Goal: Task Accomplishment & Management: Complete application form

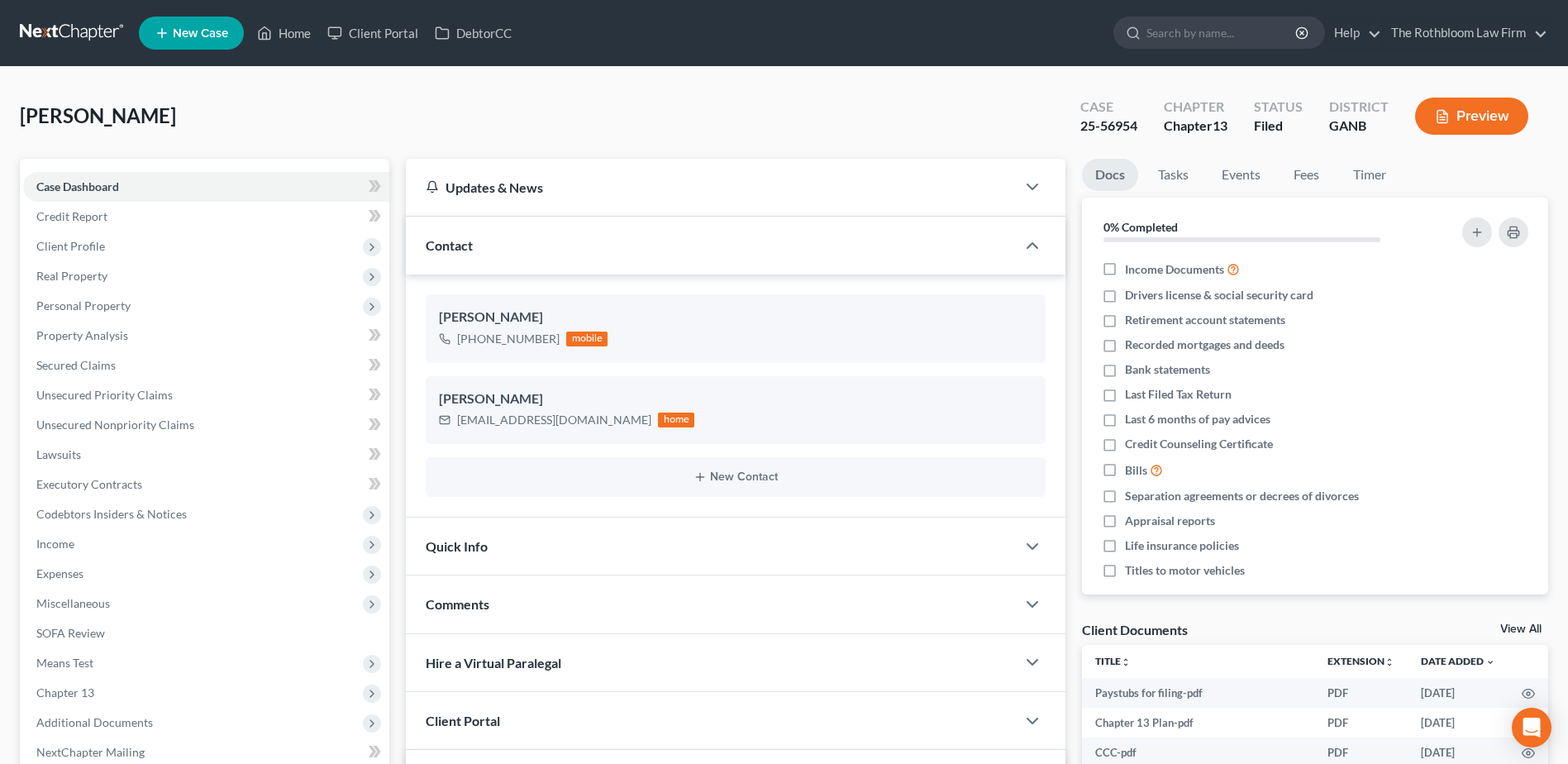
select select "0"
click at [785, 344] on div "[PHONE_NUMBER] mobile" at bounding box center [735, 339] width 594 height 22
click at [1031, 253] on icon "button" at bounding box center [1032, 245] width 20 height 20
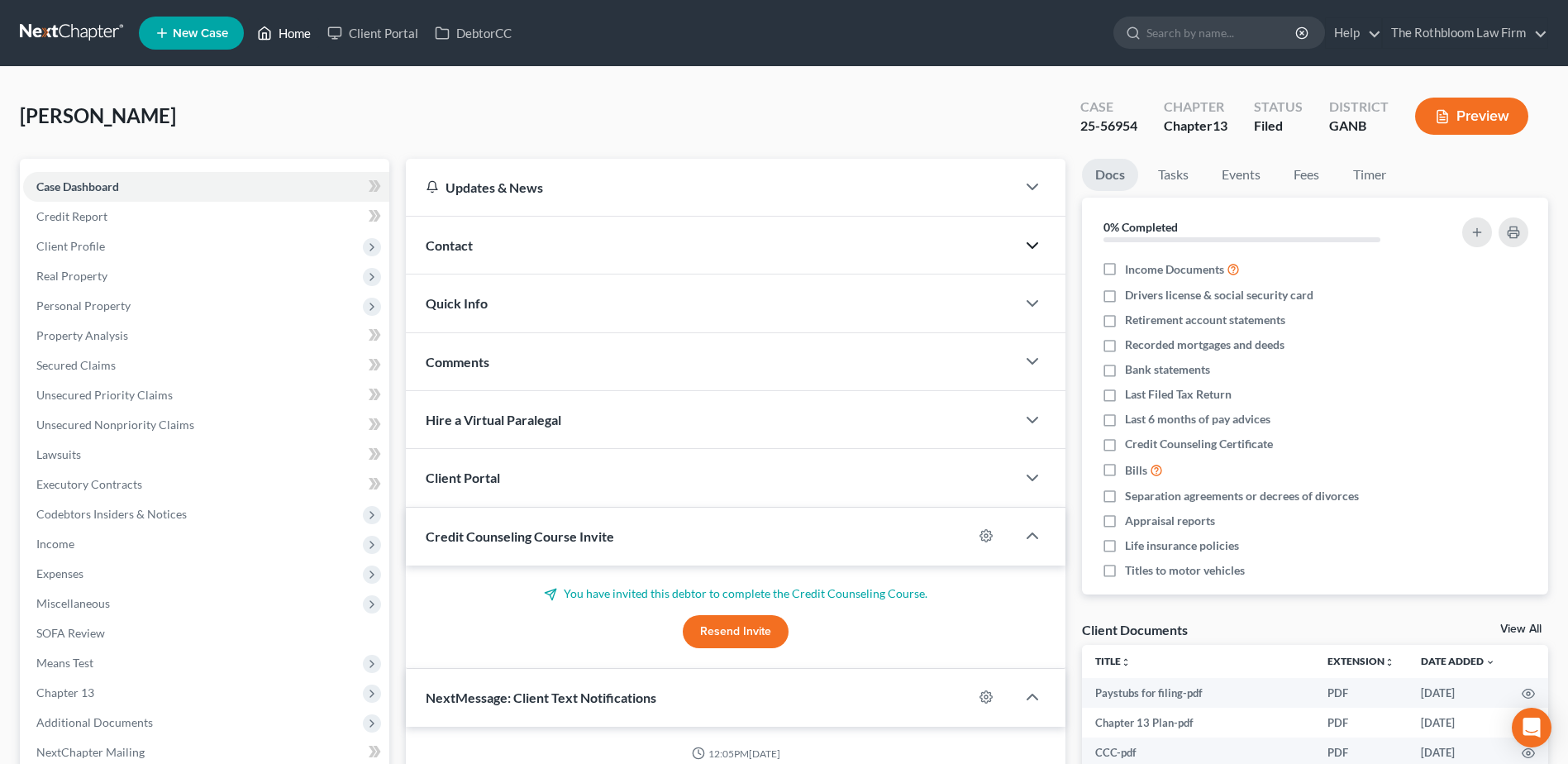
click at [295, 37] on link "Home" at bounding box center [284, 32] width 70 height 30
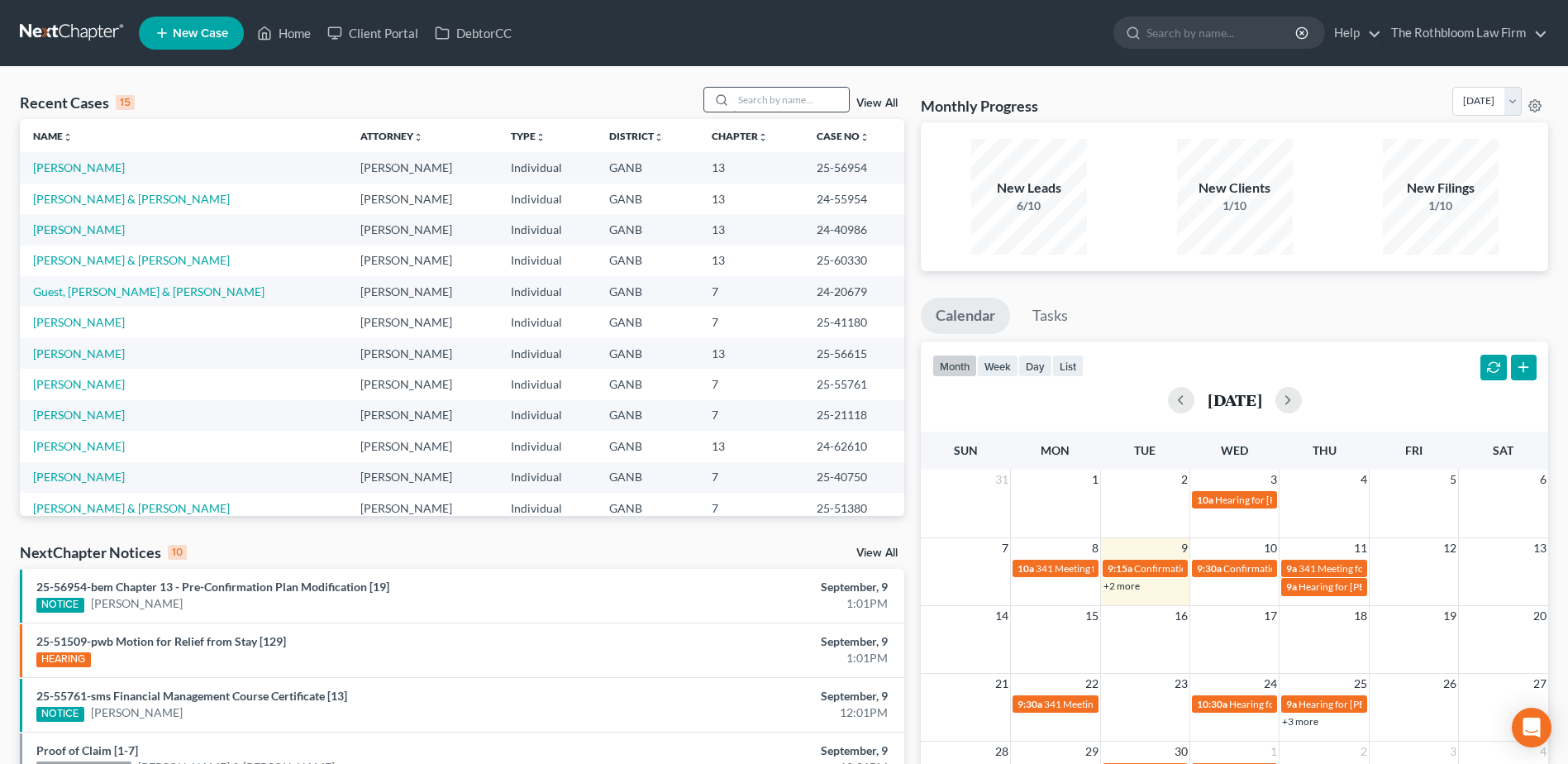
click at [764, 106] on input "search" at bounding box center [791, 99] width 115 height 24
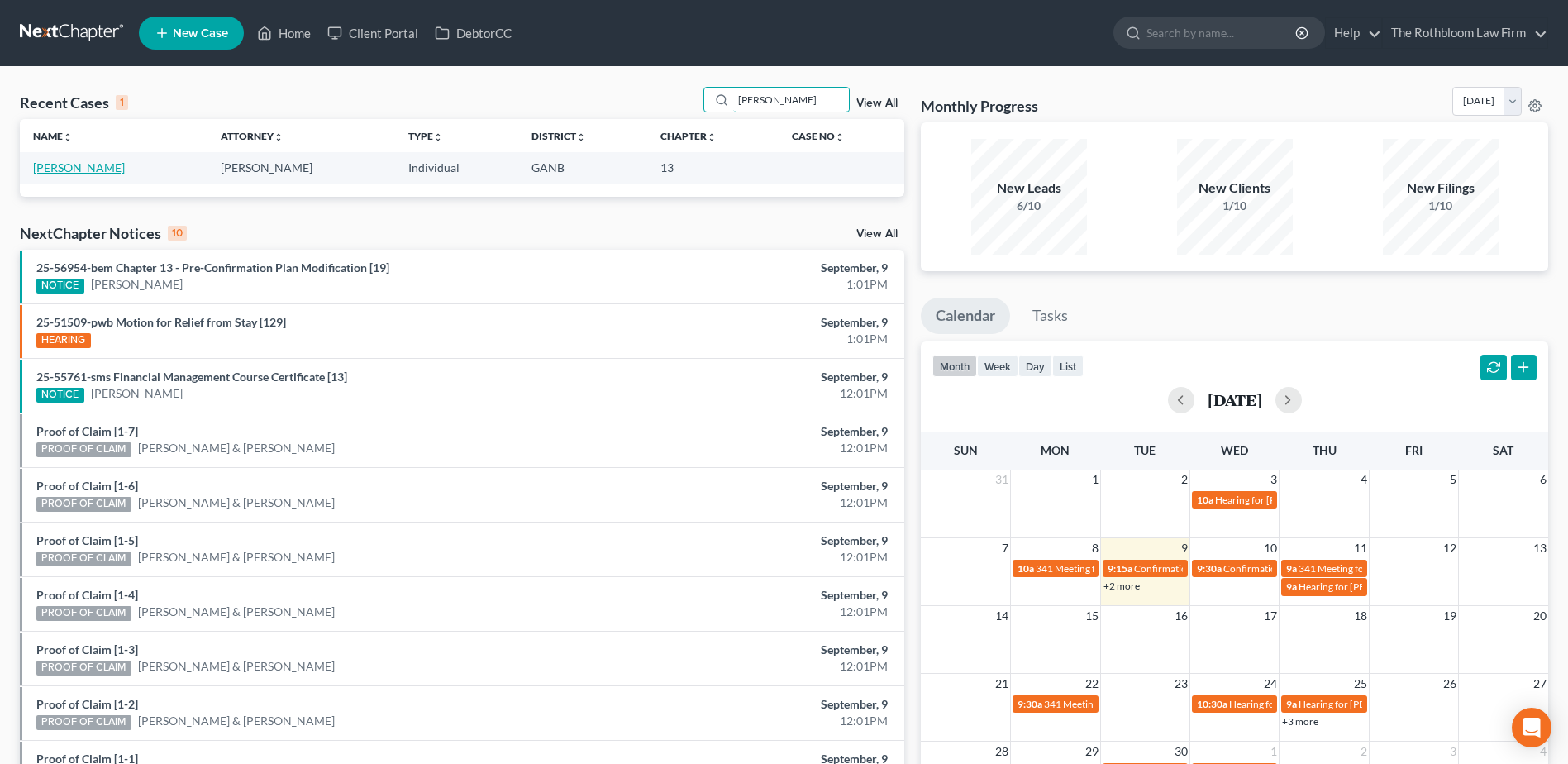
type input "[PERSON_NAME]"
click at [48, 168] on link "[PERSON_NAME]" at bounding box center [79, 168] width 92 height 14
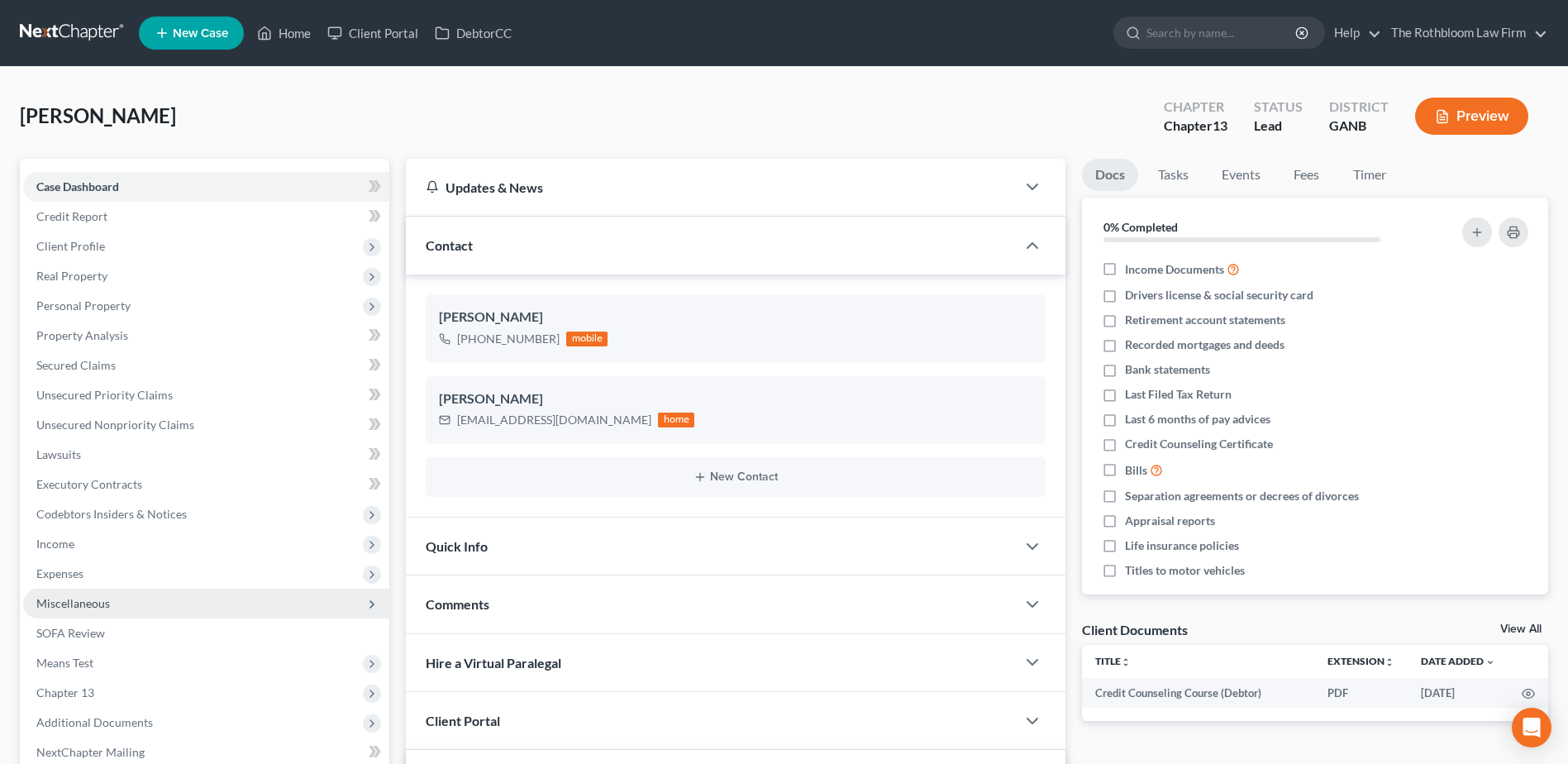
click at [80, 607] on span "Miscellaneous" at bounding box center [73, 603] width 74 height 14
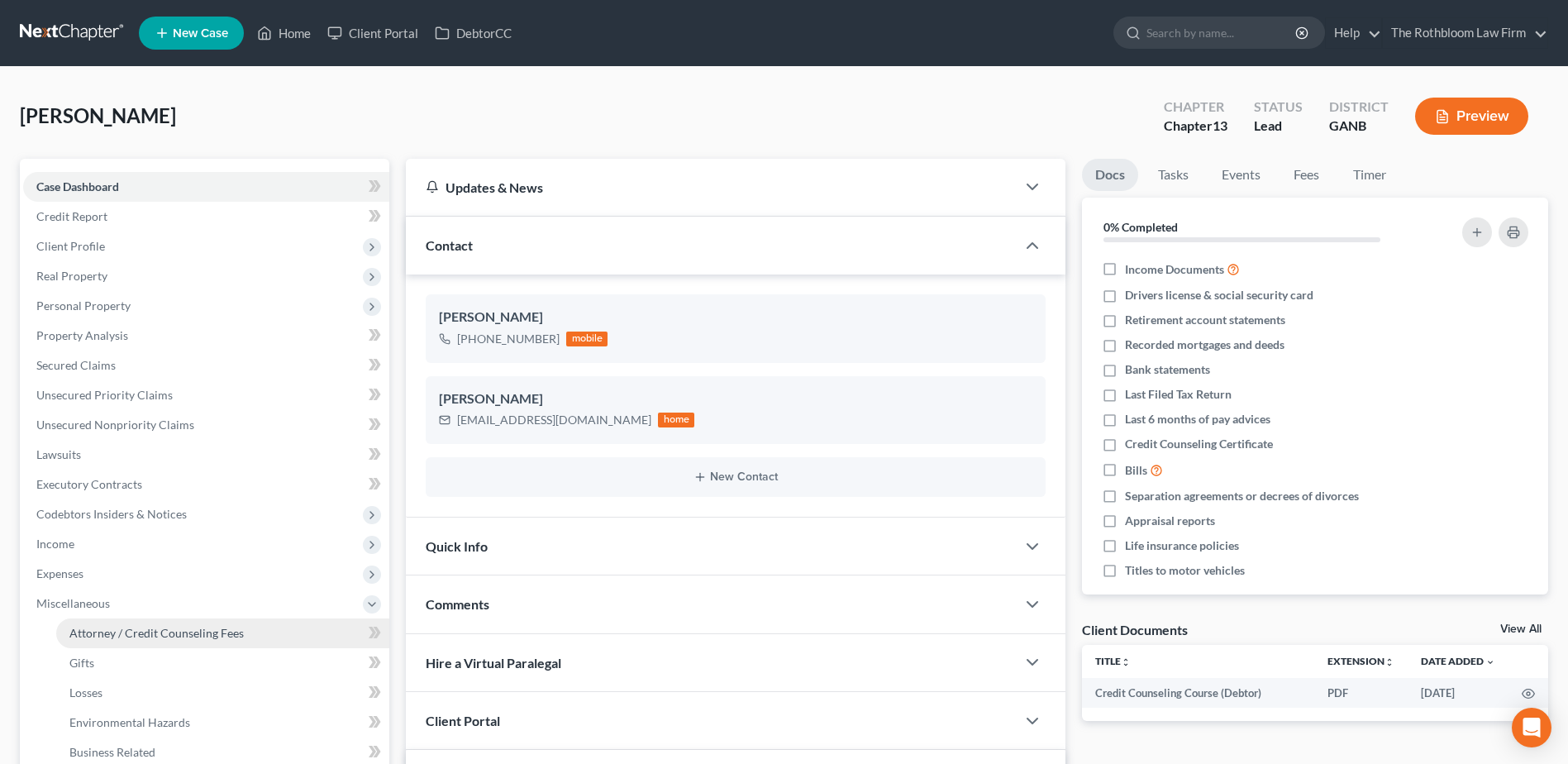
click at [119, 635] on span "Attorney / Credit Counseling Fees" at bounding box center [156, 633] width 174 height 14
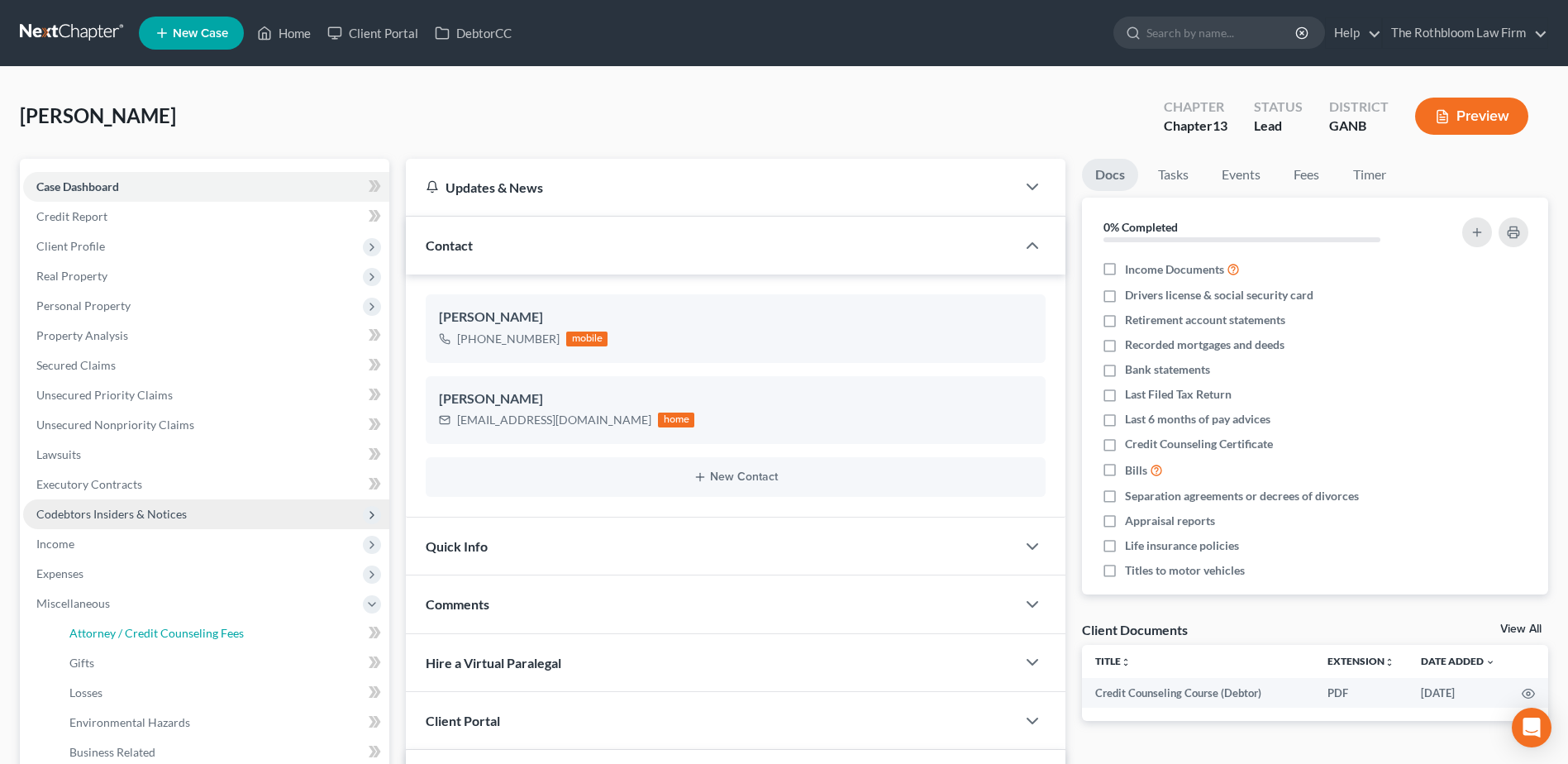
select select "6"
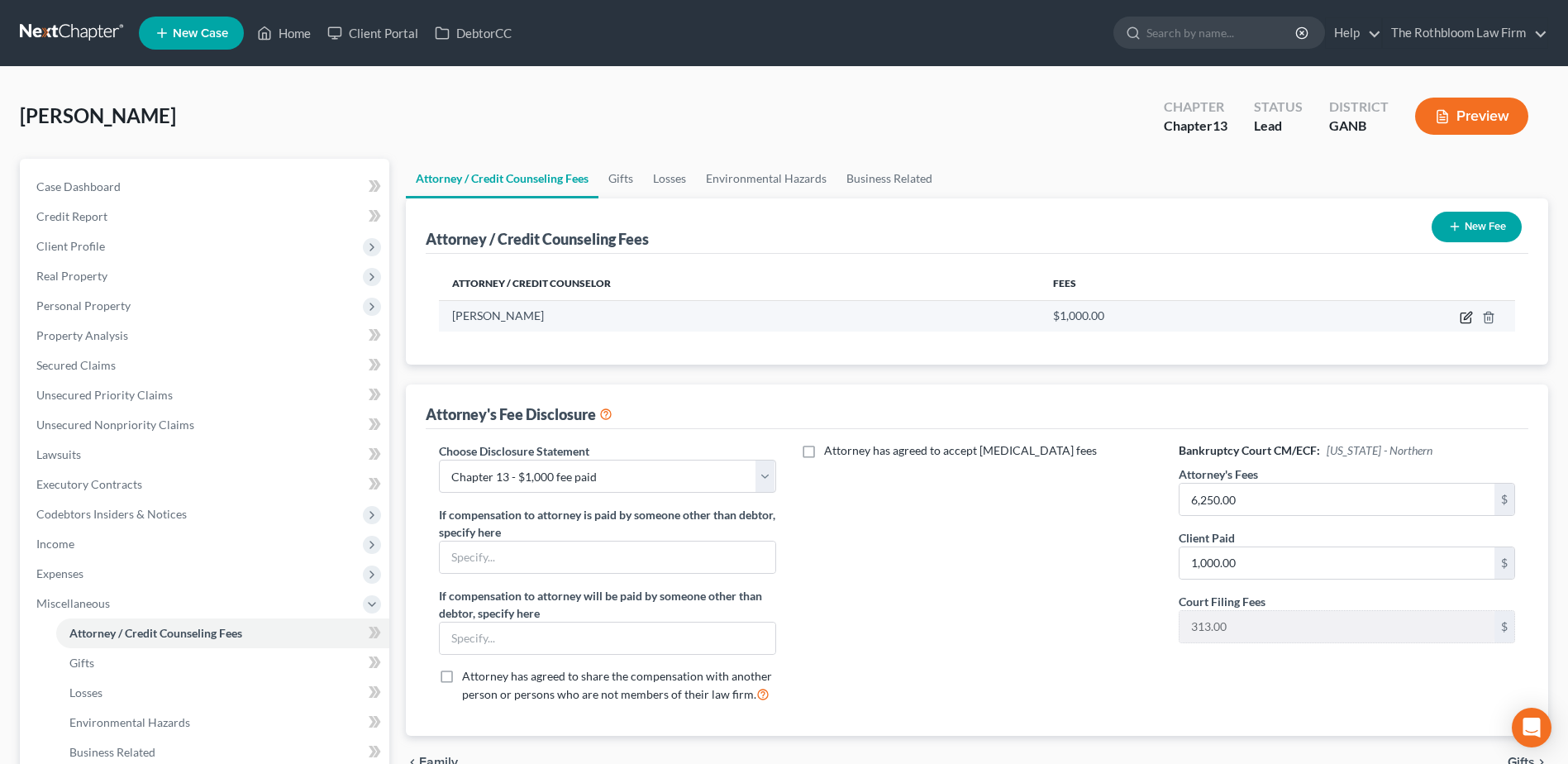
click at [1462, 320] on icon "button" at bounding box center [1466, 317] width 14 height 14
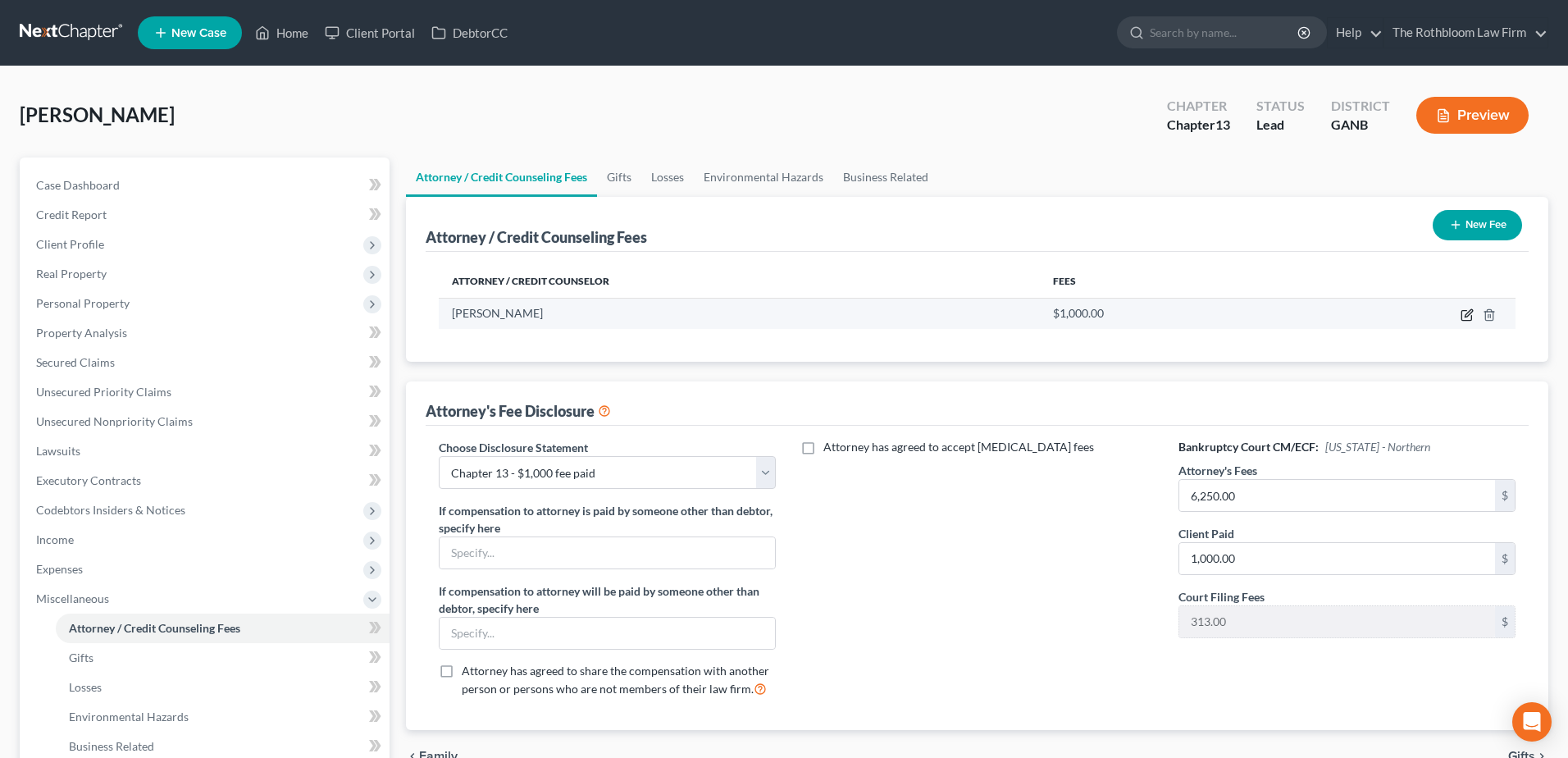
select select "10"
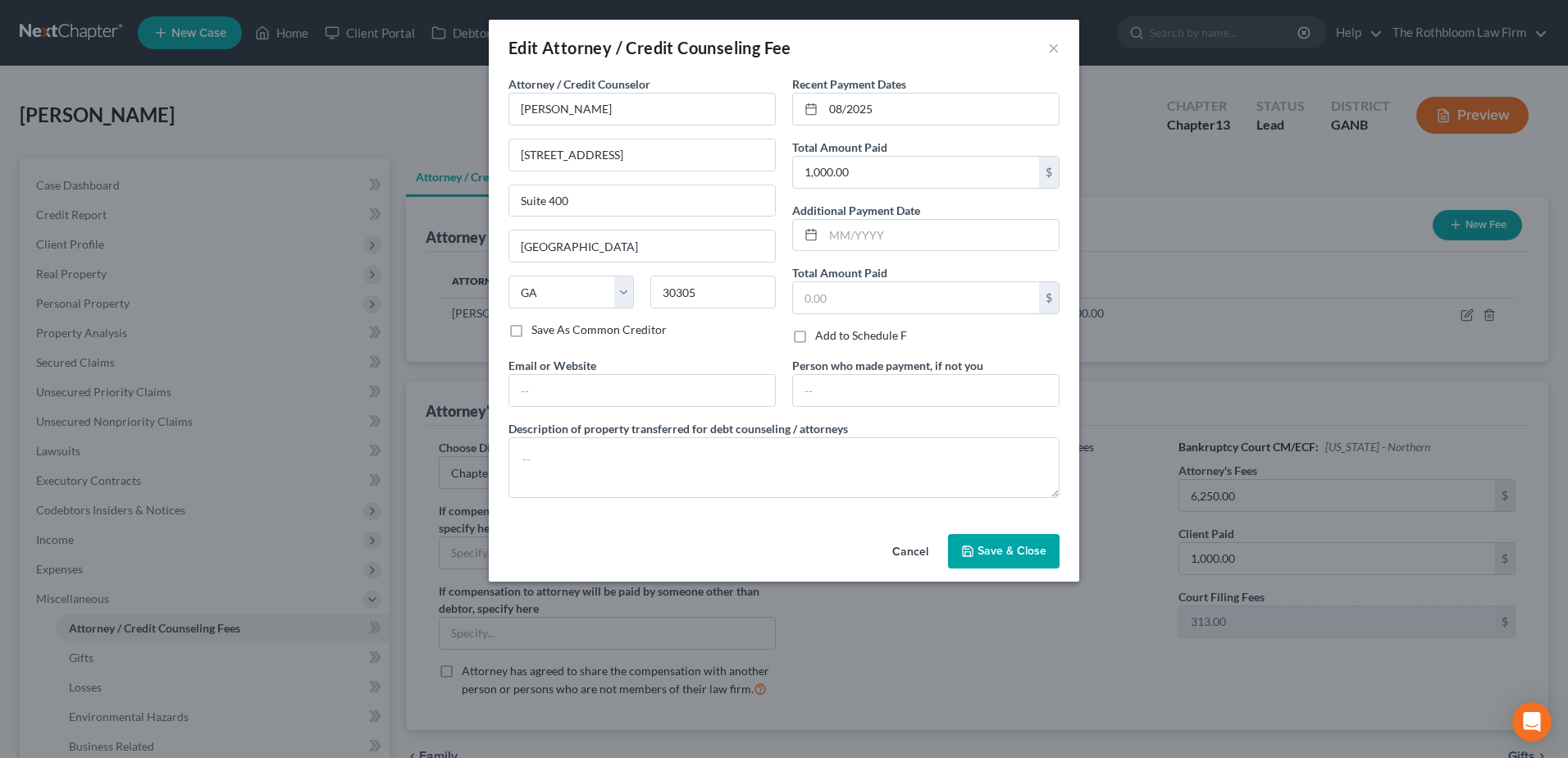
click at [990, 548] on span "Save & Close" at bounding box center [1011, 550] width 69 height 14
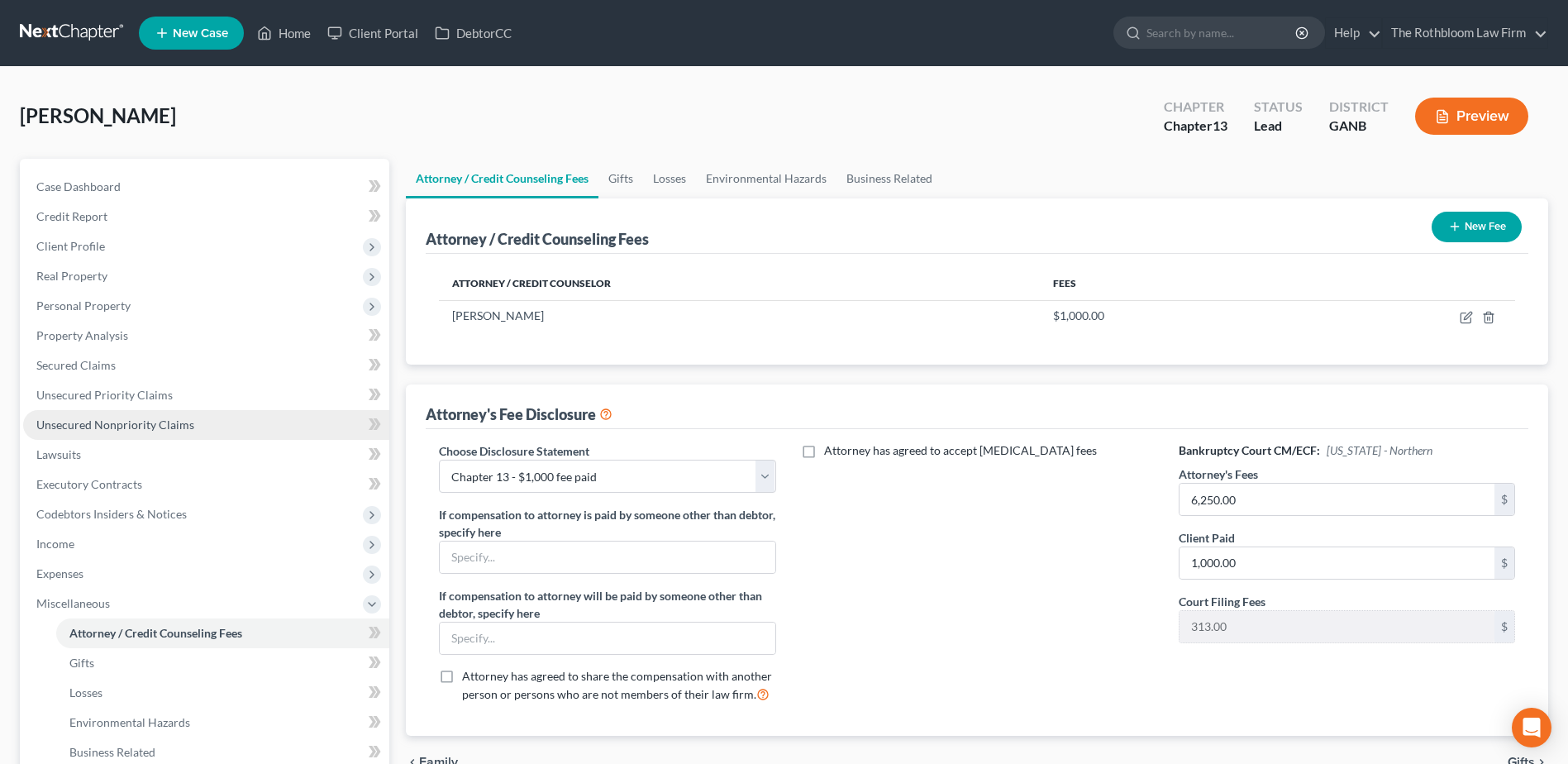
click at [120, 418] on span "Unsecured Nonpriority Claims" at bounding box center [115, 425] width 158 height 14
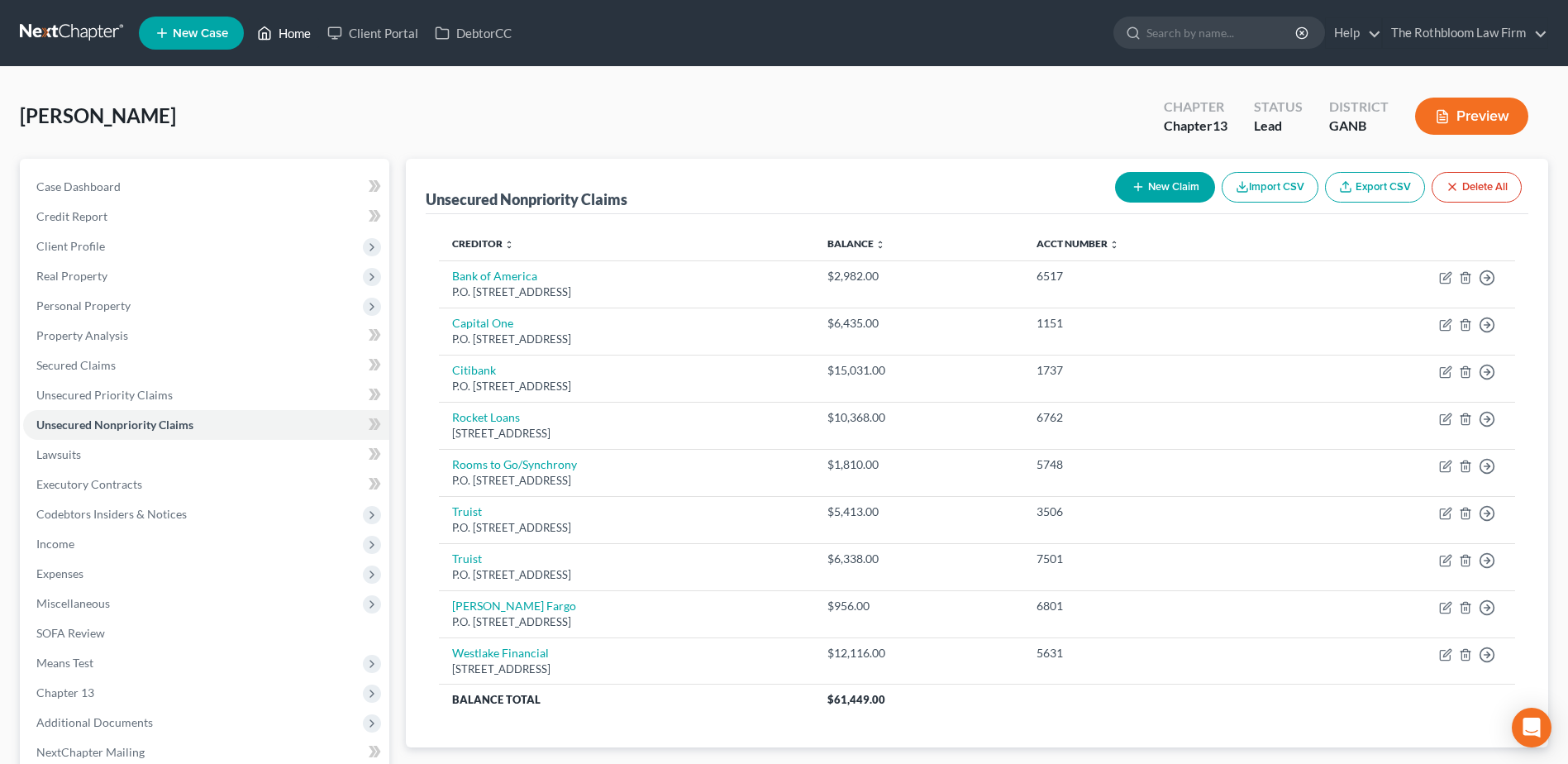
click at [284, 37] on link "Home" at bounding box center [284, 32] width 70 height 30
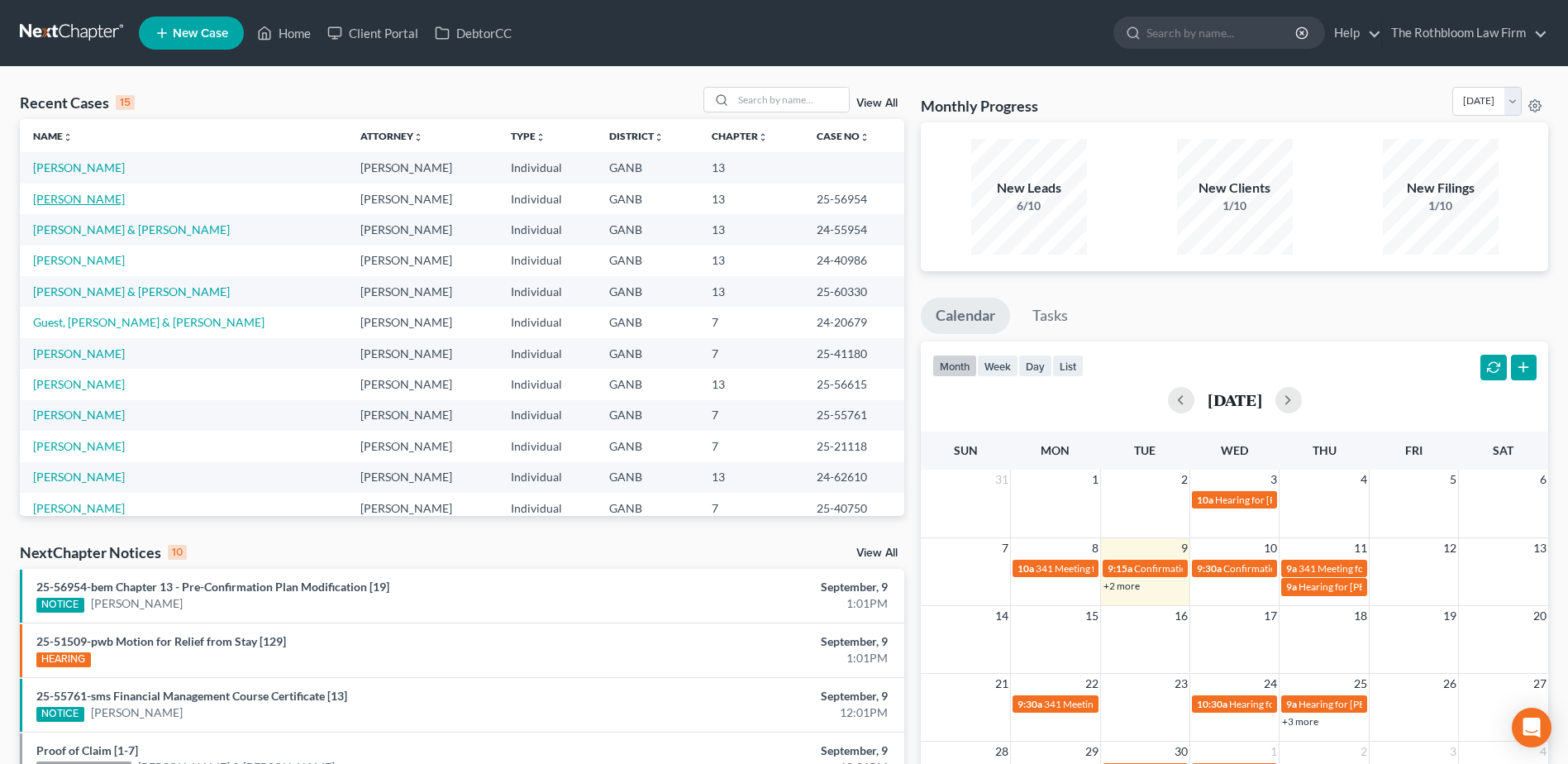
click at [49, 197] on link "[PERSON_NAME]" at bounding box center [79, 199] width 92 height 14
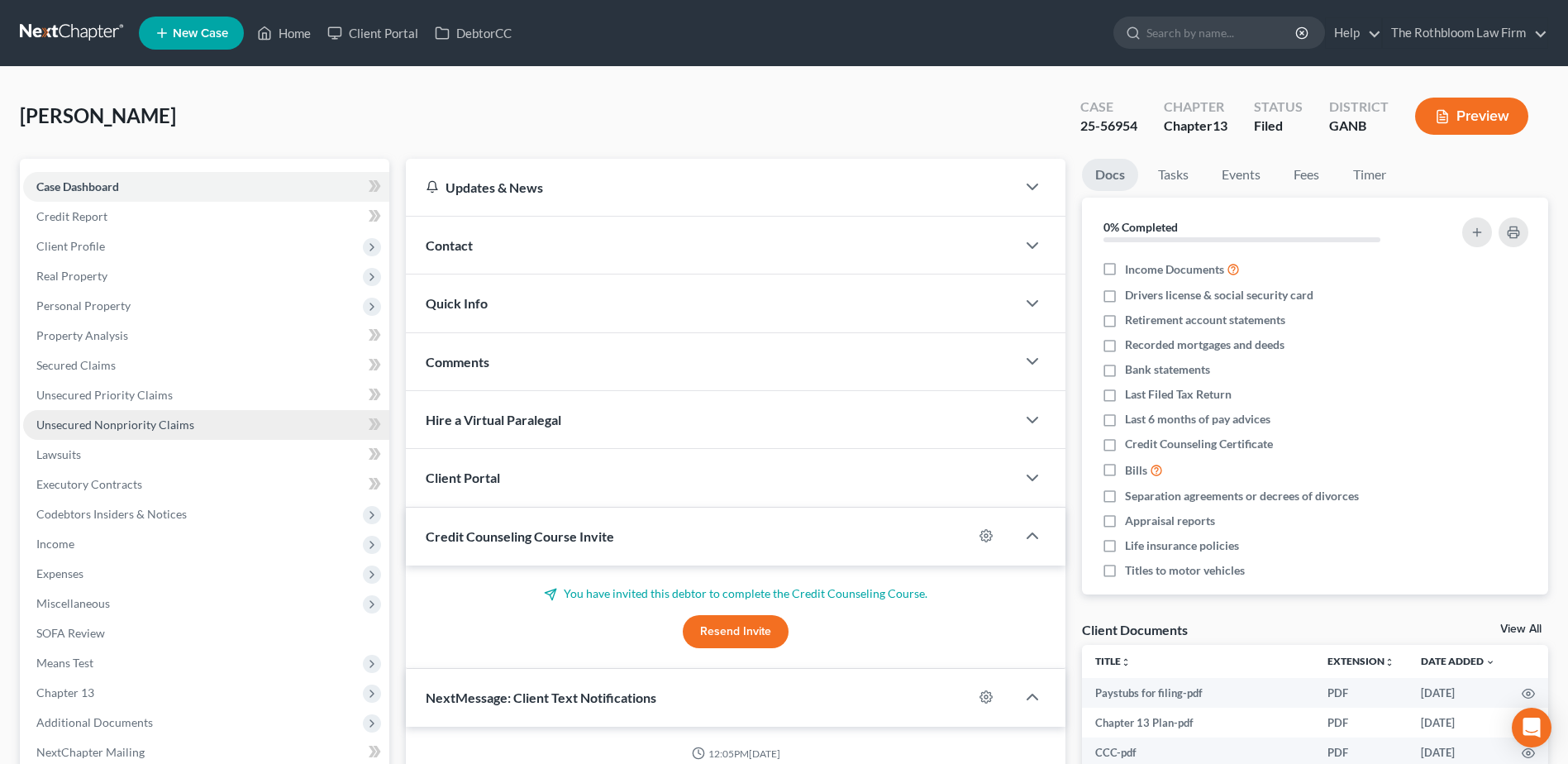
click at [123, 422] on span "Unsecured Nonpriority Claims" at bounding box center [115, 425] width 158 height 14
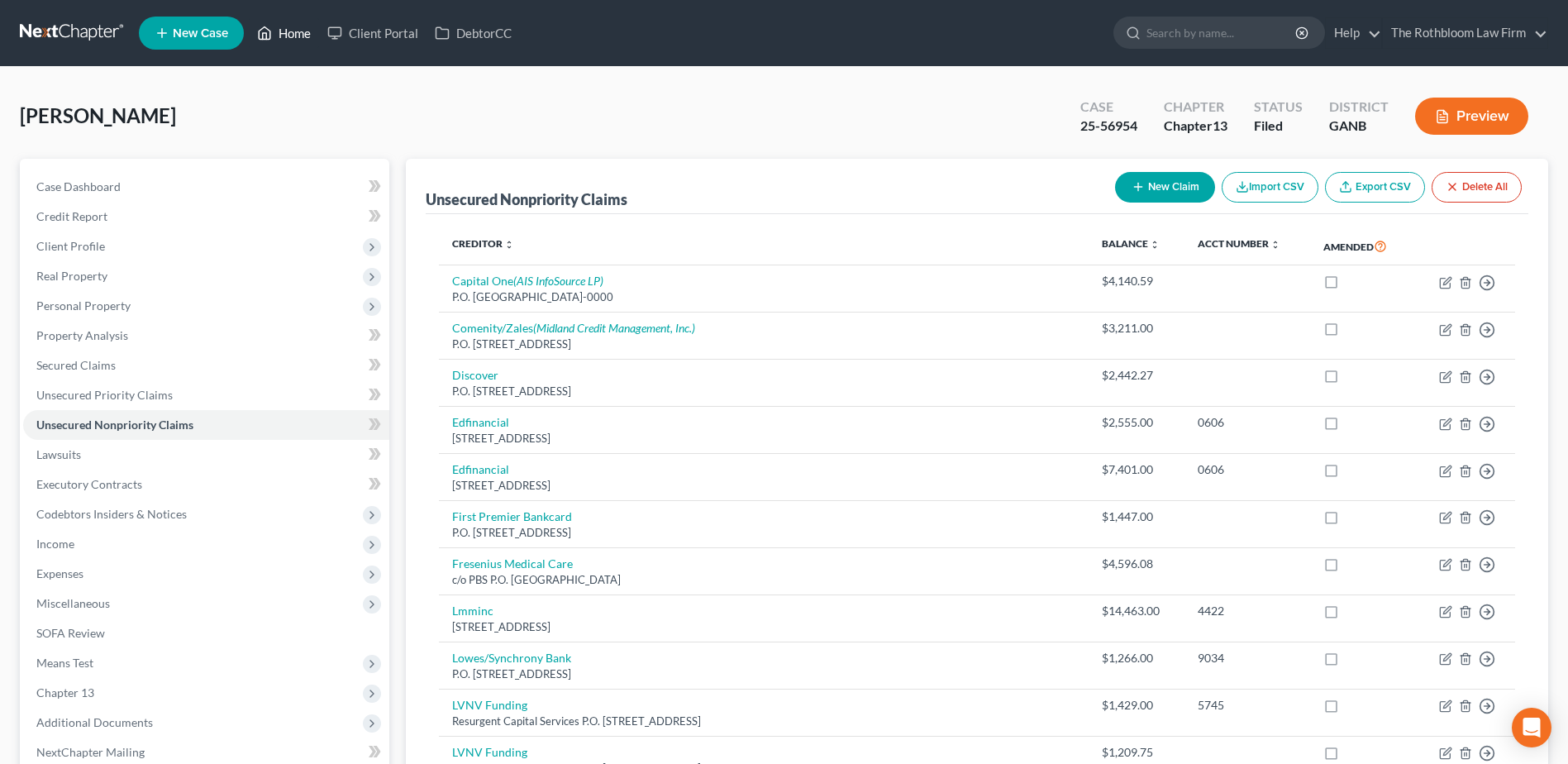
click at [303, 43] on link "Home" at bounding box center [284, 32] width 70 height 30
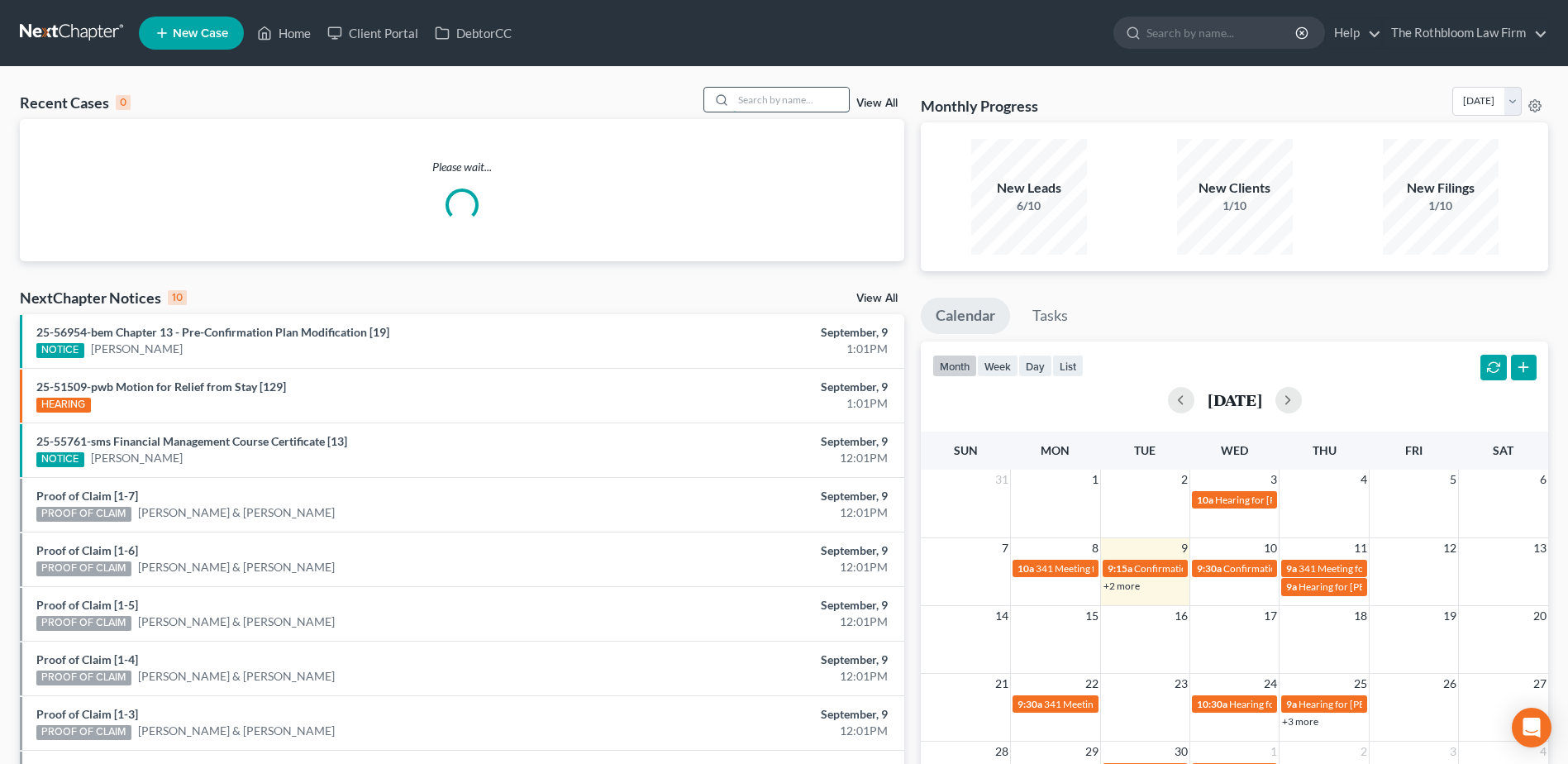
click at [748, 94] on input "search" at bounding box center [791, 99] width 115 height 24
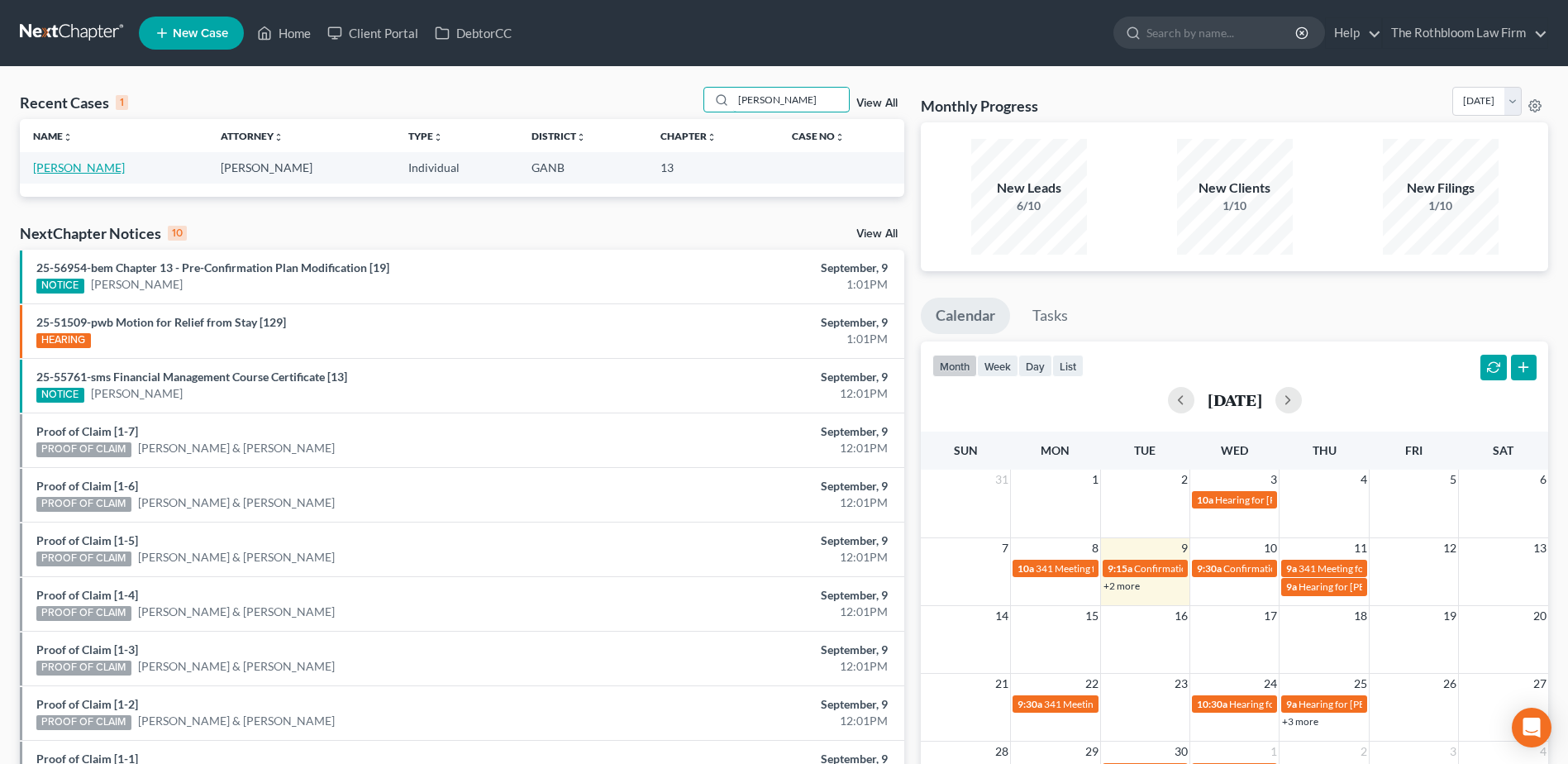
type input "[PERSON_NAME]"
click at [53, 172] on link "[PERSON_NAME]" at bounding box center [79, 168] width 92 height 14
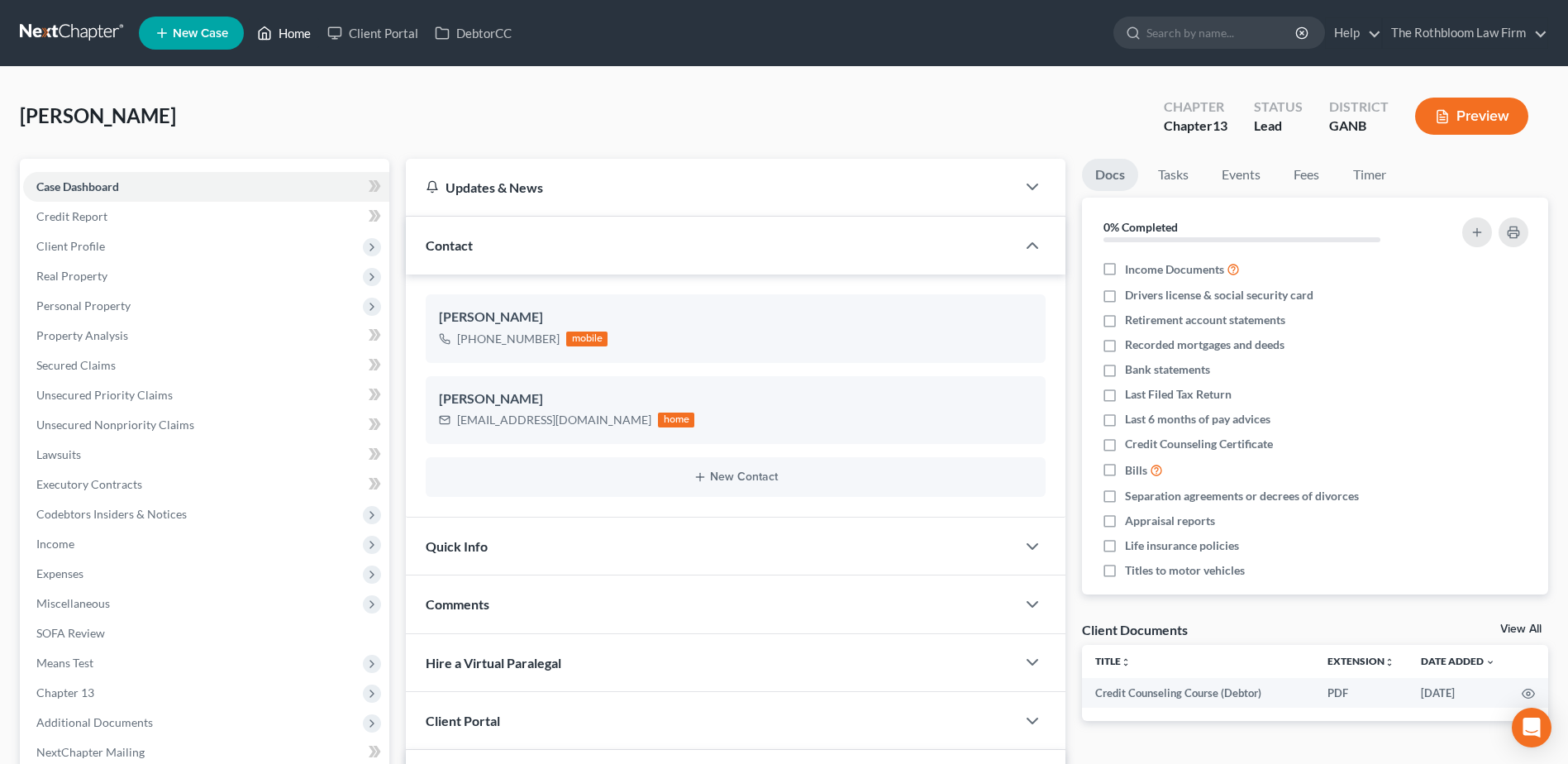
click at [300, 35] on link "Home" at bounding box center [284, 32] width 70 height 30
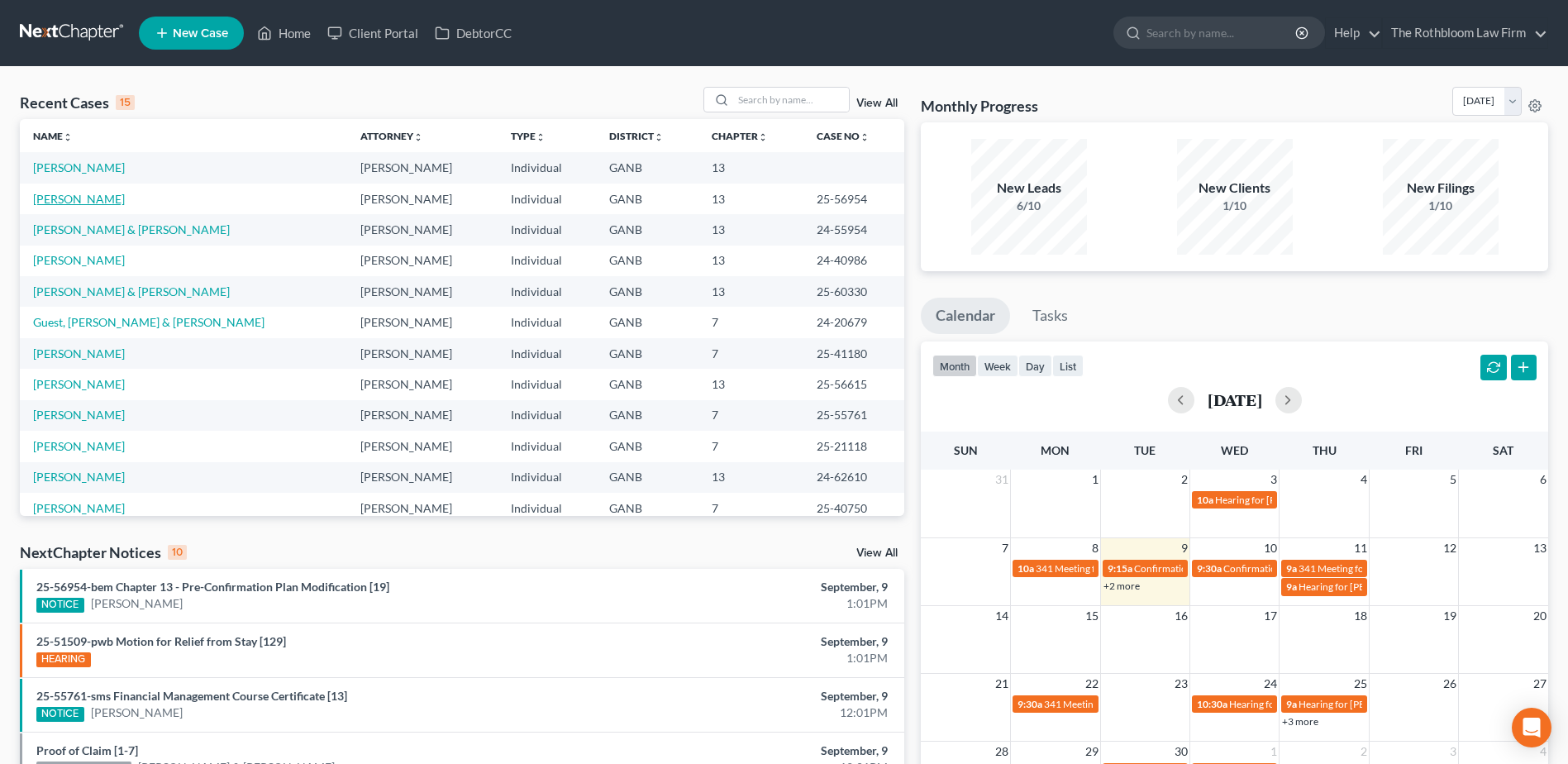
click at [53, 195] on link "[PERSON_NAME]" at bounding box center [79, 199] width 92 height 14
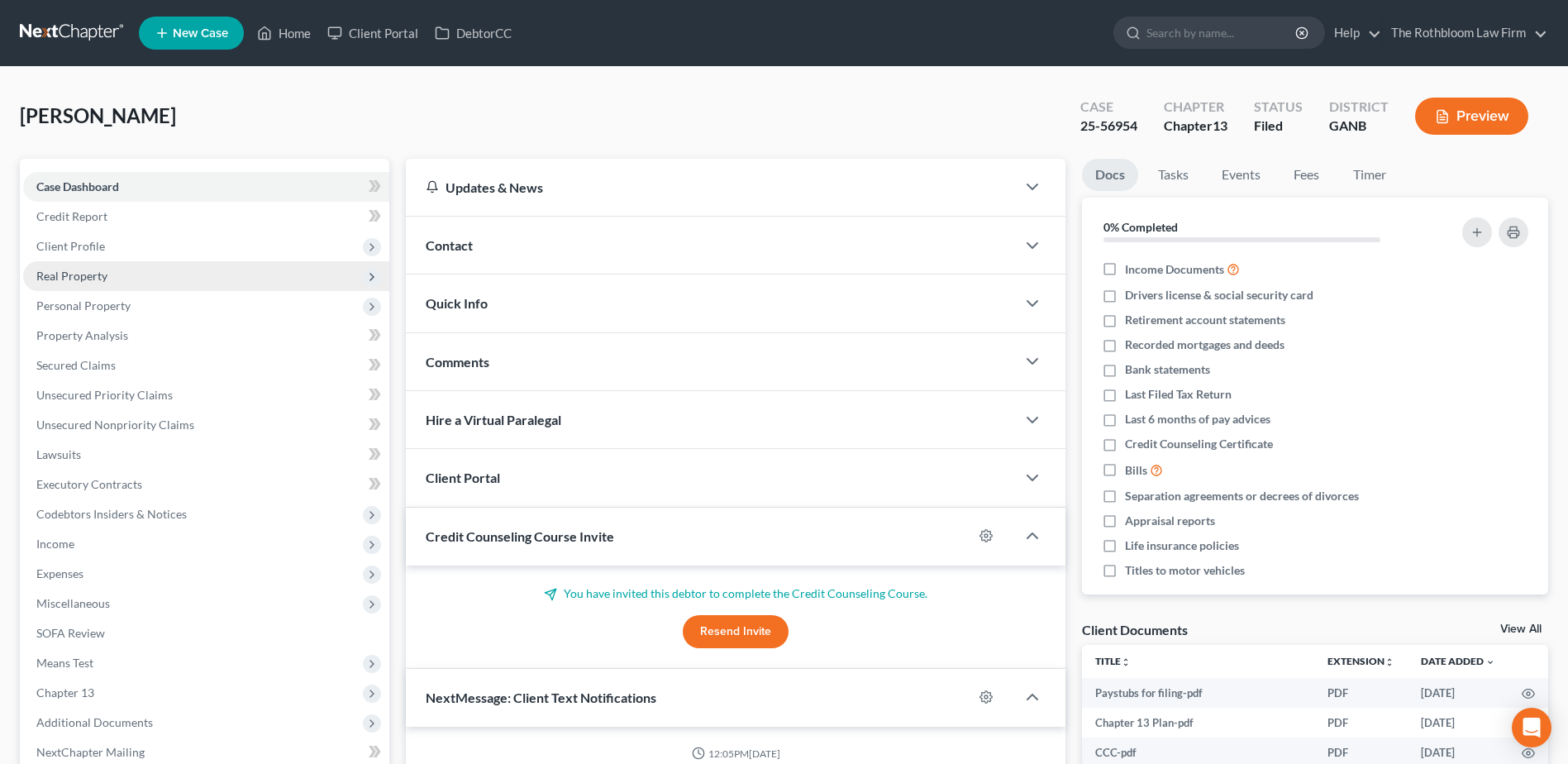
click at [86, 282] on span "Real Property" at bounding box center [207, 276] width 366 height 30
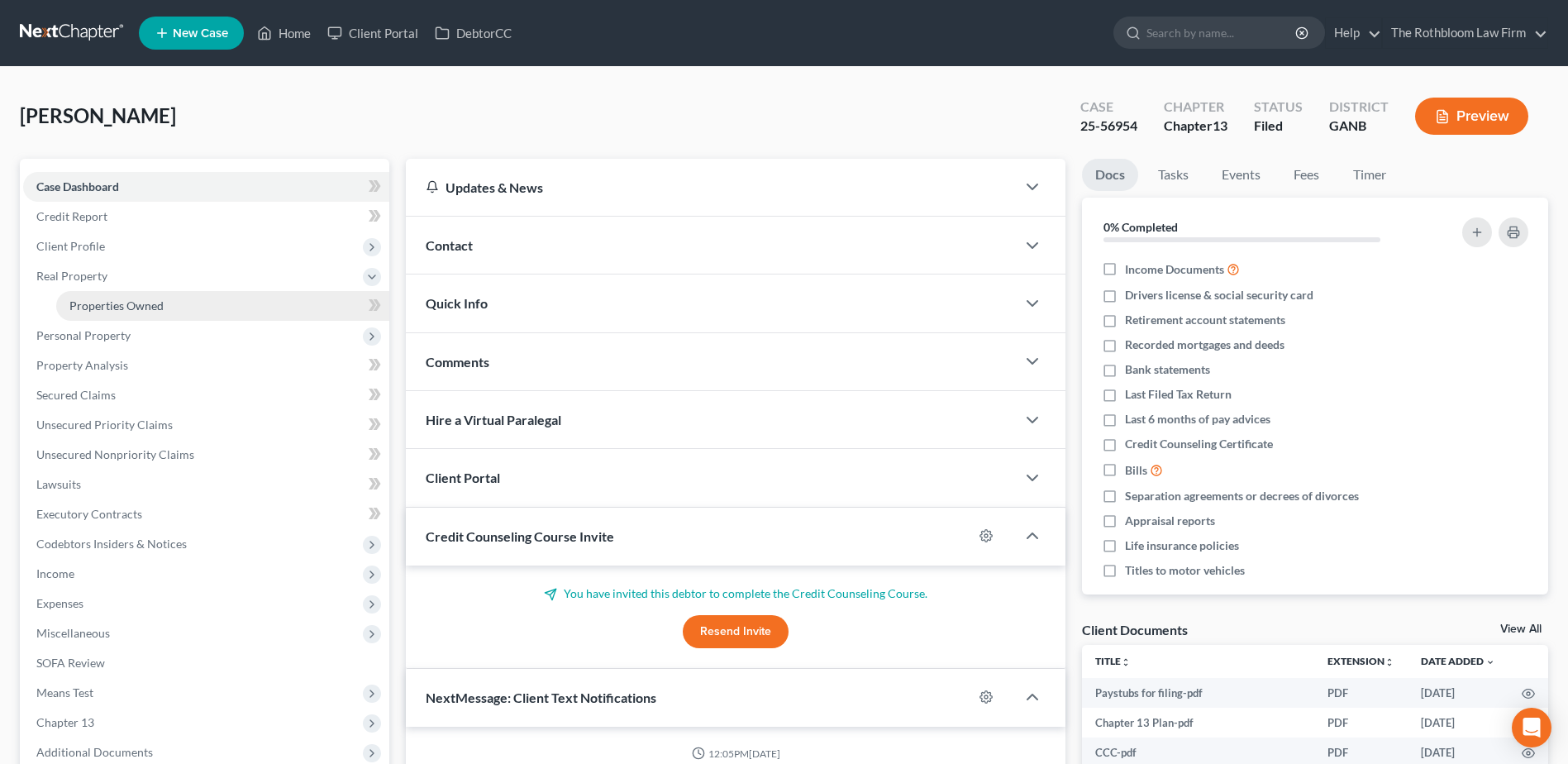
click at [91, 305] on span "Properties Owned" at bounding box center [116, 306] width 94 height 14
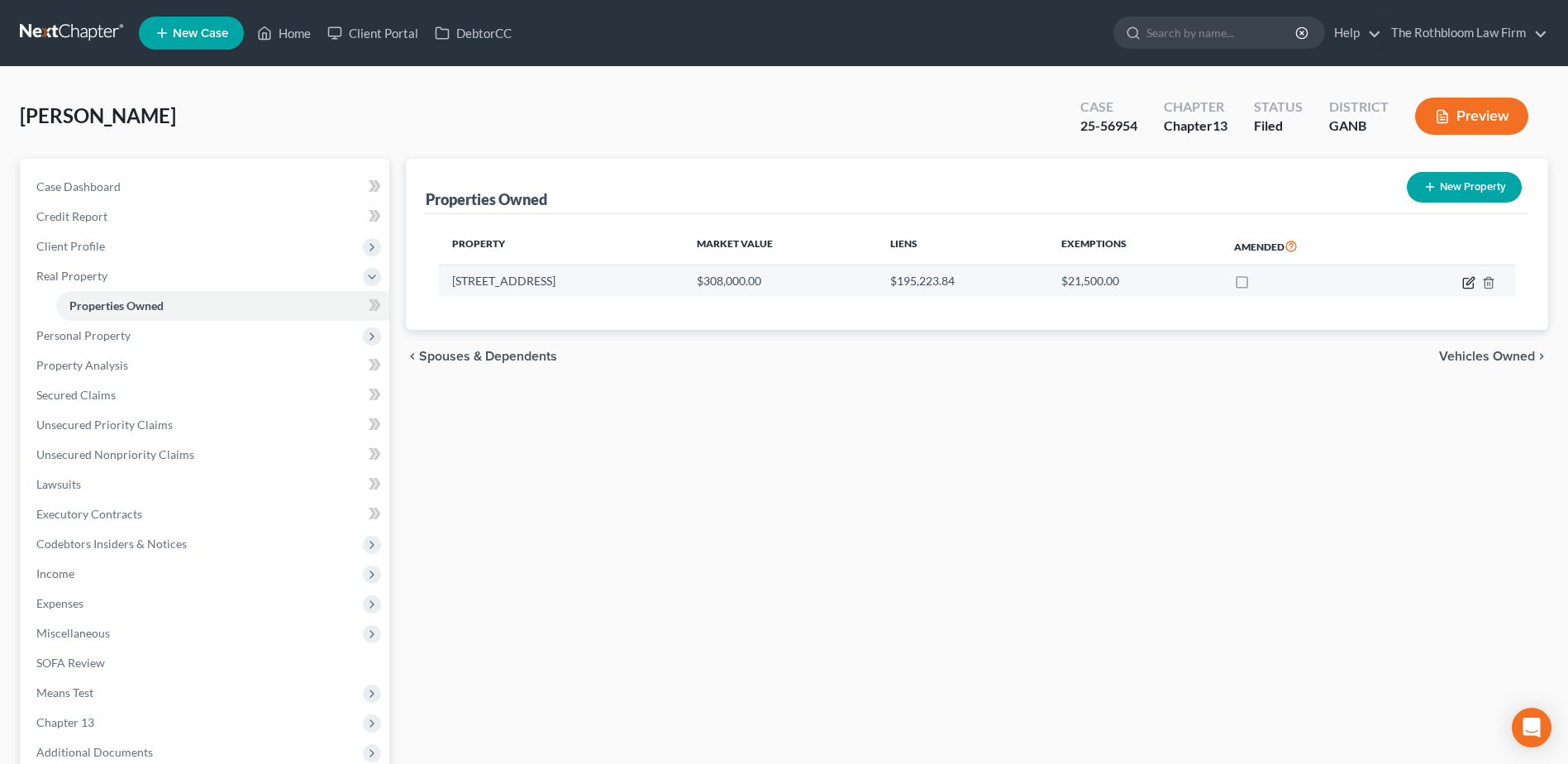
click at [1469, 284] on icon "button" at bounding box center [1469, 282] width 14 height 14
select select "10"
select select "32"
select select "3"
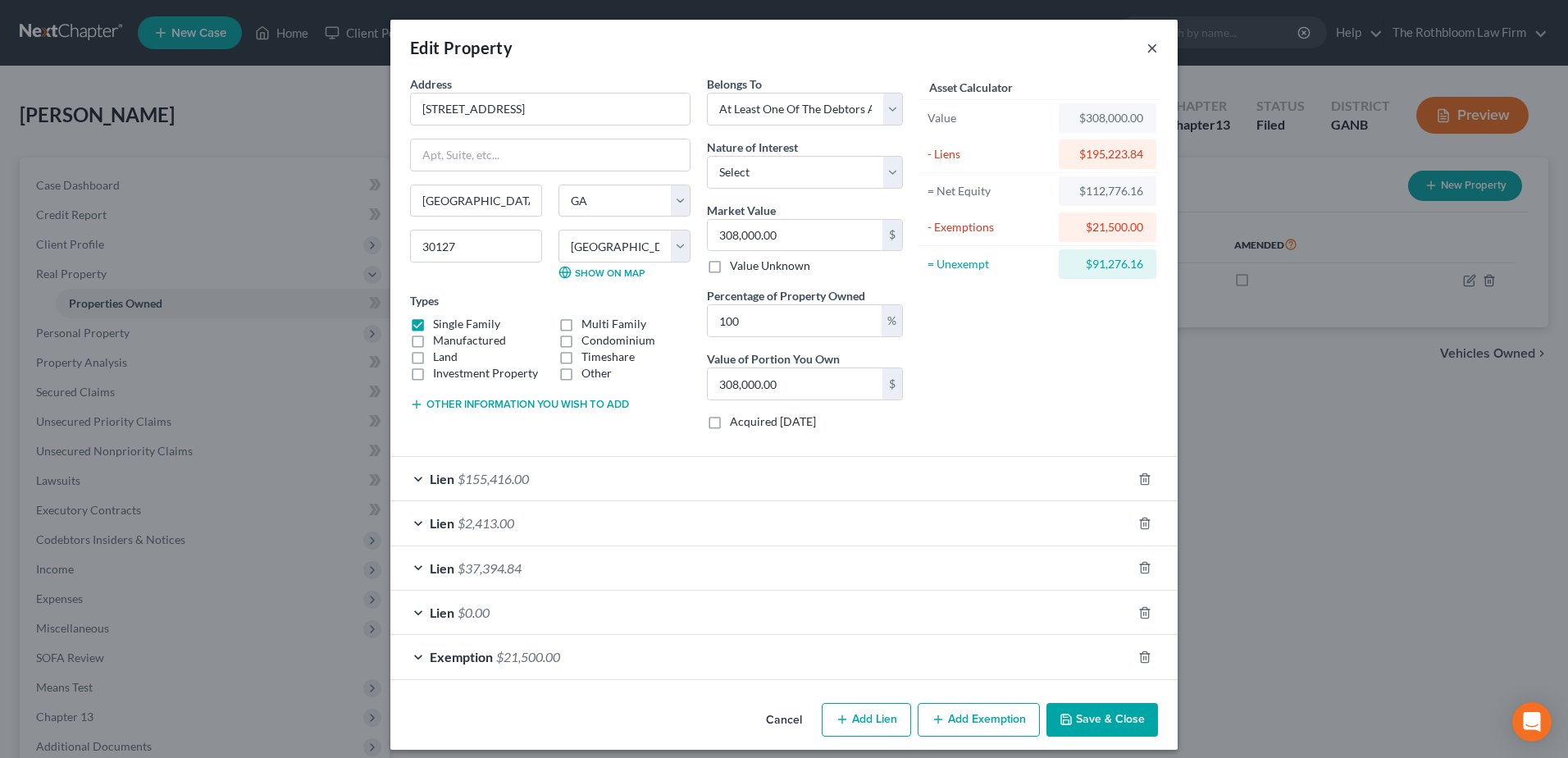
click at [1148, 51] on button "×" at bounding box center [1152, 47] width 12 height 20
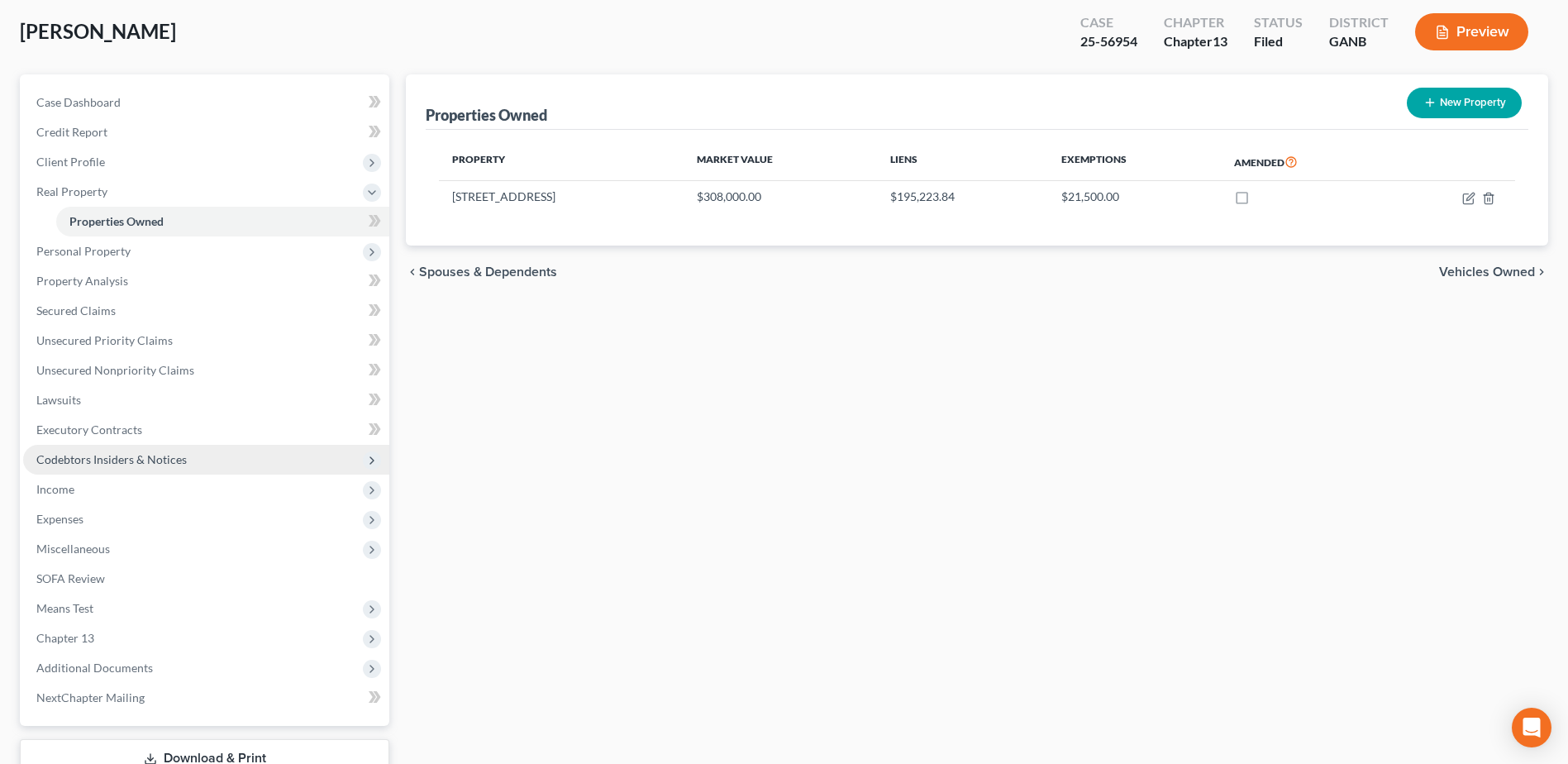
scroll to position [204, 0]
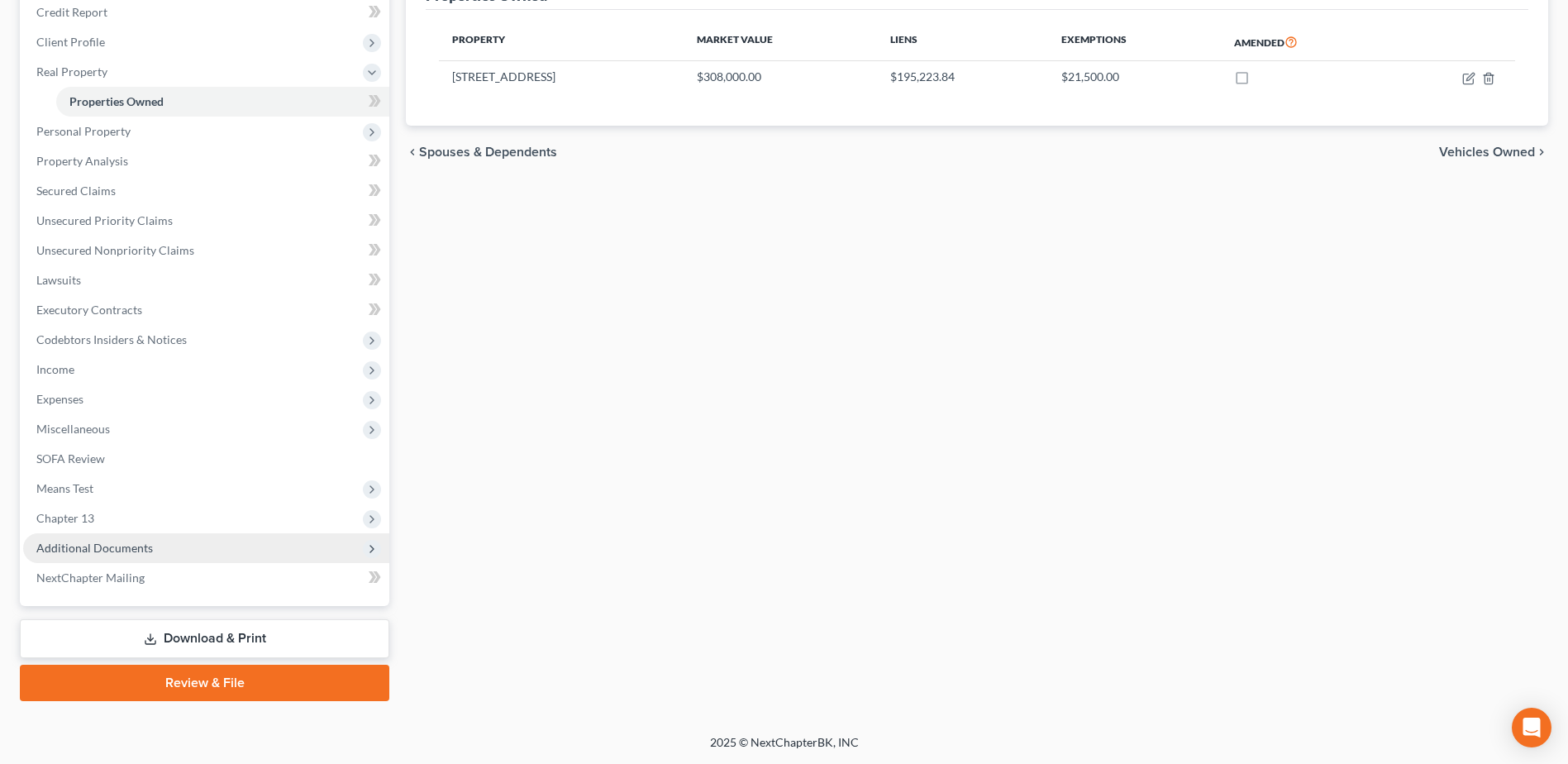
click at [74, 544] on span "Additional Documents" at bounding box center [94, 548] width 116 height 14
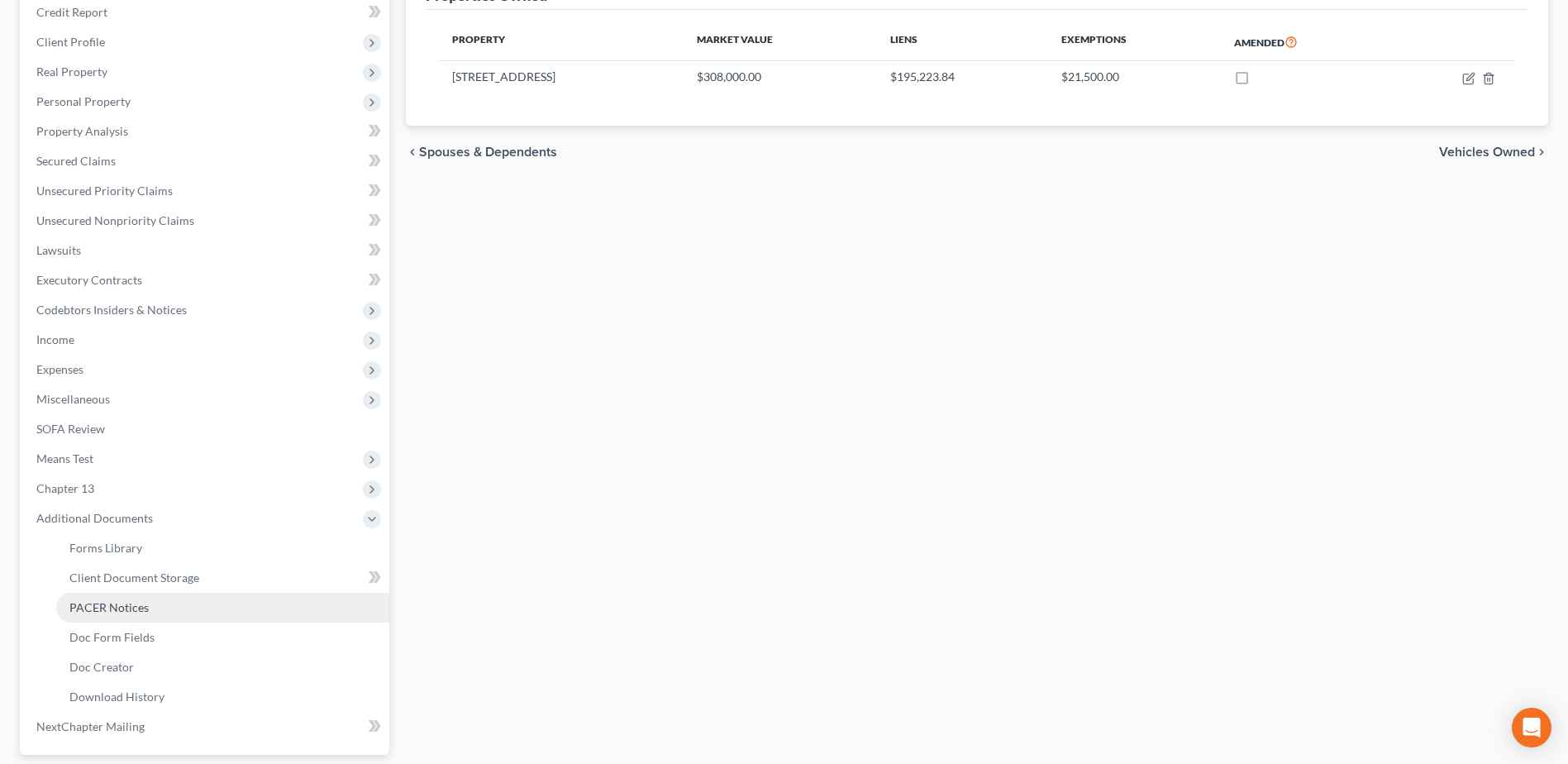
click at [114, 601] on span "PACER Notices" at bounding box center [109, 607] width 79 height 14
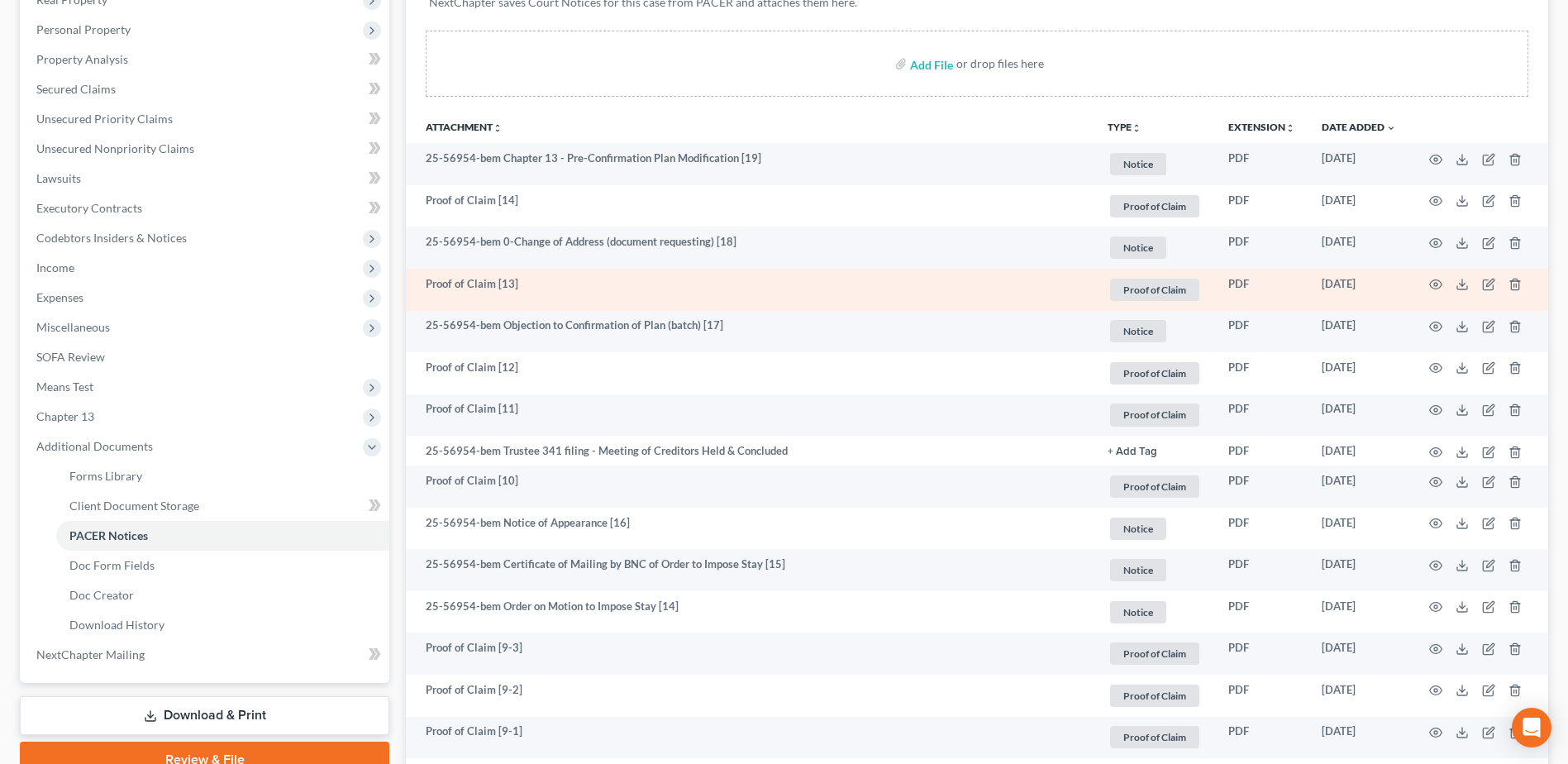
scroll to position [413, 0]
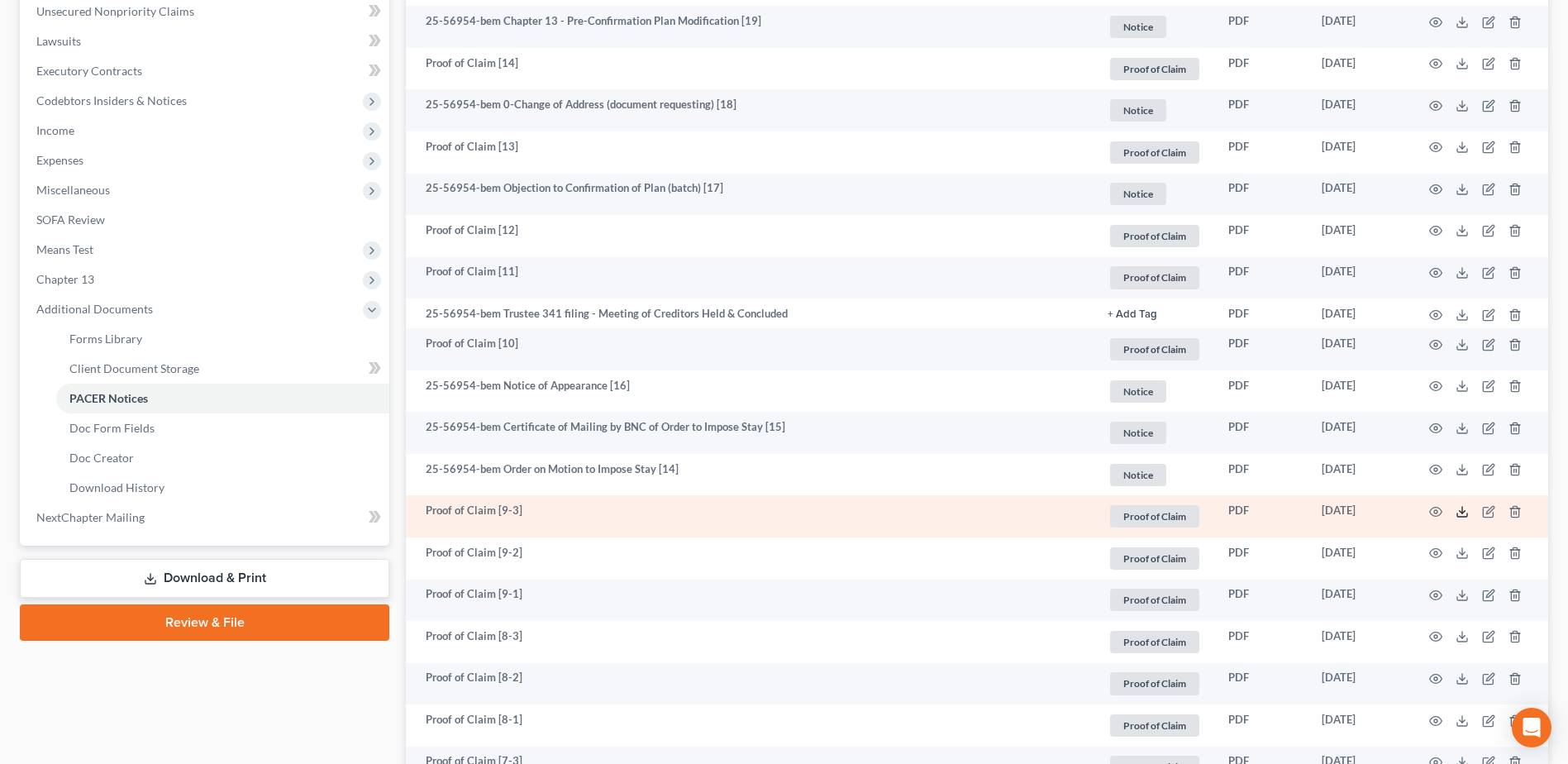
click at [1465, 518] on icon at bounding box center [1462, 511] width 14 height 14
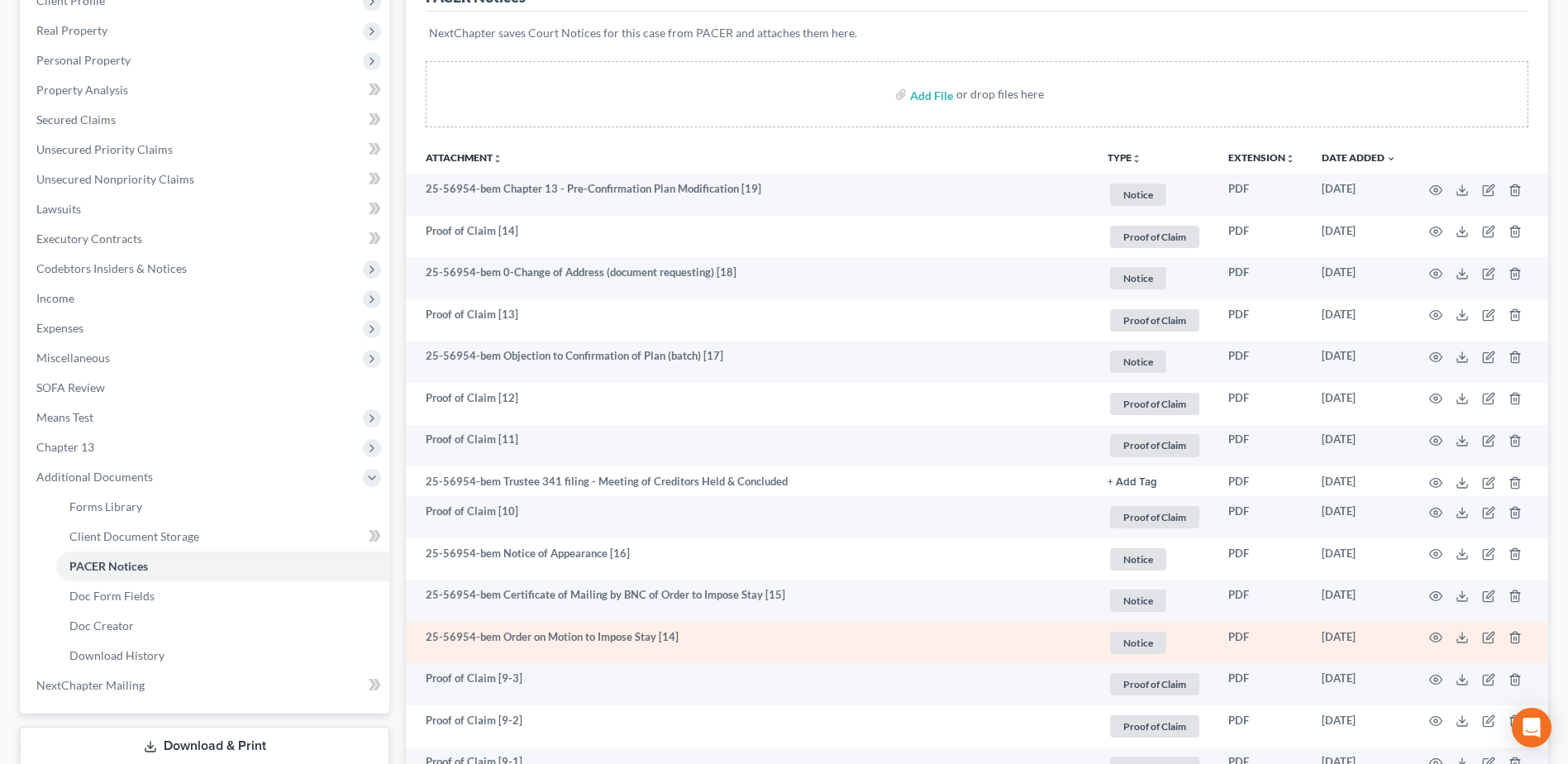
scroll to position [83, 0]
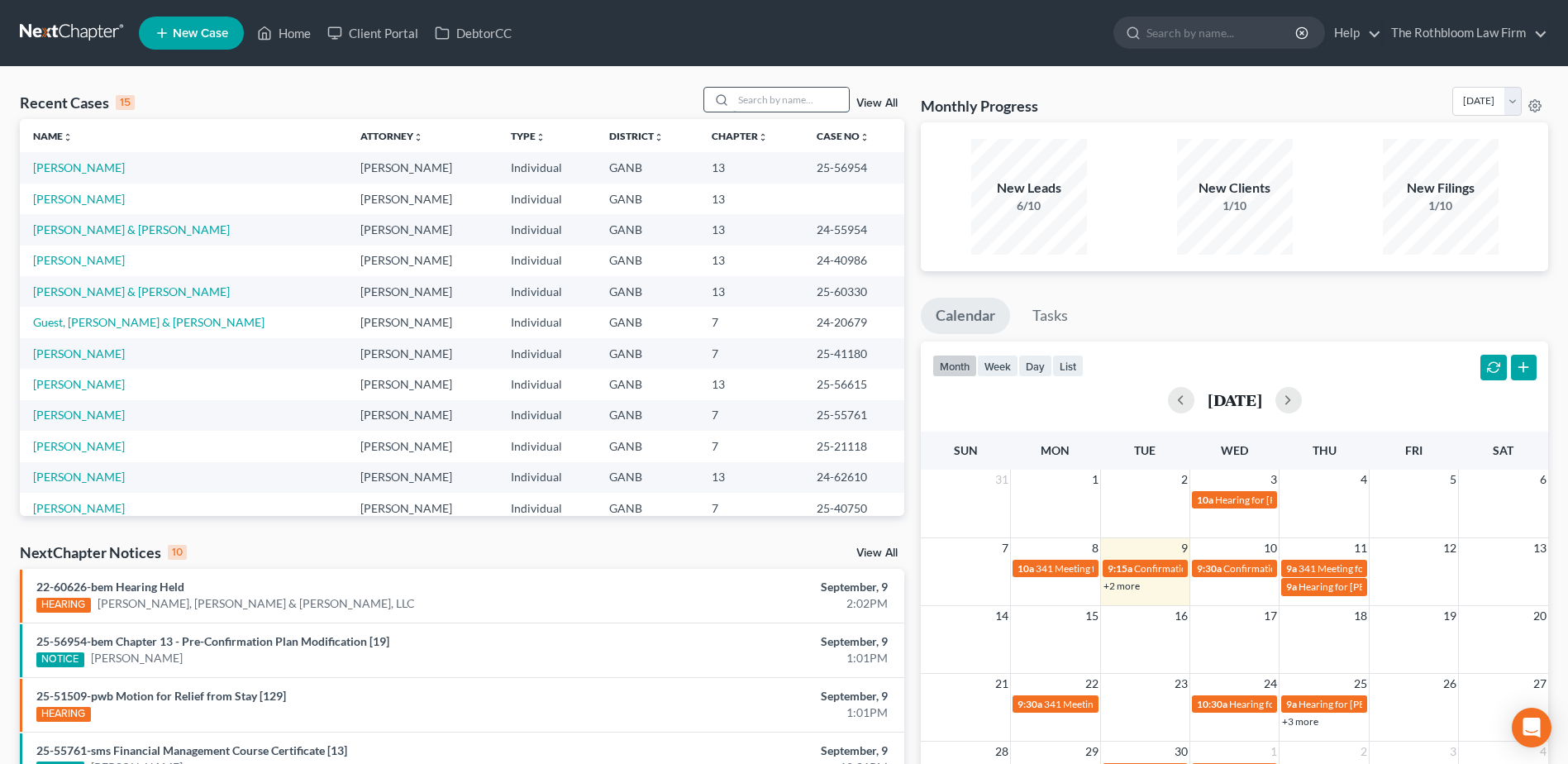
click at [752, 99] on input "search" at bounding box center [791, 99] width 115 height 24
type input "o"
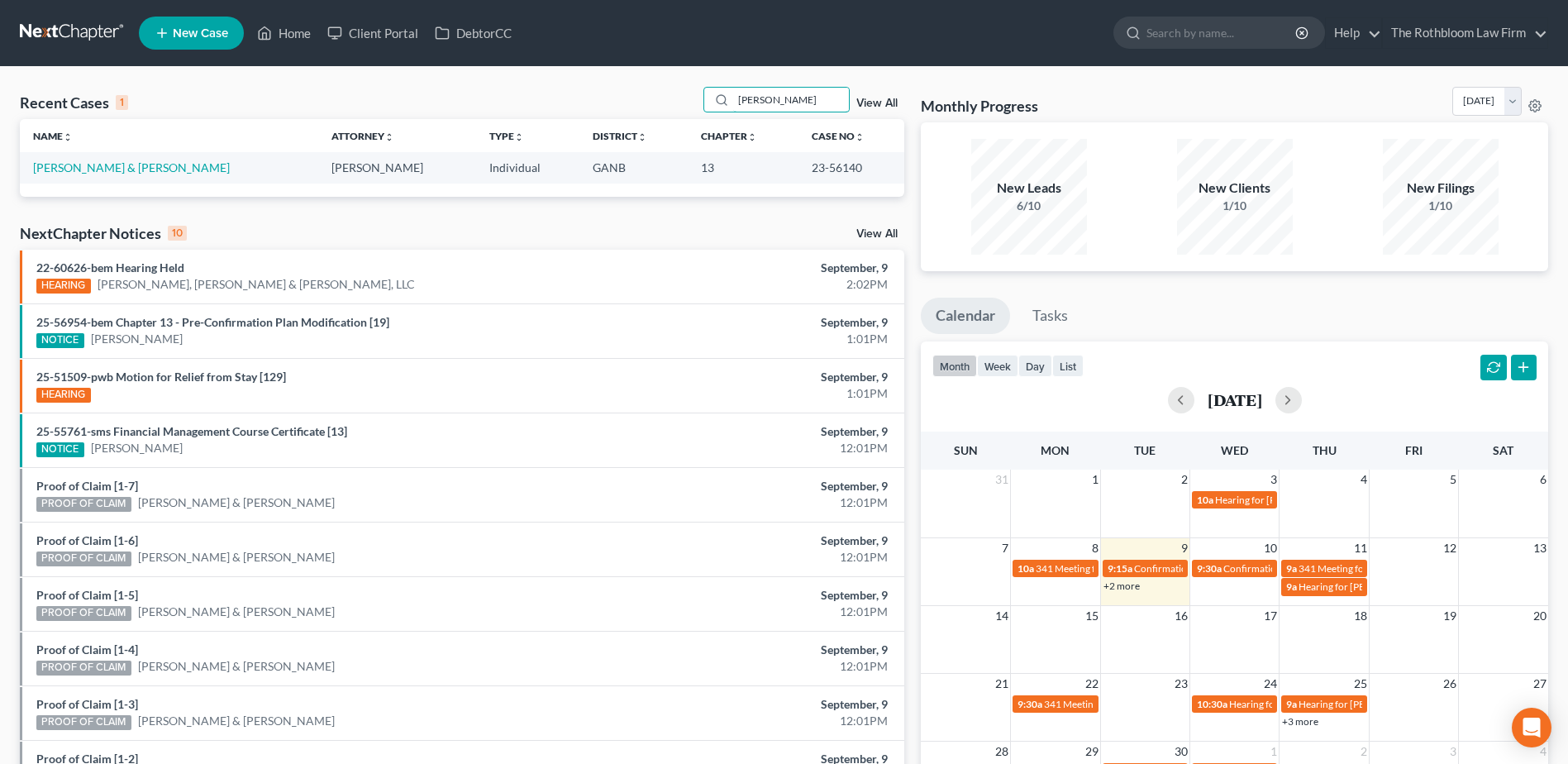
type input "[PERSON_NAME]"
click at [69, 170] on link "[PERSON_NAME] & [PERSON_NAME]" at bounding box center [132, 168] width 197 height 14
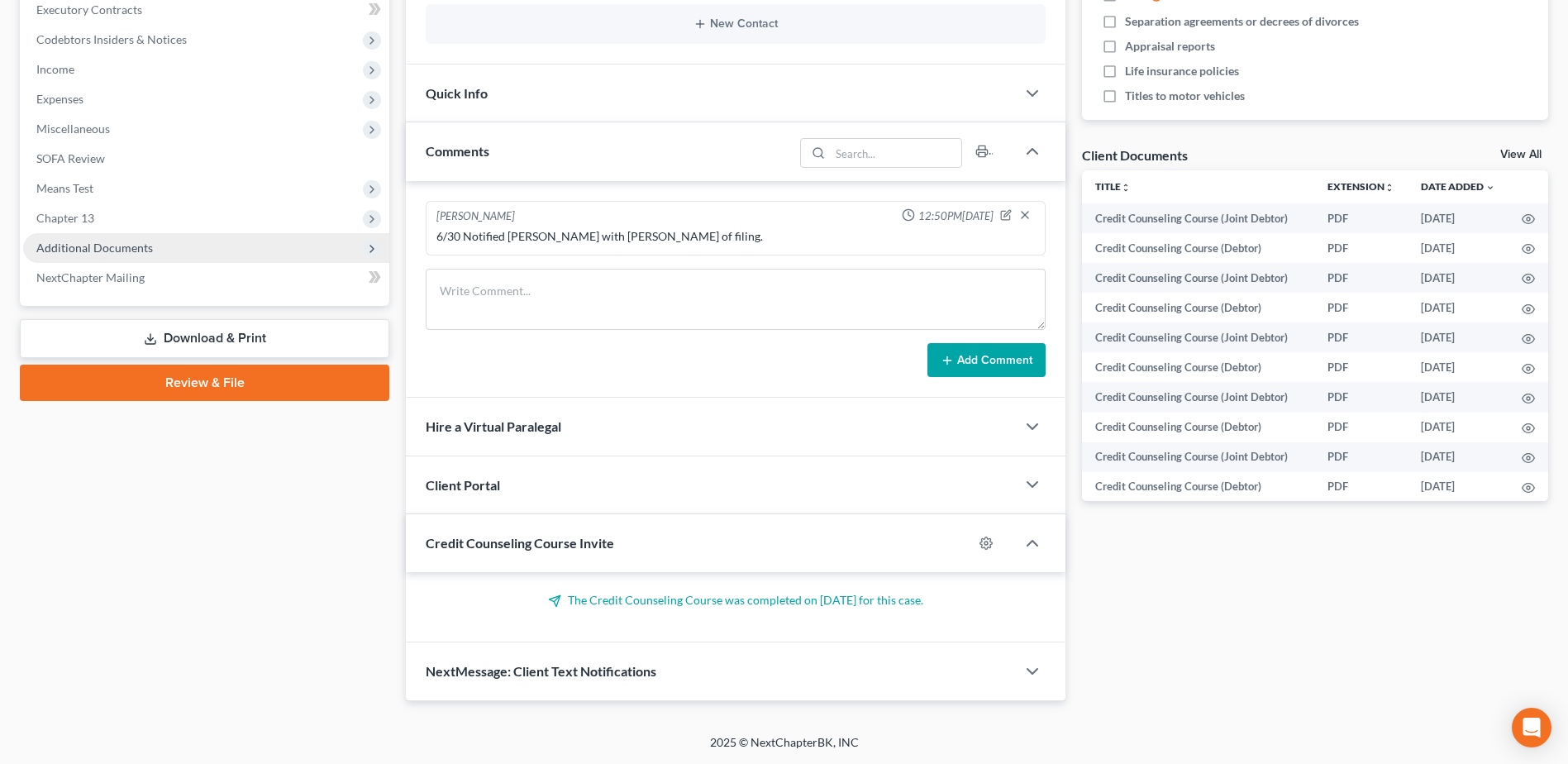
scroll to position [391, 0]
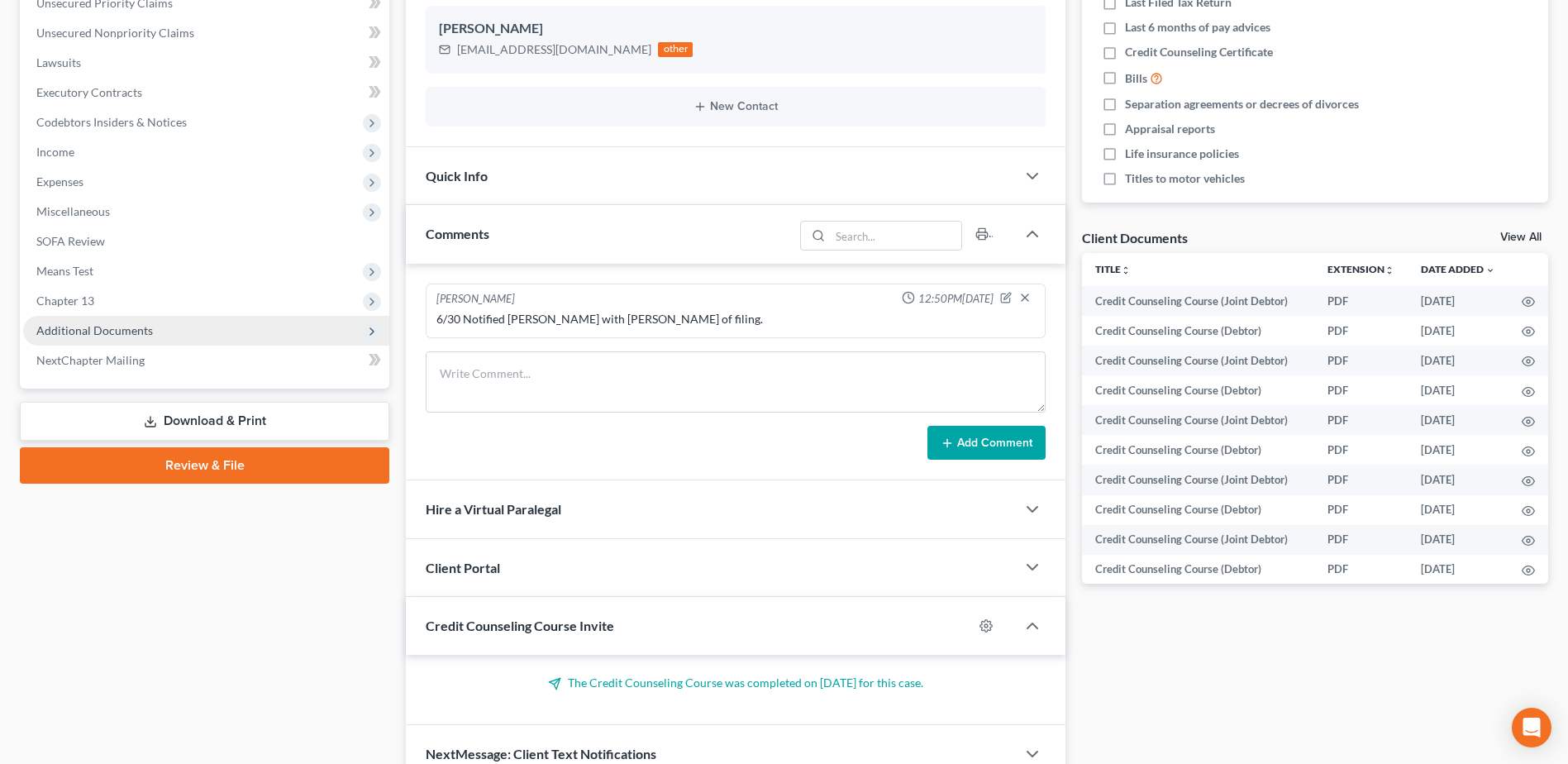
click at [133, 327] on span "Additional Documents" at bounding box center [94, 330] width 116 height 14
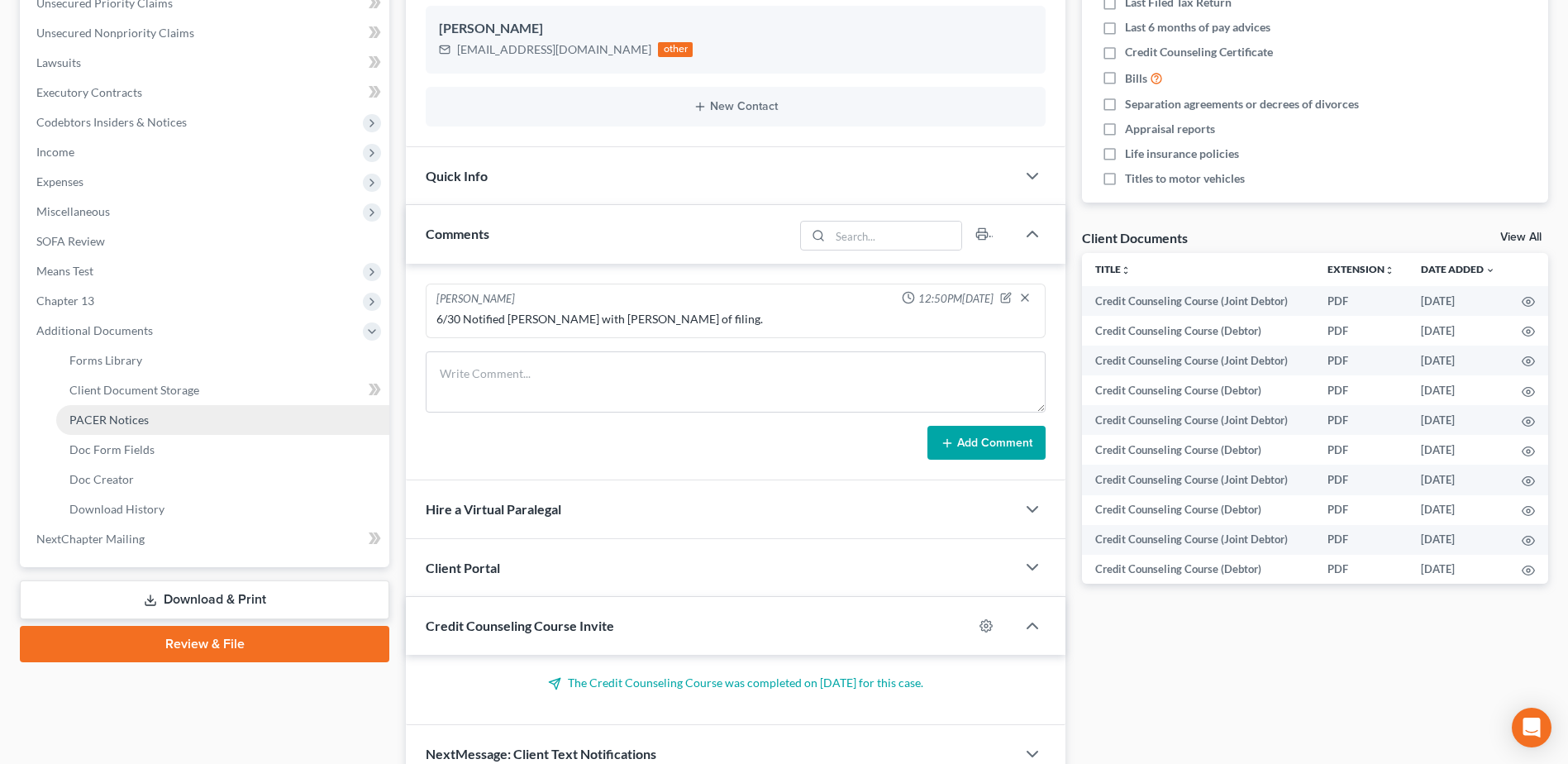
click at [111, 413] on span "PACER Notices" at bounding box center [109, 419] width 79 height 14
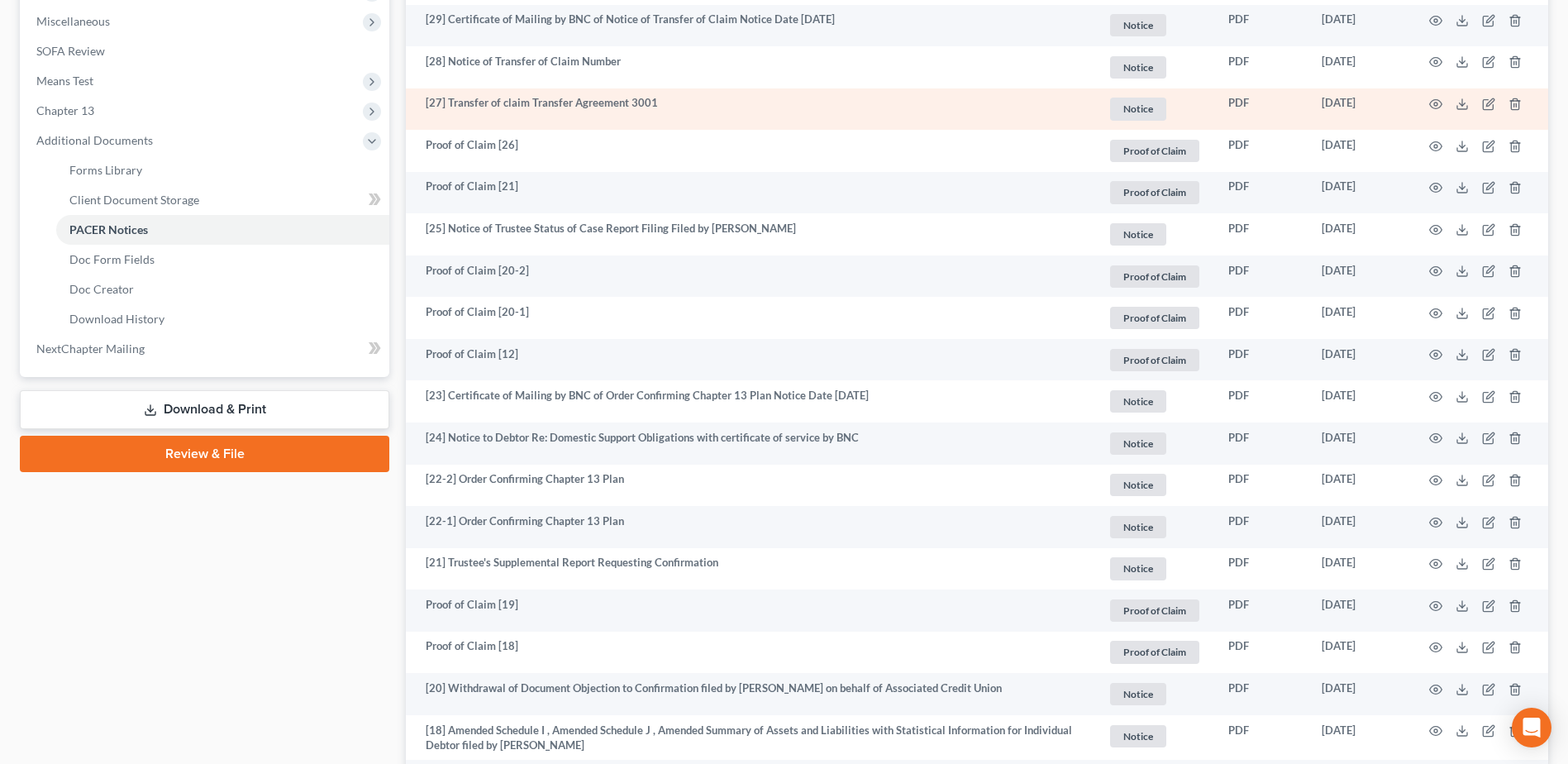
scroll to position [578, 0]
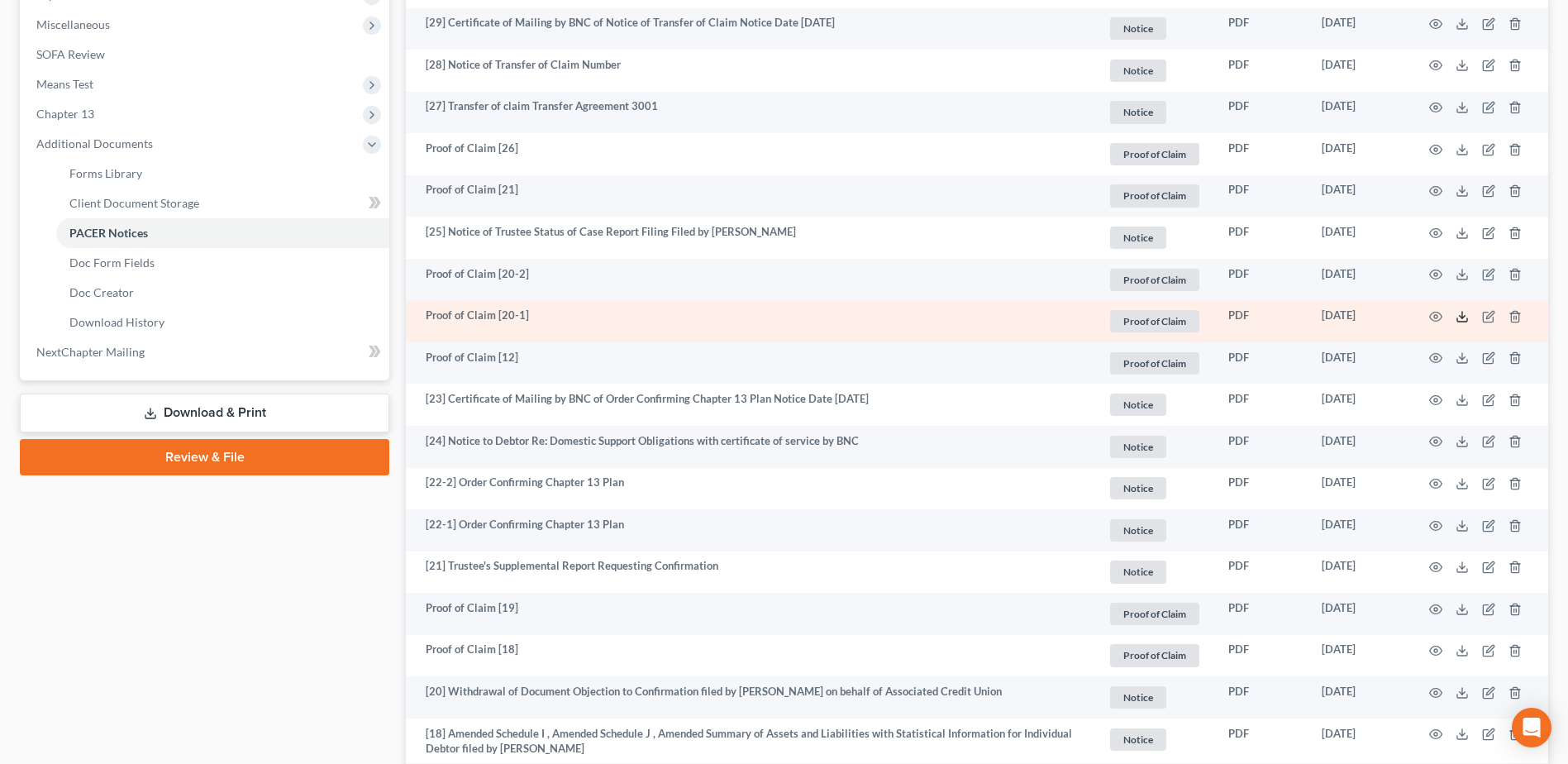
click at [1465, 313] on icon at bounding box center [1462, 317] width 14 height 14
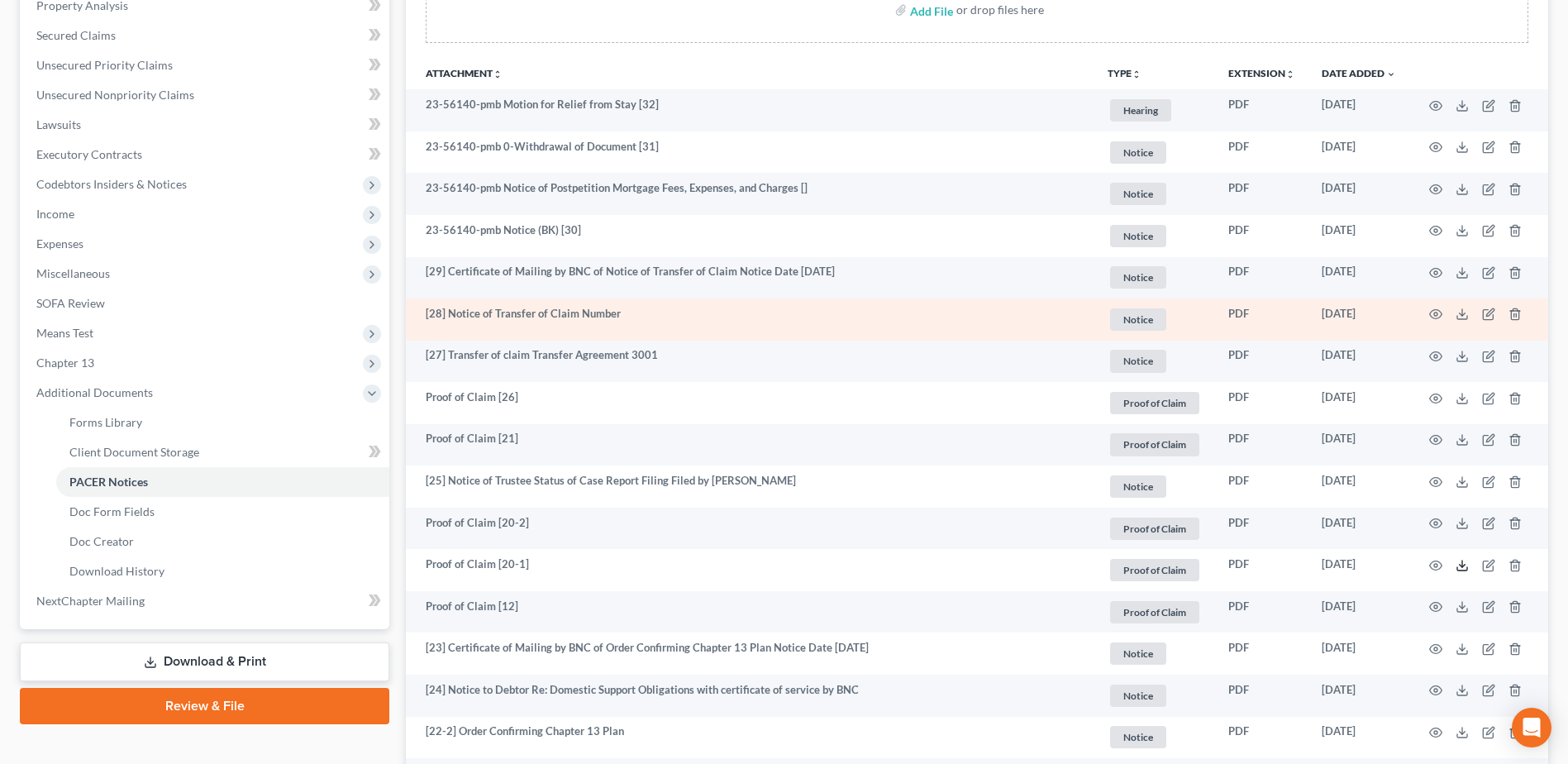
scroll to position [413, 0]
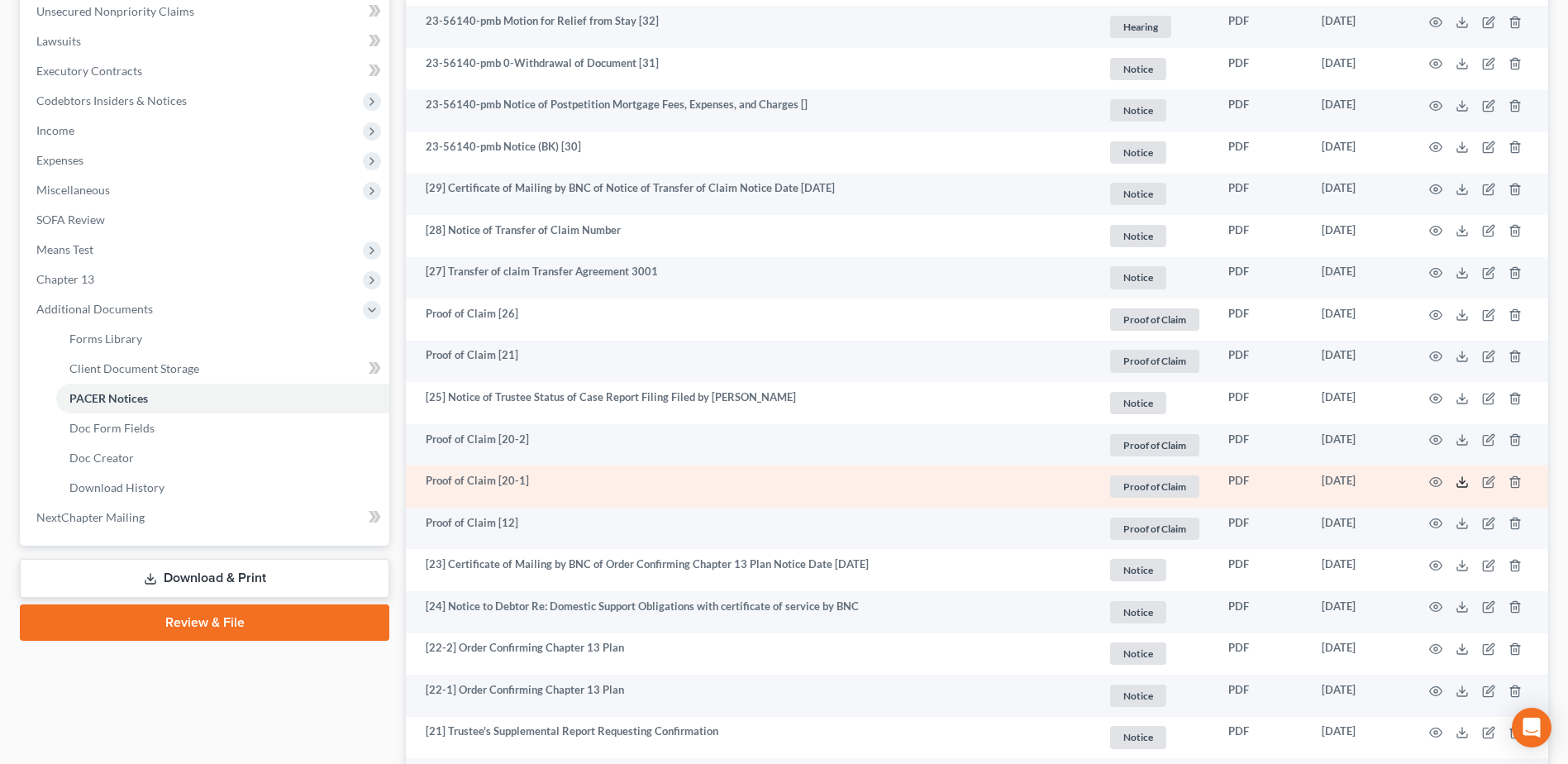
click at [1460, 478] on icon at bounding box center [1462, 482] width 14 height 14
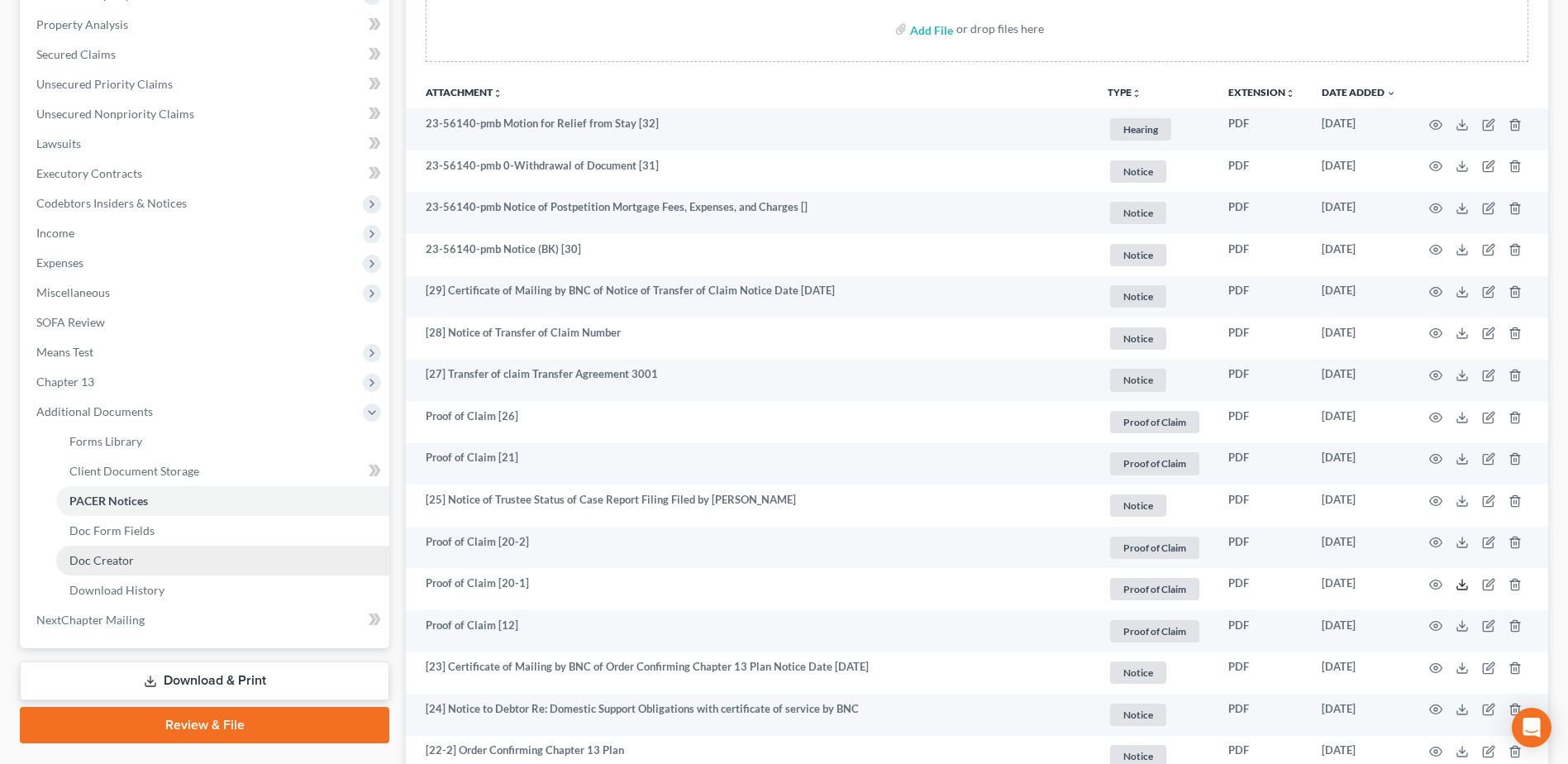
scroll to position [165, 0]
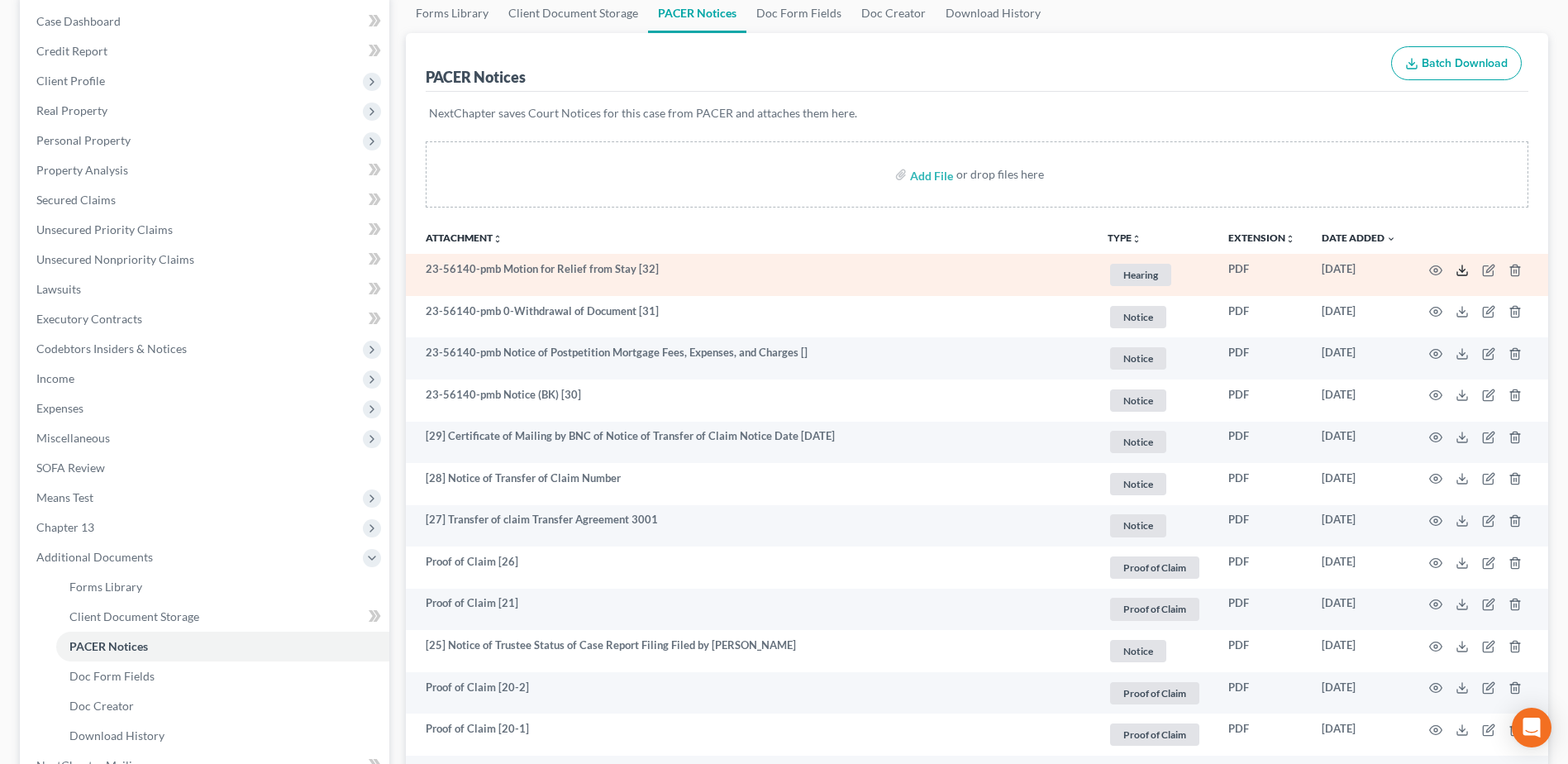
click at [1459, 272] on icon at bounding box center [1462, 270] width 14 height 14
click at [1462, 273] on icon at bounding box center [1462, 270] width 14 height 14
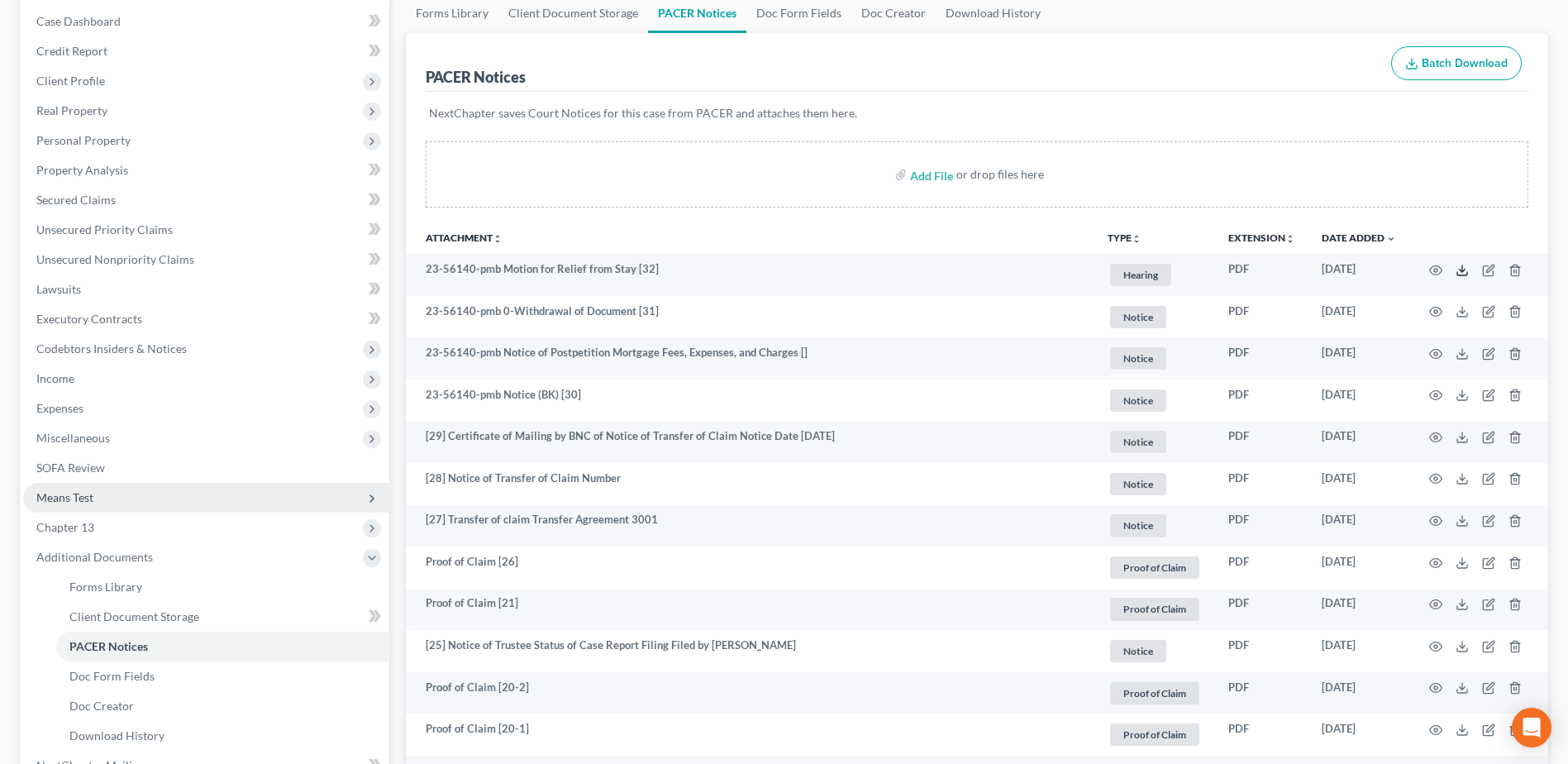
scroll to position [0, 0]
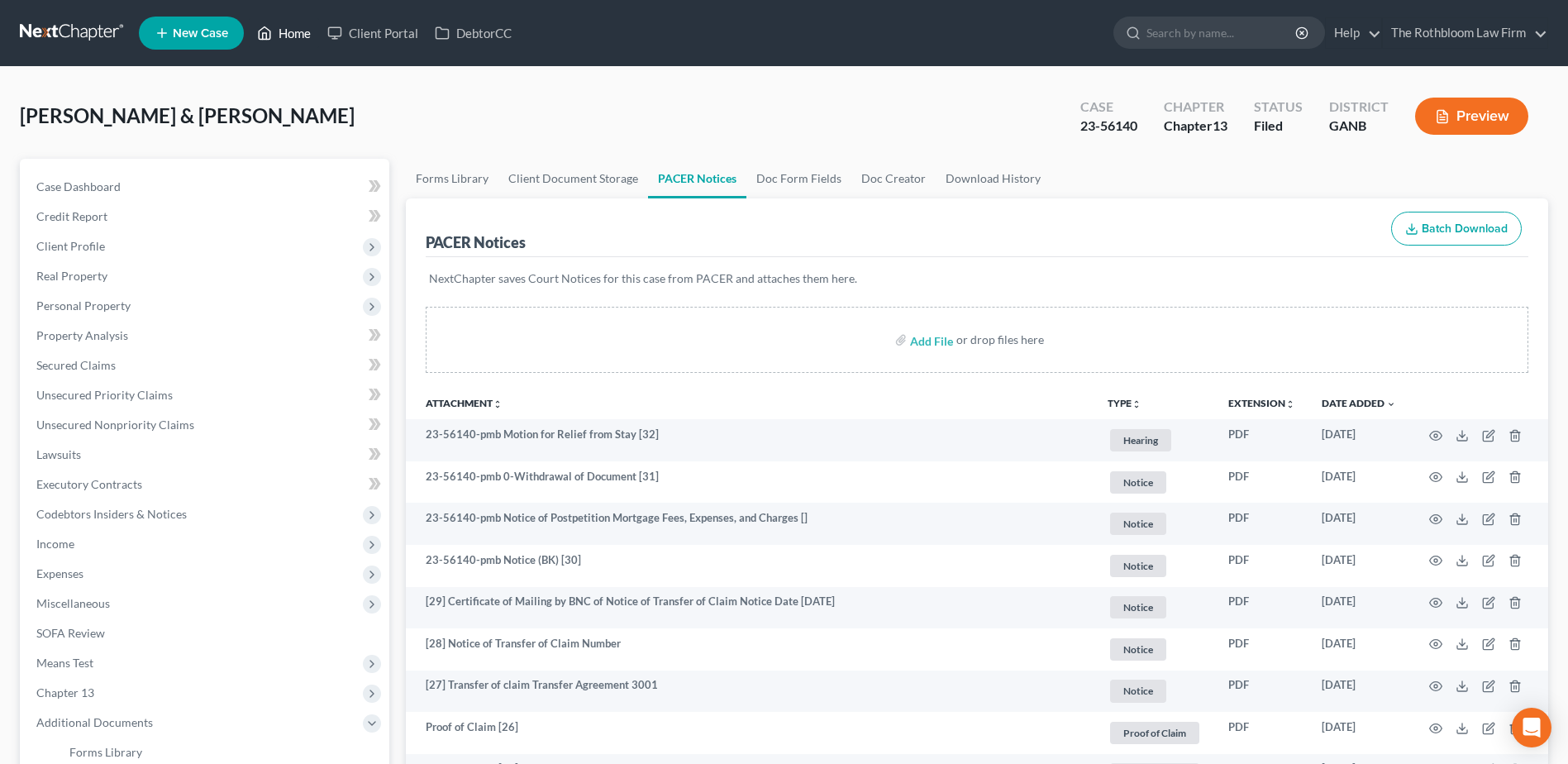
click at [290, 37] on link "Home" at bounding box center [284, 32] width 70 height 30
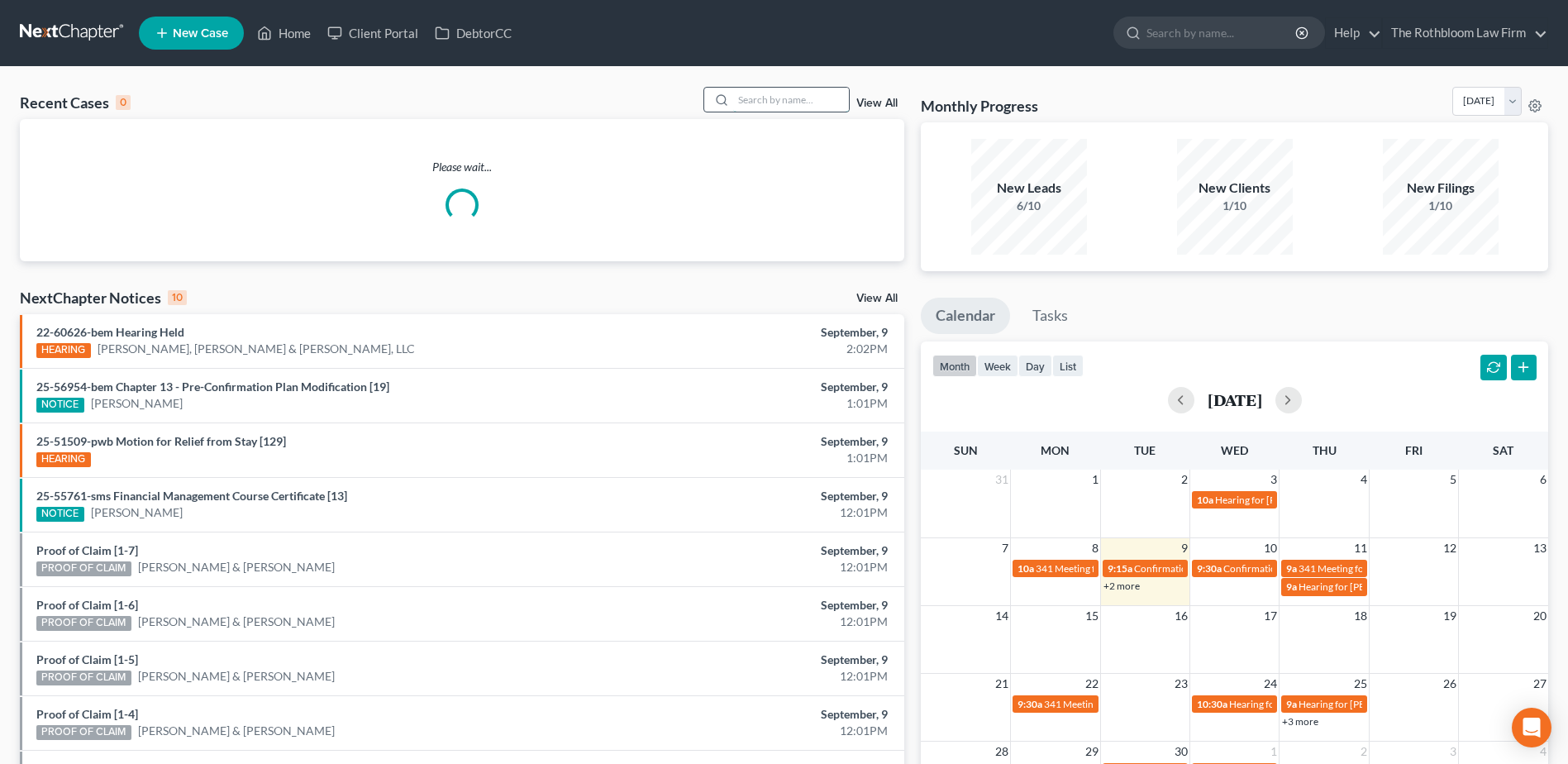
click at [767, 98] on input "search" at bounding box center [791, 99] width 115 height 24
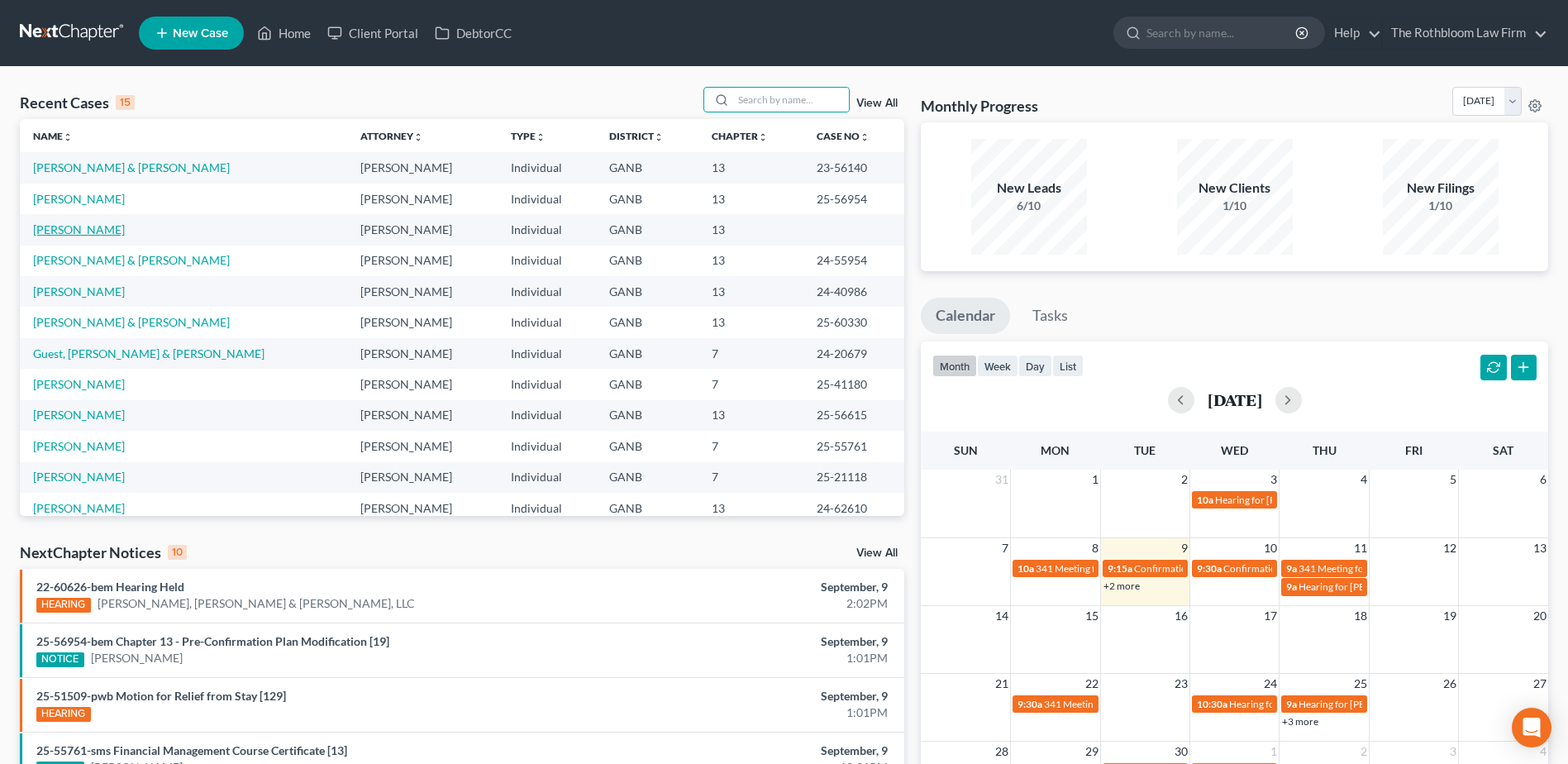
click at [58, 232] on link "[PERSON_NAME]" at bounding box center [79, 229] width 92 height 14
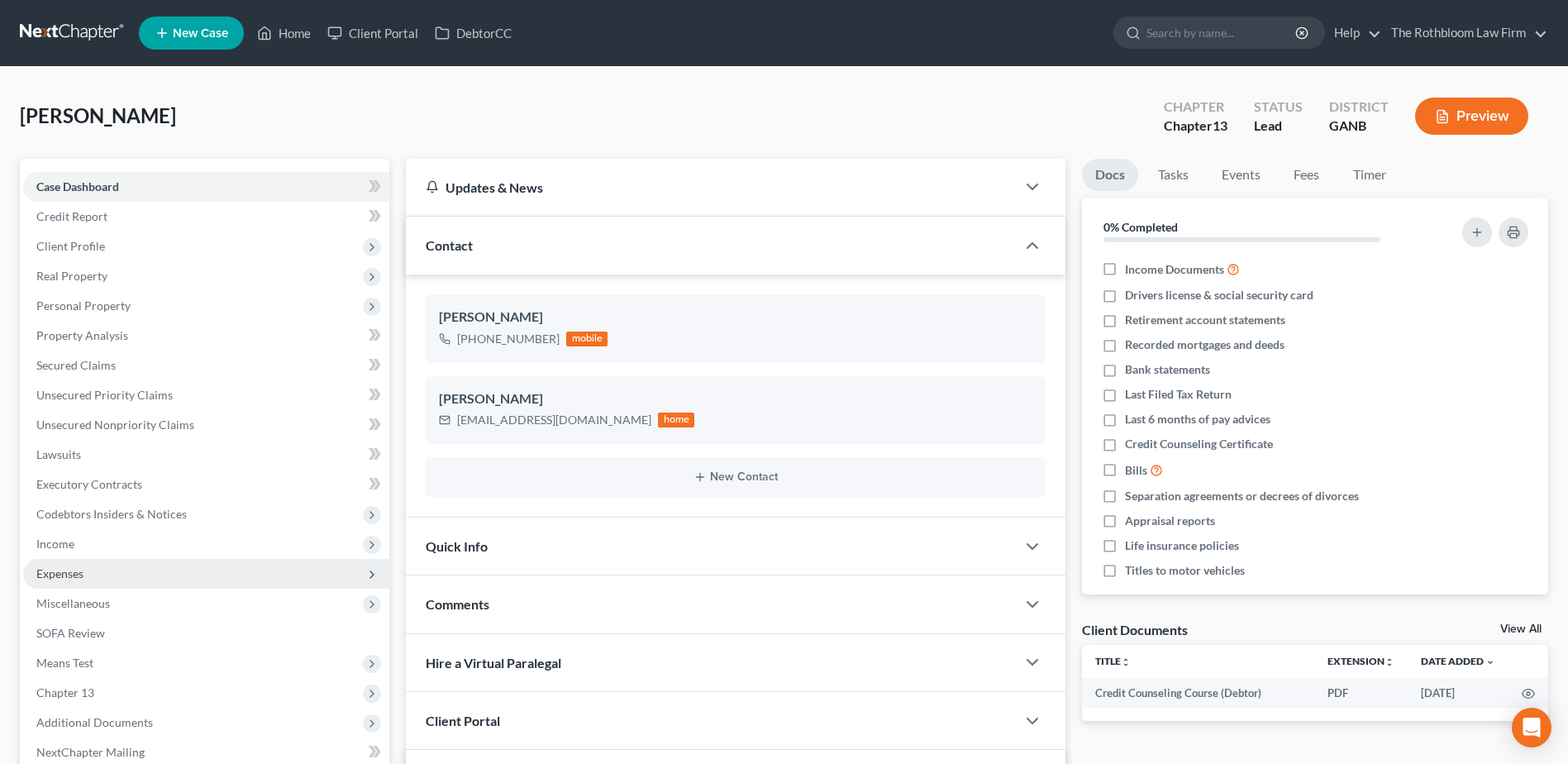
click at [82, 570] on span "Expenses" at bounding box center [60, 574] width 47 height 14
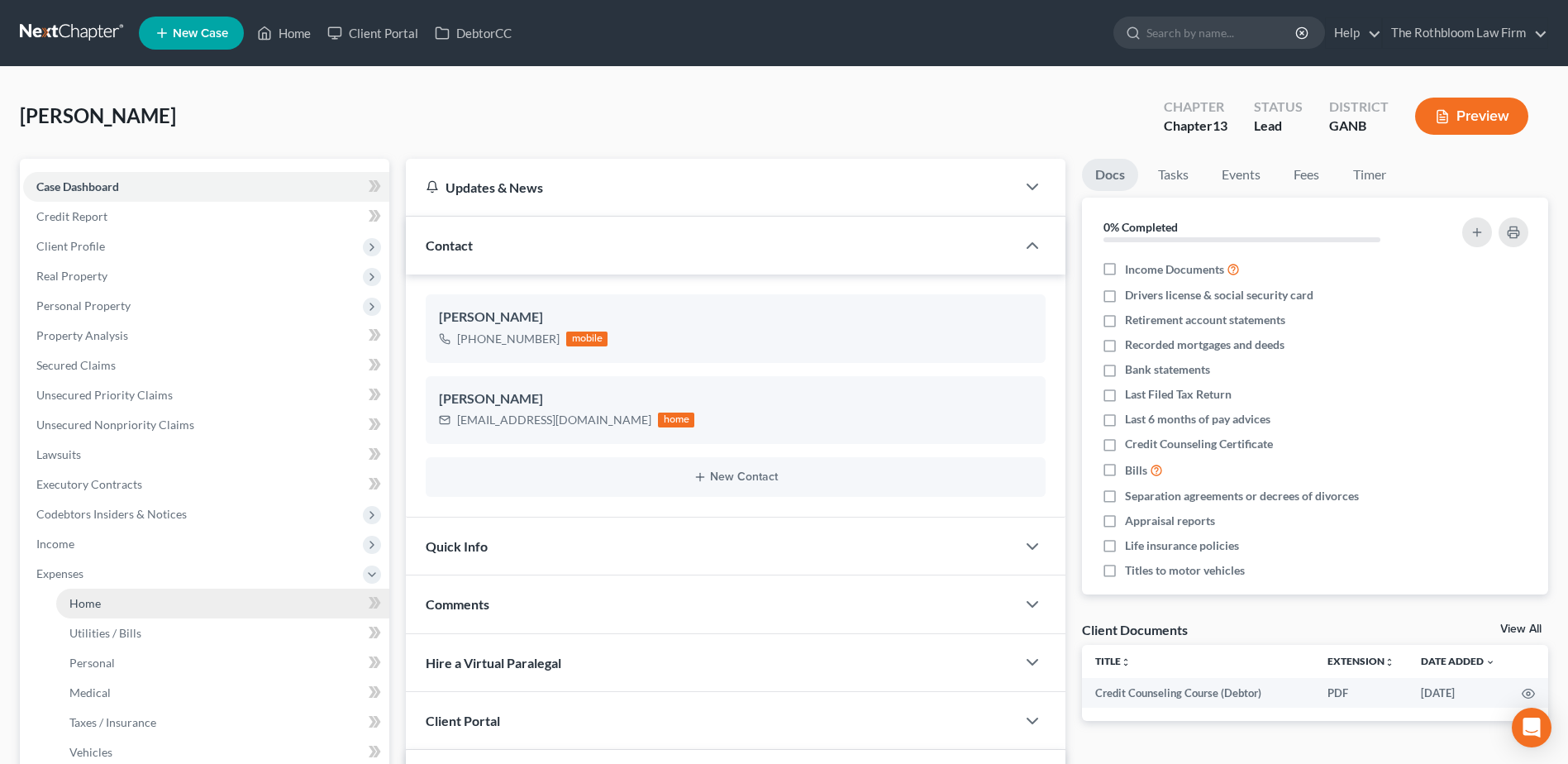
click at [85, 601] on span "Home" at bounding box center [85, 603] width 32 height 14
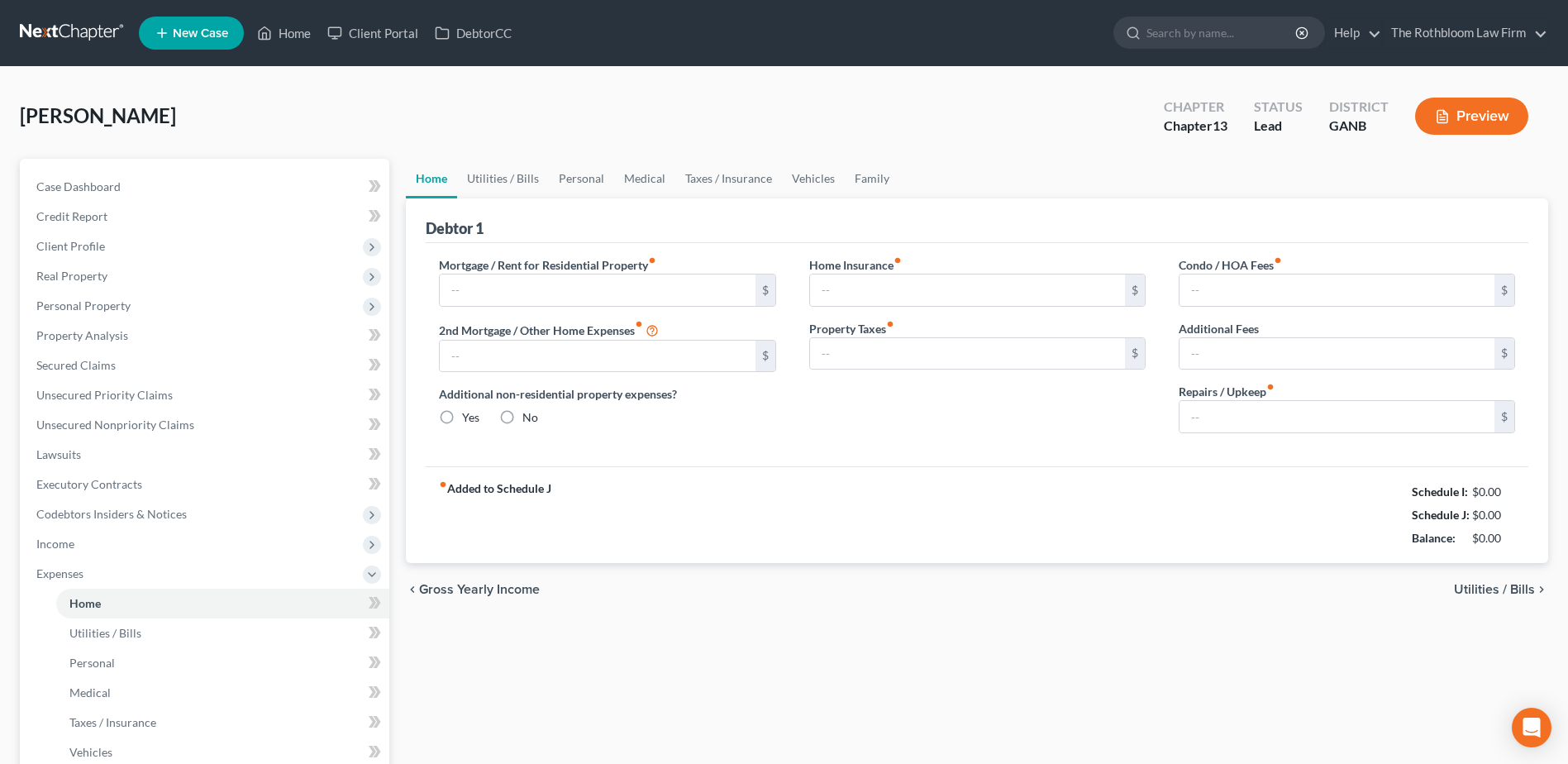
type input "3,381.87"
type input "0.00"
radio input "true"
type input "0.00"
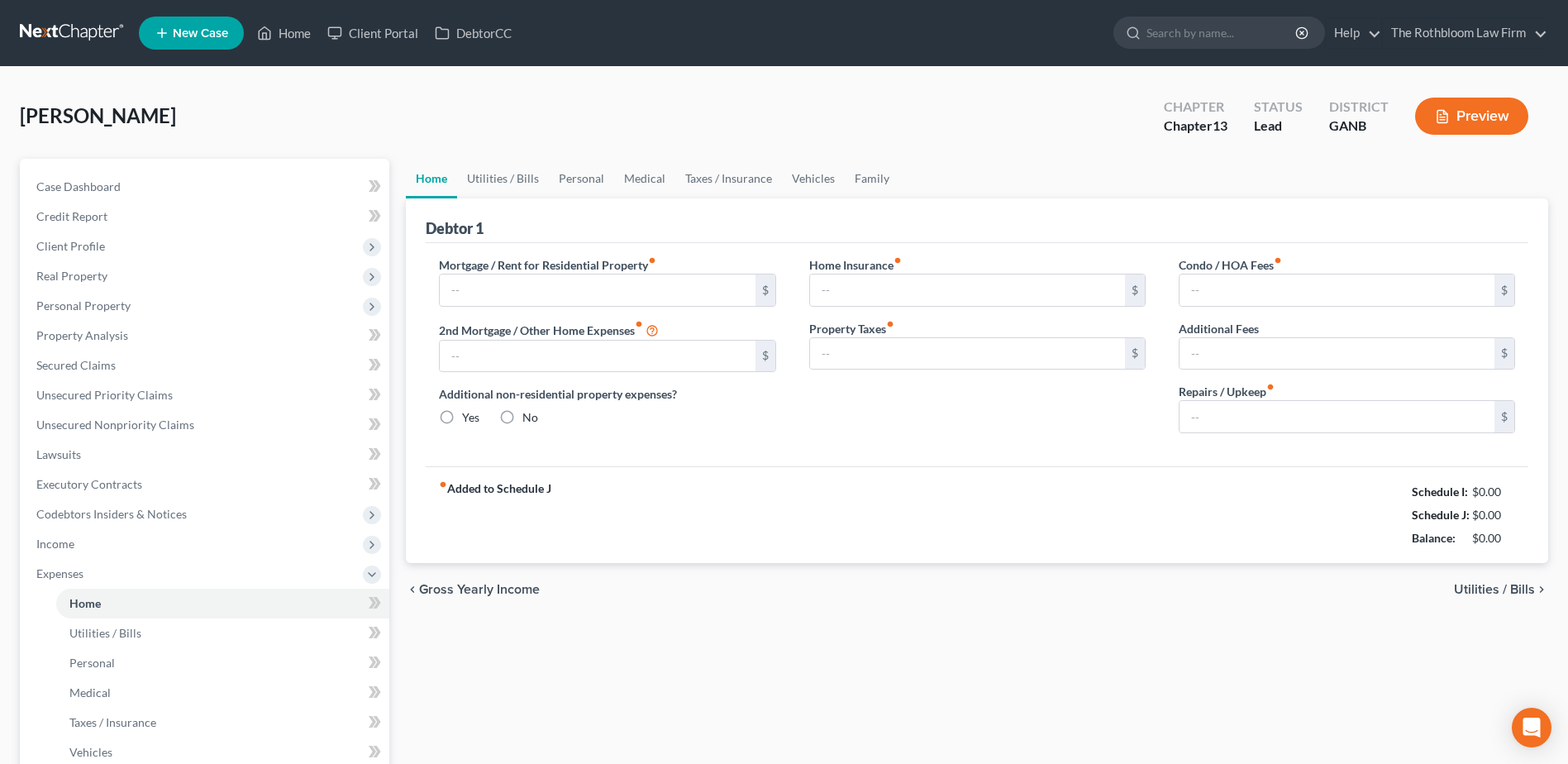
type input "0.00"
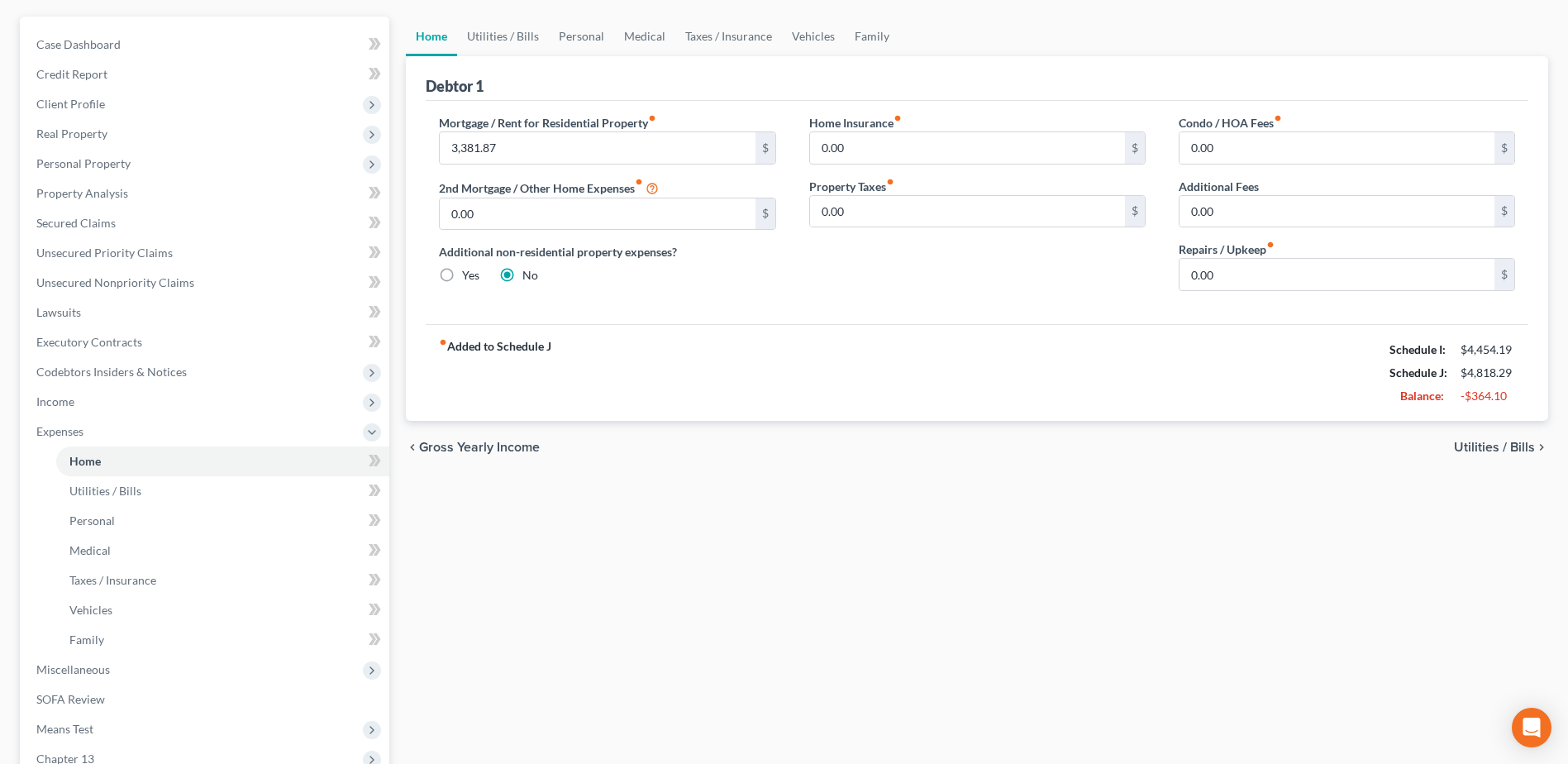
scroll to position [330, 0]
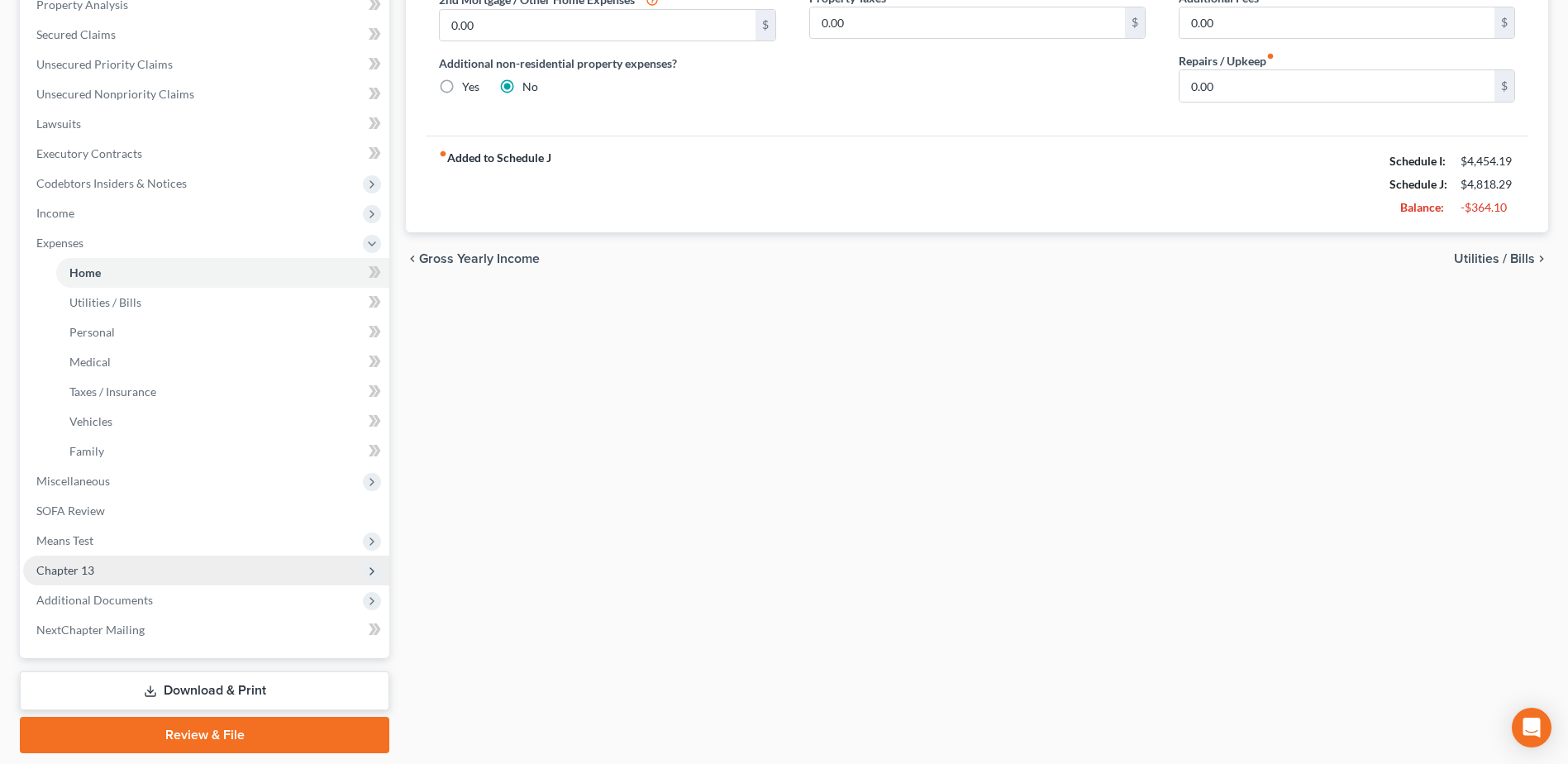
click at [64, 570] on span "Chapter 13" at bounding box center [65, 570] width 58 height 14
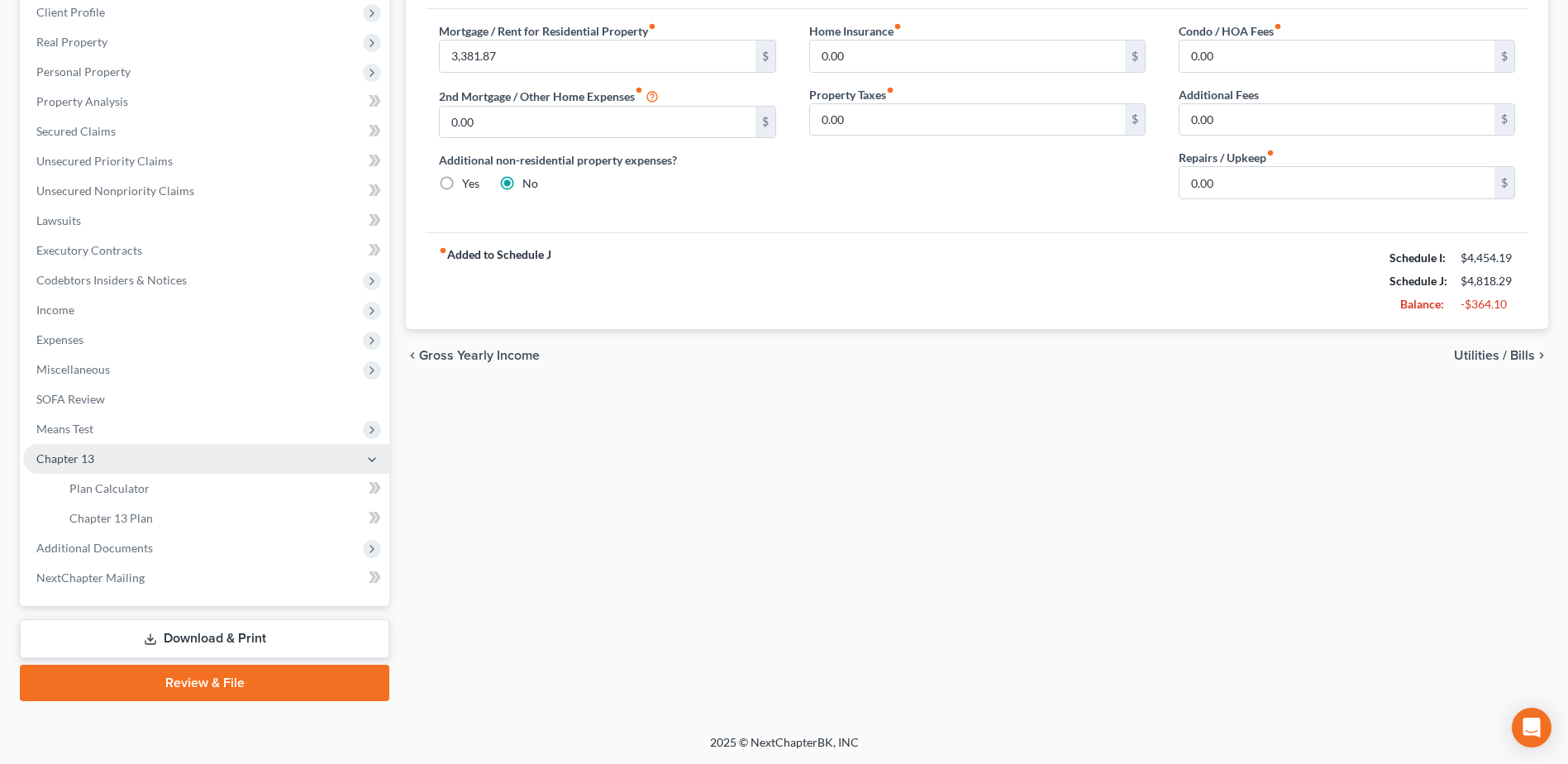
scroll to position [234, 0]
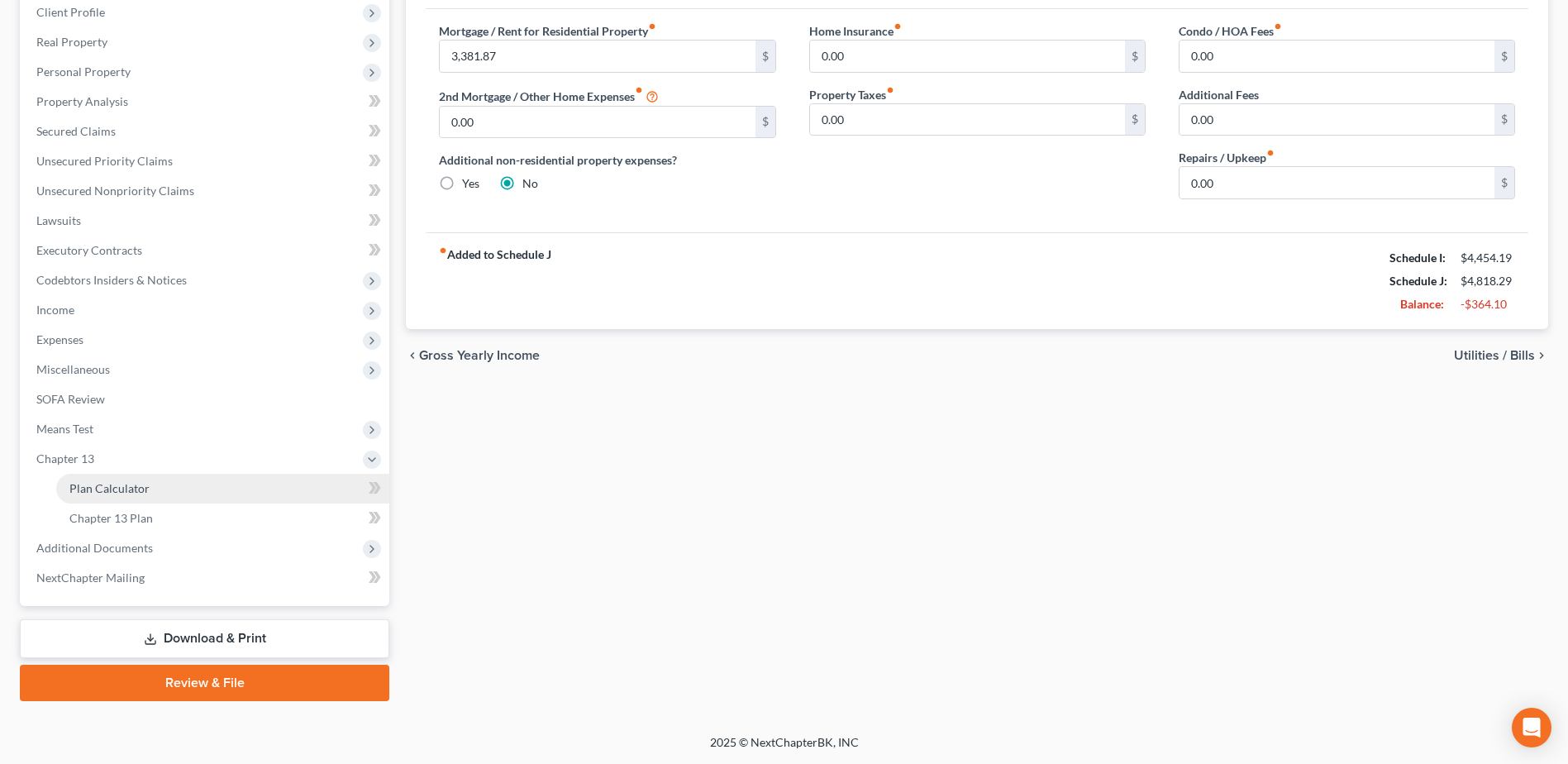
click at [109, 487] on span "Plan Calculator" at bounding box center [109, 488] width 80 height 14
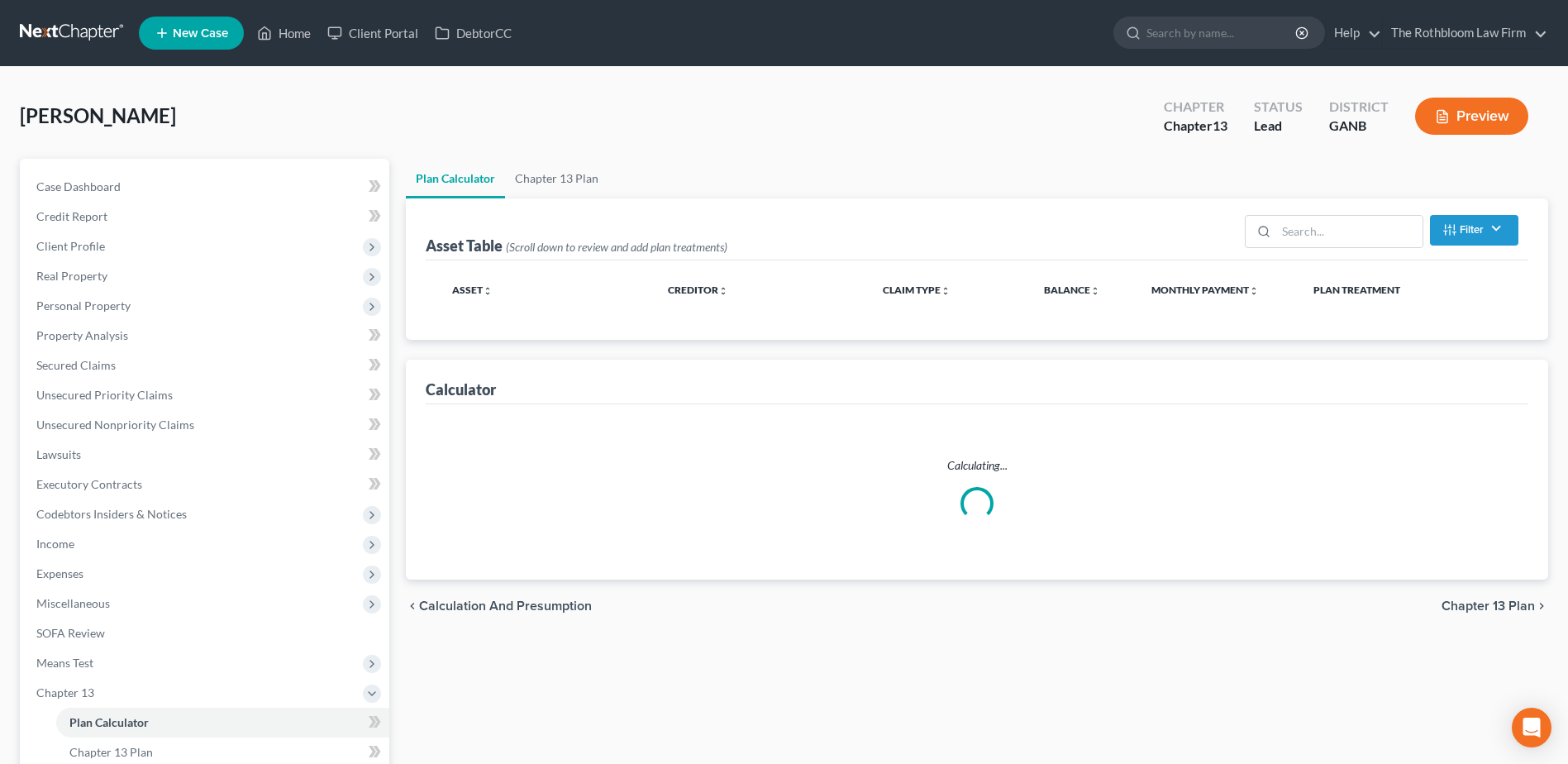
select select "59"
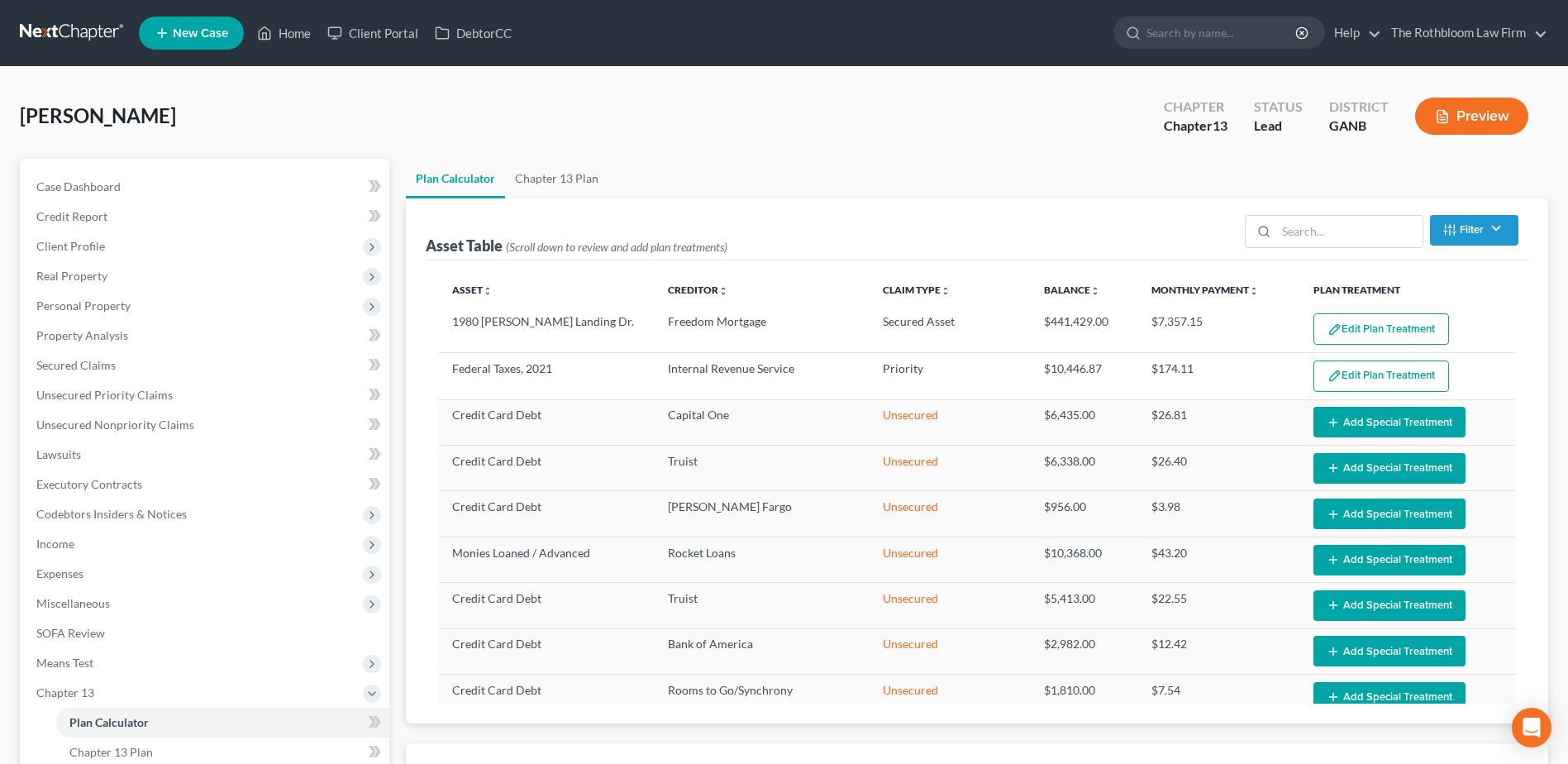
select select "59"
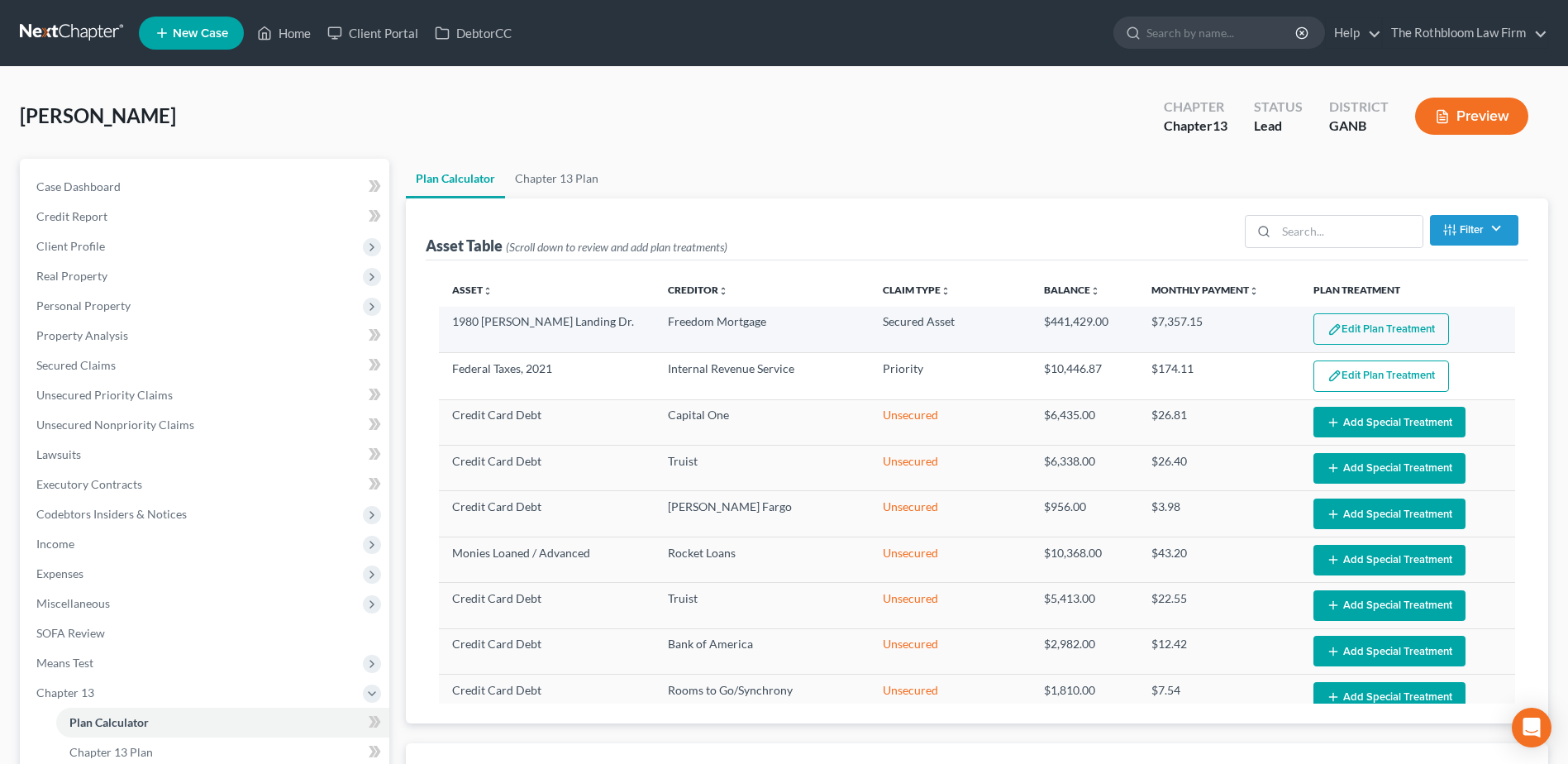
click at [1379, 326] on button "Edit Plan Treatment" at bounding box center [1381, 328] width 135 height 32
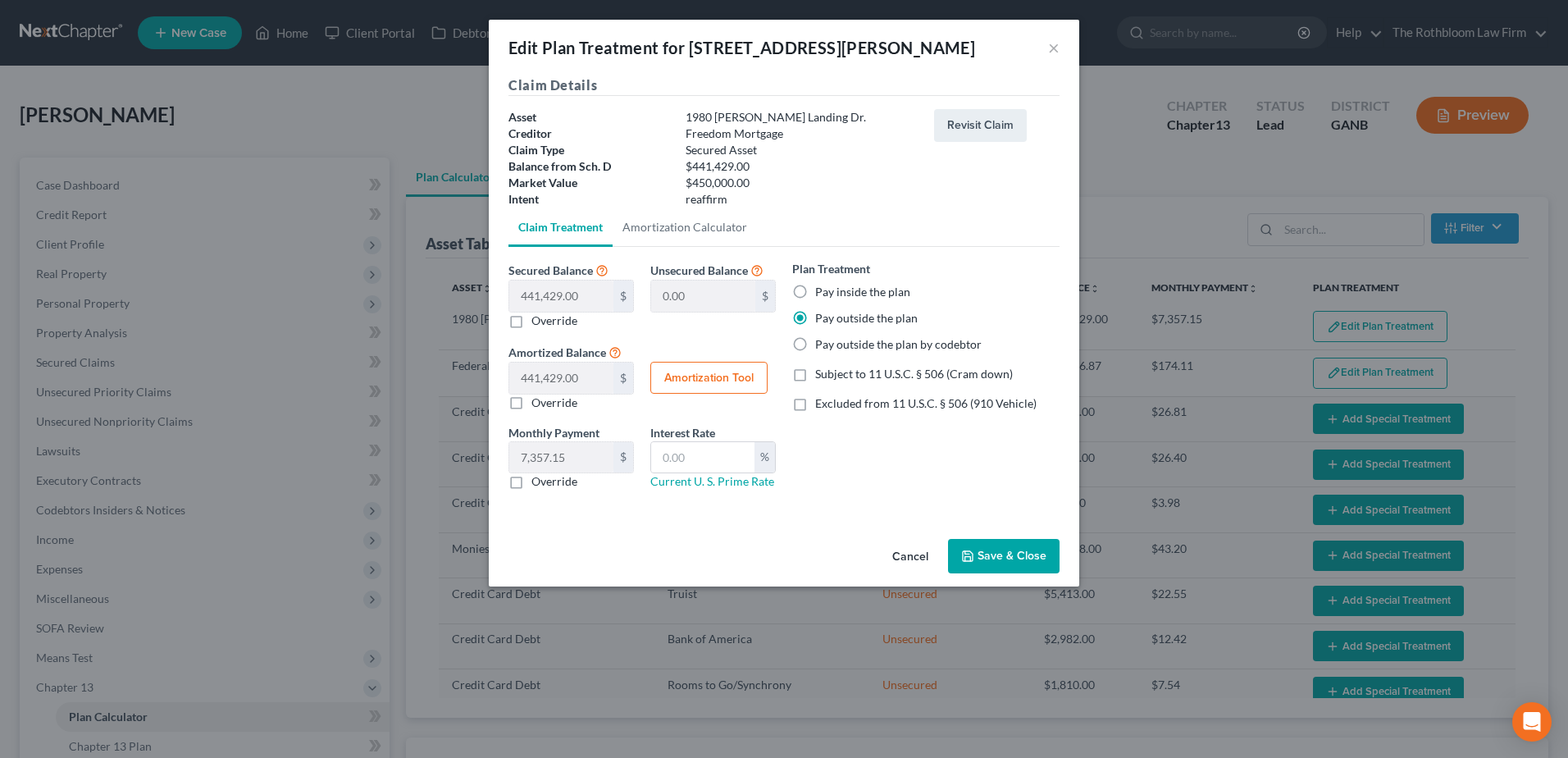
click at [1001, 557] on button "Save & Close" at bounding box center [1003, 556] width 112 height 34
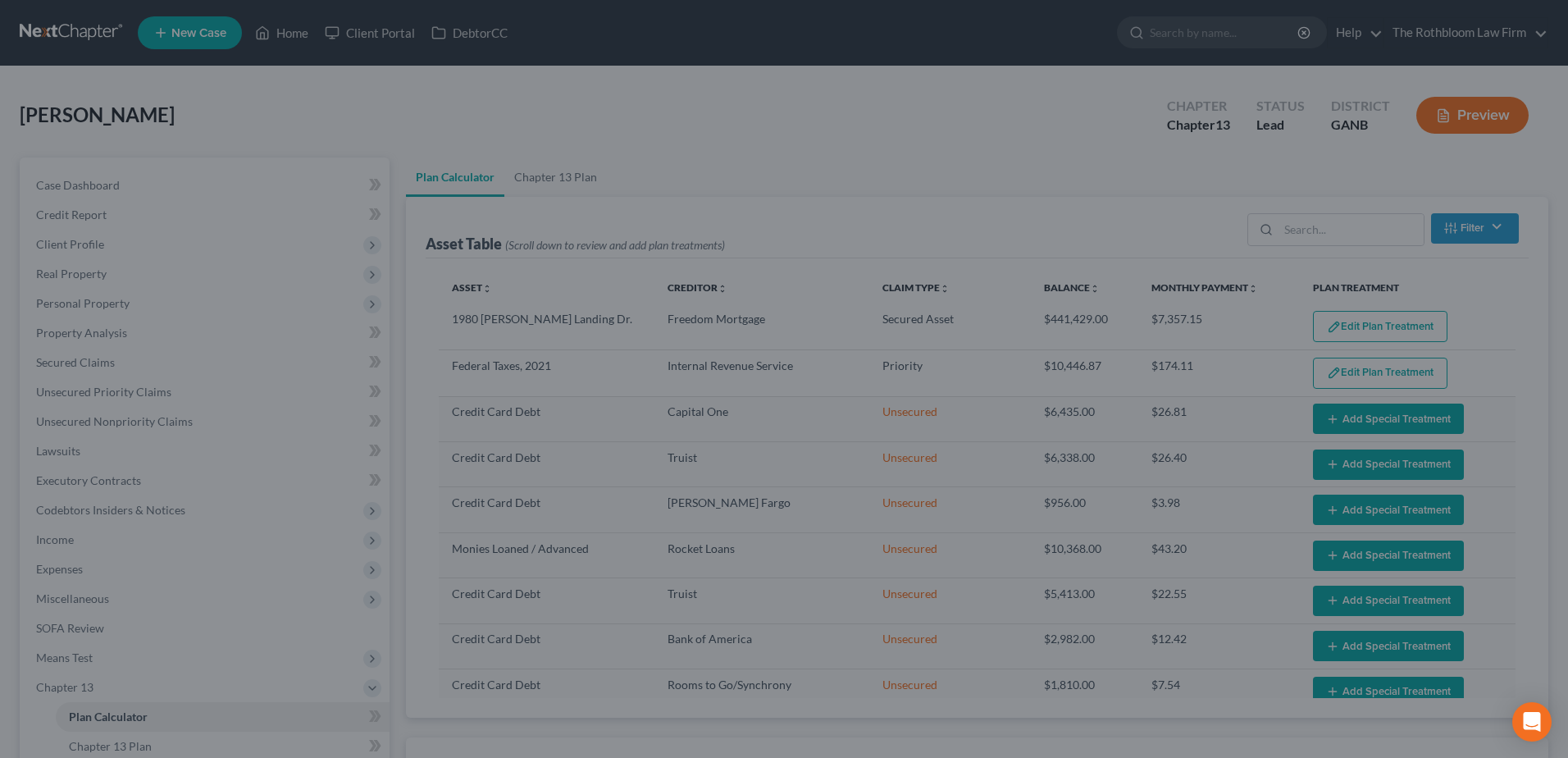
select select "59"
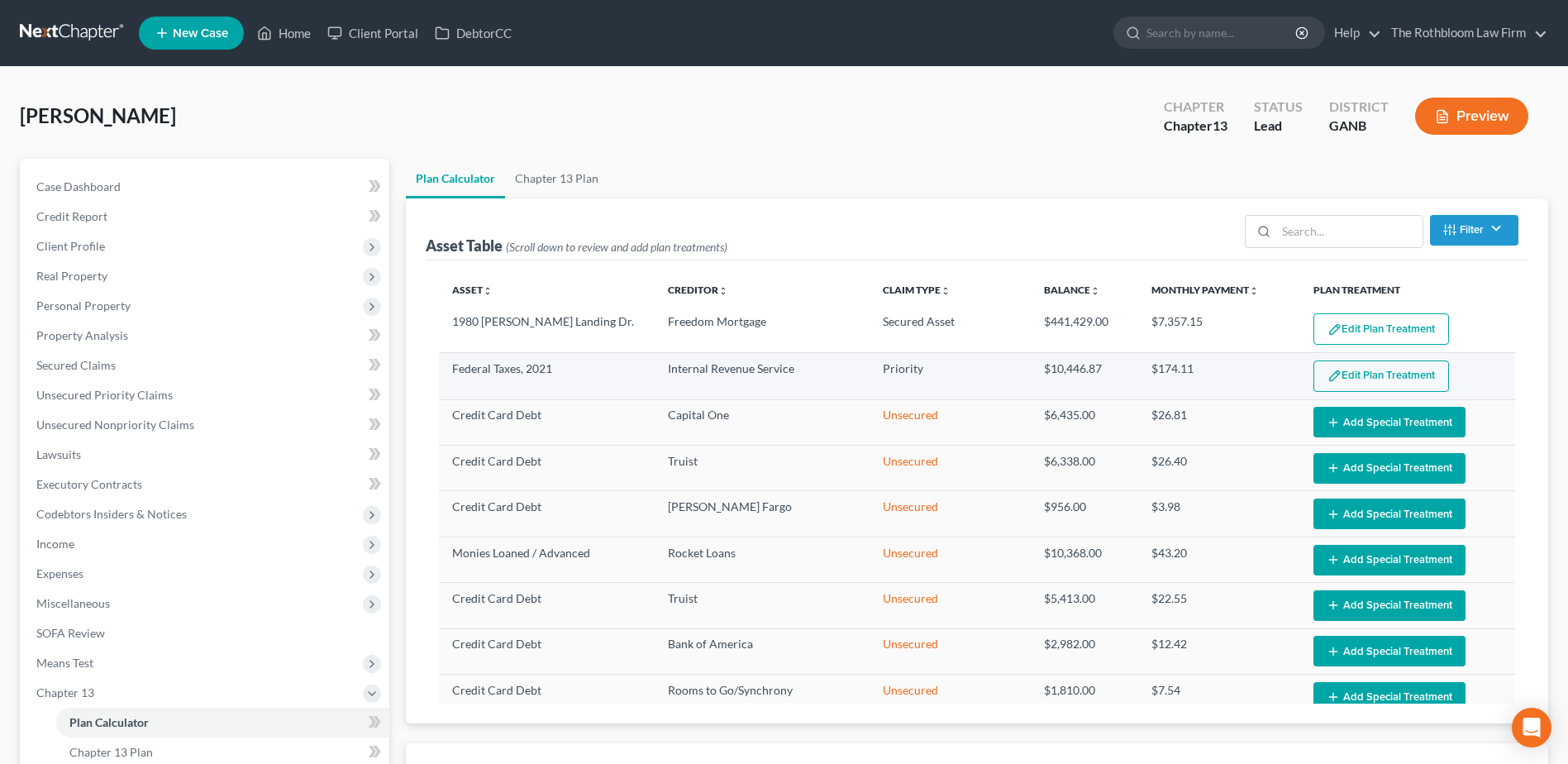
click at [1328, 381] on img "button" at bounding box center [1334, 376] width 14 height 14
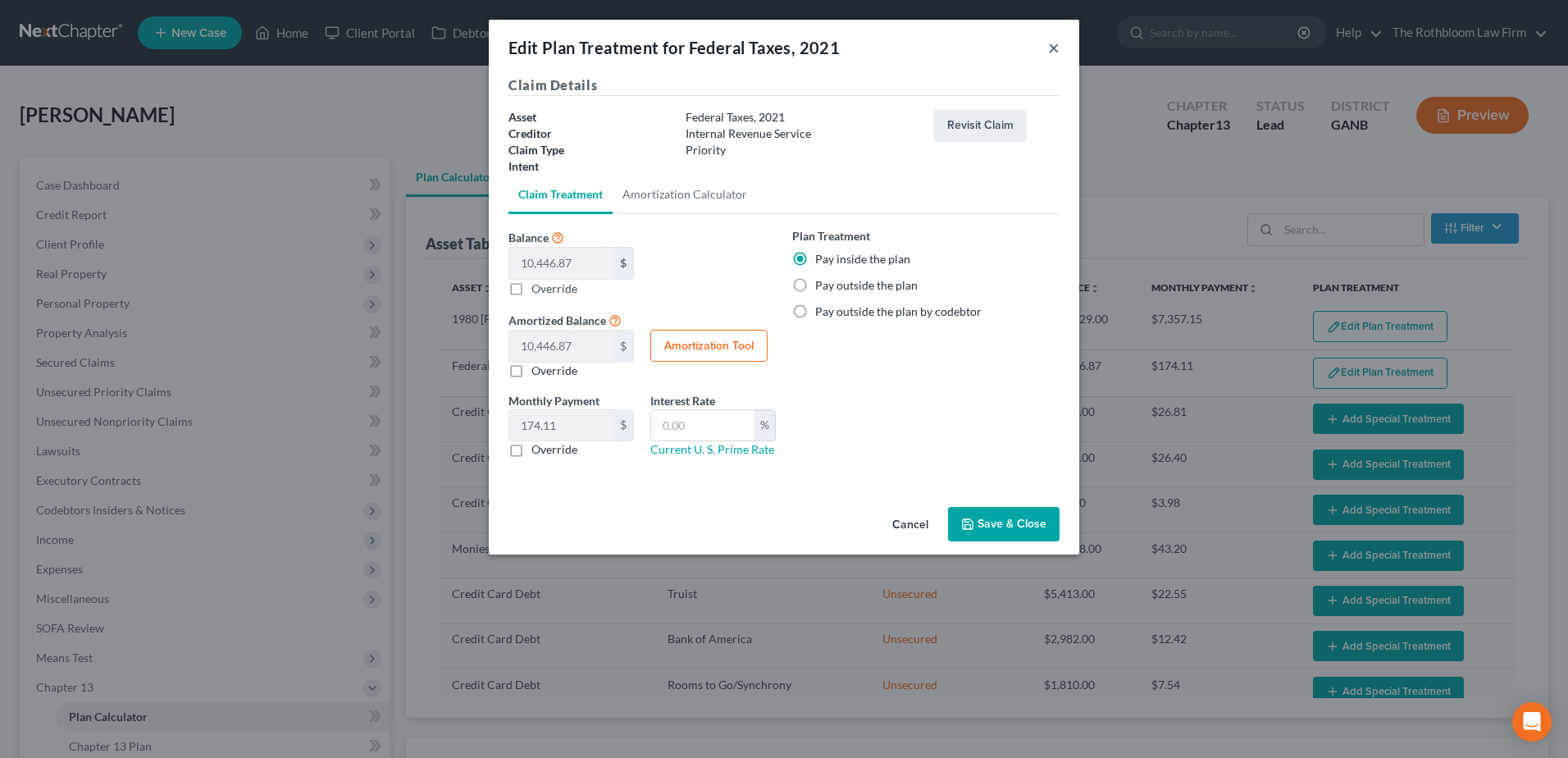
click at [1050, 54] on button "×" at bounding box center [1053, 47] width 12 height 20
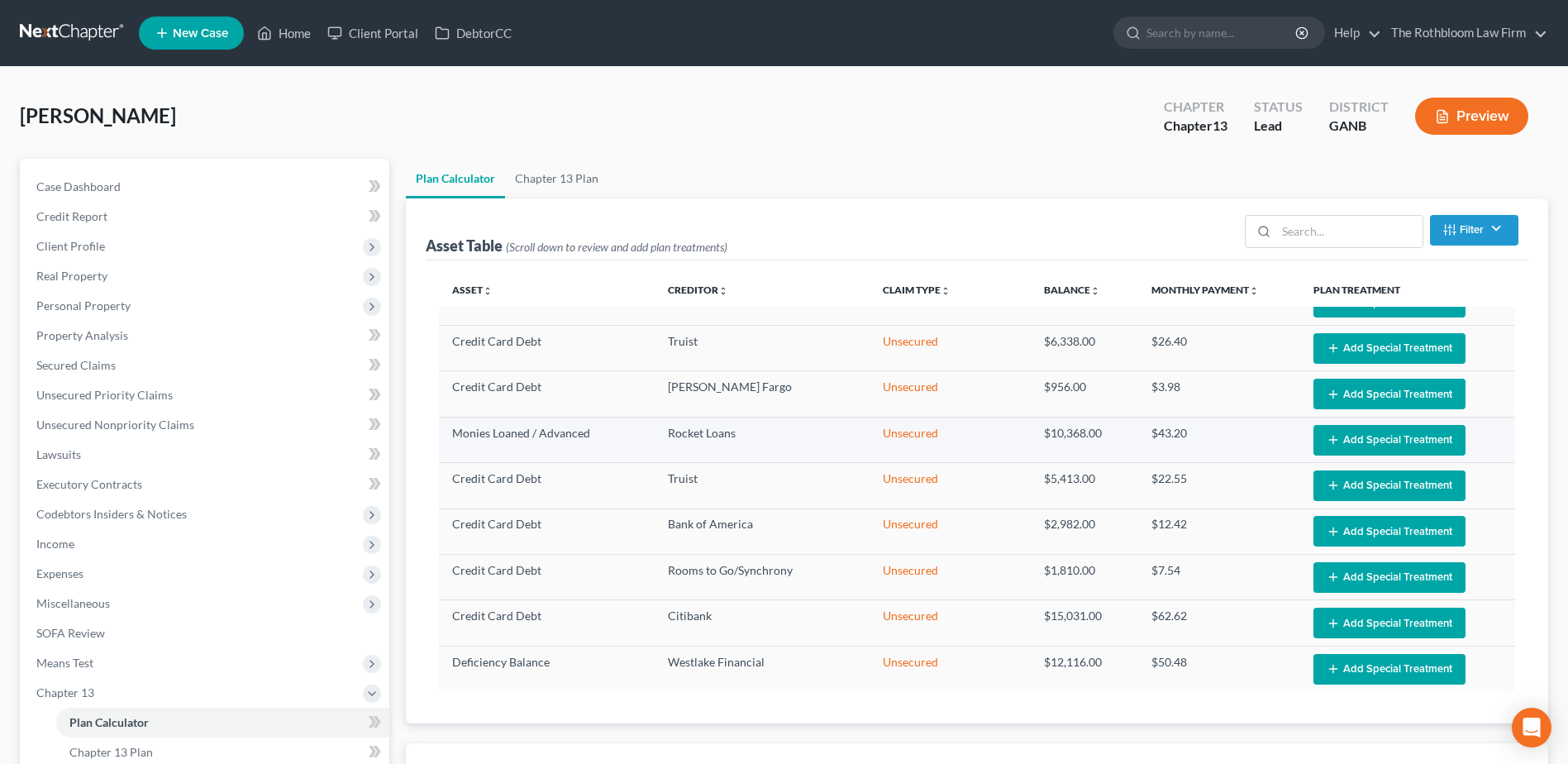
scroll to position [121, 0]
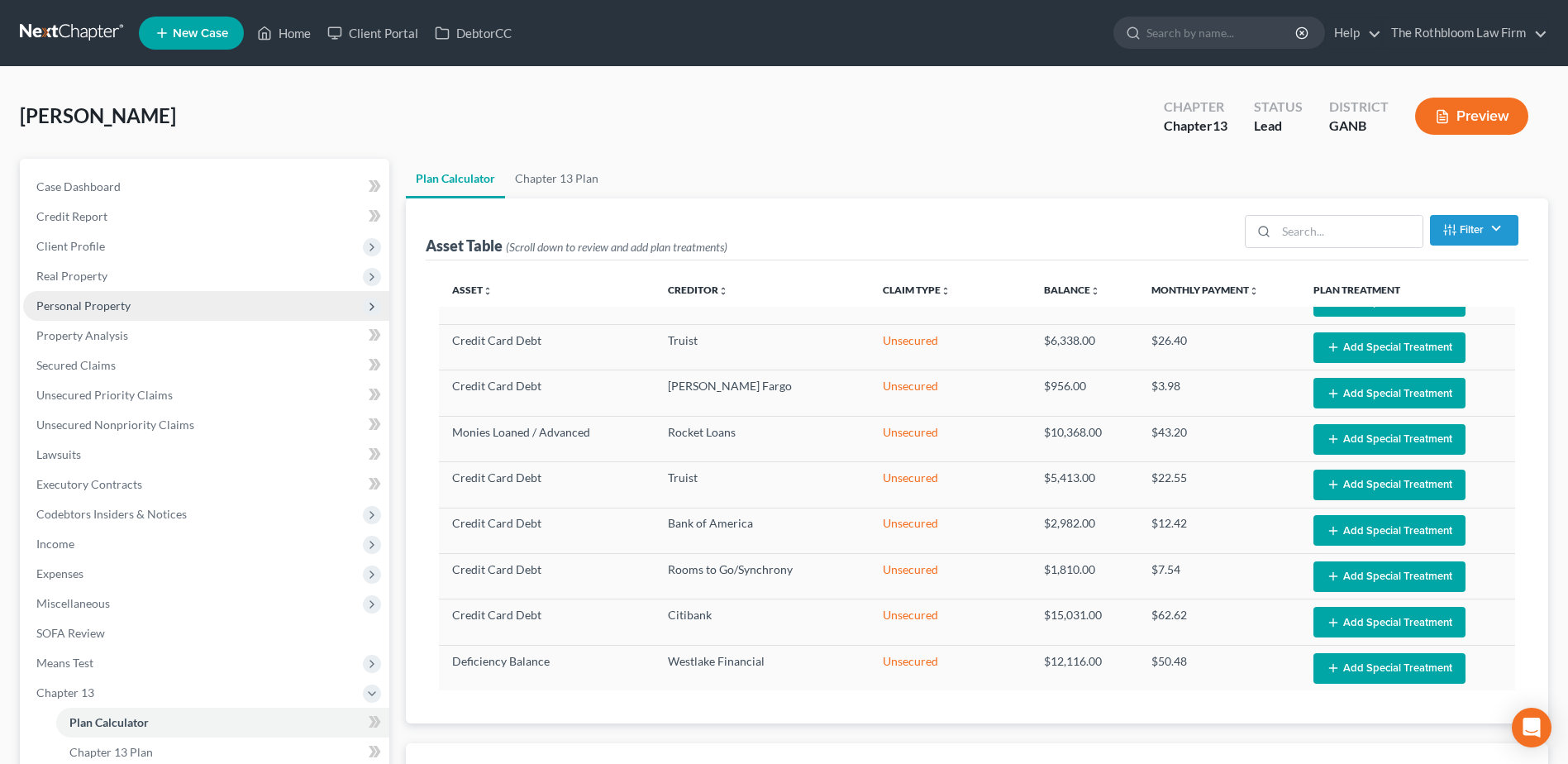
click at [73, 302] on span "Personal Property" at bounding box center [83, 306] width 94 height 14
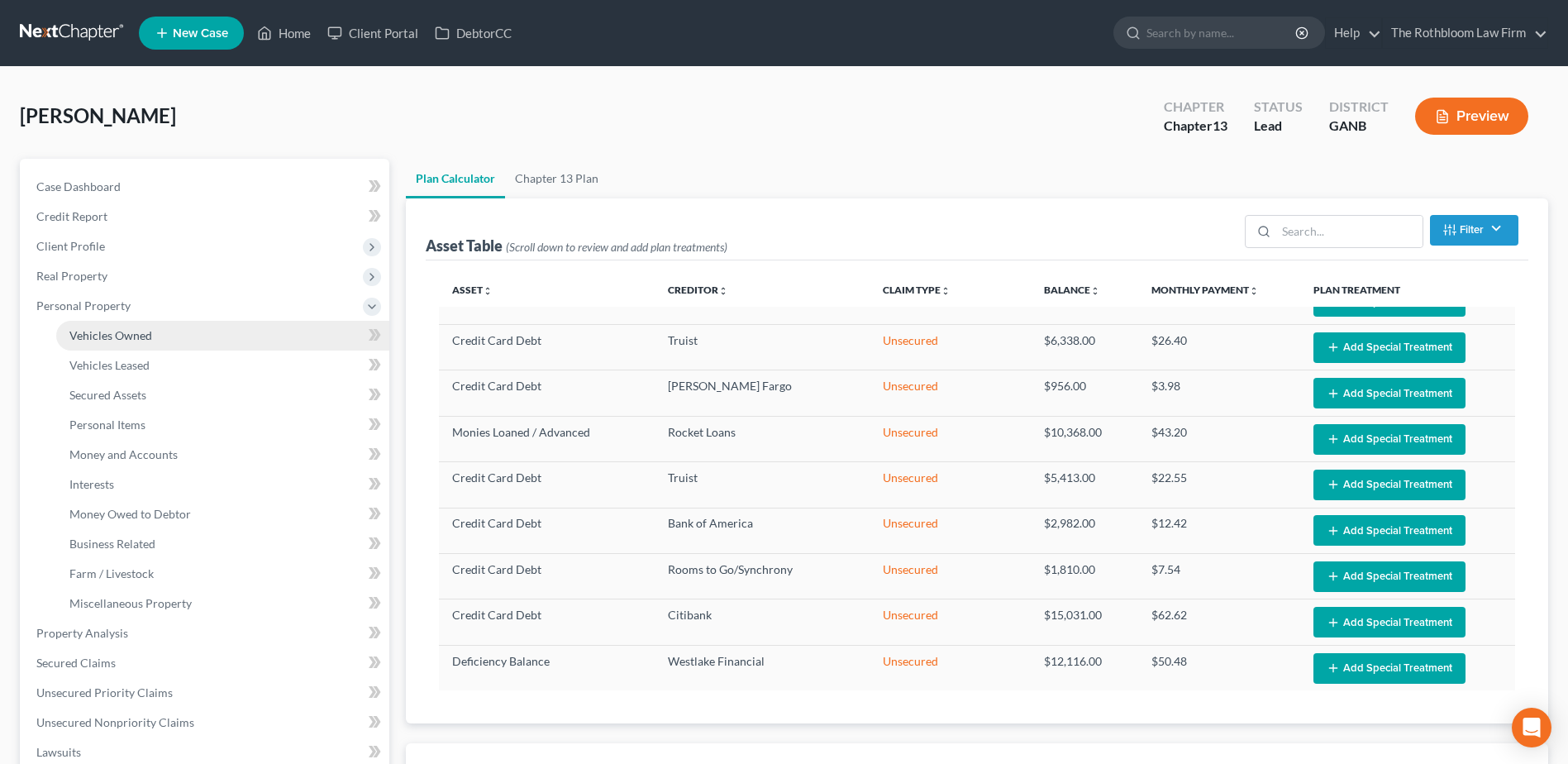
click at [76, 331] on span "Vehicles Owned" at bounding box center [111, 336] width 83 height 14
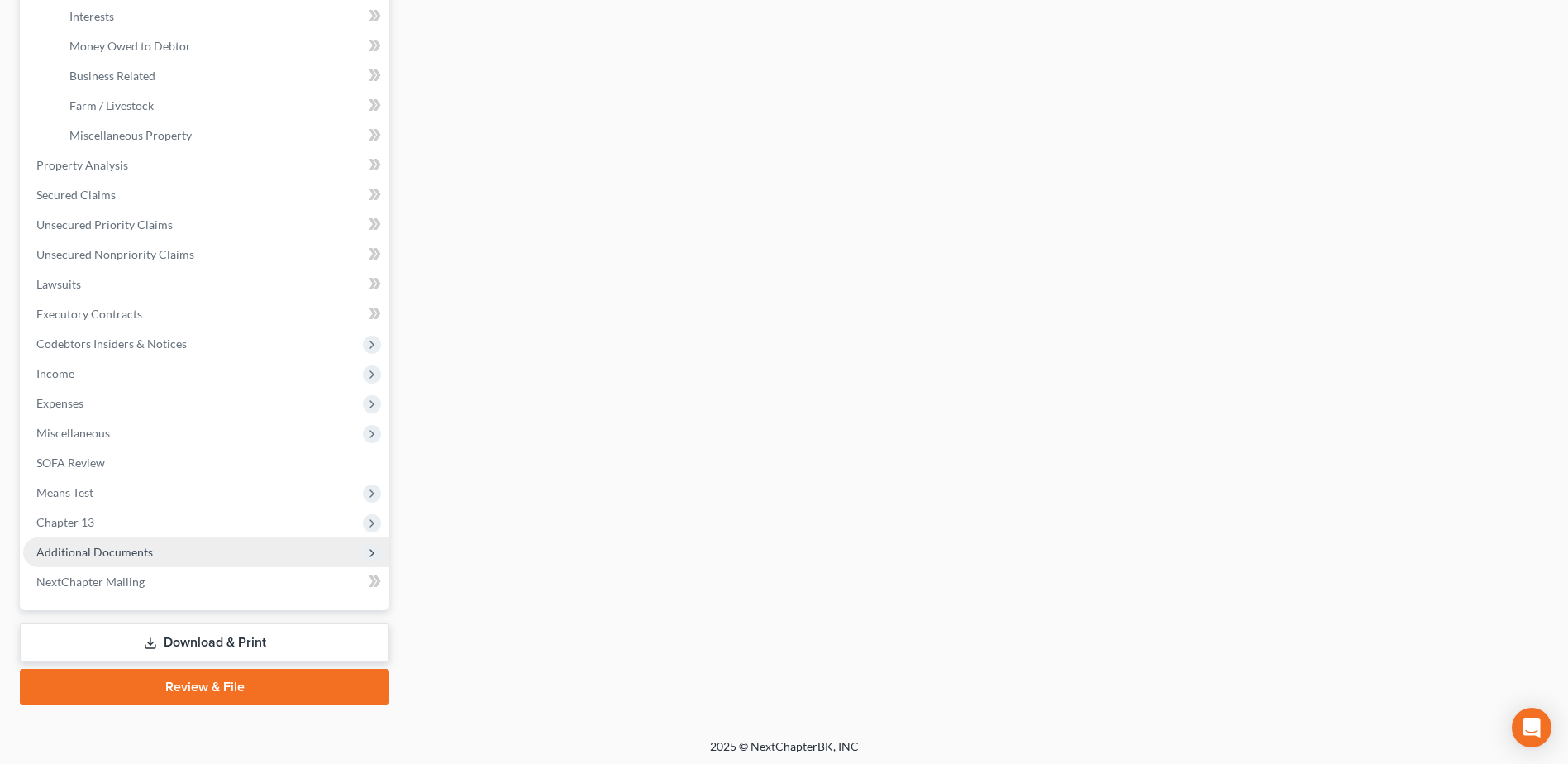
scroll to position [472, 0]
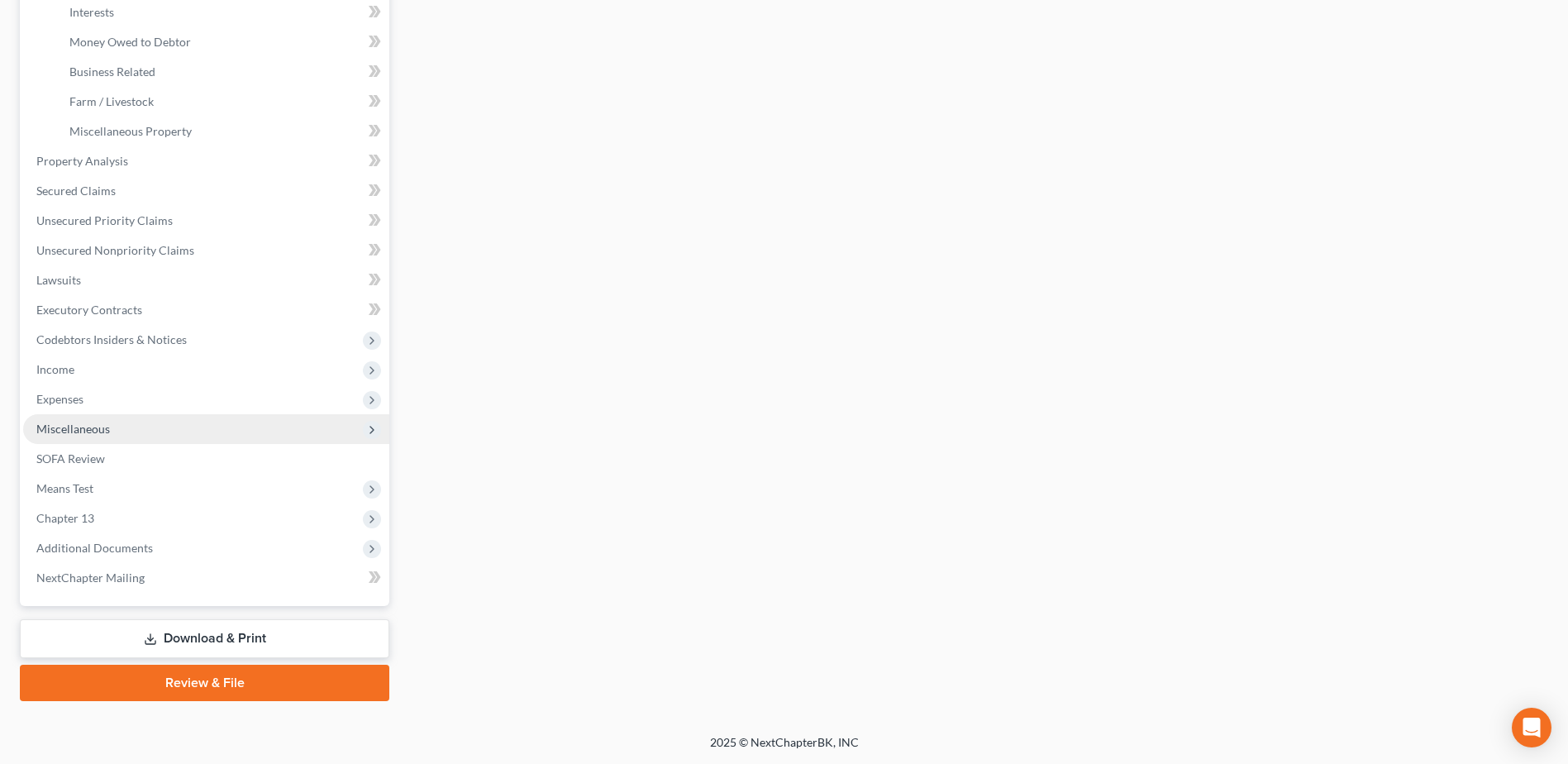
click at [106, 431] on span "Miscellaneous" at bounding box center [73, 428] width 74 height 14
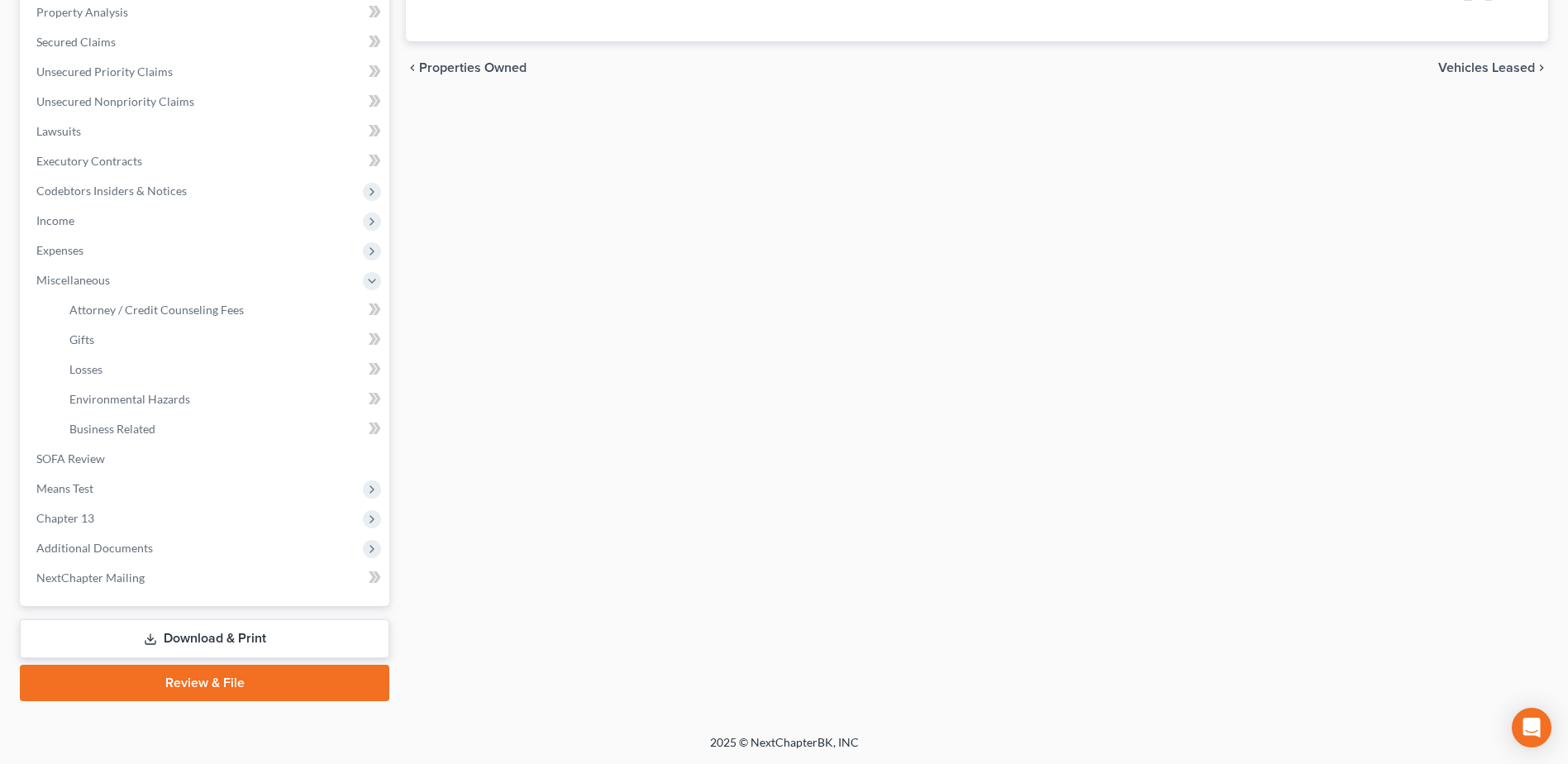
scroll to position [323, 0]
click at [144, 309] on span "Attorney / Credit Counseling Fees" at bounding box center [156, 309] width 174 height 14
select select "6"
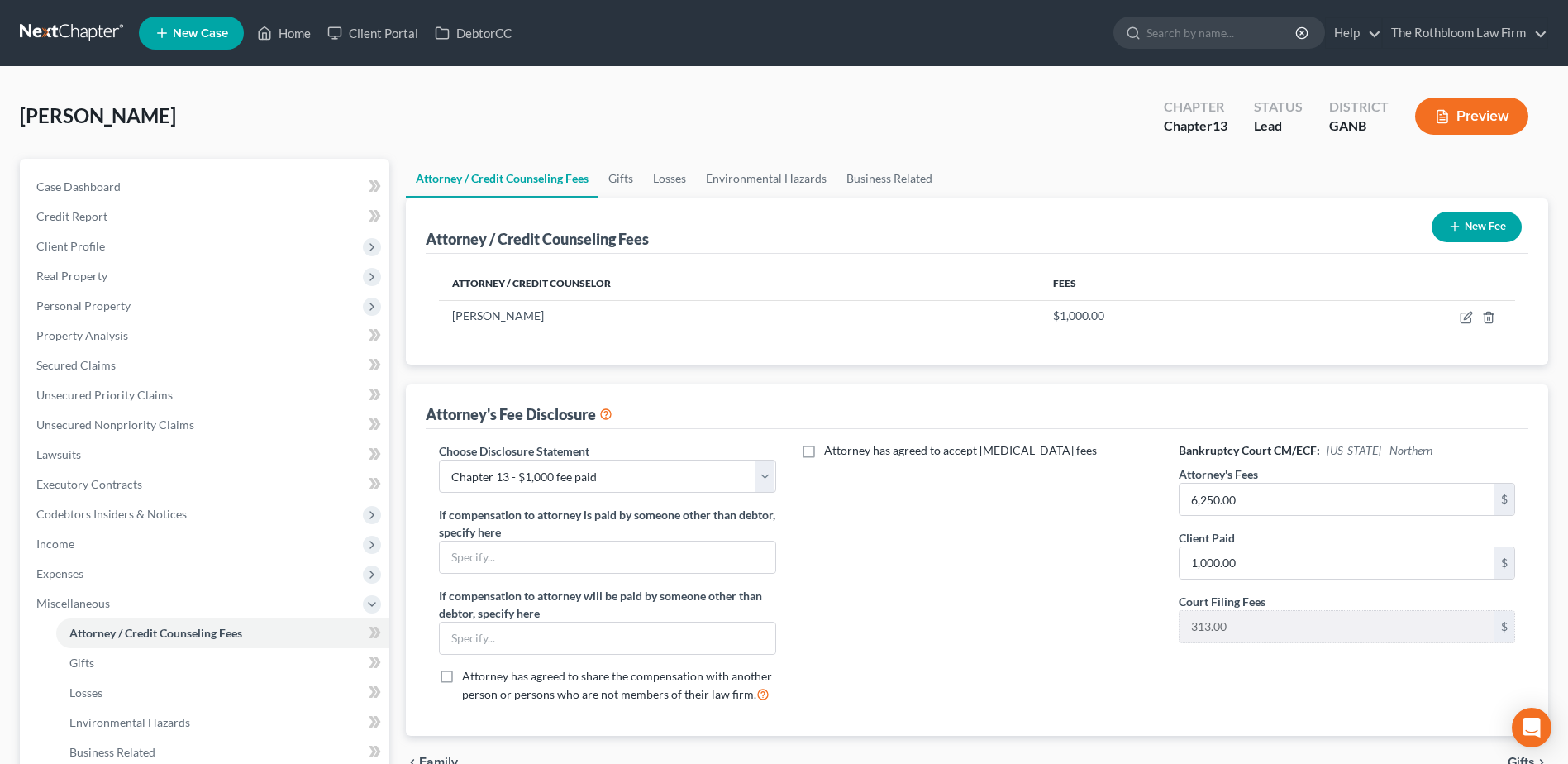
scroll to position [323, 0]
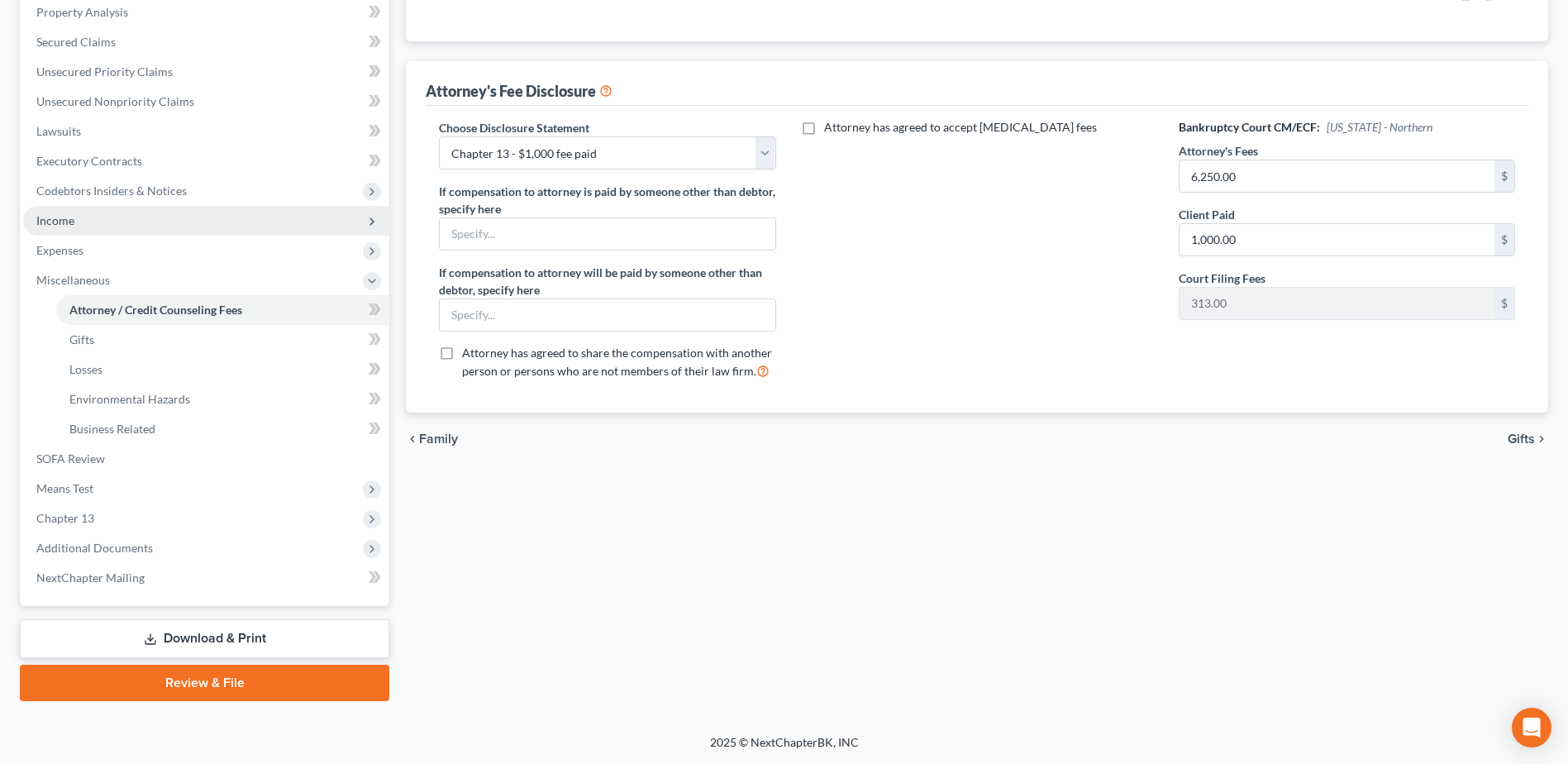
click at [48, 222] on span "Income" at bounding box center [55, 220] width 38 height 14
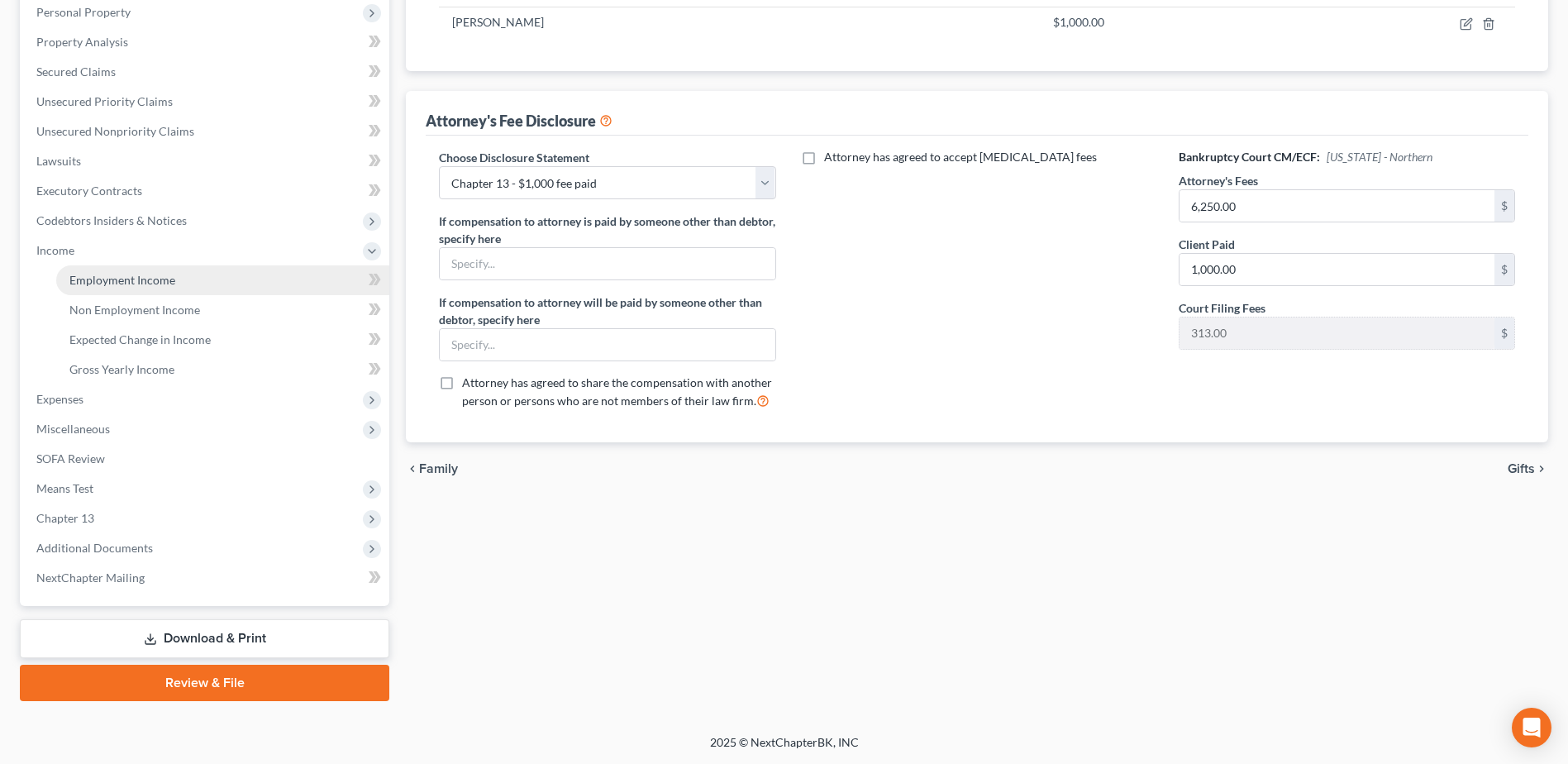
click at [78, 275] on span "Employment Income" at bounding box center [122, 280] width 106 height 14
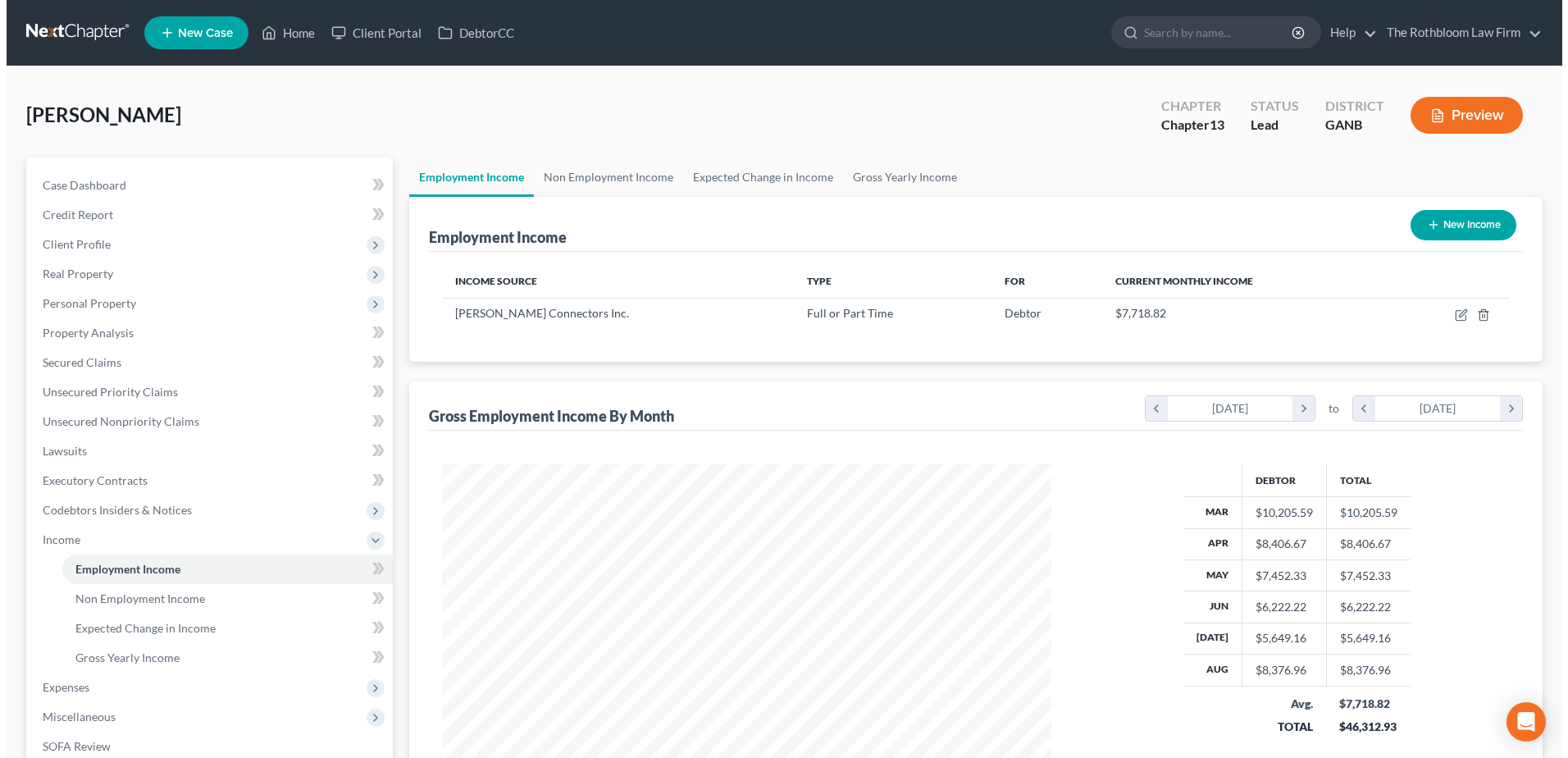
scroll to position [304, 641]
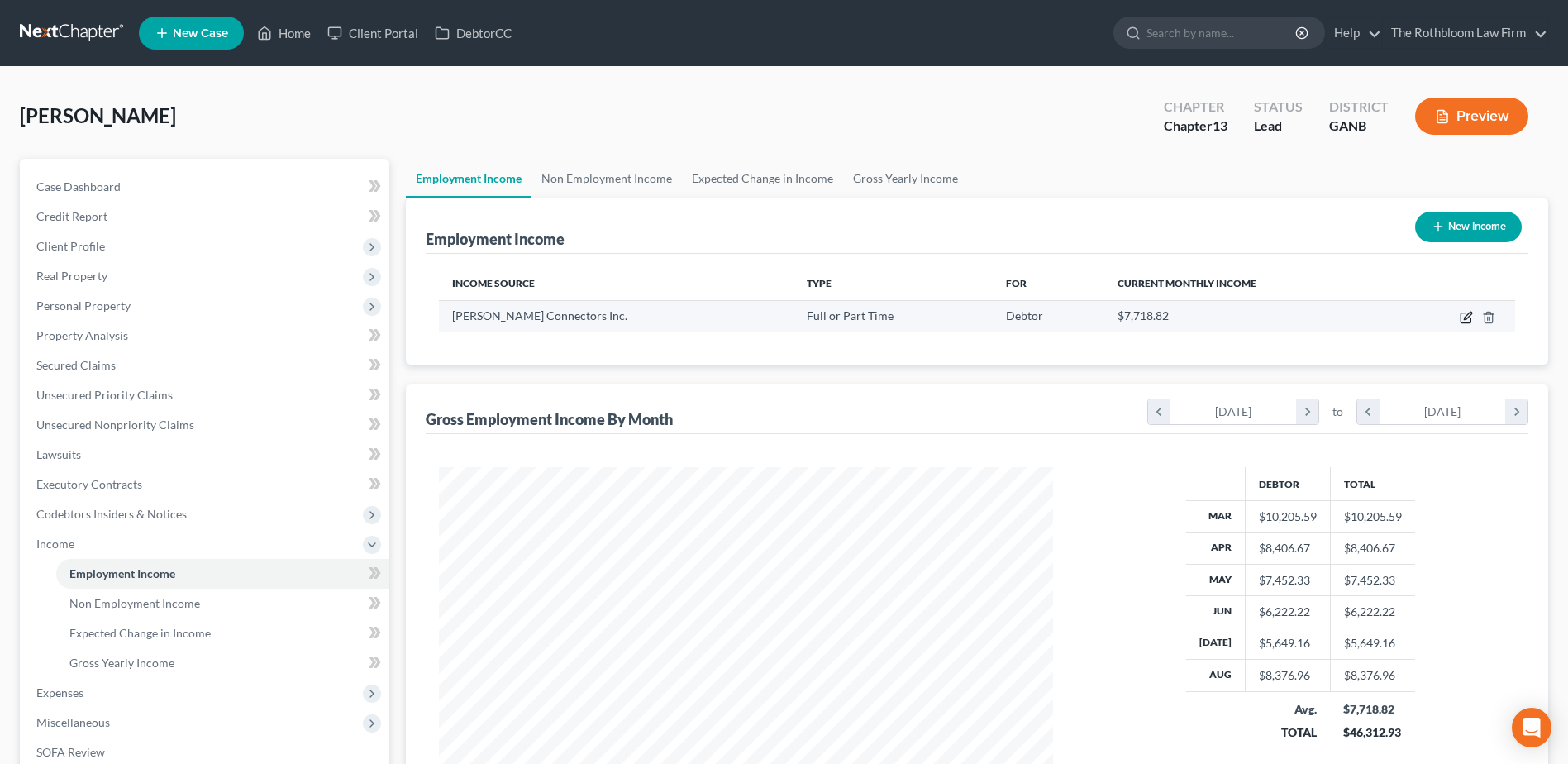
click at [1468, 317] on icon "button" at bounding box center [1466, 317] width 14 height 14
select select "0"
select select "10"
select select "0"
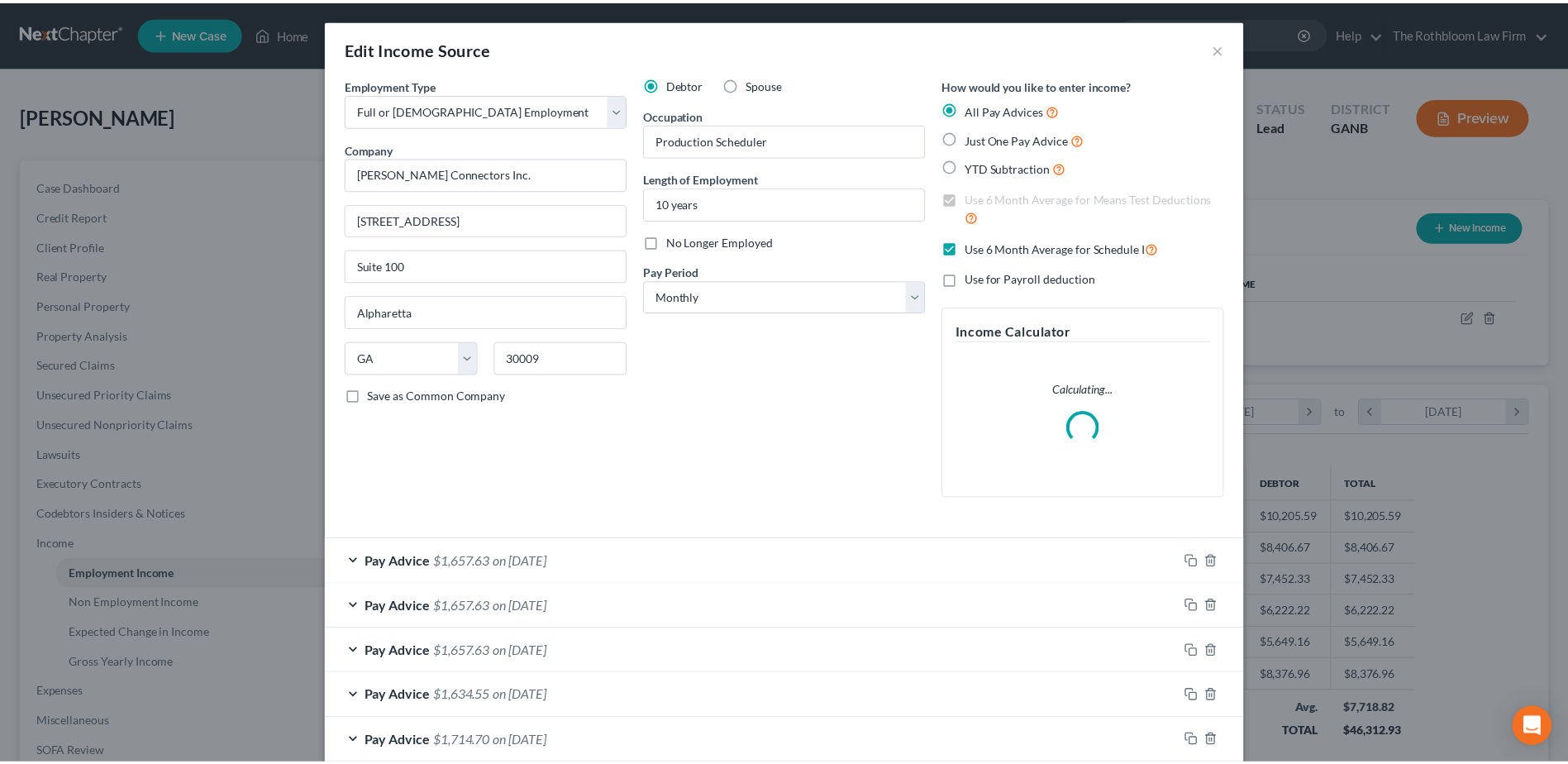
scroll to position [309, 653]
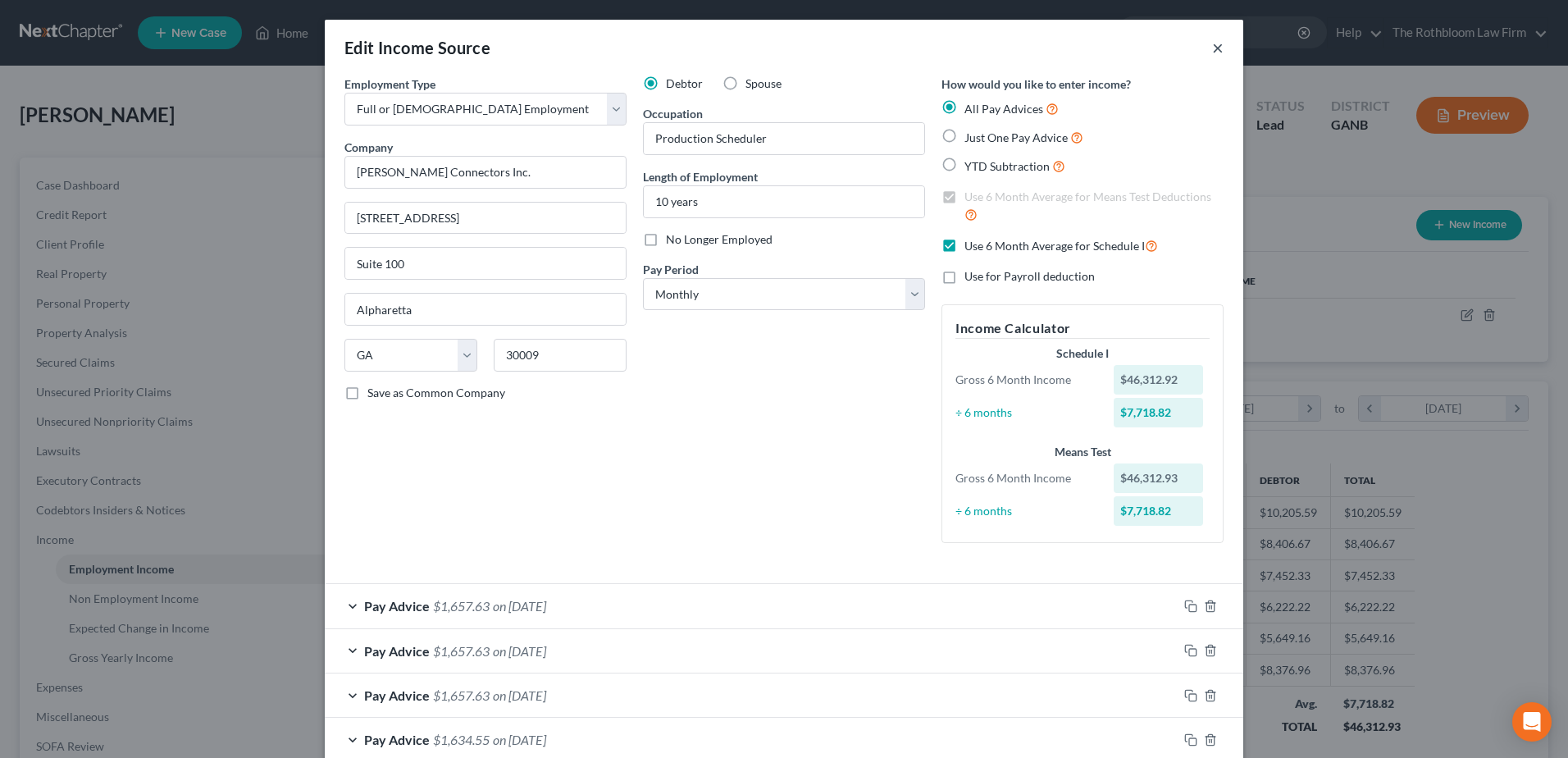
click at [1213, 50] on button "×" at bounding box center [1217, 47] width 12 height 20
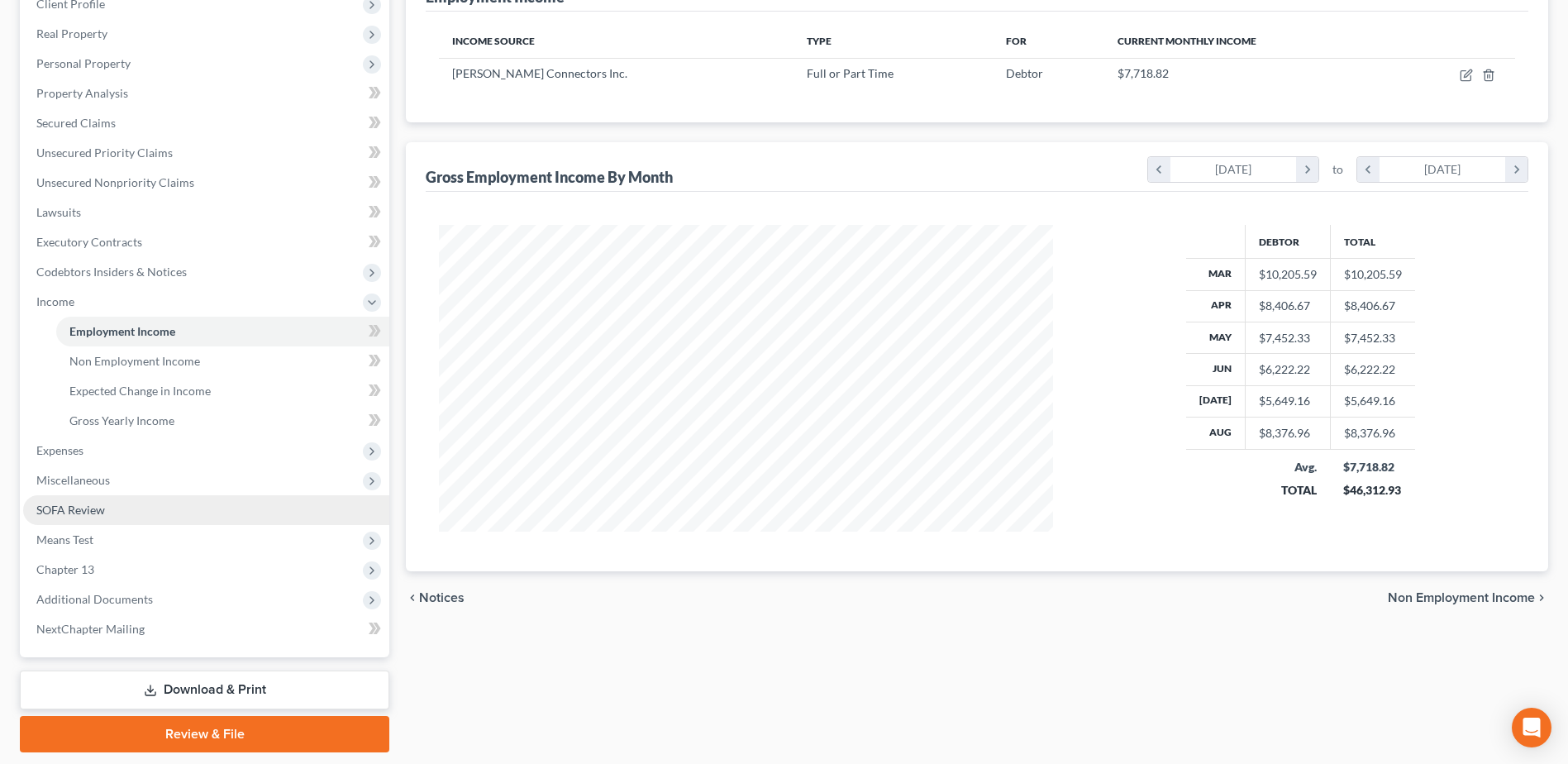
scroll to position [248, 0]
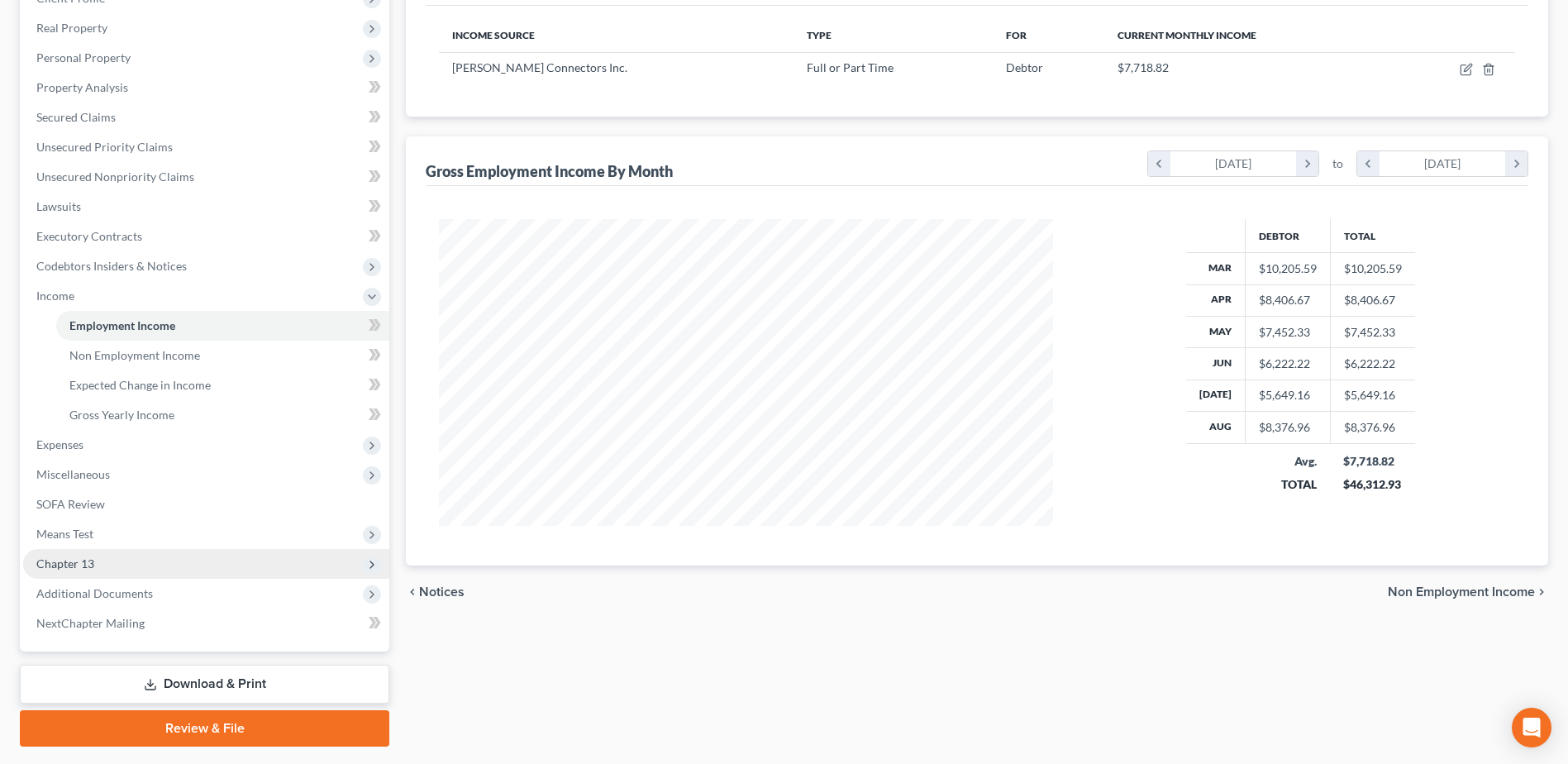
click at [77, 558] on span "Chapter 13" at bounding box center [65, 564] width 58 height 14
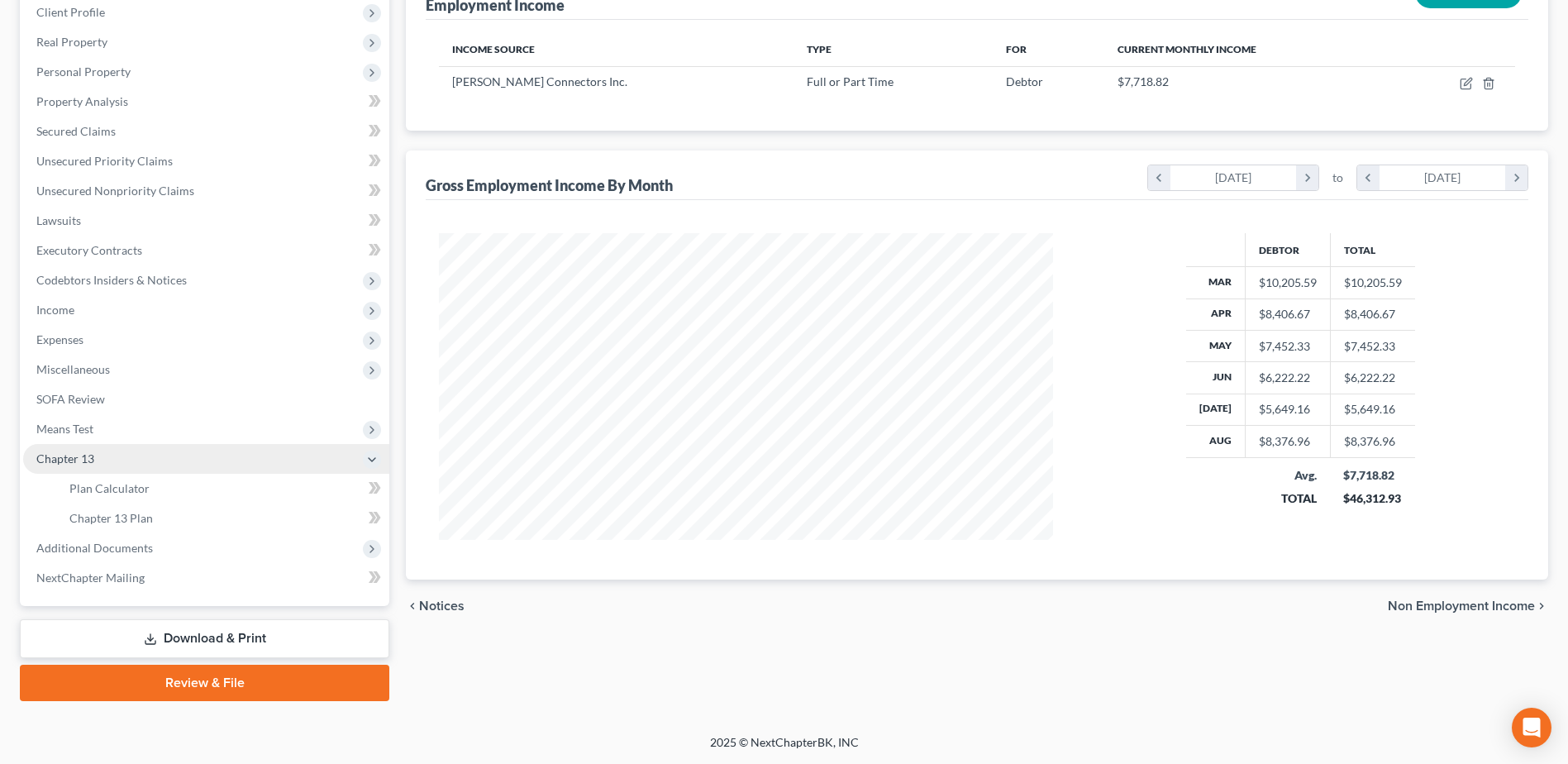
scroll to position [234, 0]
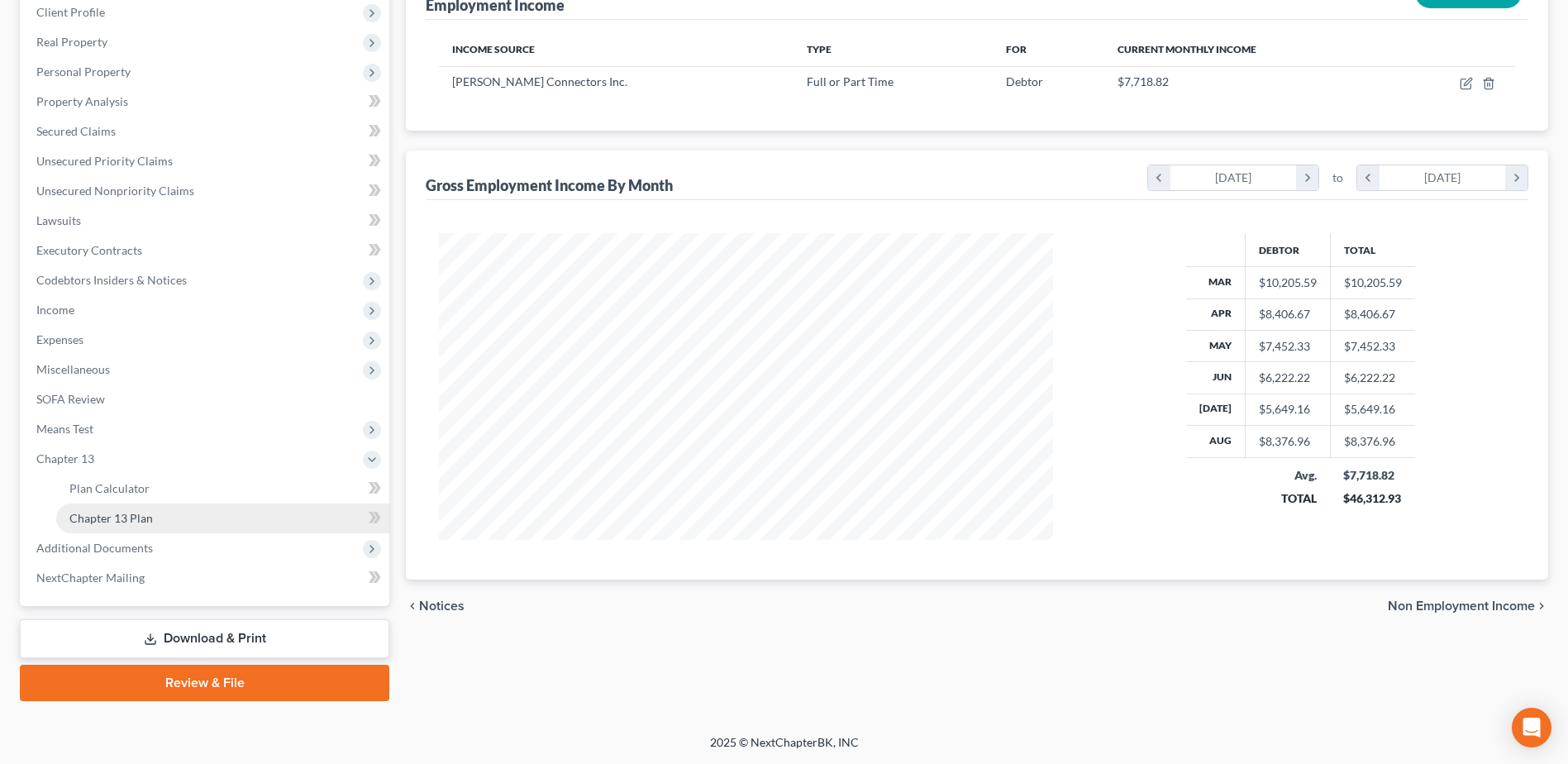
click at [125, 513] on span "Chapter 13 Plan" at bounding box center [111, 518] width 84 height 14
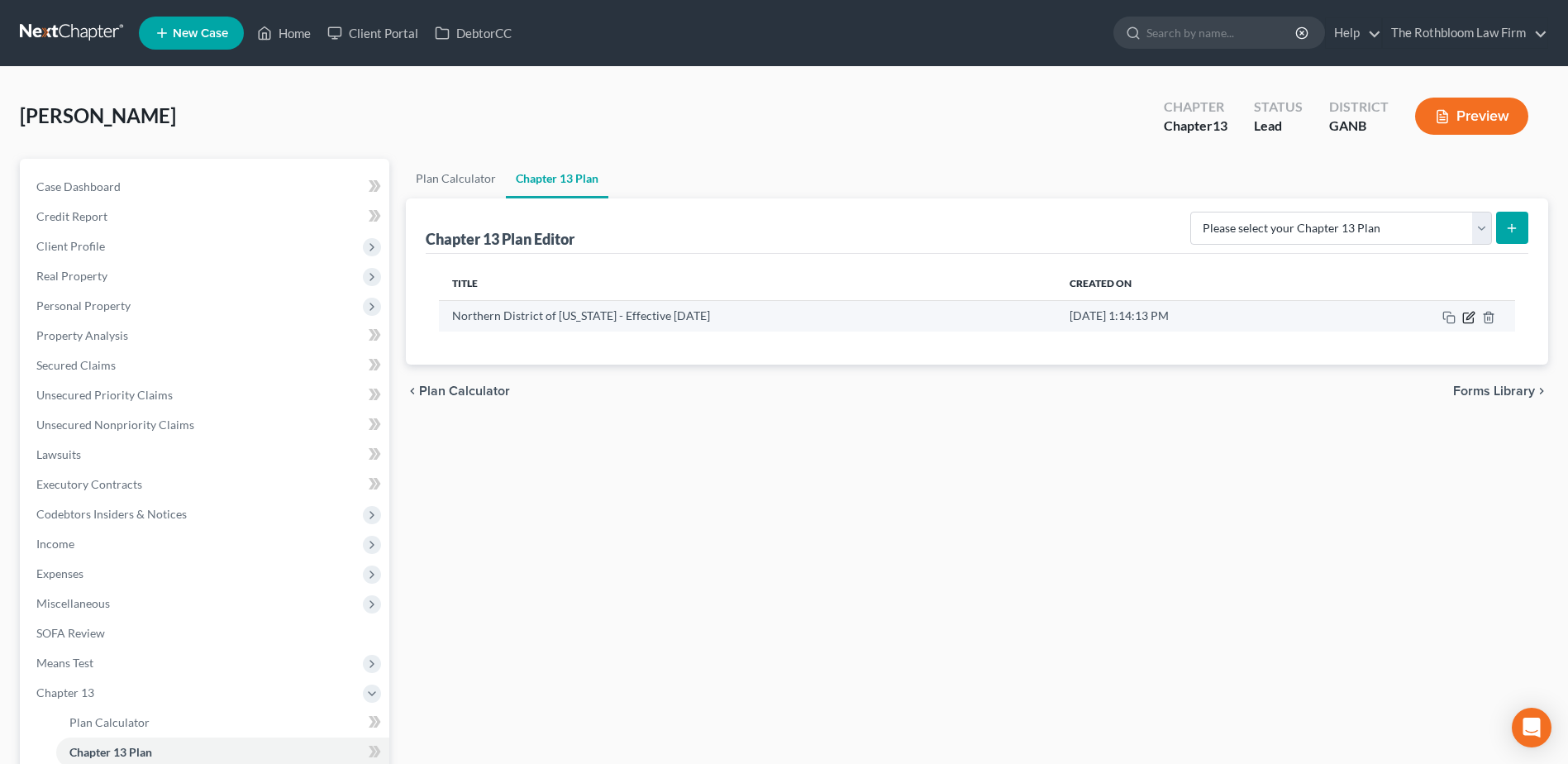
click at [1467, 319] on icon "button" at bounding box center [1470, 315] width 7 height 7
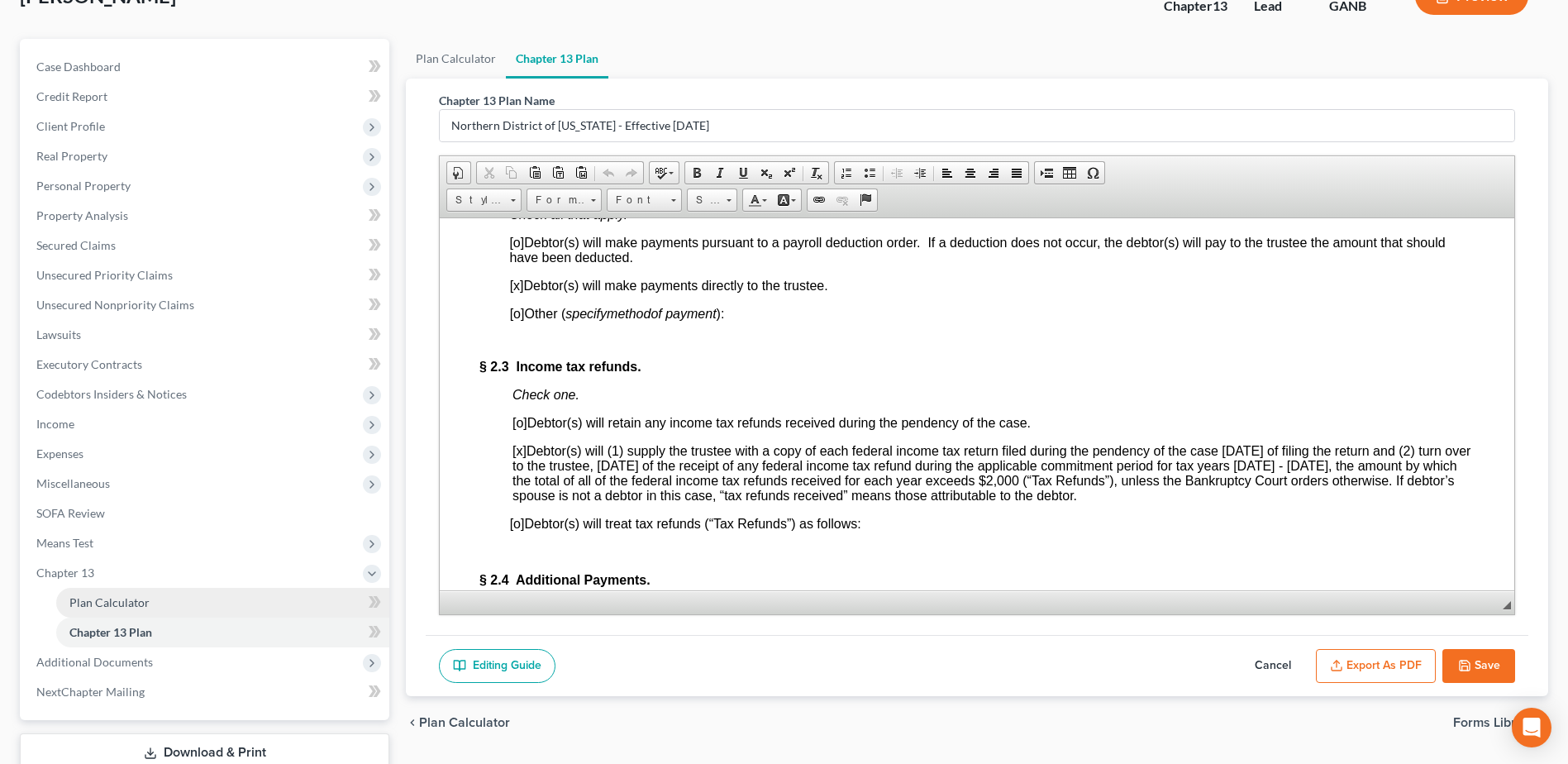
scroll to position [234, 0]
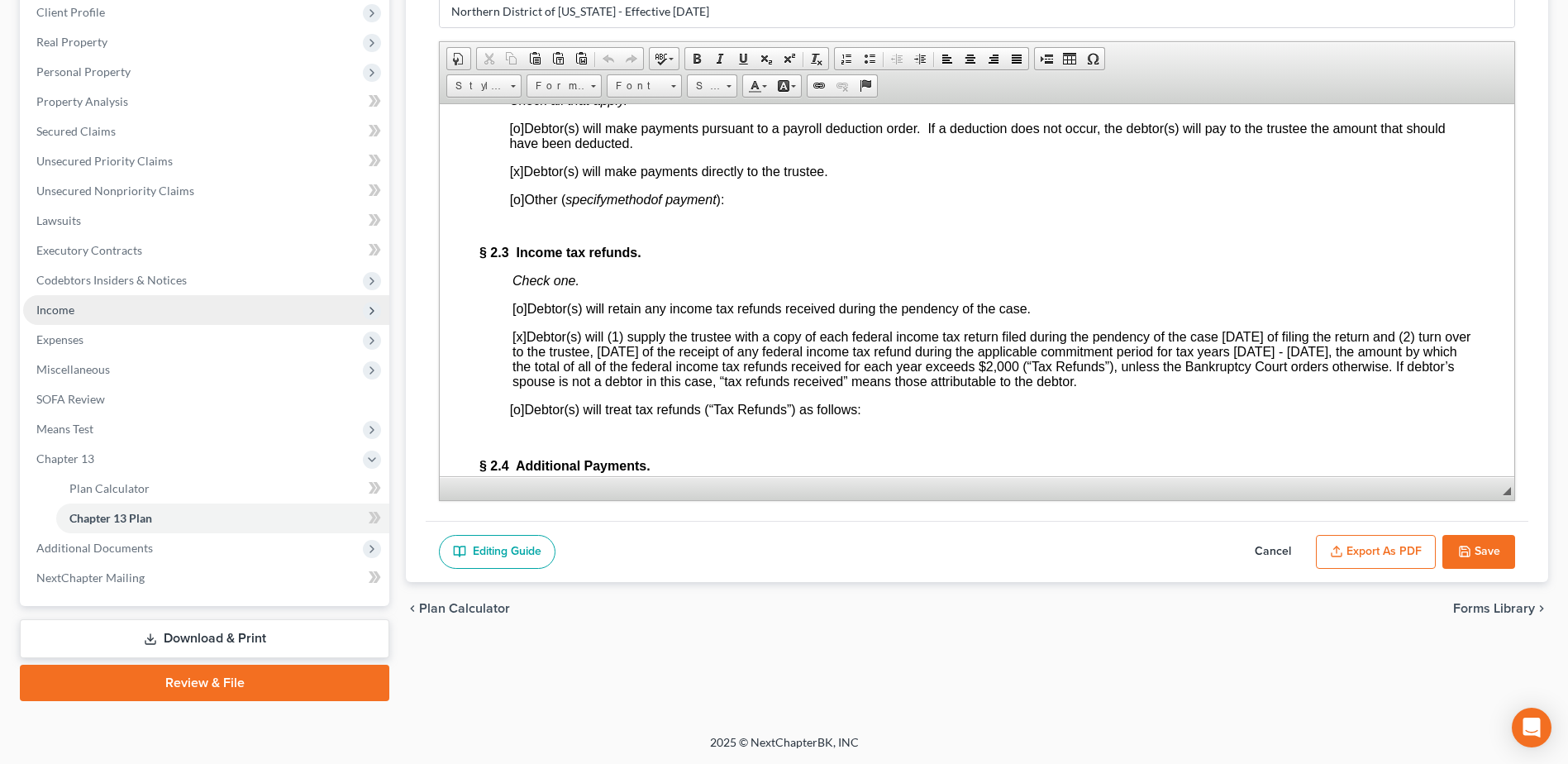
click at [60, 312] on span "Income" at bounding box center [55, 309] width 38 height 14
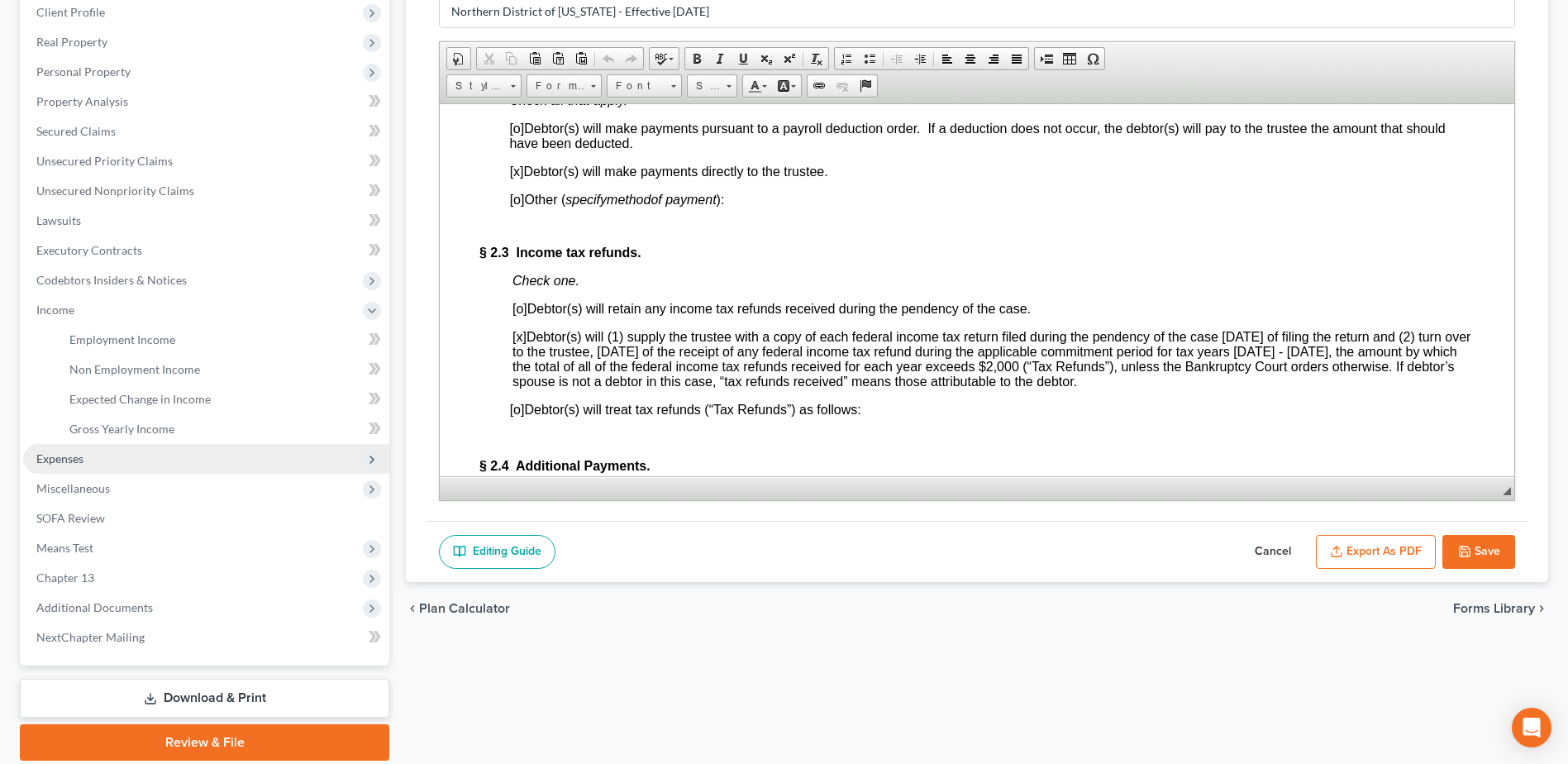
click at [73, 457] on span "Expenses" at bounding box center [60, 458] width 47 height 14
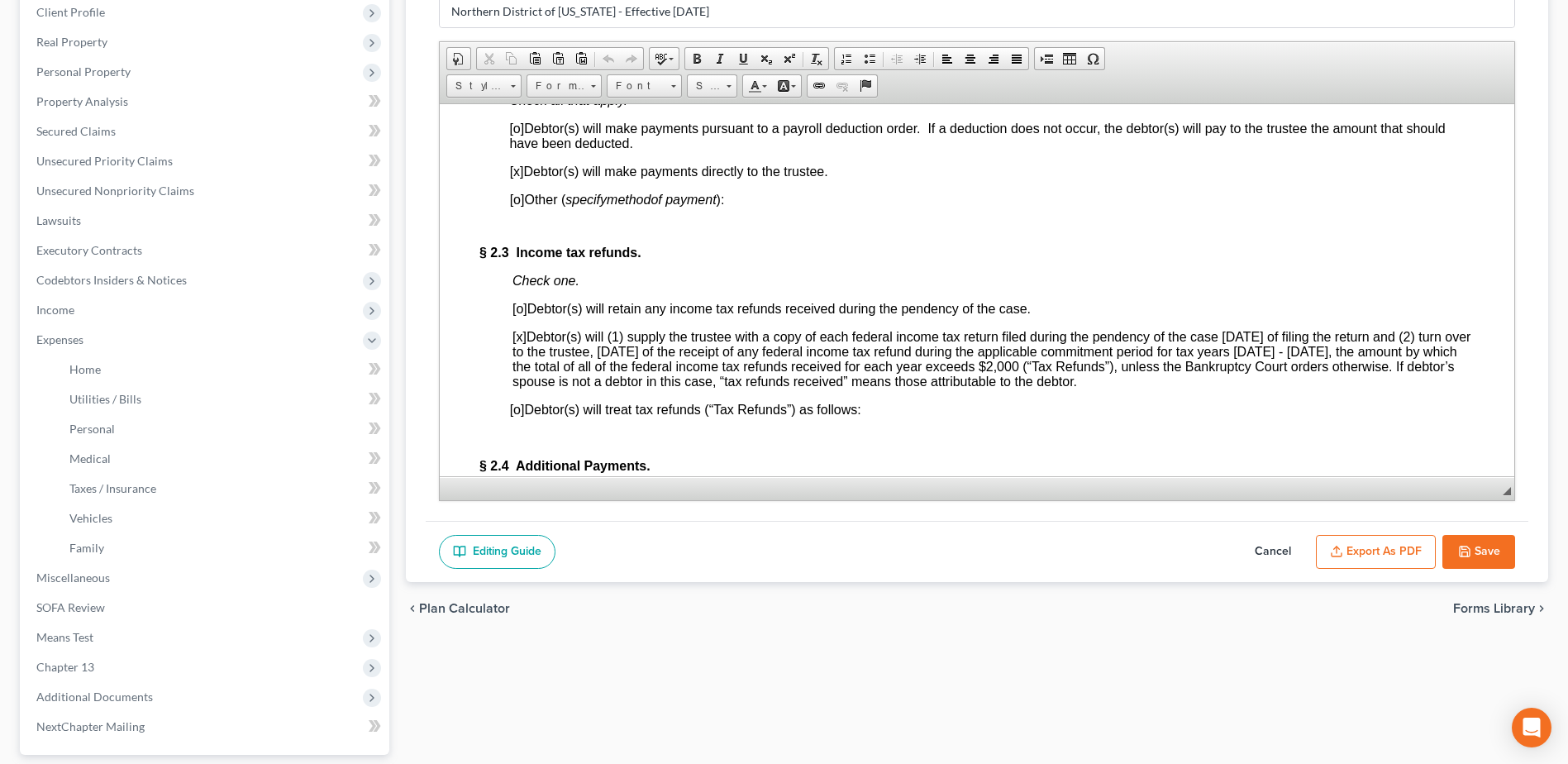
scroll to position [1157, 0]
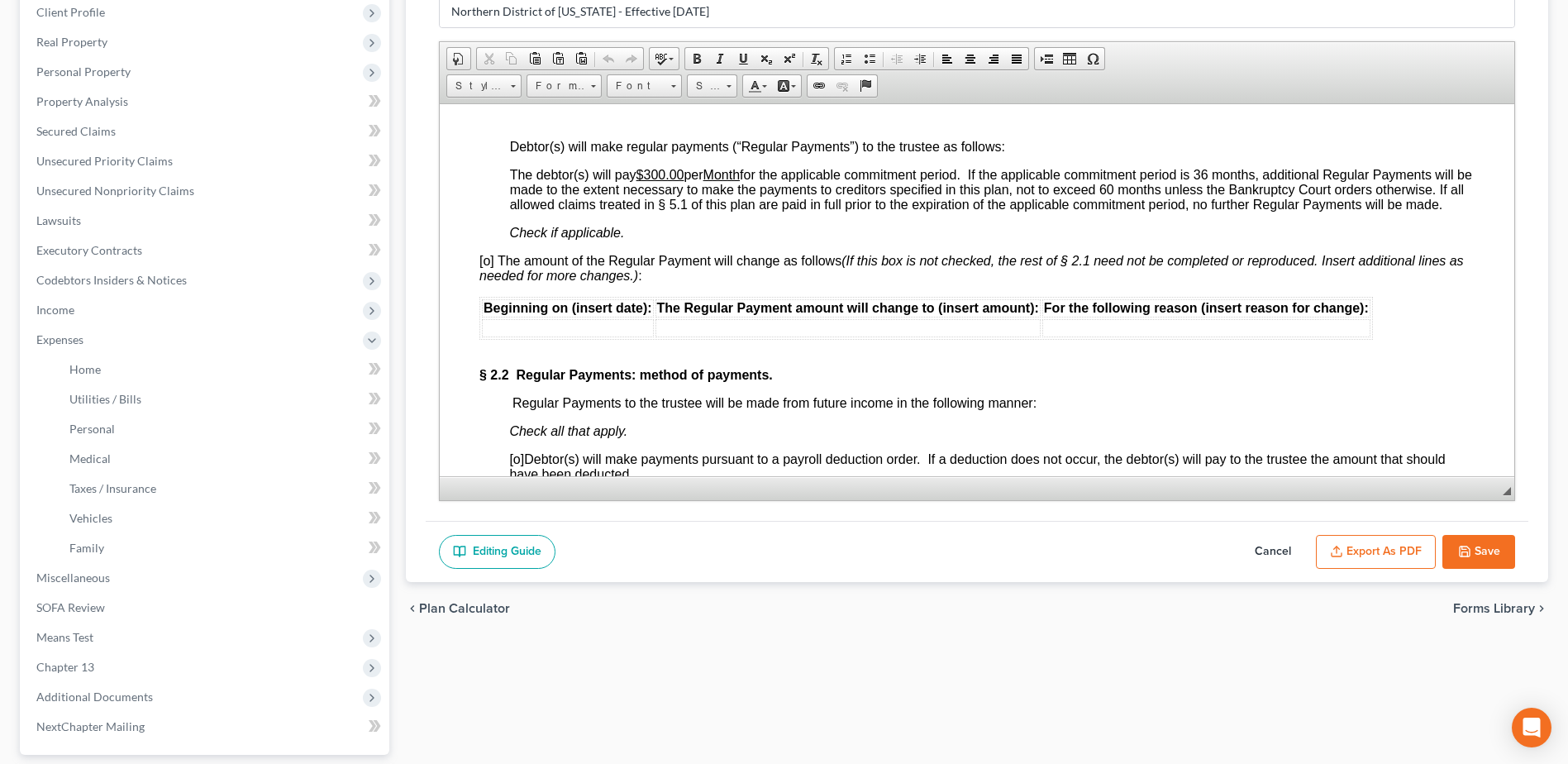
click at [1491, 548] on button "Save" at bounding box center [1479, 552] width 73 height 34
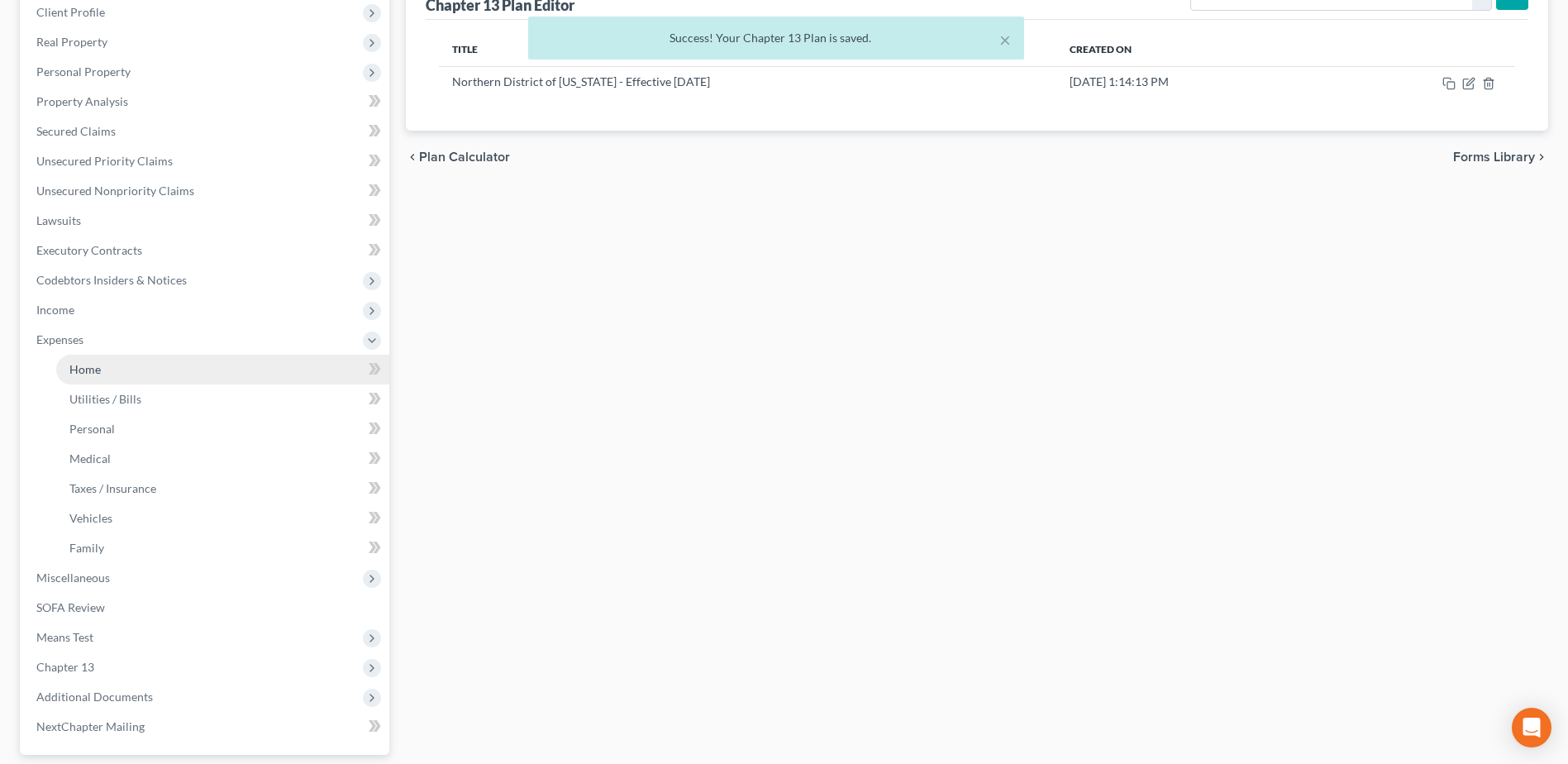
click at [84, 369] on span "Home" at bounding box center [85, 369] width 32 height 14
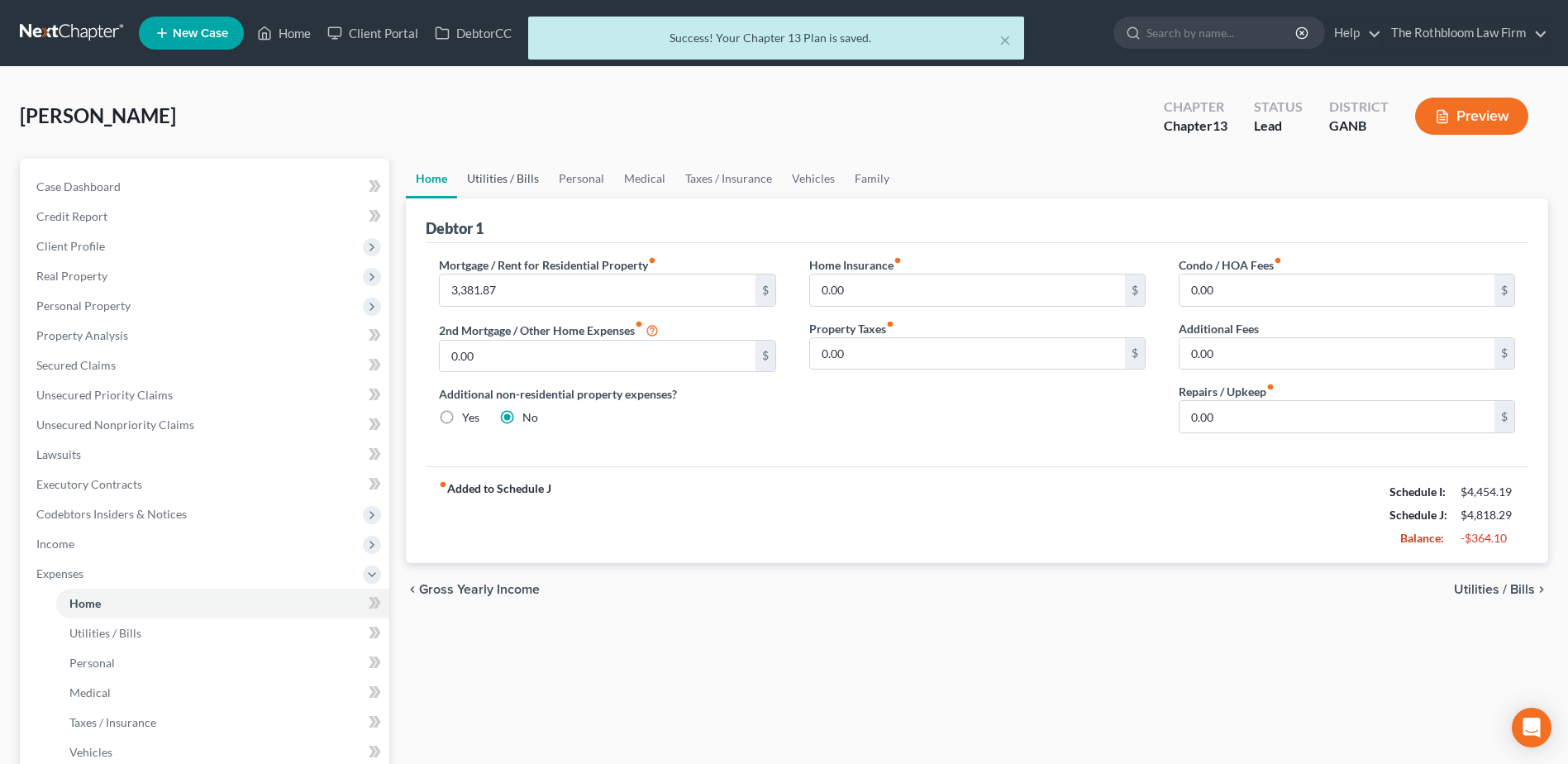
click at [497, 172] on link "Utilities / Bills" at bounding box center [503, 179] width 92 height 40
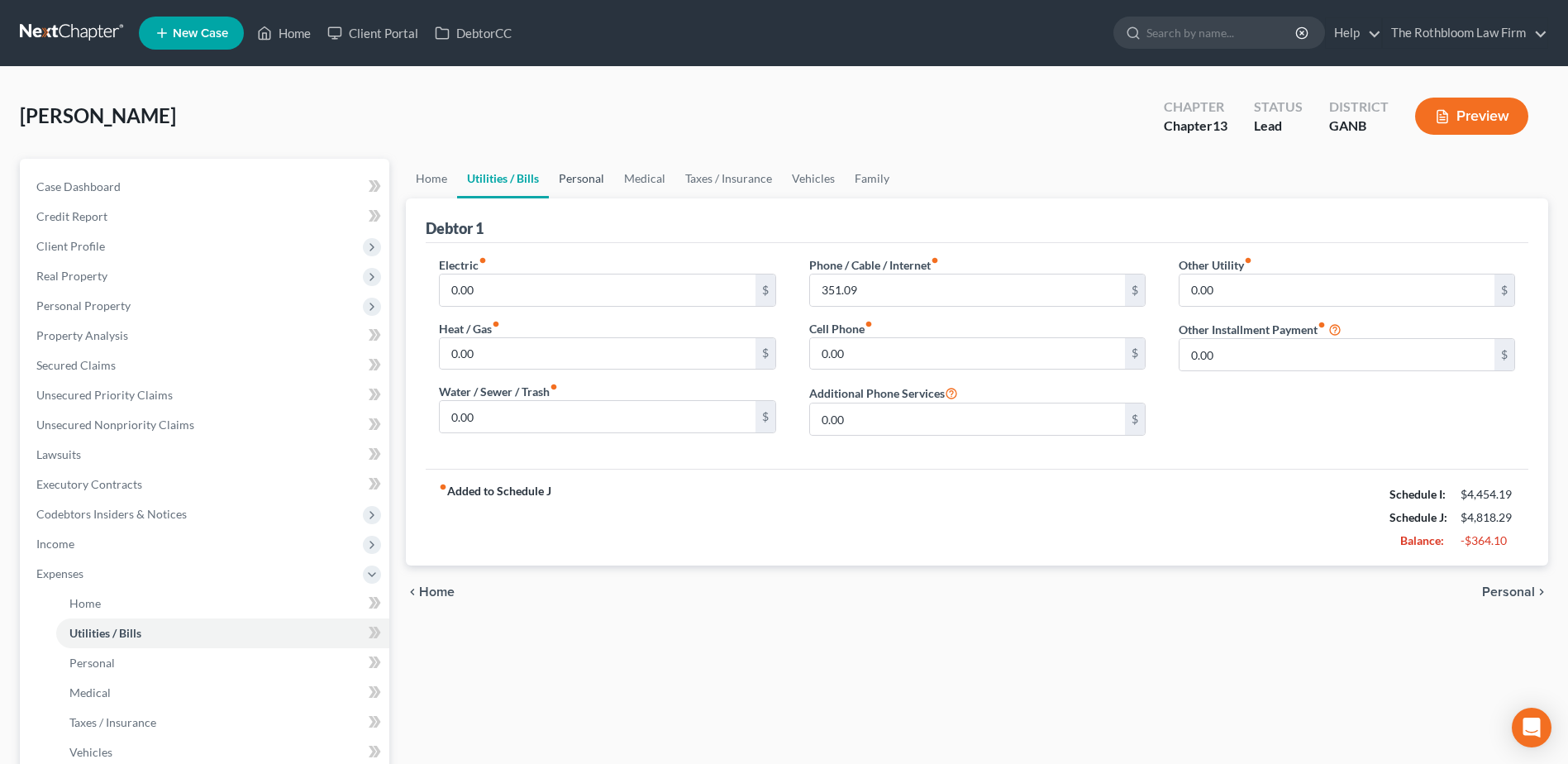
click at [567, 172] on link "Personal" at bounding box center [581, 179] width 65 height 40
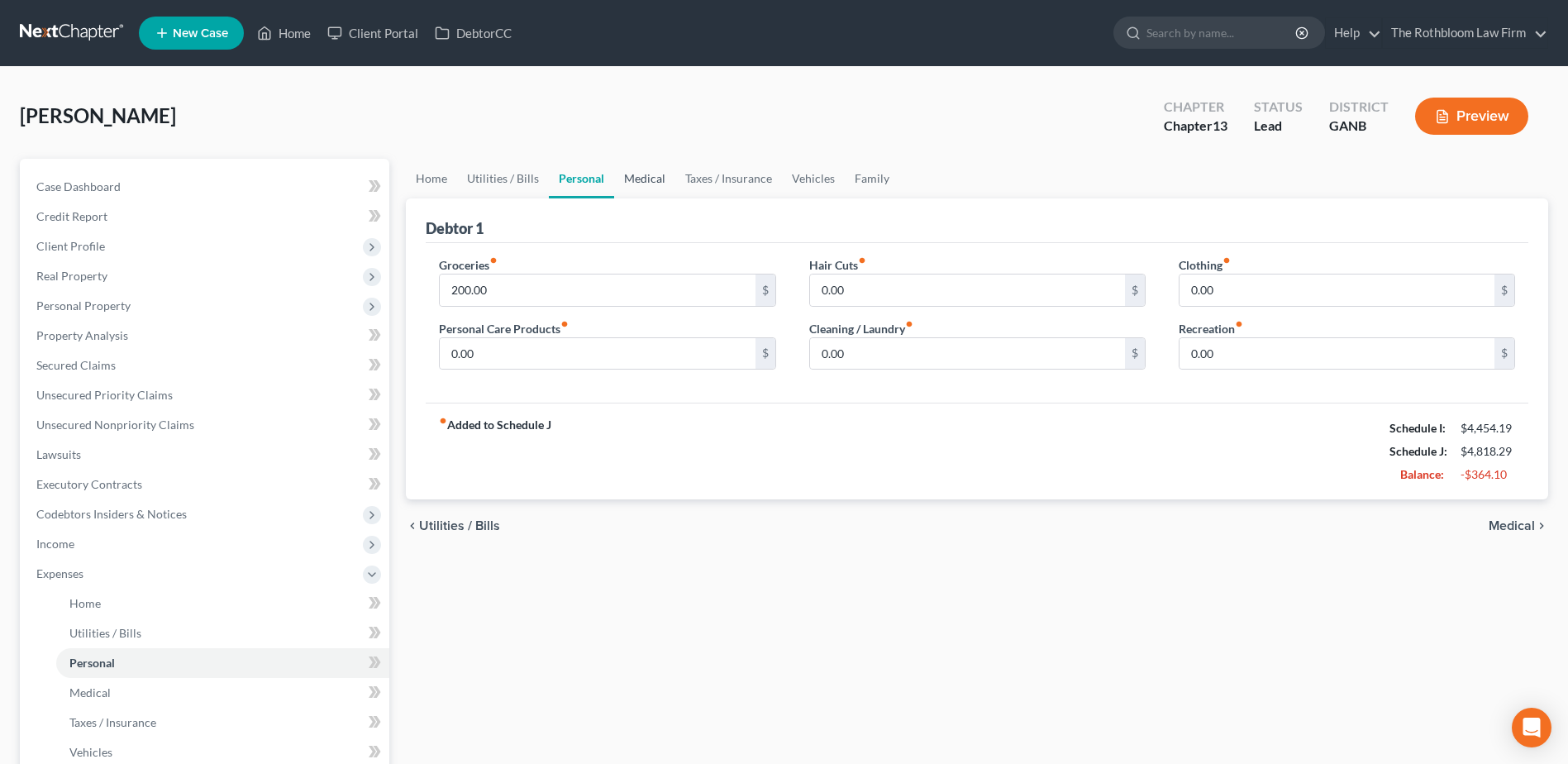
click at [648, 178] on link "Medical" at bounding box center [645, 179] width 61 height 40
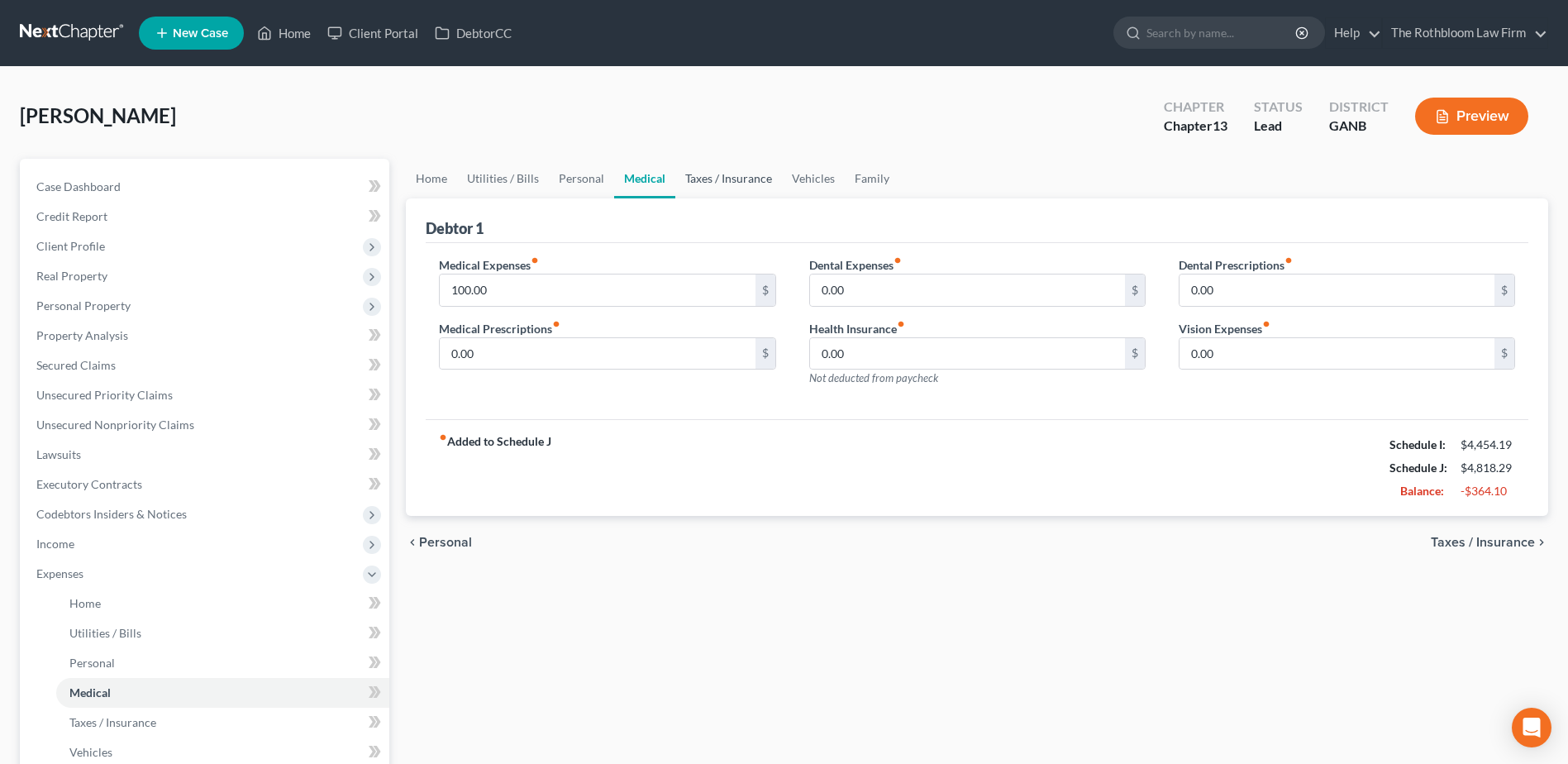
click at [711, 180] on link "Taxes / Insurance" at bounding box center [728, 179] width 106 height 40
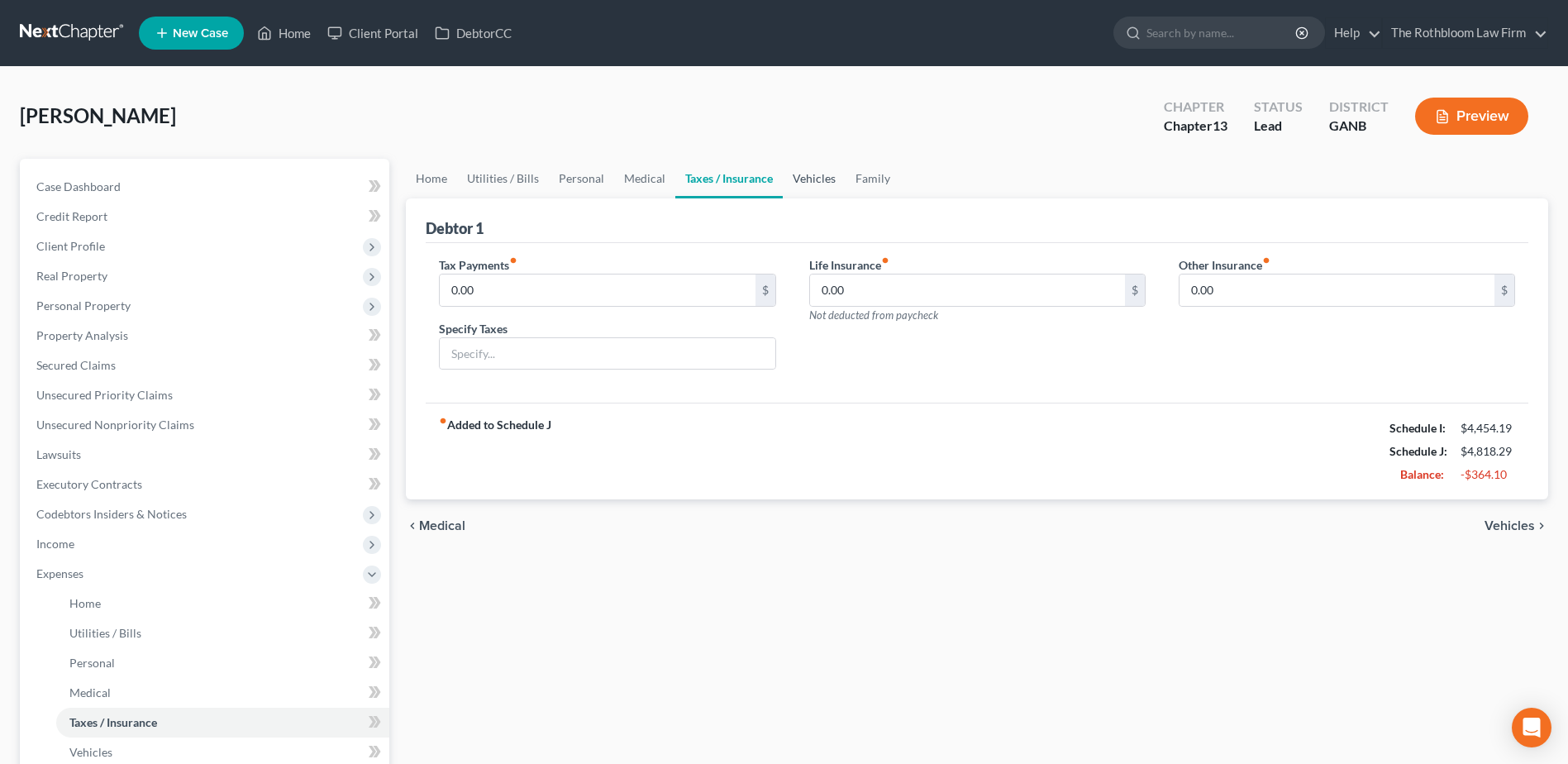
click at [803, 176] on link "Vehicles" at bounding box center [815, 179] width 63 height 40
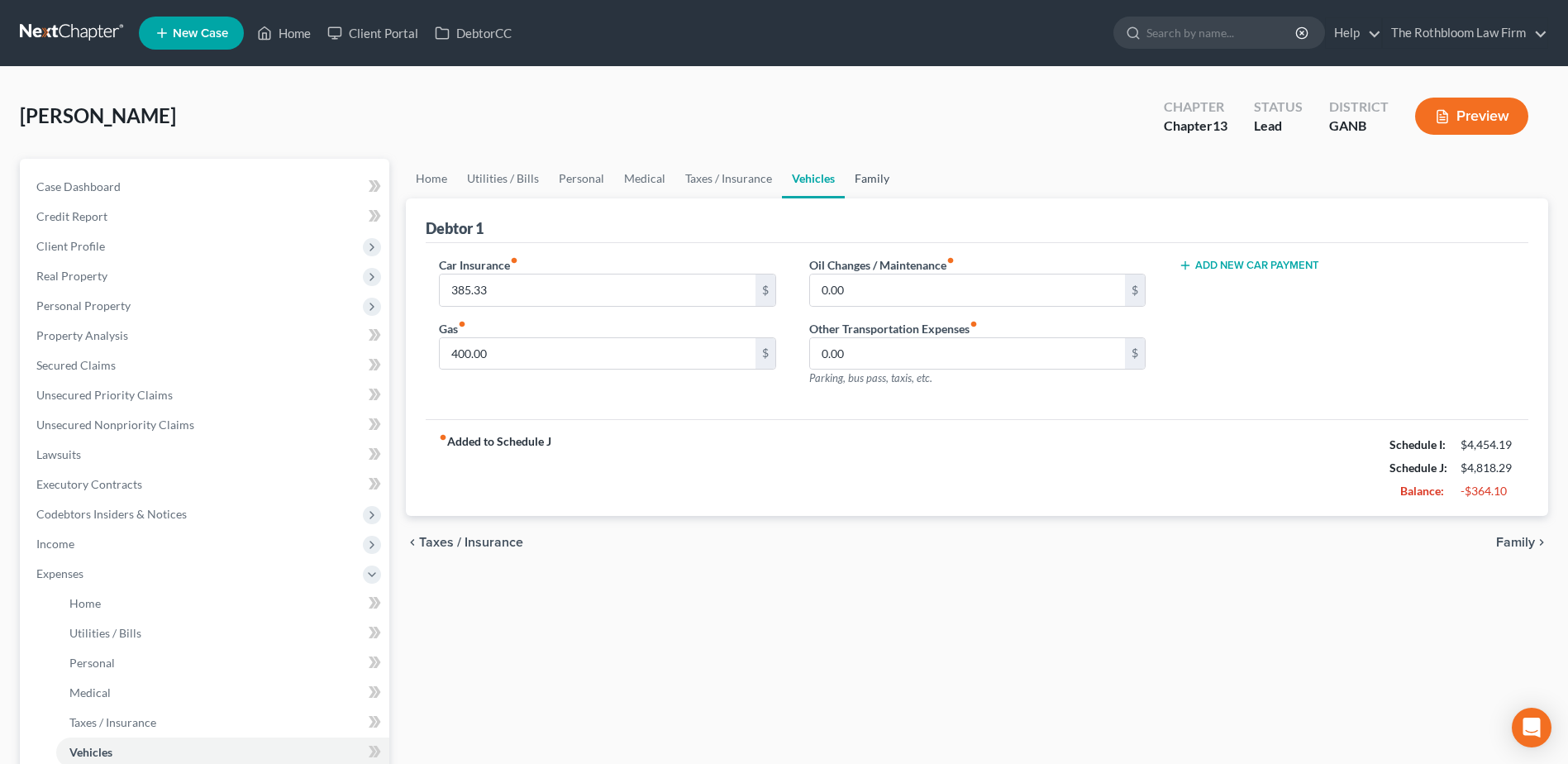
click at [862, 184] on link "Family" at bounding box center [872, 179] width 54 height 40
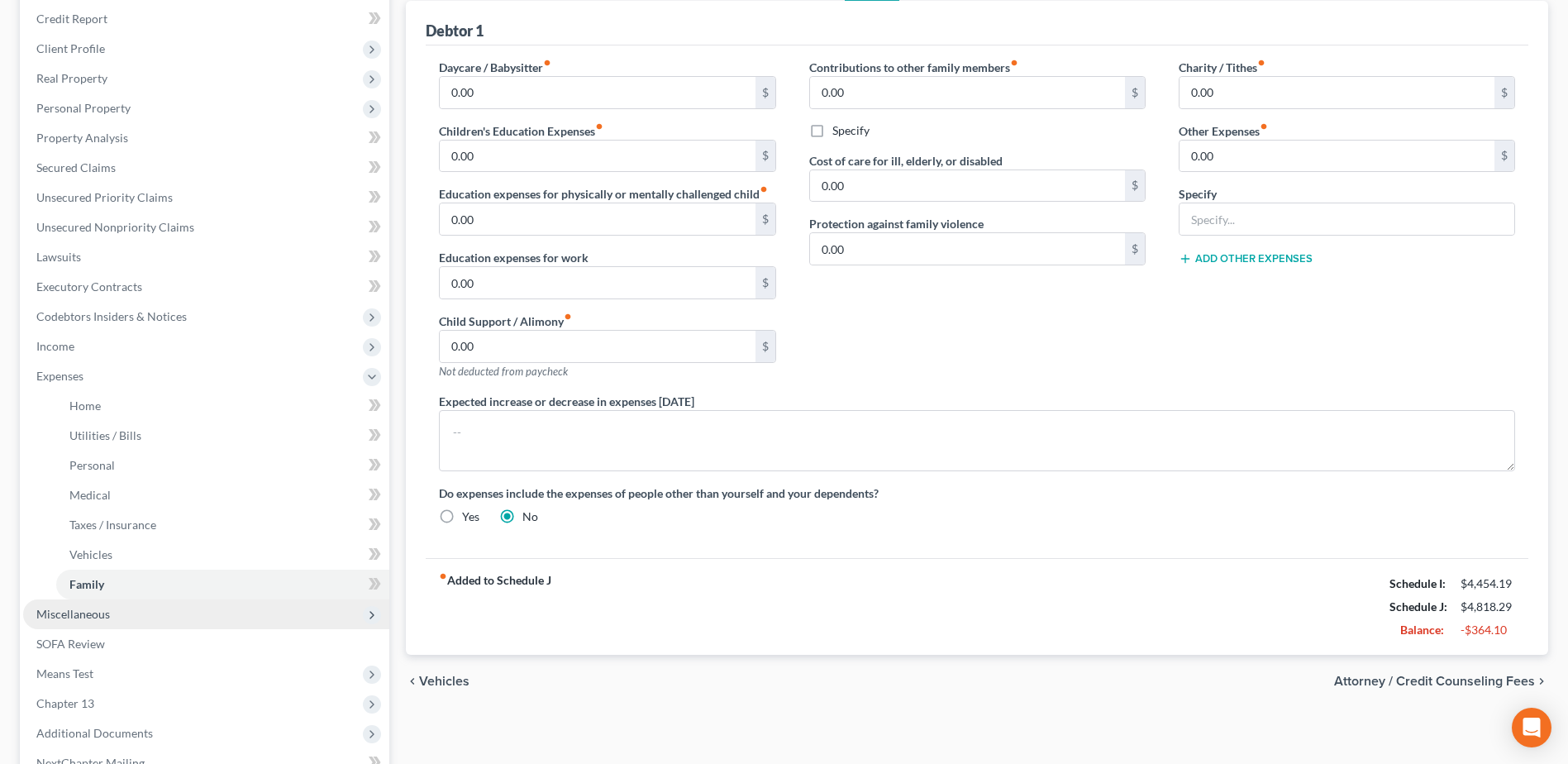
scroll to position [382, 0]
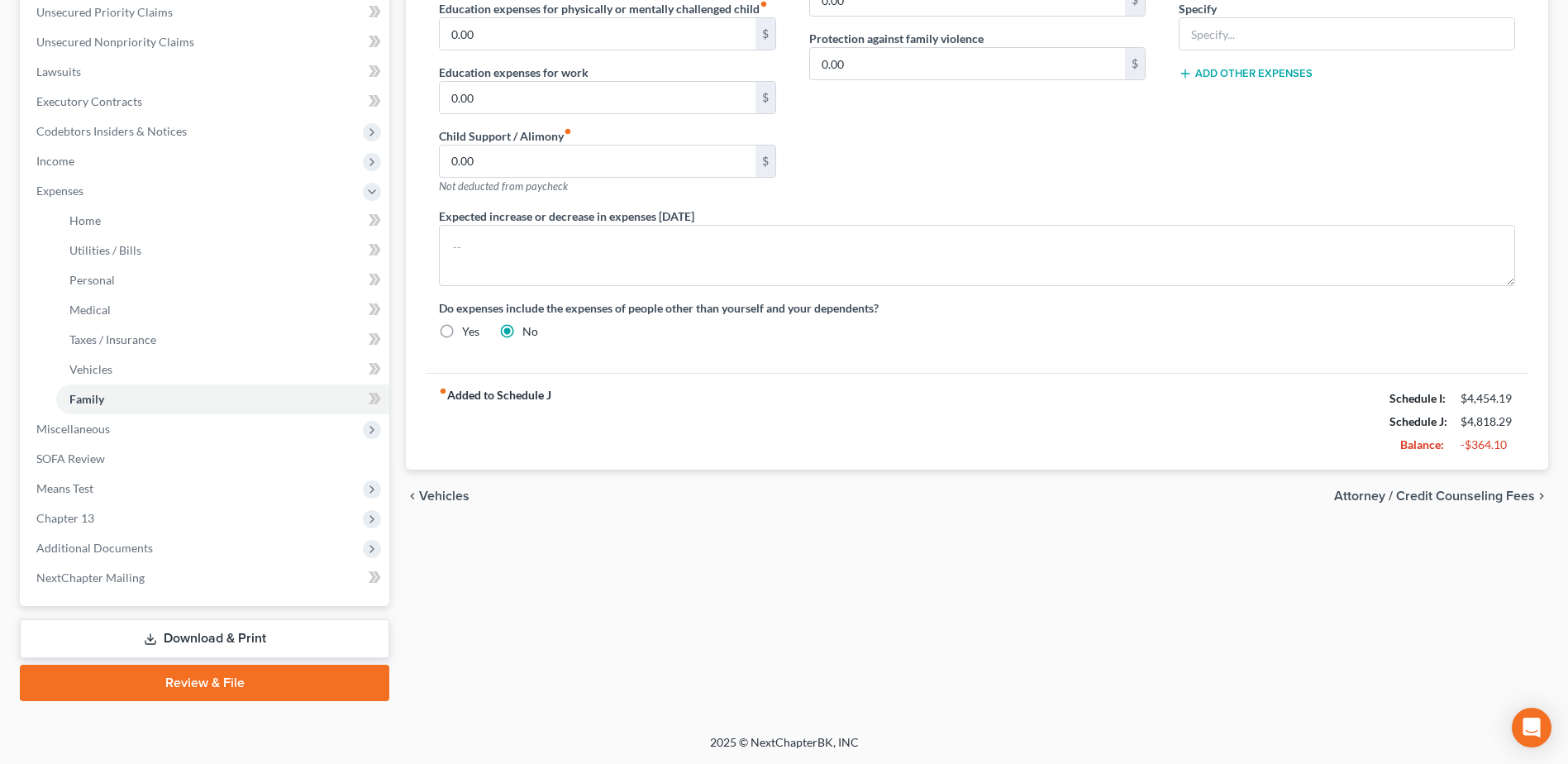
click at [241, 637] on link "Download & Print" at bounding box center [205, 638] width 370 height 39
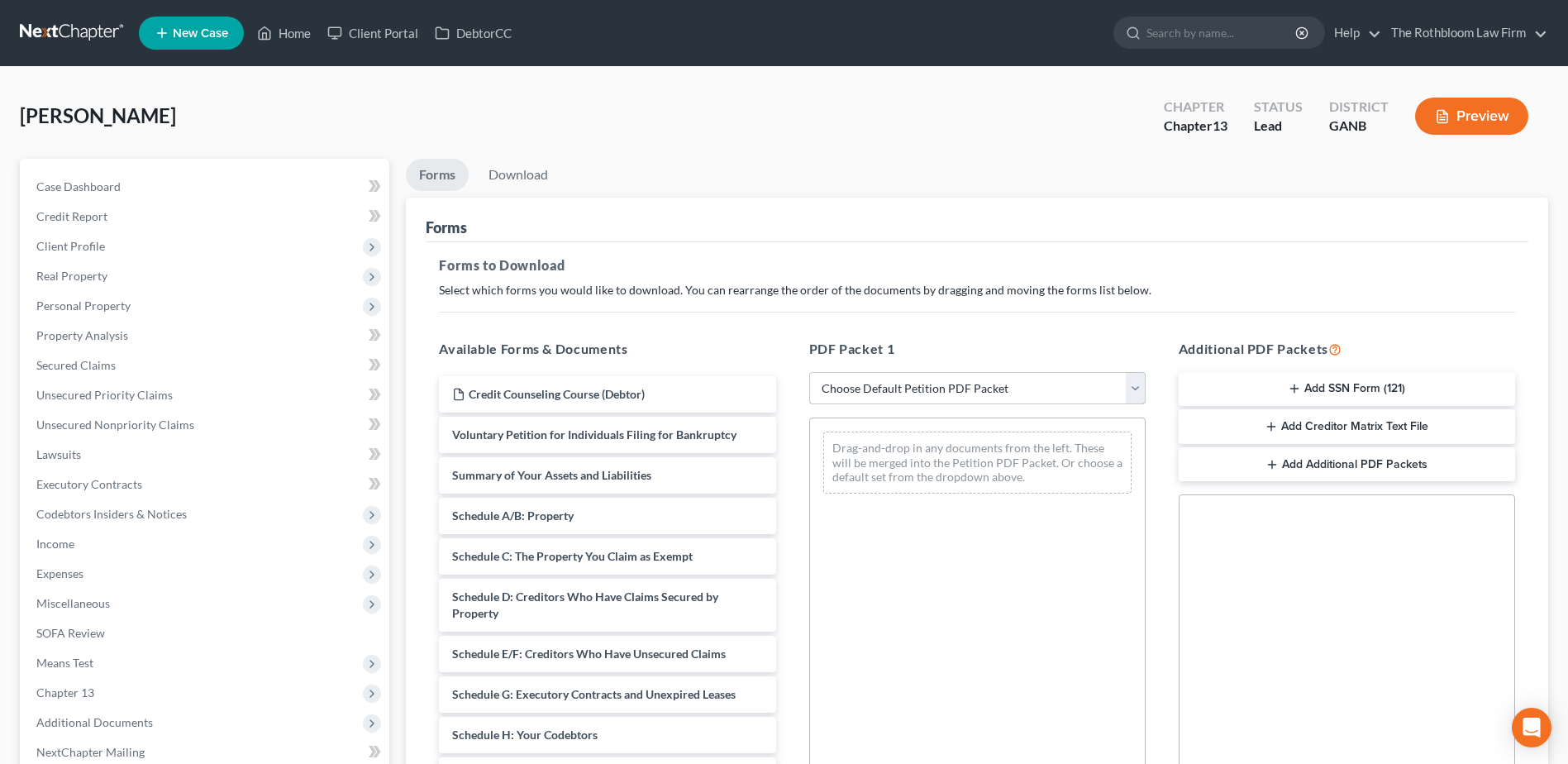
click at [883, 382] on select "Choose Default Petition PDF Packet Complete Bankruptcy Petition (all forms and …" at bounding box center [977, 388] width 337 height 33
select select "7"
click at [809, 372] on select "Choose Default Petition PDF Packet Complete Bankruptcy Petition (all forms and …" at bounding box center [977, 388] width 337 height 33
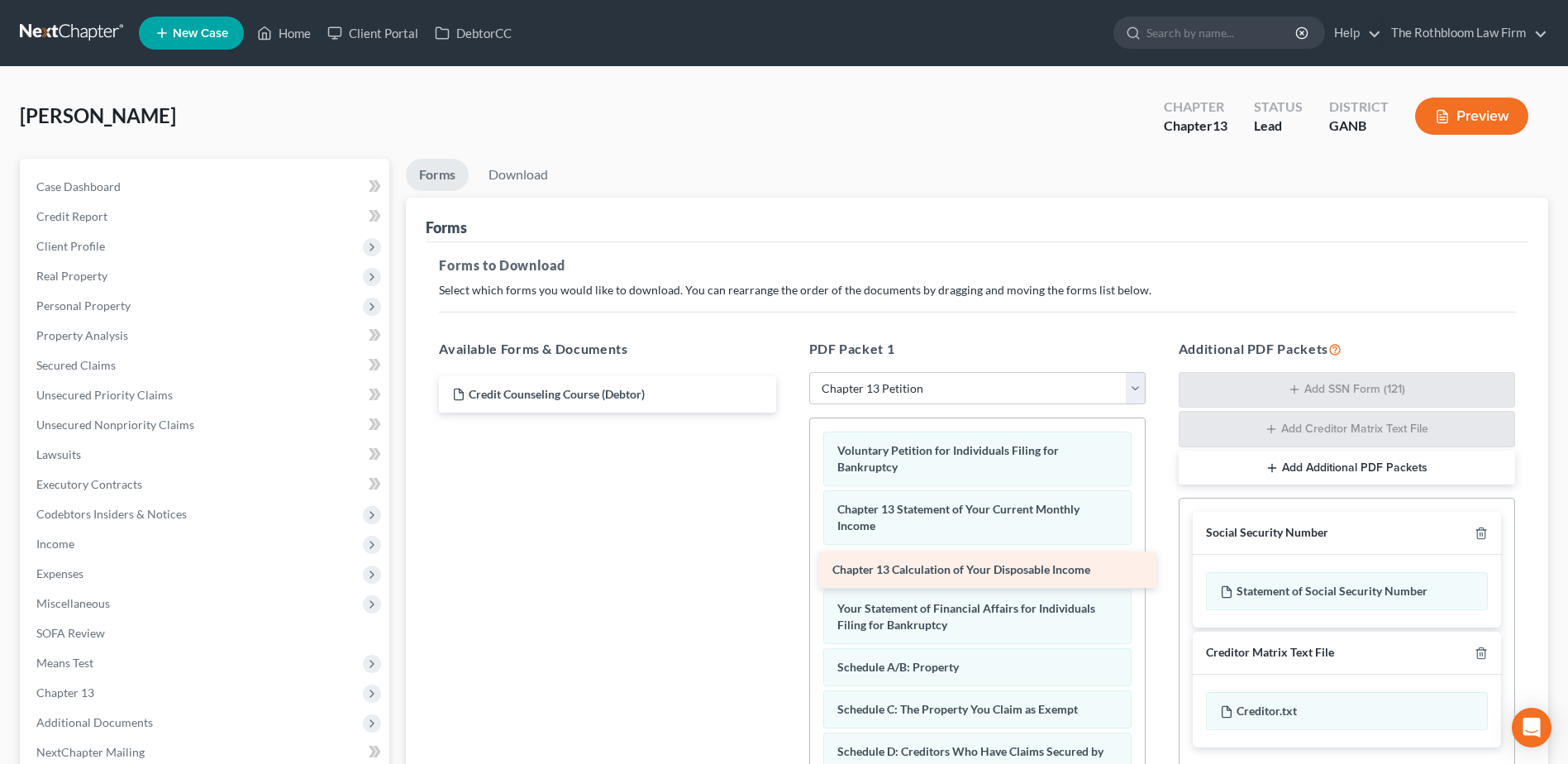
drag, startPoint x: 583, startPoint y: 440, endPoint x: 963, endPoint y: 575, distance: 403.3
click at [789, 412] on div "Chapter 13 Calculation of Your Disposable Income Credit Counseling Course (Debt…" at bounding box center [607, 394] width 363 height 36
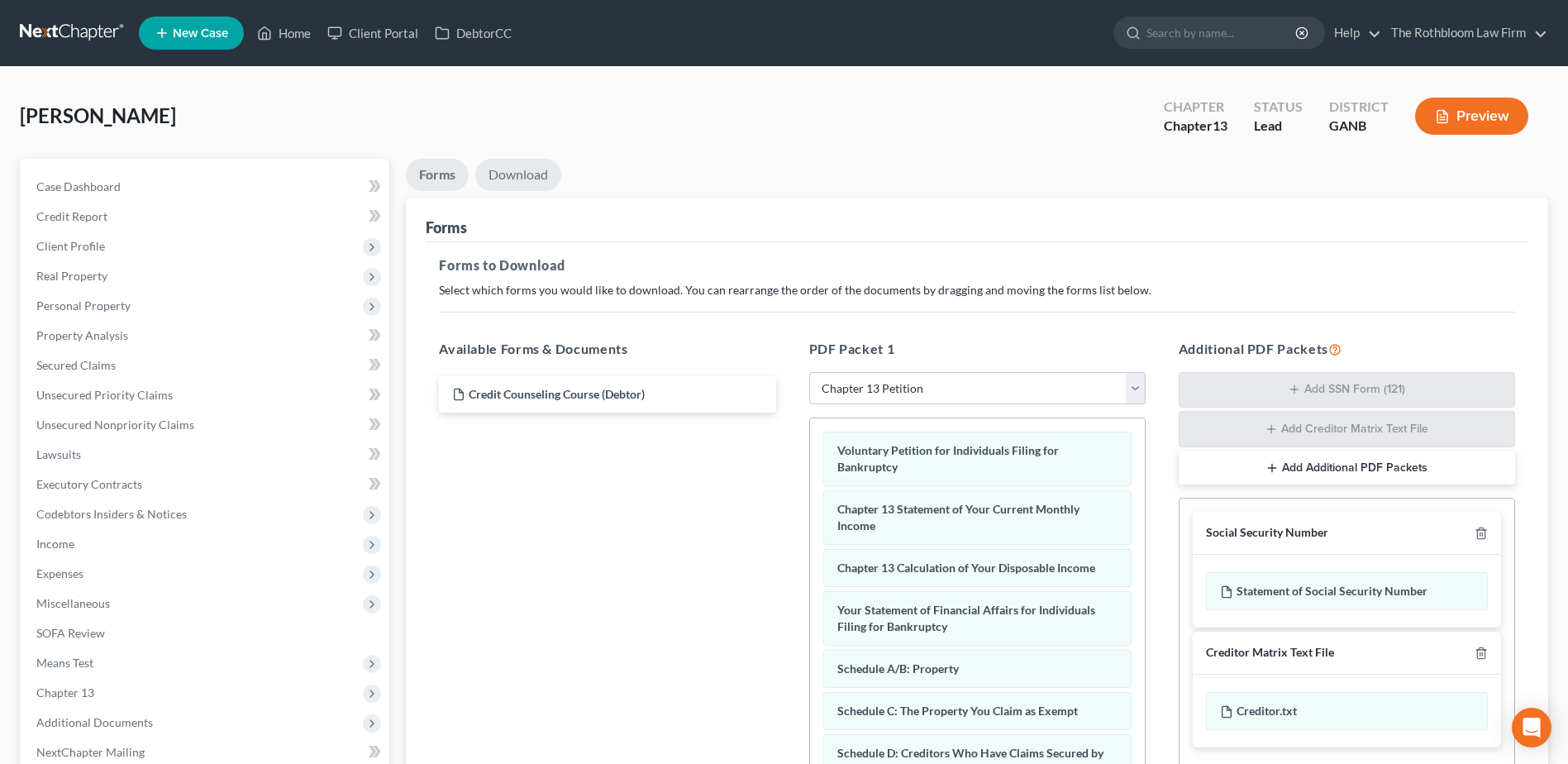
click at [517, 173] on link "Download" at bounding box center [518, 175] width 86 height 32
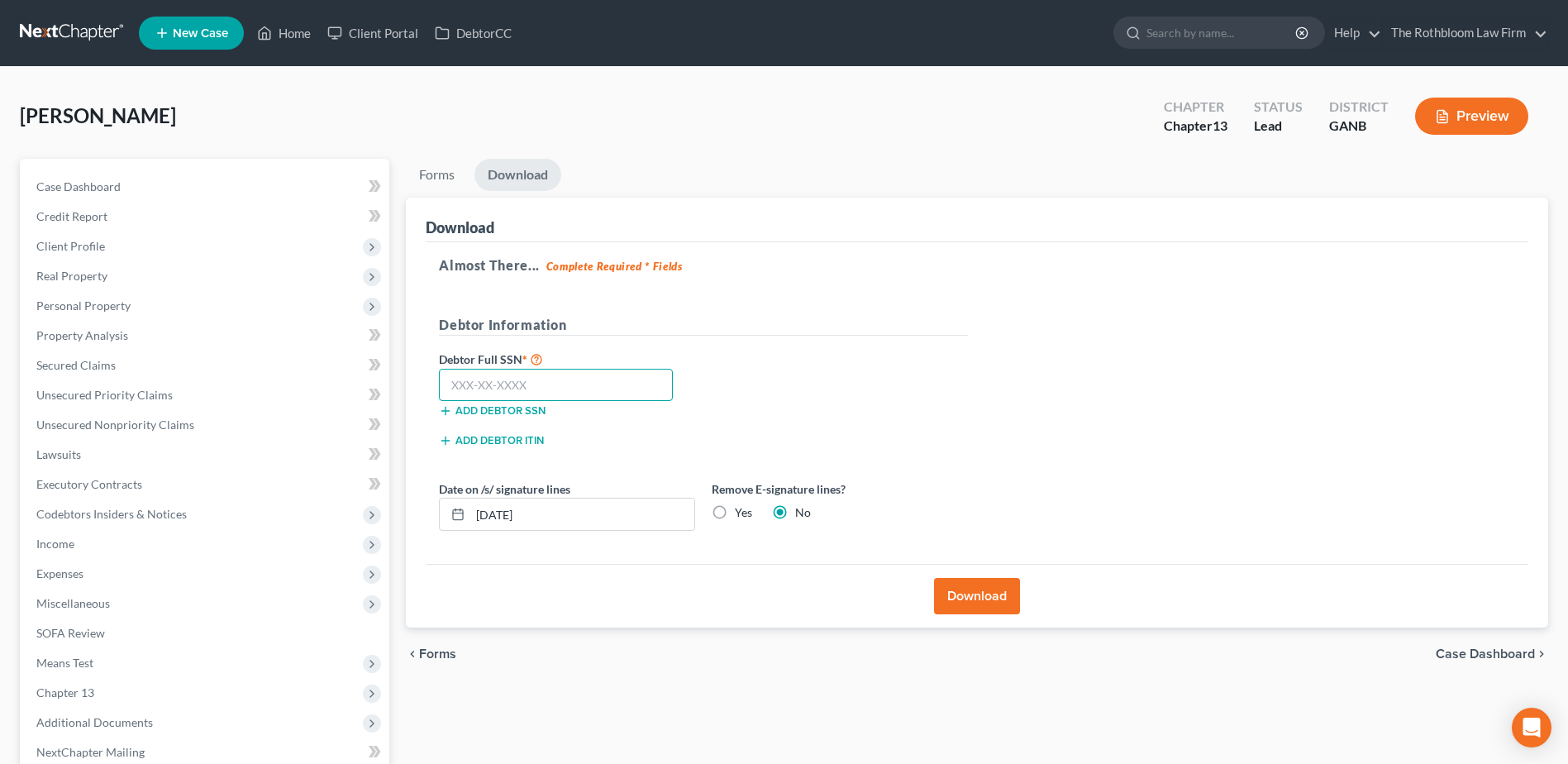
click at [501, 389] on input "text" at bounding box center [555, 385] width 234 height 33
type input "219-11-9961"
click at [981, 603] on button "Download" at bounding box center [976, 595] width 86 height 36
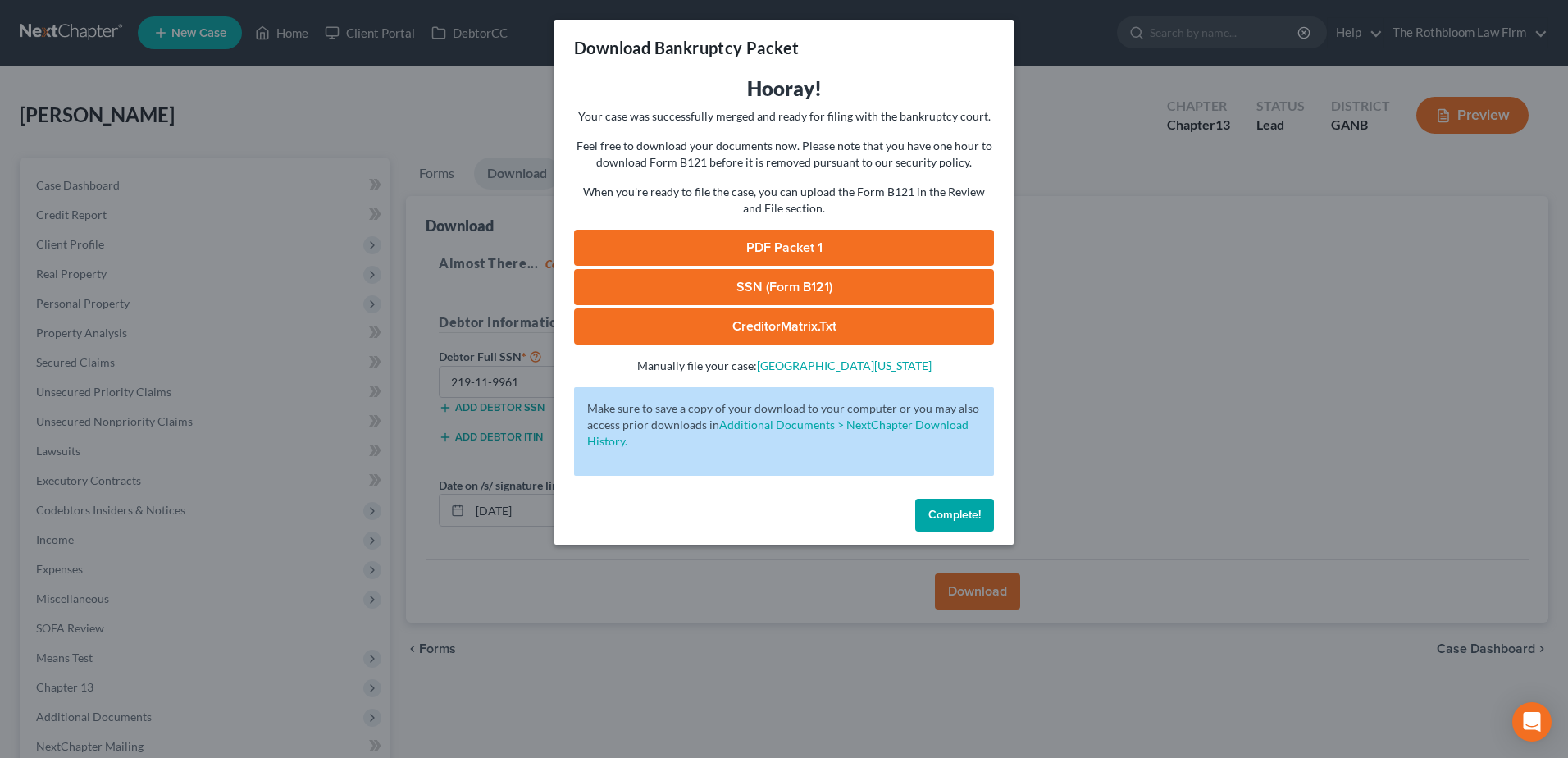
click at [771, 246] on link "PDF Packet 1" at bounding box center [783, 248] width 420 height 36
click at [775, 287] on link "SSN (Form B121)" at bounding box center [783, 286] width 420 height 36
click at [970, 530] on button "Complete!" at bounding box center [954, 515] width 79 height 33
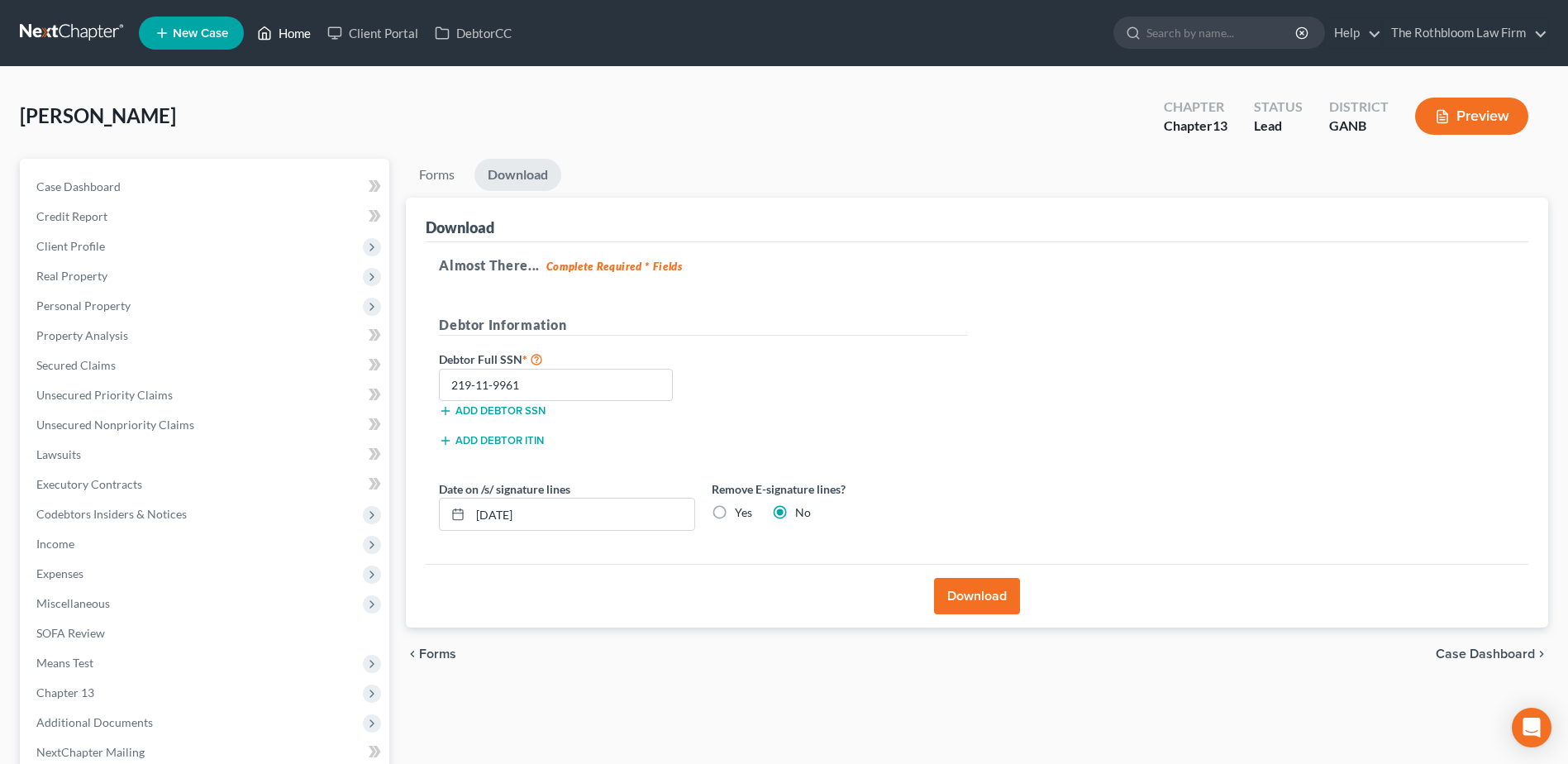
click at [286, 40] on link "Home" at bounding box center [284, 32] width 70 height 30
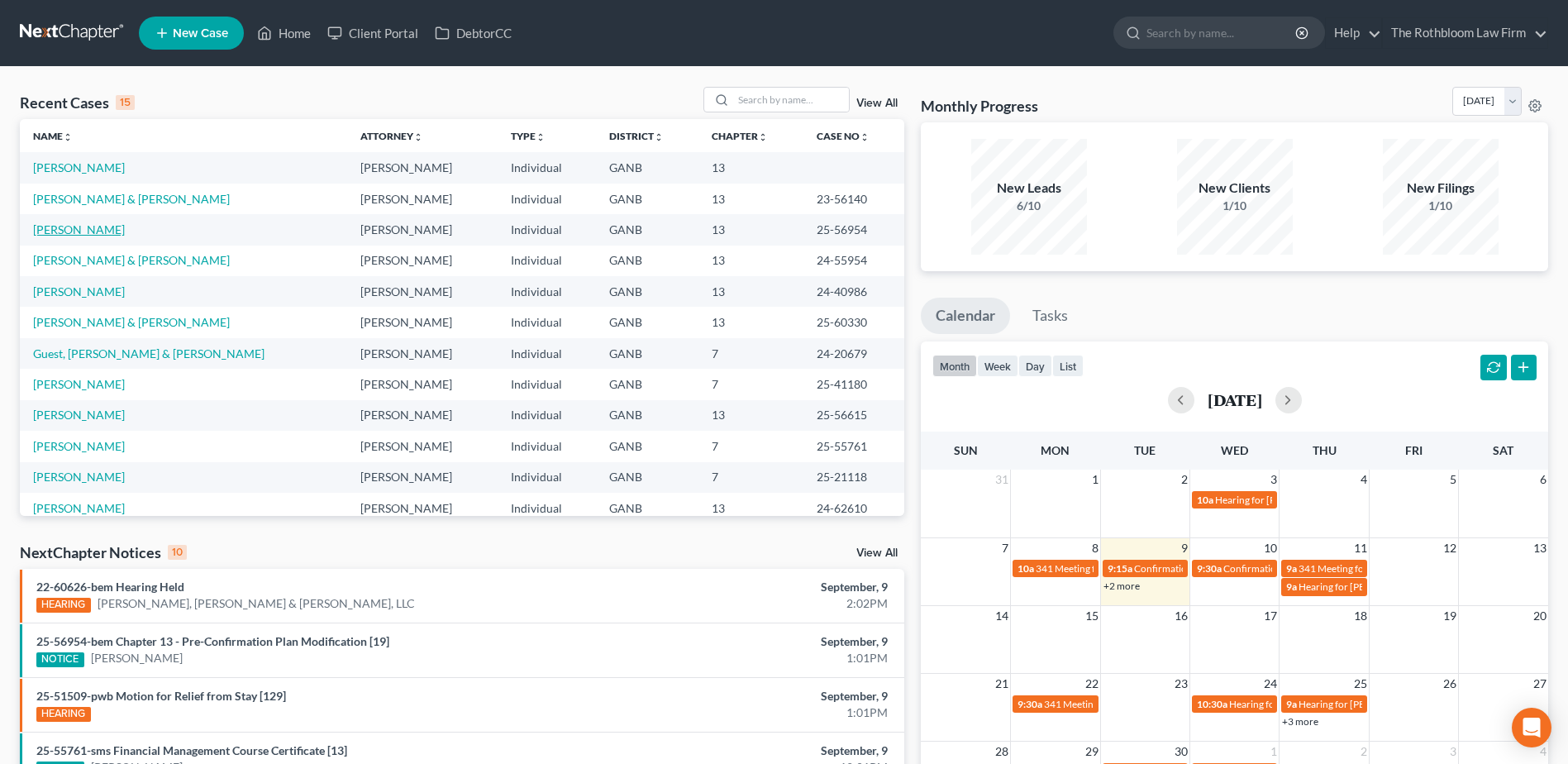
click at [61, 235] on link "[PERSON_NAME]" at bounding box center [79, 229] width 92 height 14
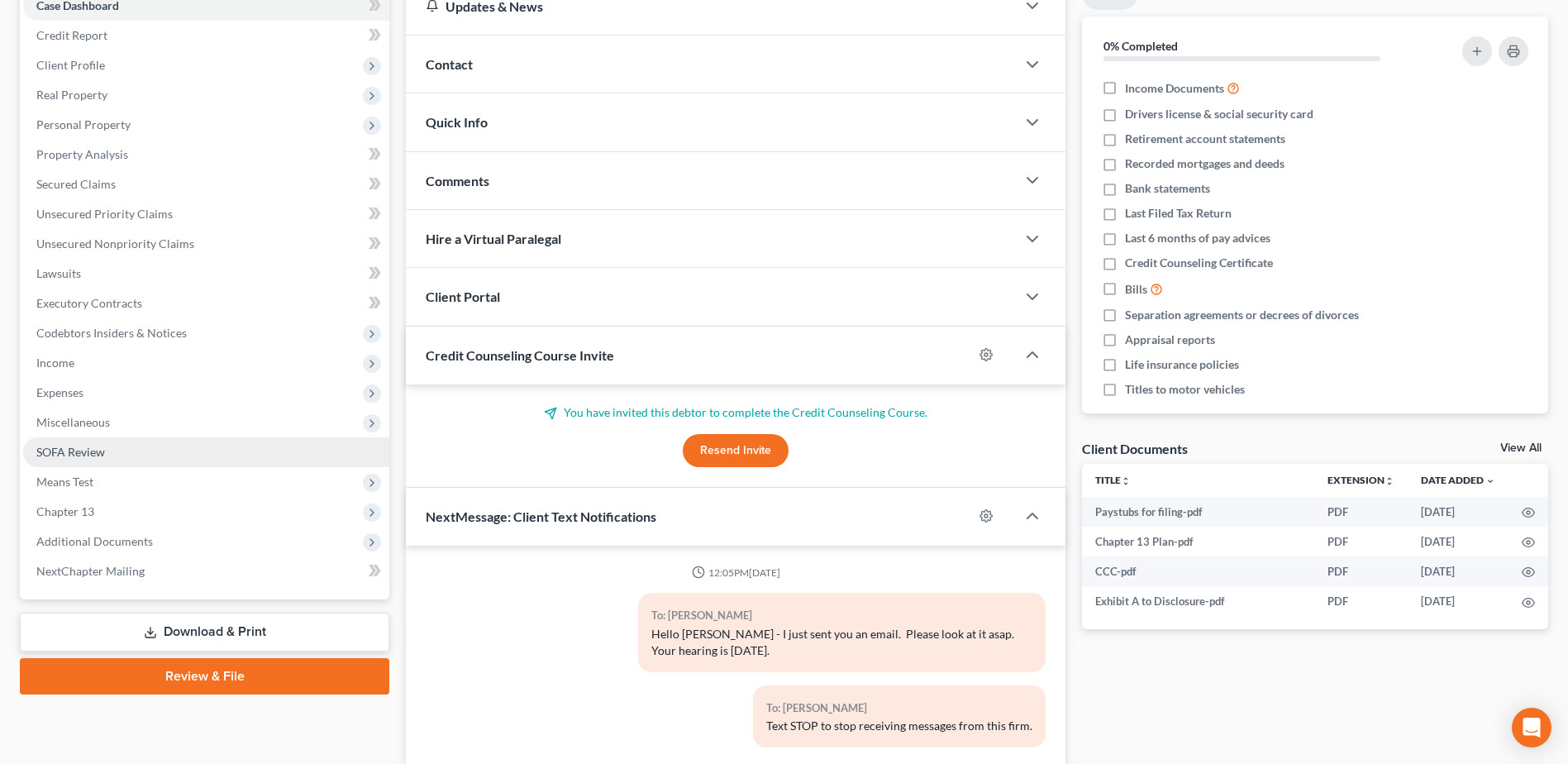
scroll to position [300, 0]
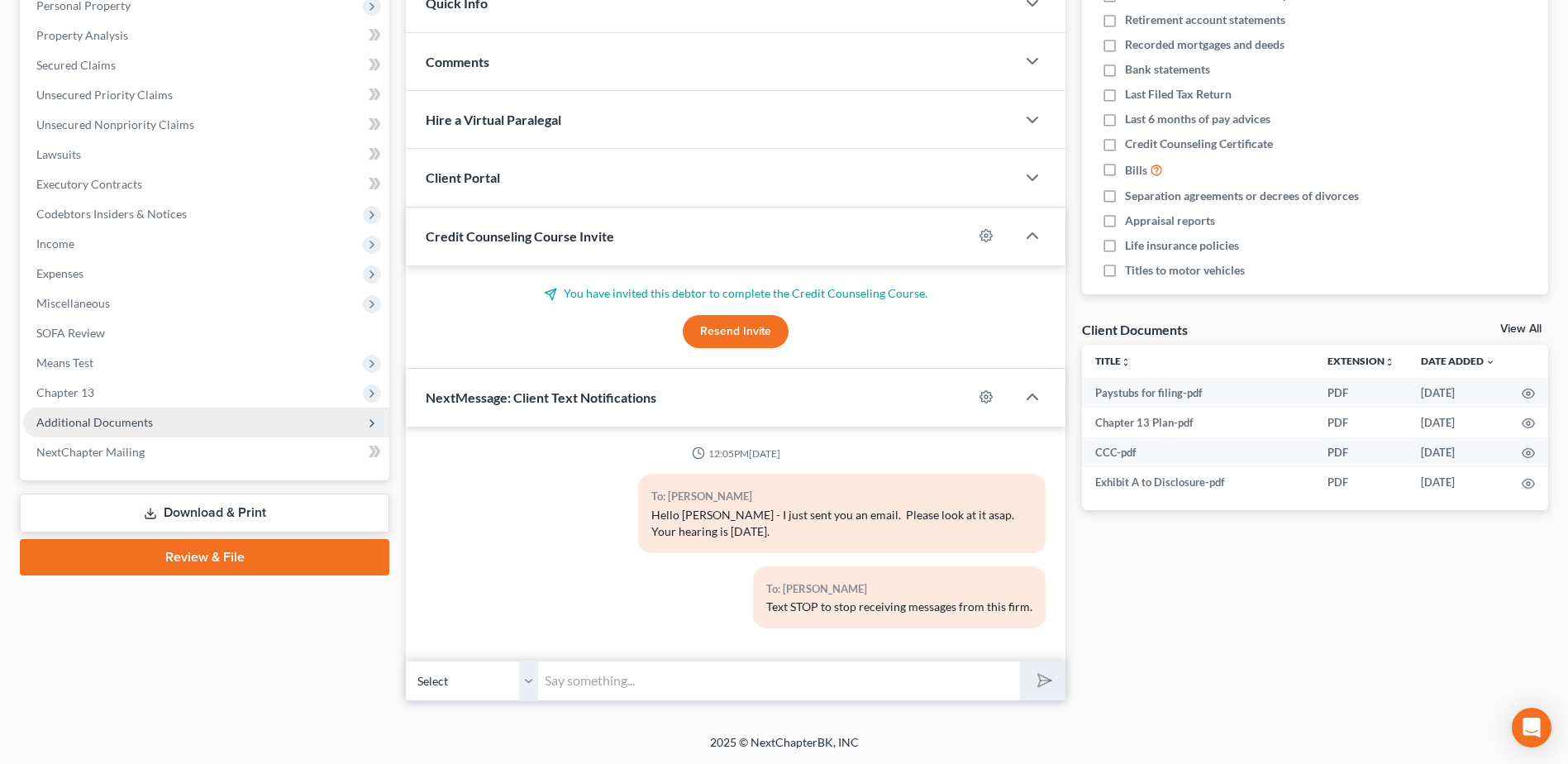
click at [66, 425] on span "Additional Documents" at bounding box center [94, 422] width 116 height 14
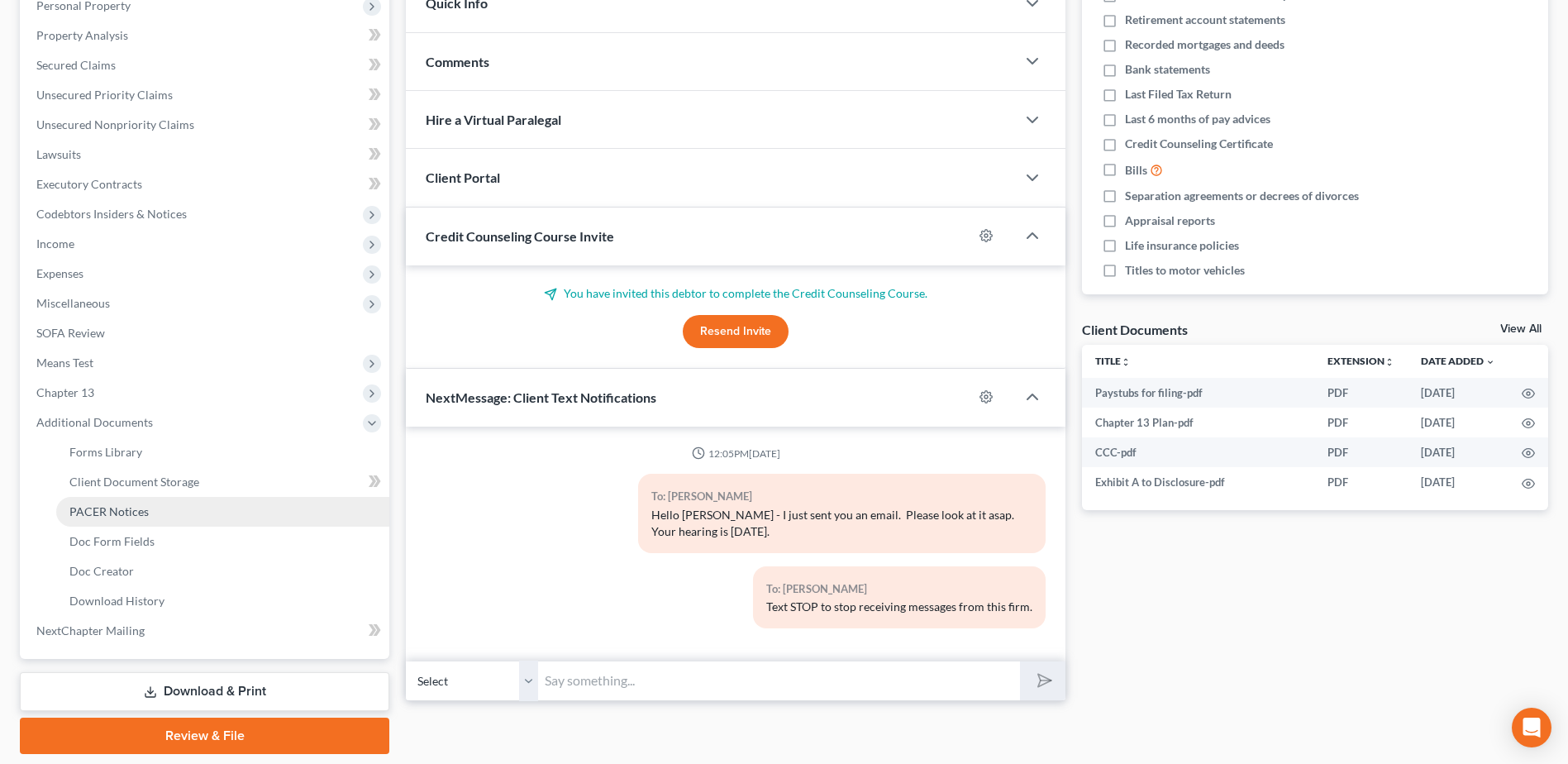
click at [79, 499] on link "PACER Notices" at bounding box center [222, 511] width 333 height 30
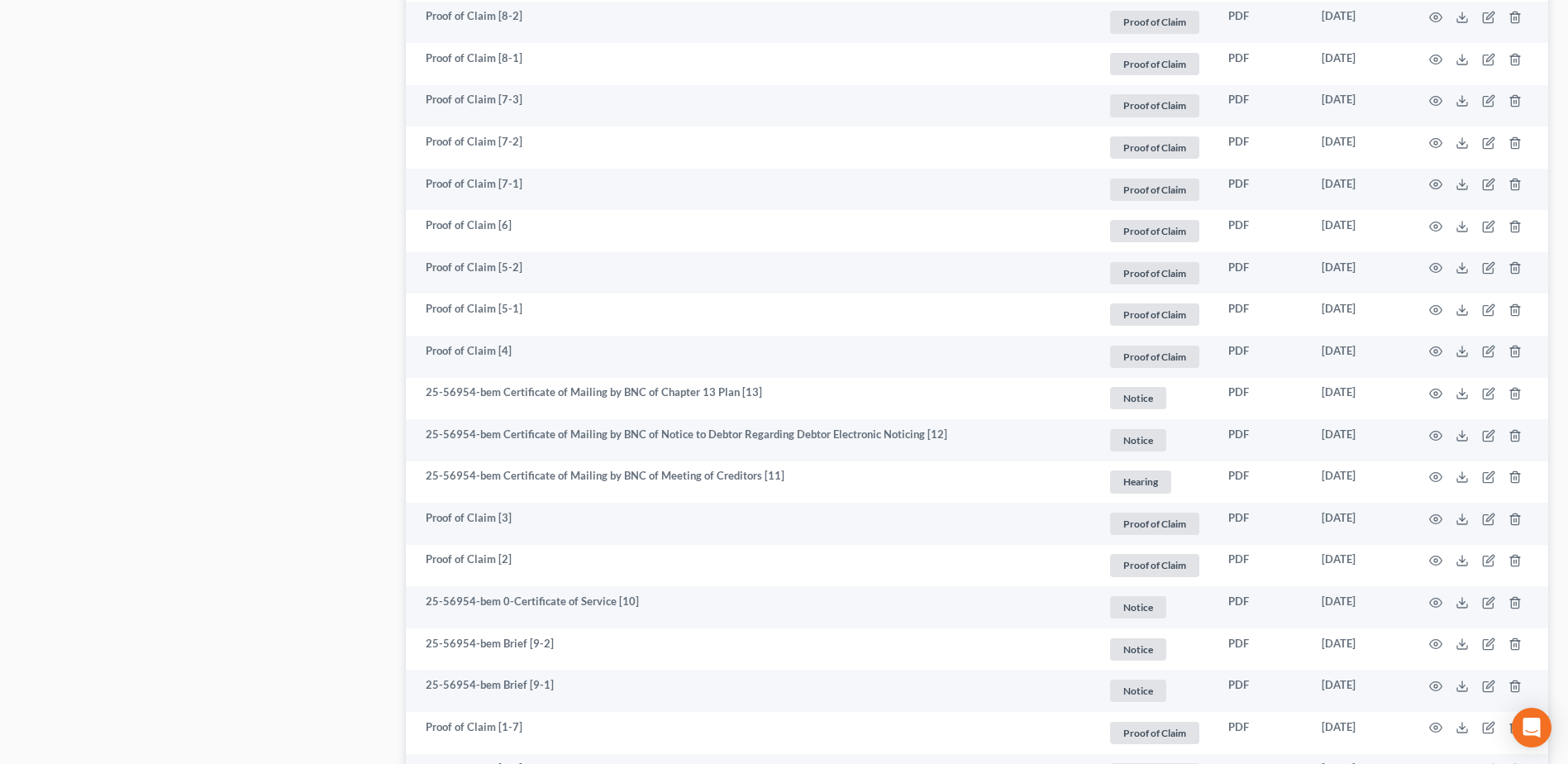
scroll to position [1487, 0]
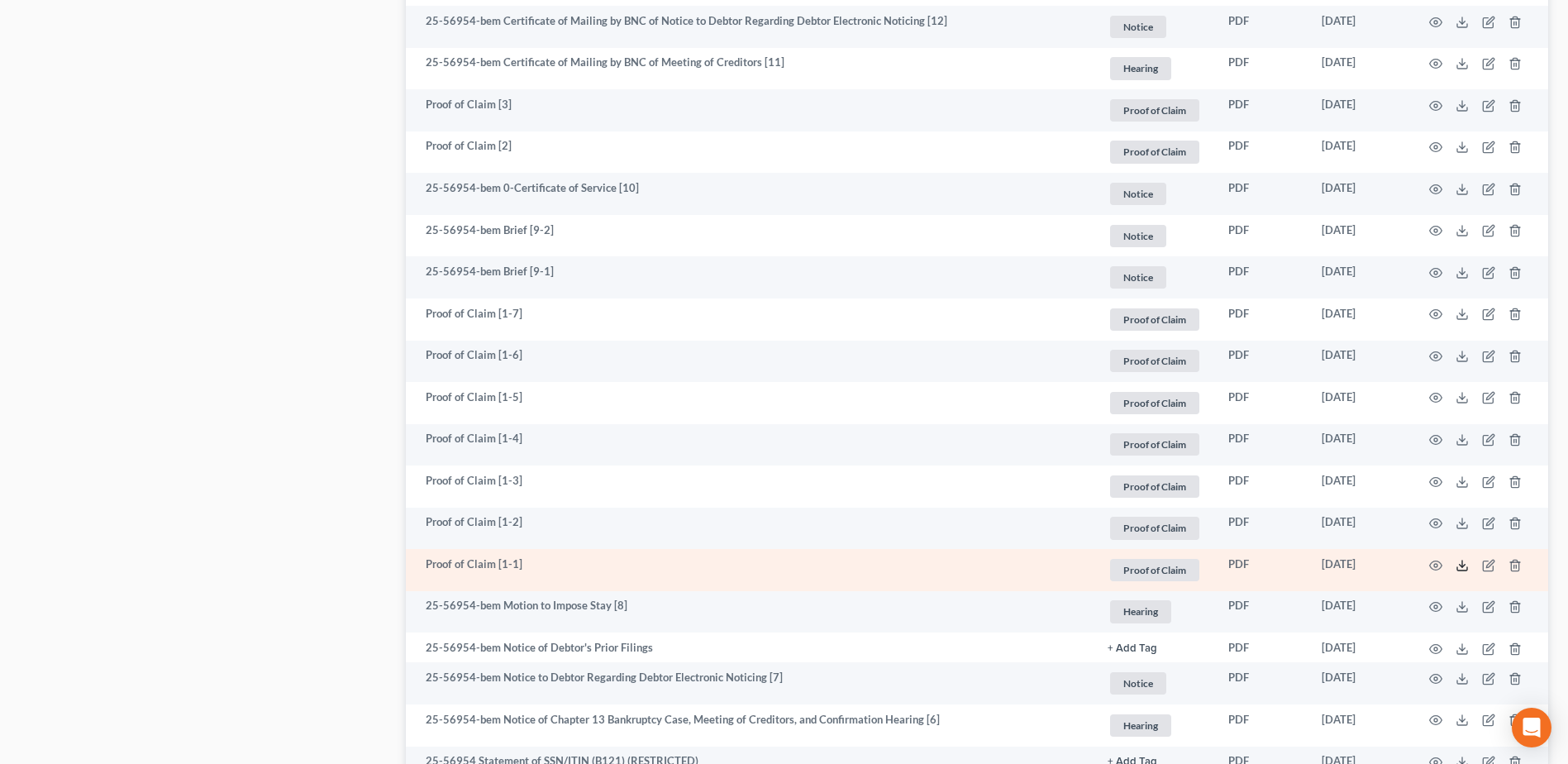
click at [1460, 566] on icon at bounding box center [1462, 565] width 14 height 14
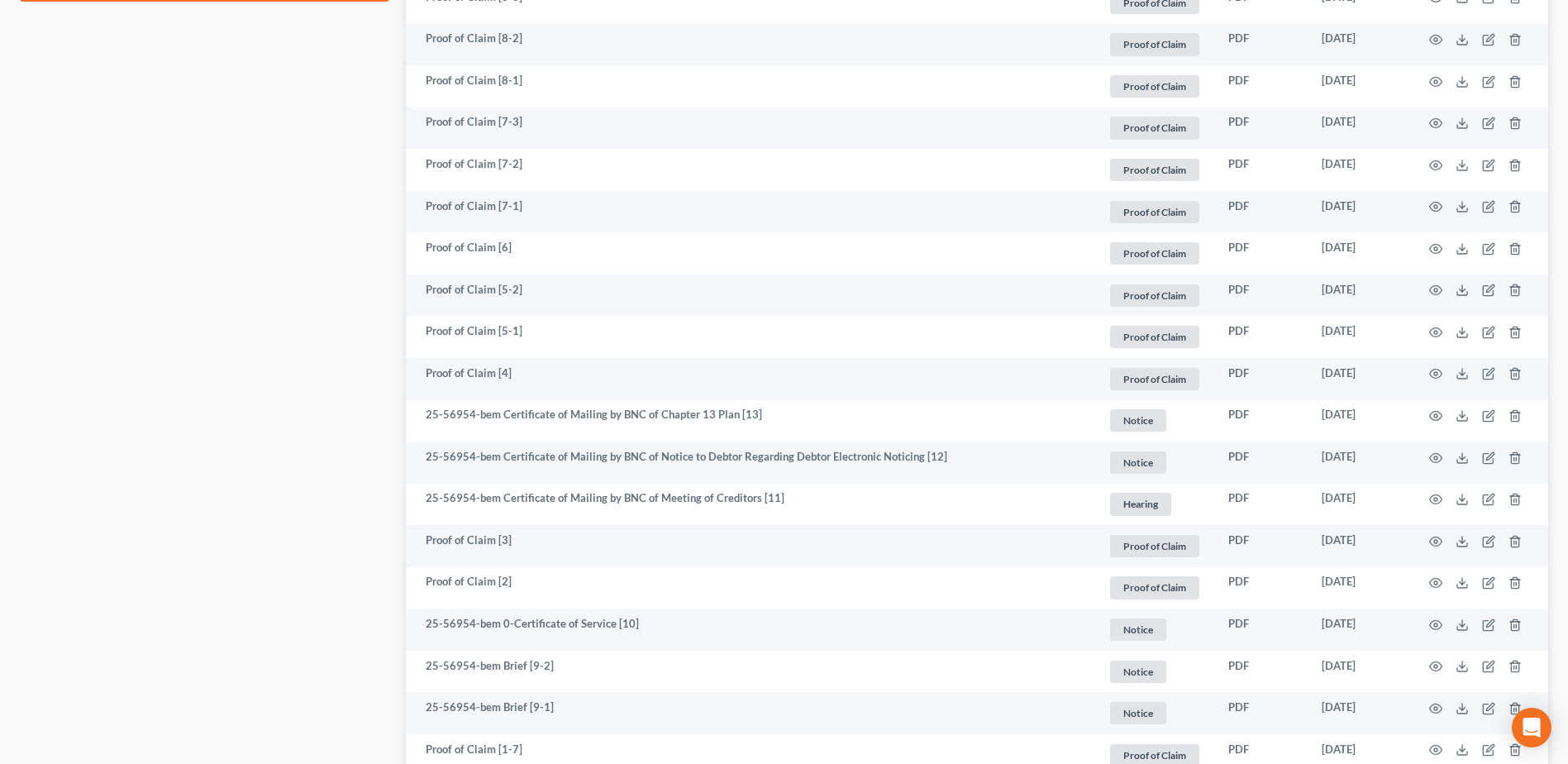
scroll to position [722, 0]
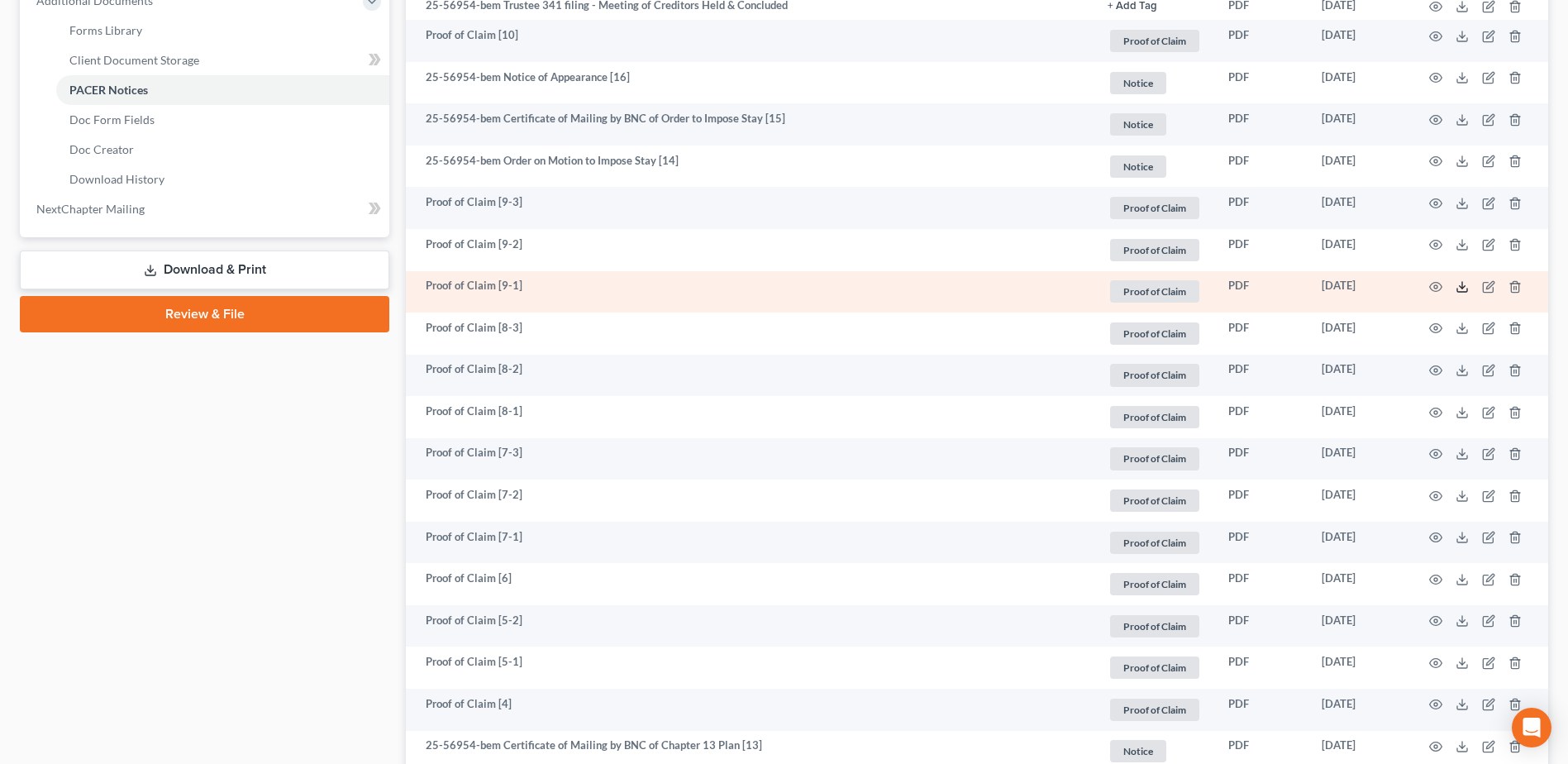
click at [1462, 286] on line at bounding box center [1462, 284] width 0 height 6
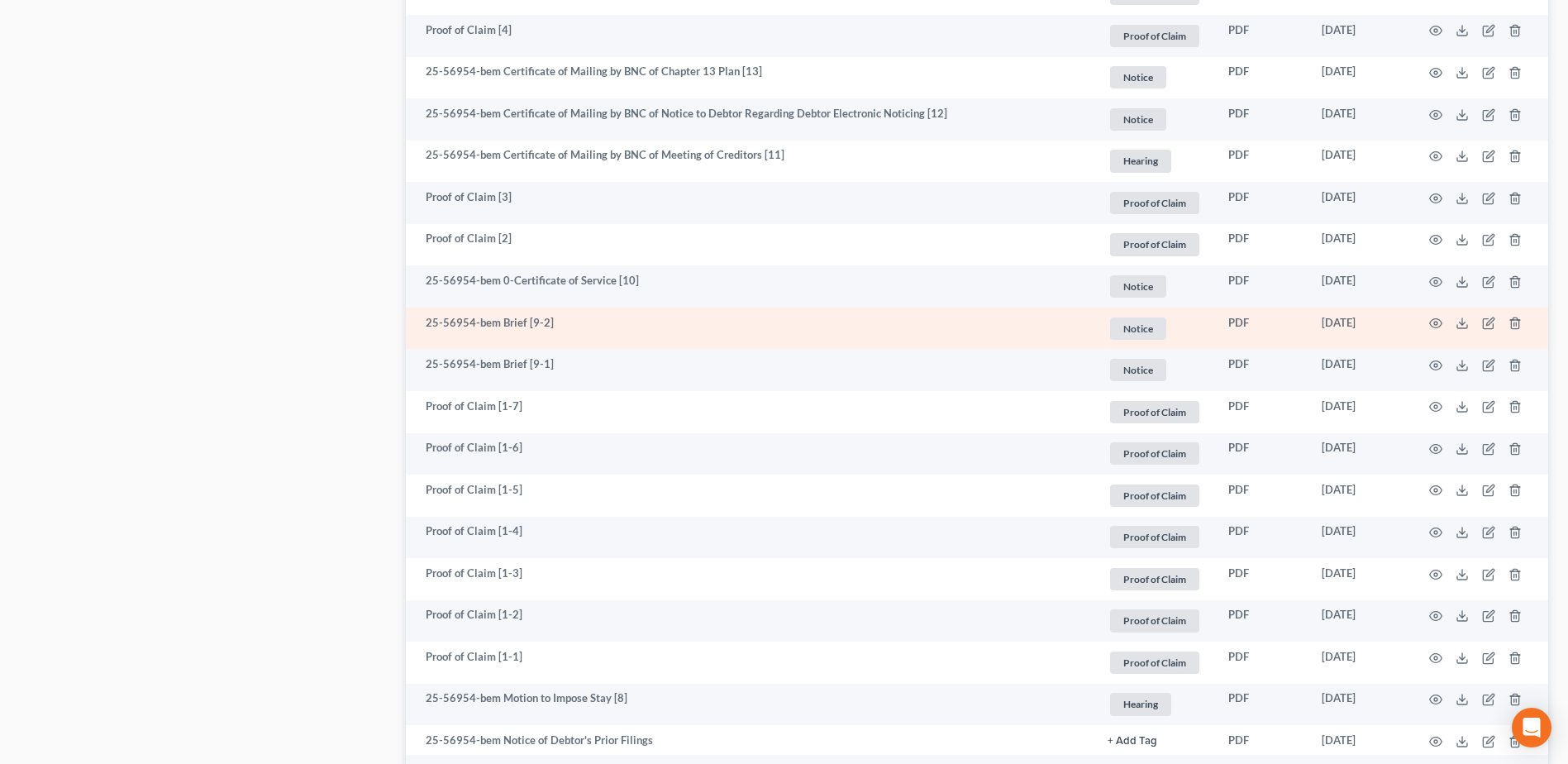
scroll to position [1548, 0]
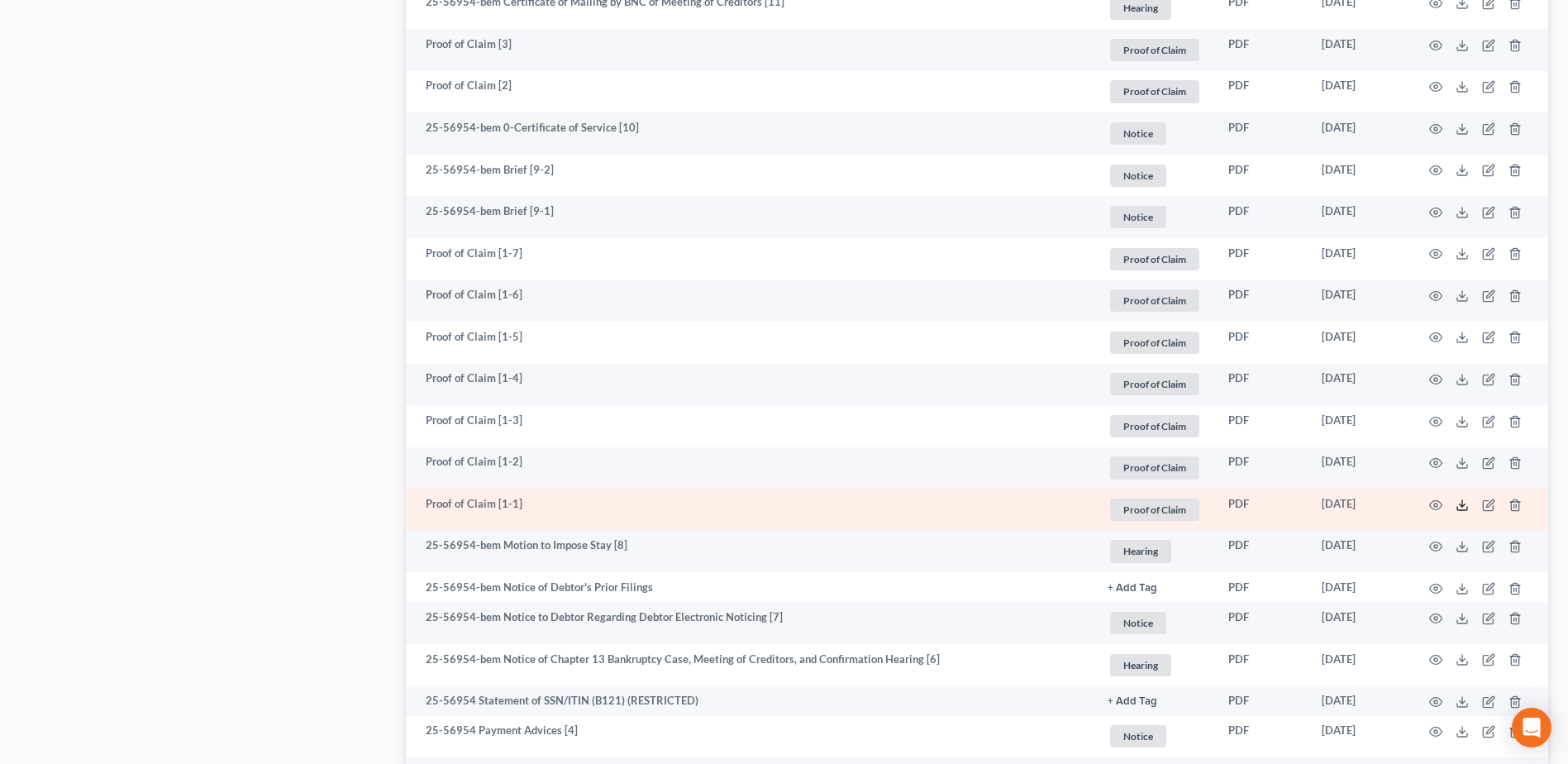
click at [1462, 504] on icon at bounding box center [1462, 504] width 14 height 14
click at [1464, 502] on icon at bounding box center [1462, 504] width 14 height 14
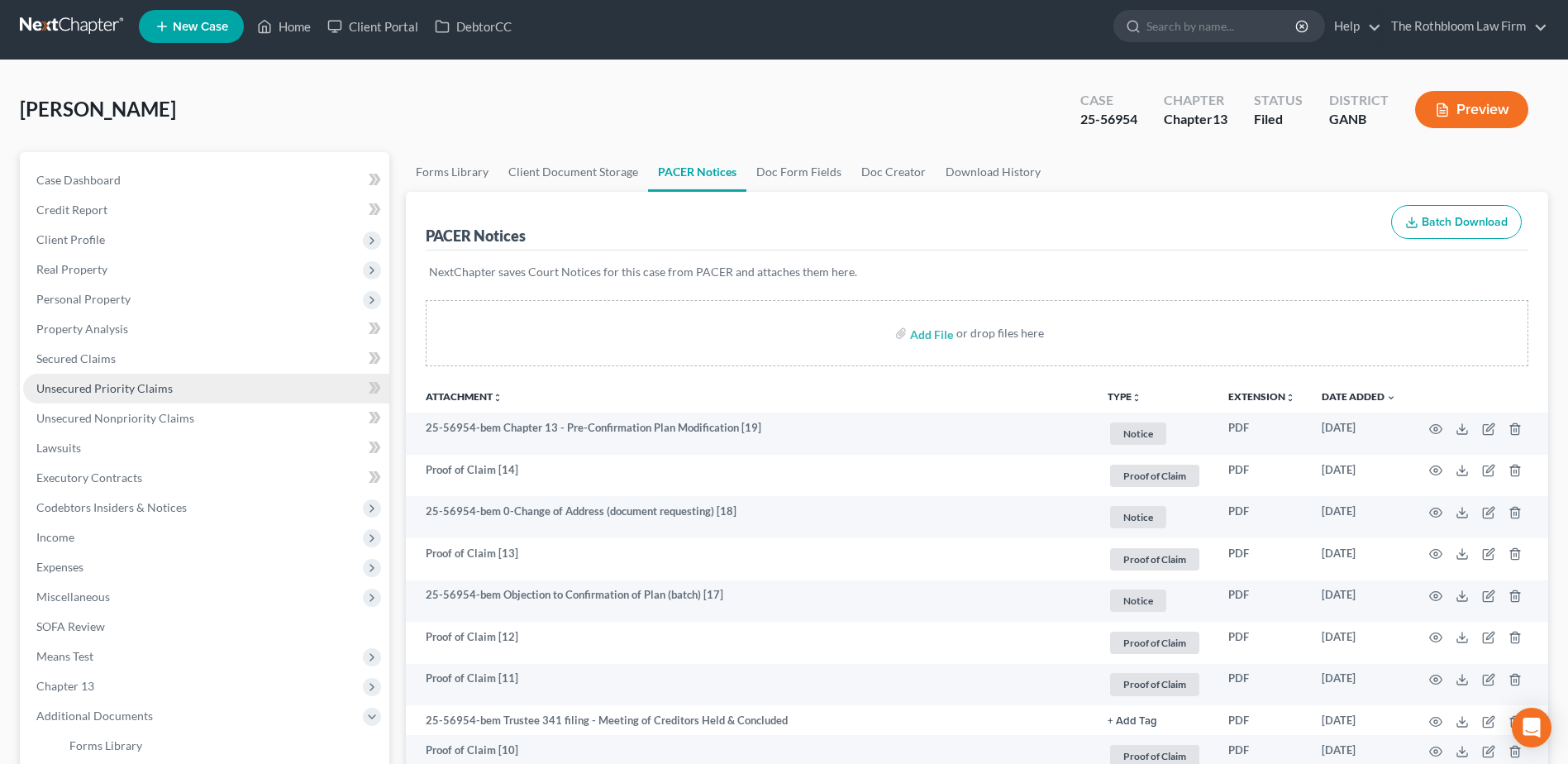
scroll to position [0, 0]
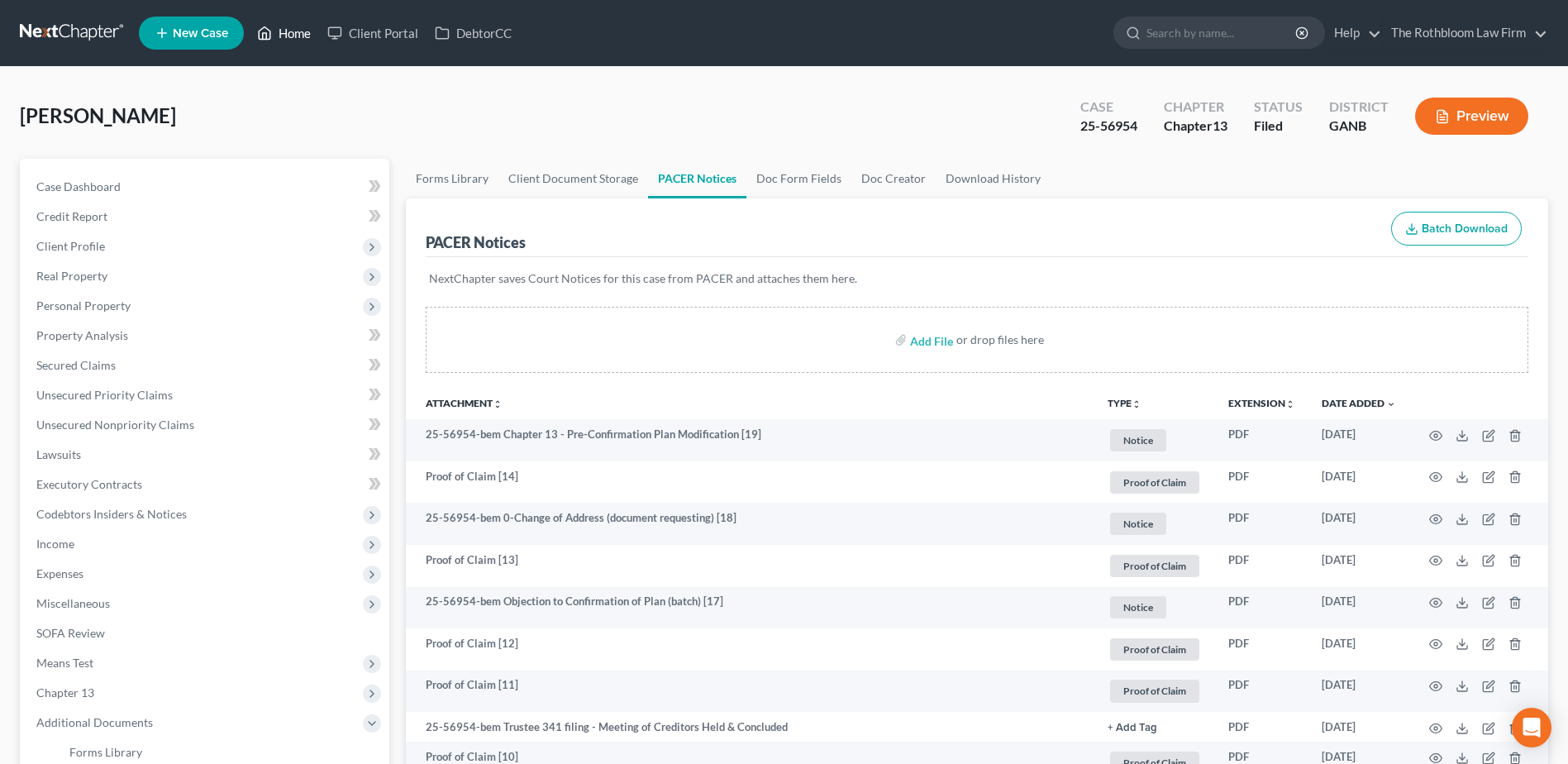
click at [290, 33] on link "Home" at bounding box center [284, 32] width 70 height 30
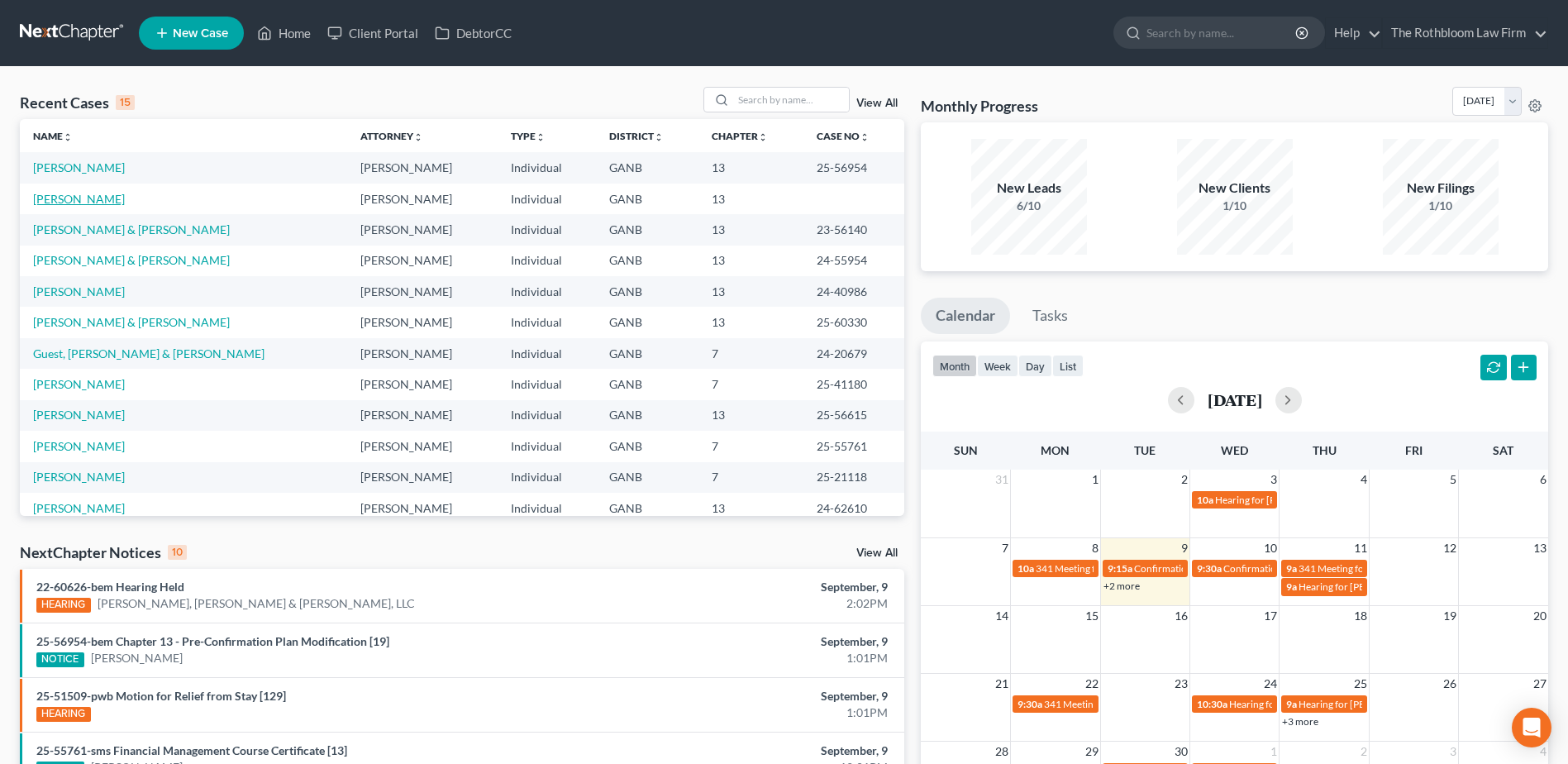
click at [49, 200] on link "[PERSON_NAME]" at bounding box center [79, 199] width 92 height 14
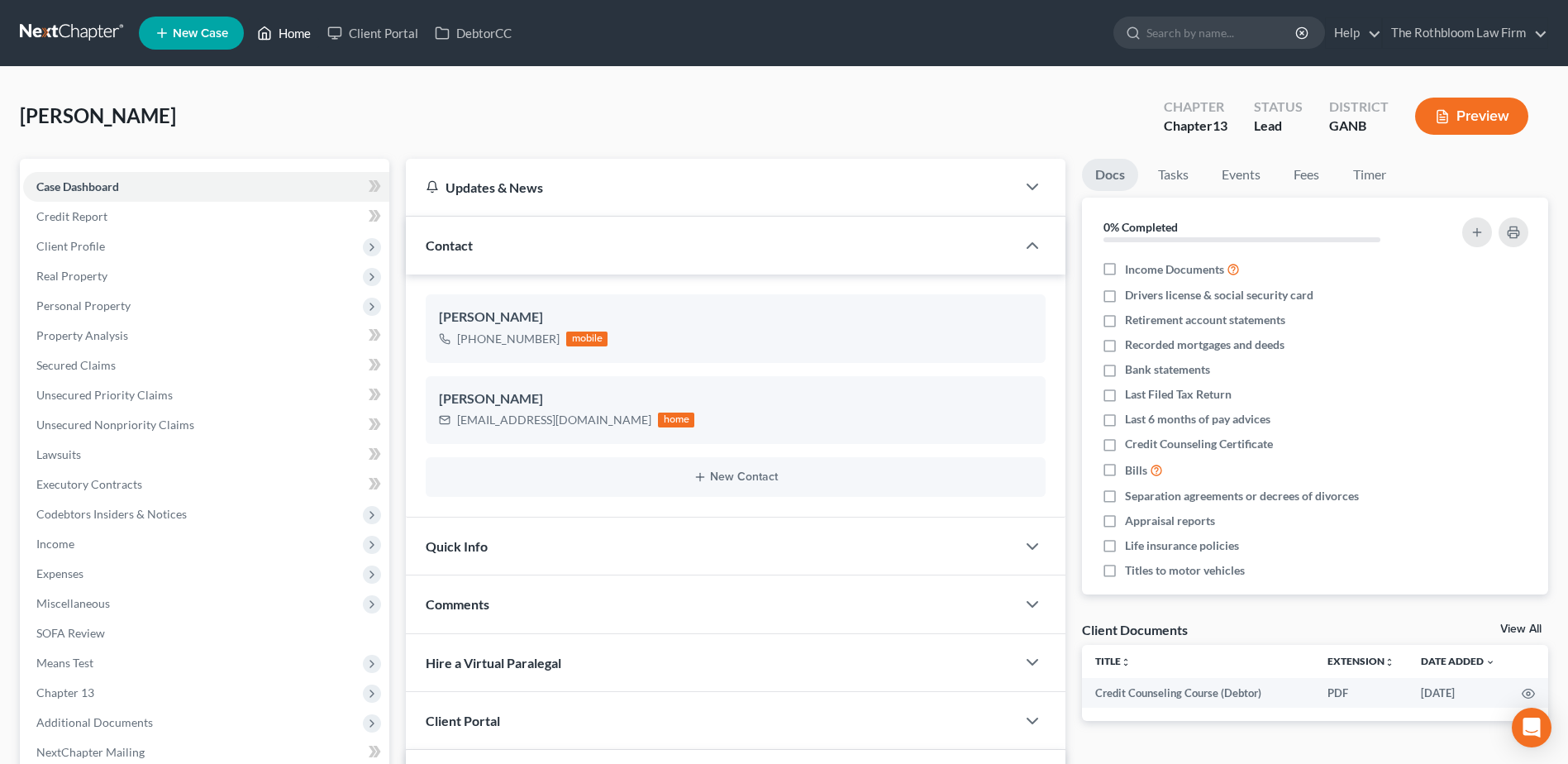
click at [308, 35] on link "Home" at bounding box center [284, 32] width 70 height 30
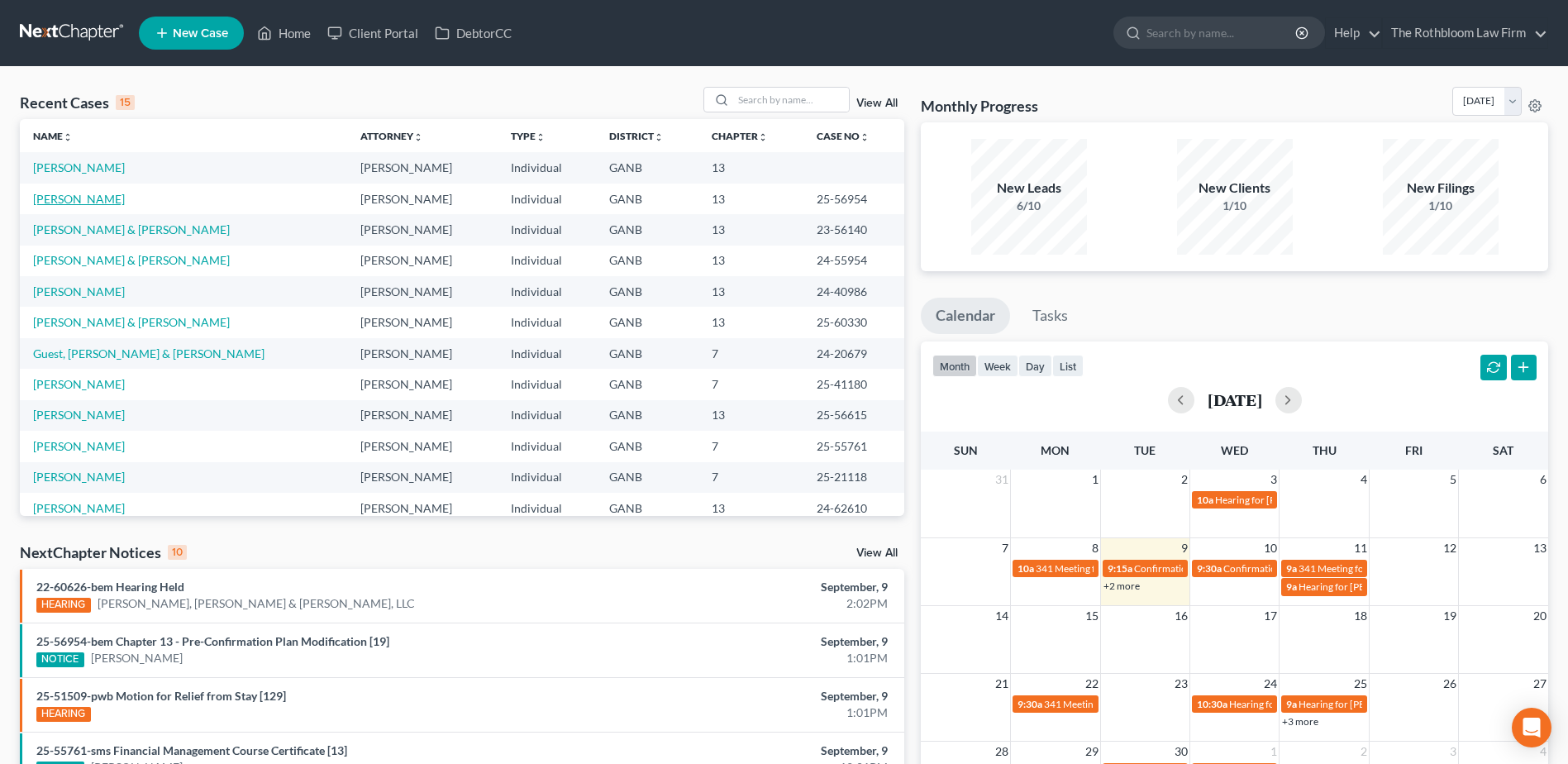
click at [56, 198] on link "[PERSON_NAME]" at bounding box center [79, 199] width 92 height 14
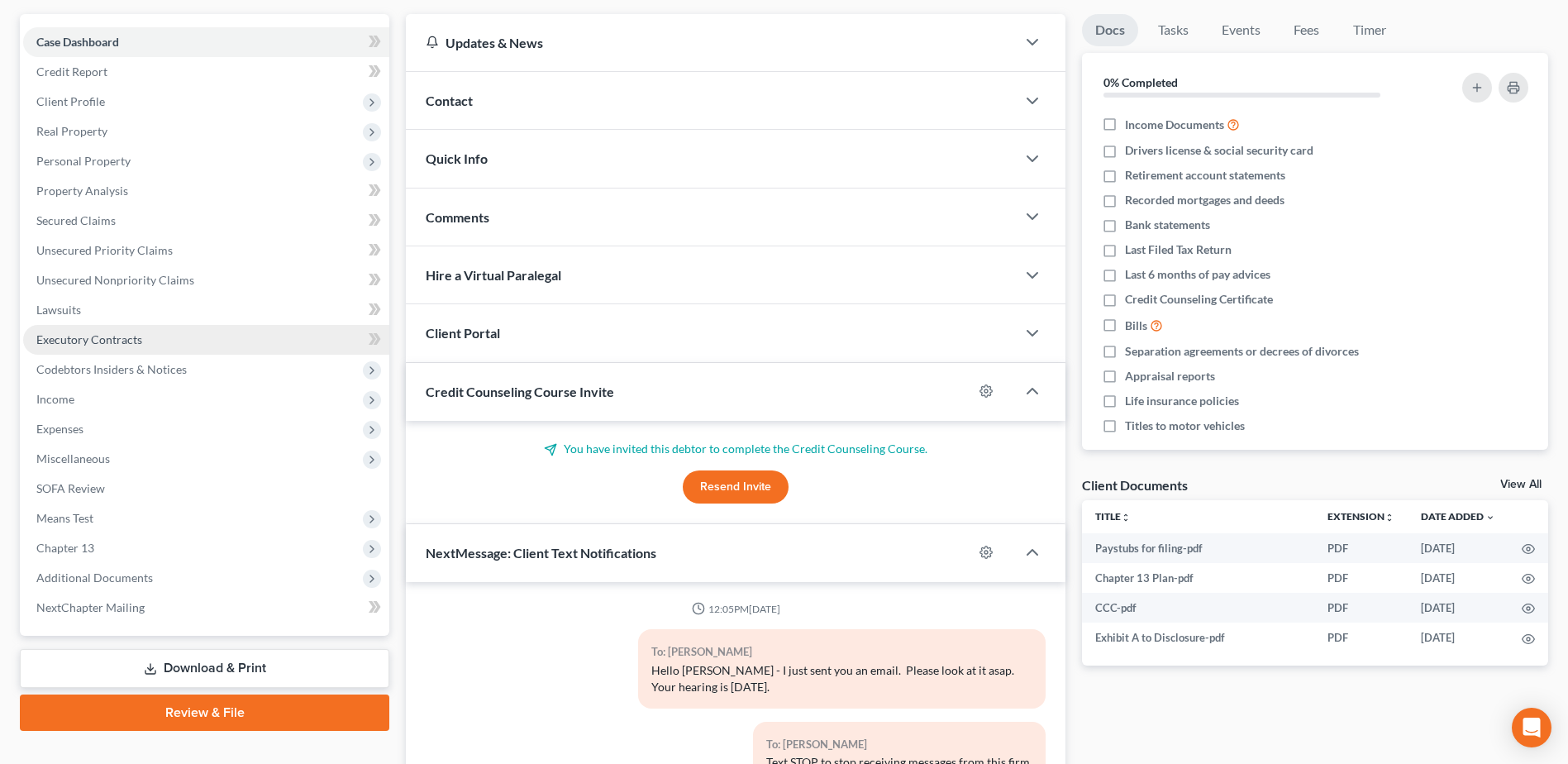
scroll to position [300, 0]
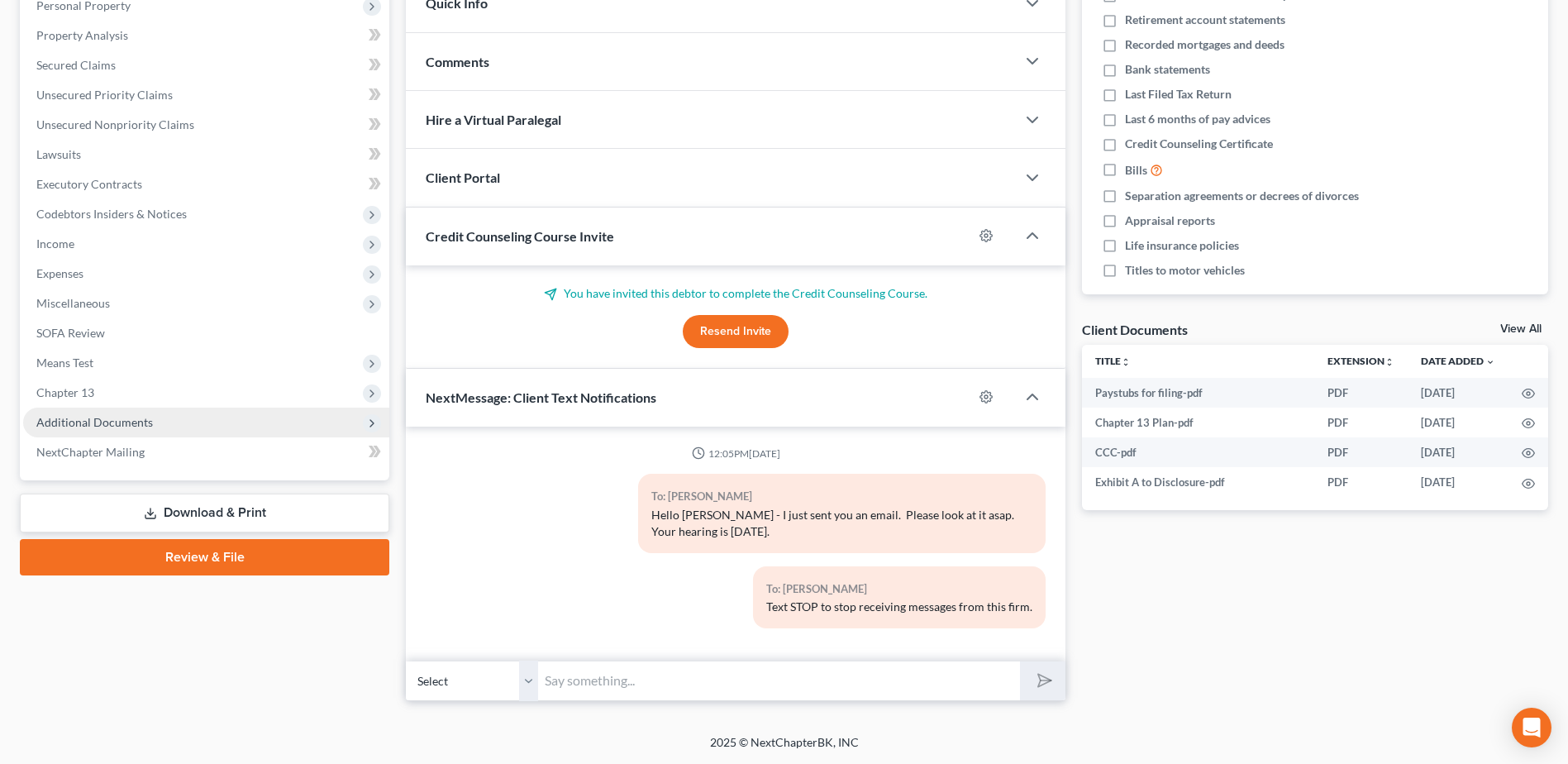
click at [105, 419] on span "Additional Documents" at bounding box center [94, 422] width 116 height 14
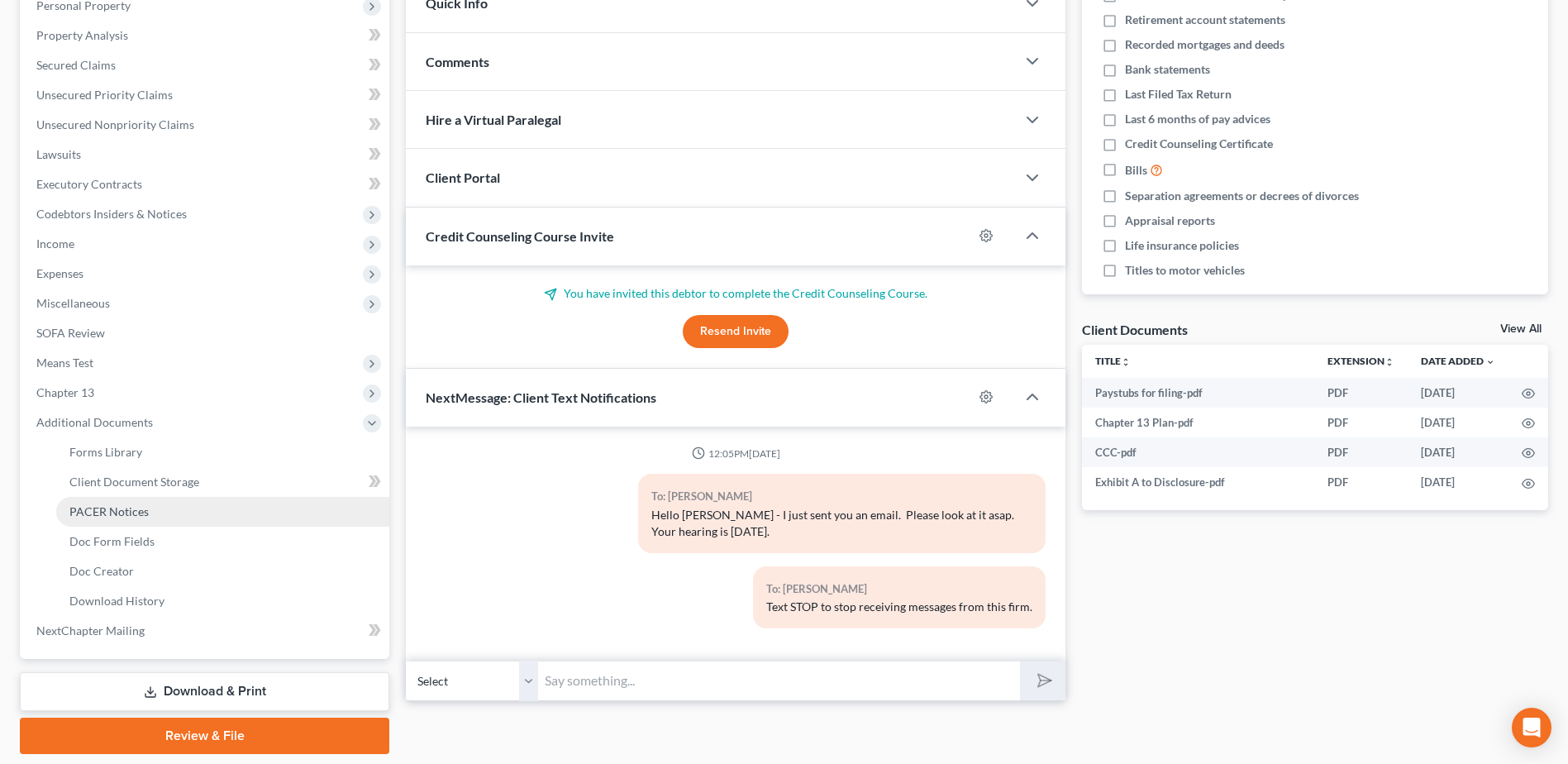
click at [118, 514] on span "PACER Notices" at bounding box center [109, 511] width 79 height 14
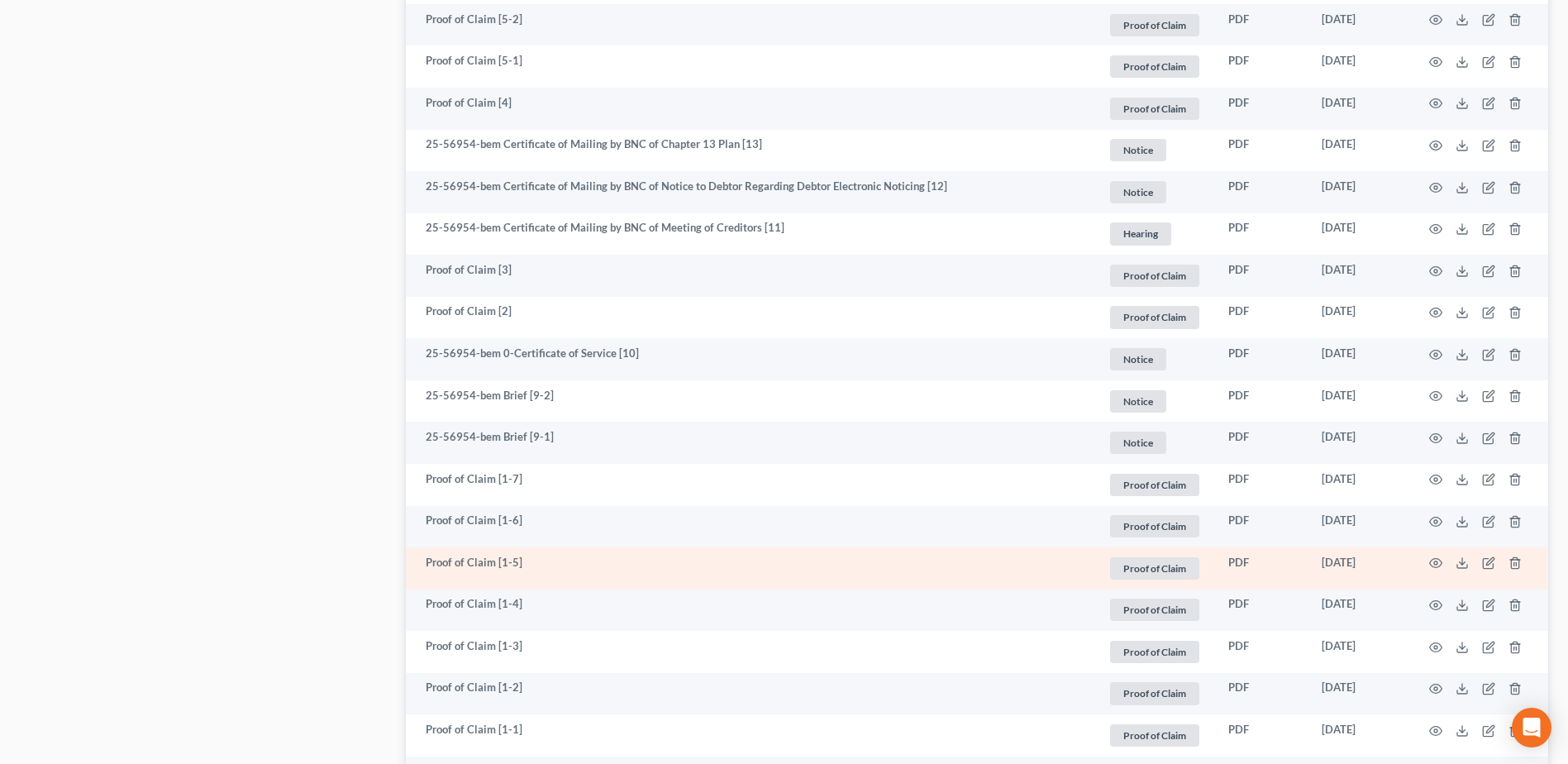
scroll to position [1735, 0]
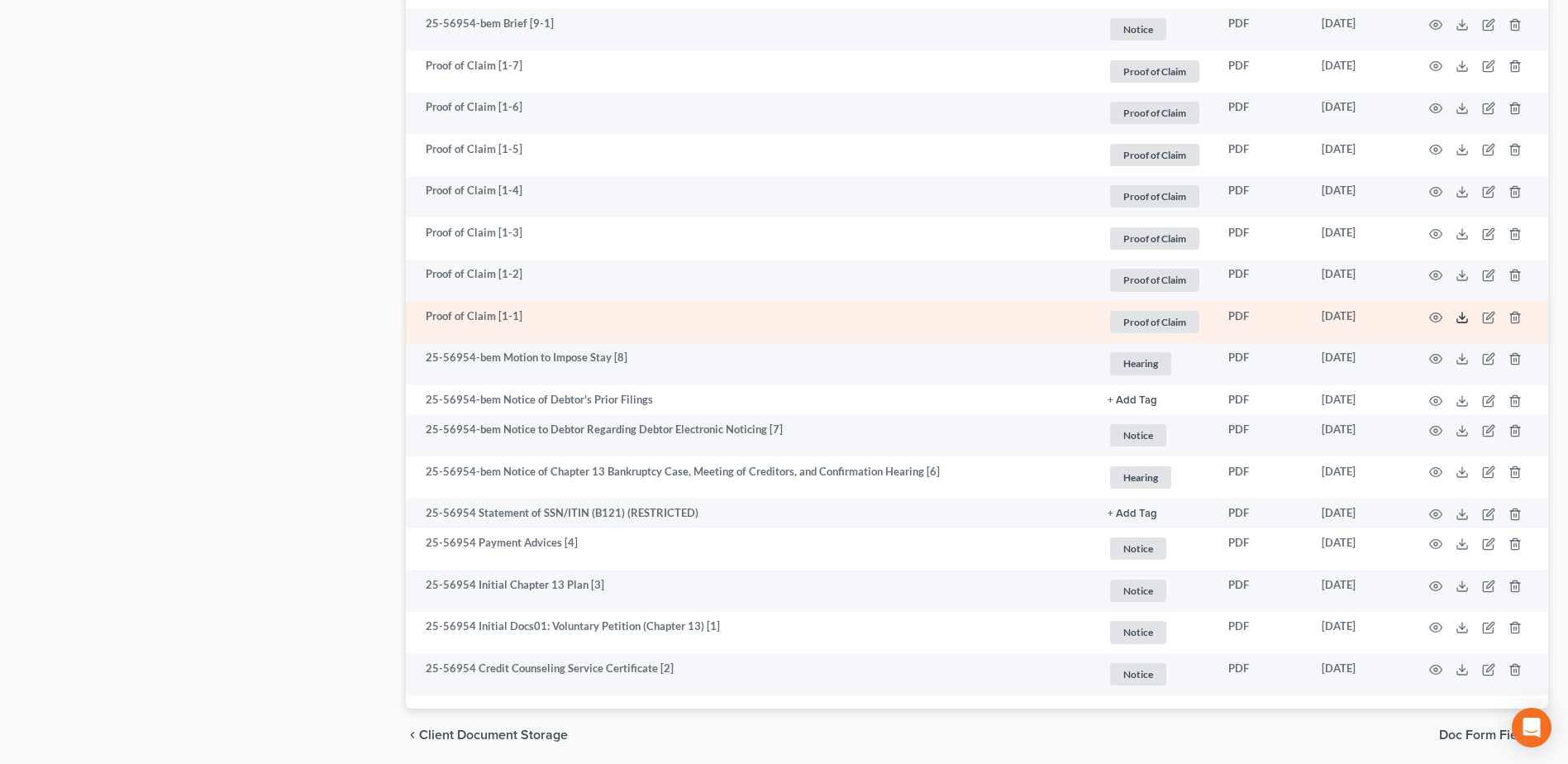
click at [1462, 318] on polyline at bounding box center [1462, 317] width 5 height 3
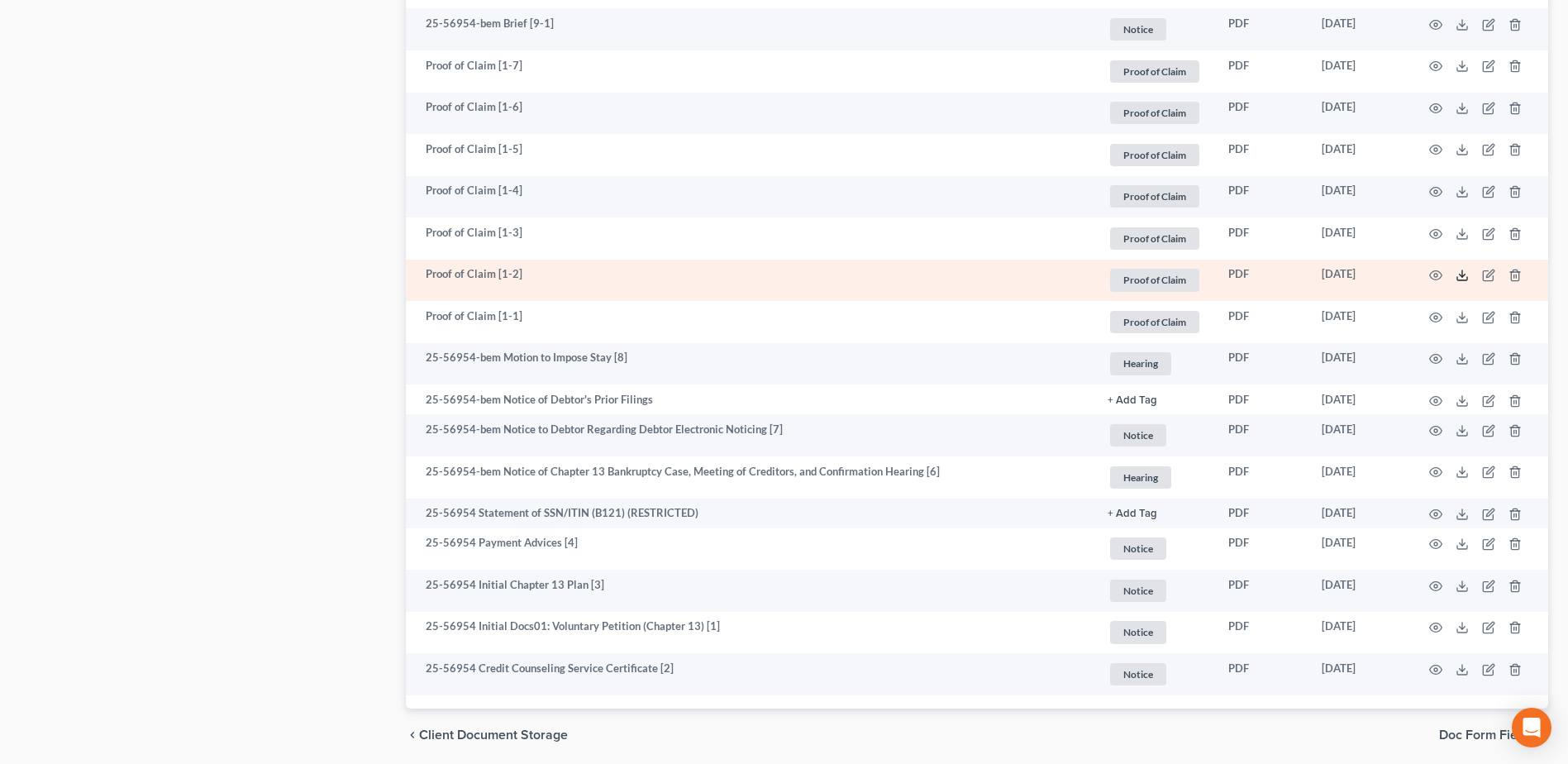
click at [1458, 277] on icon at bounding box center [1462, 275] width 14 height 14
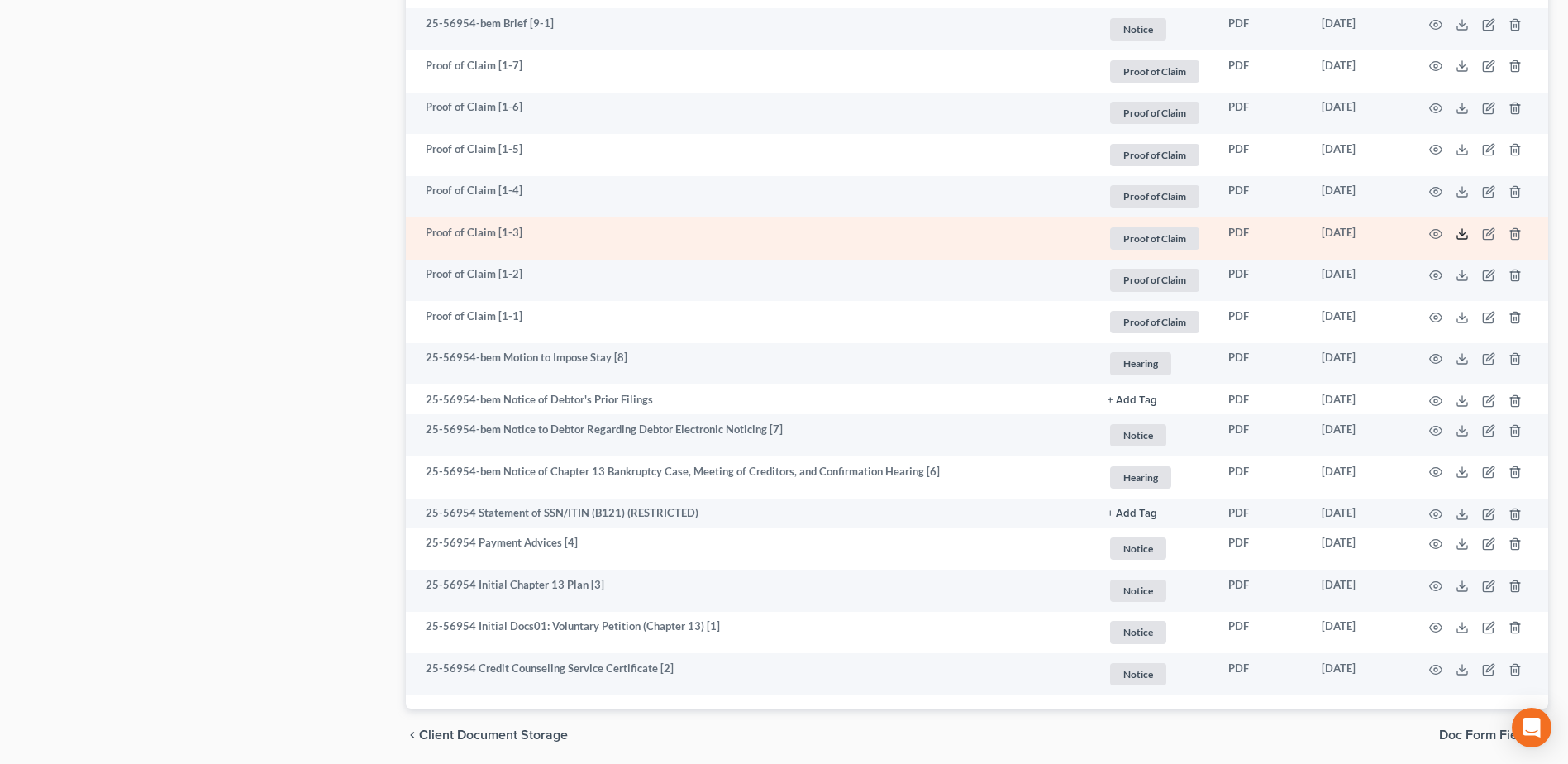
click at [1464, 233] on polyline at bounding box center [1462, 233] width 5 height 3
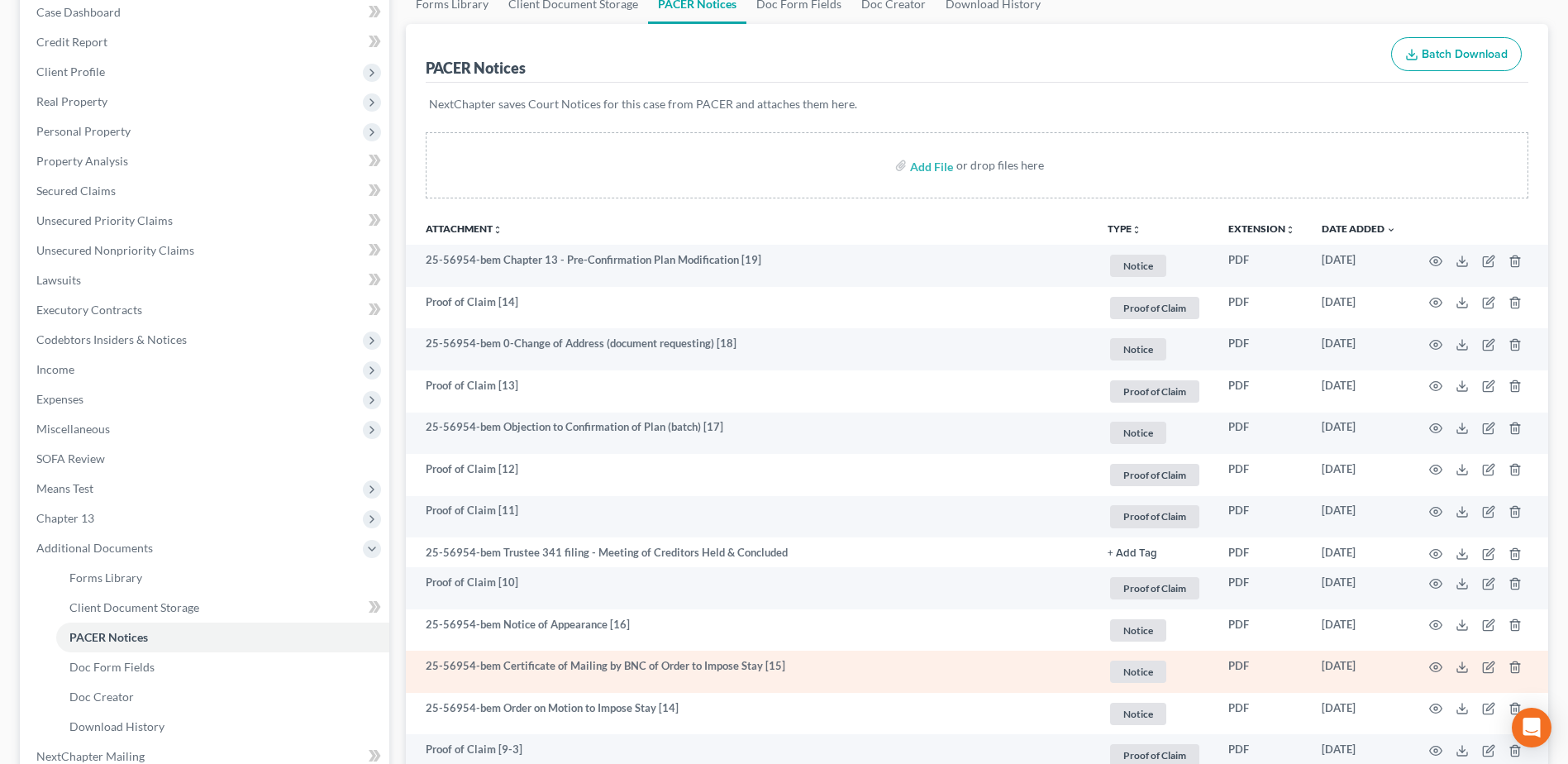
scroll to position [0, 0]
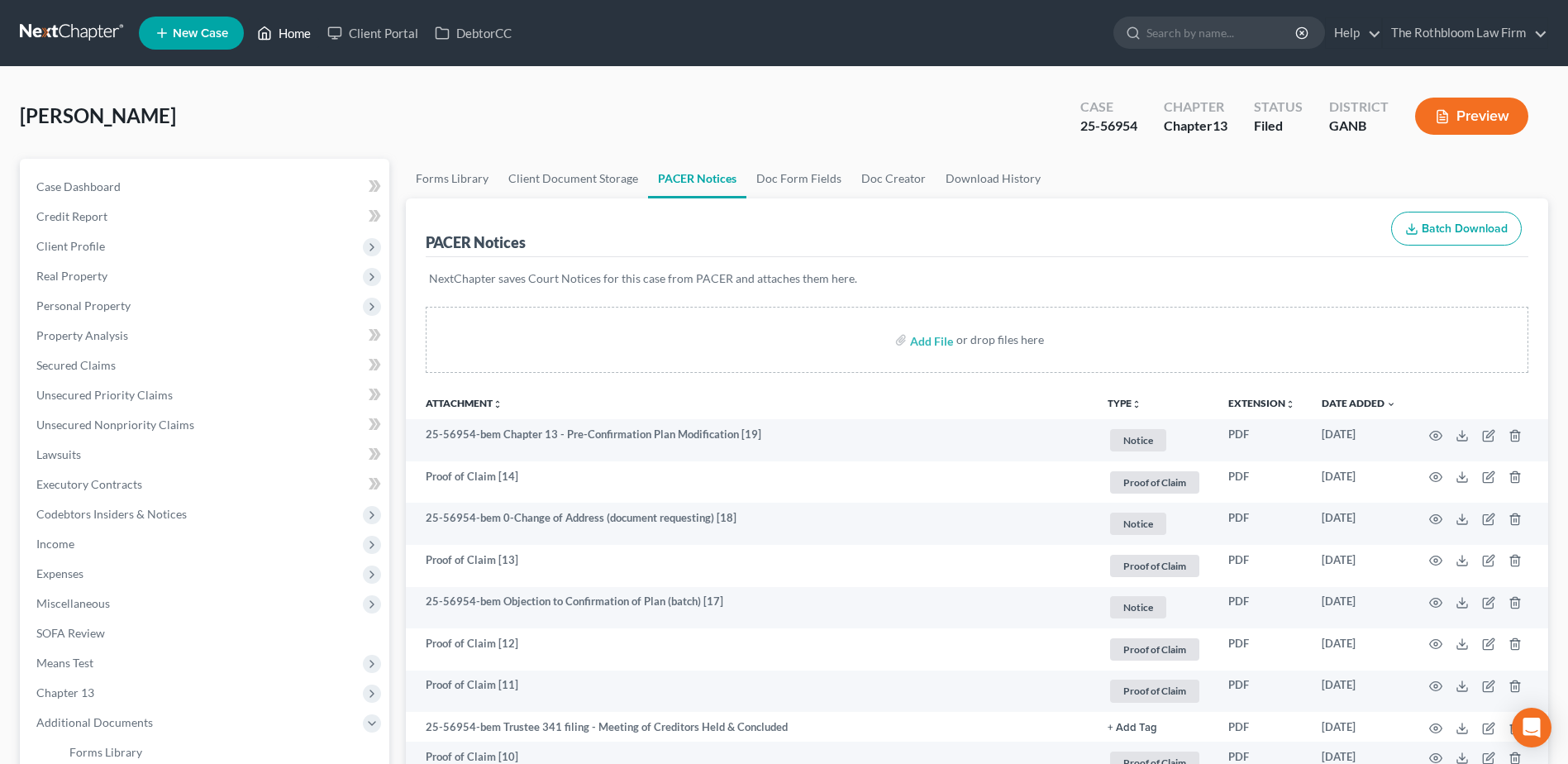
click at [284, 32] on link "Home" at bounding box center [284, 32] width 70 height 30
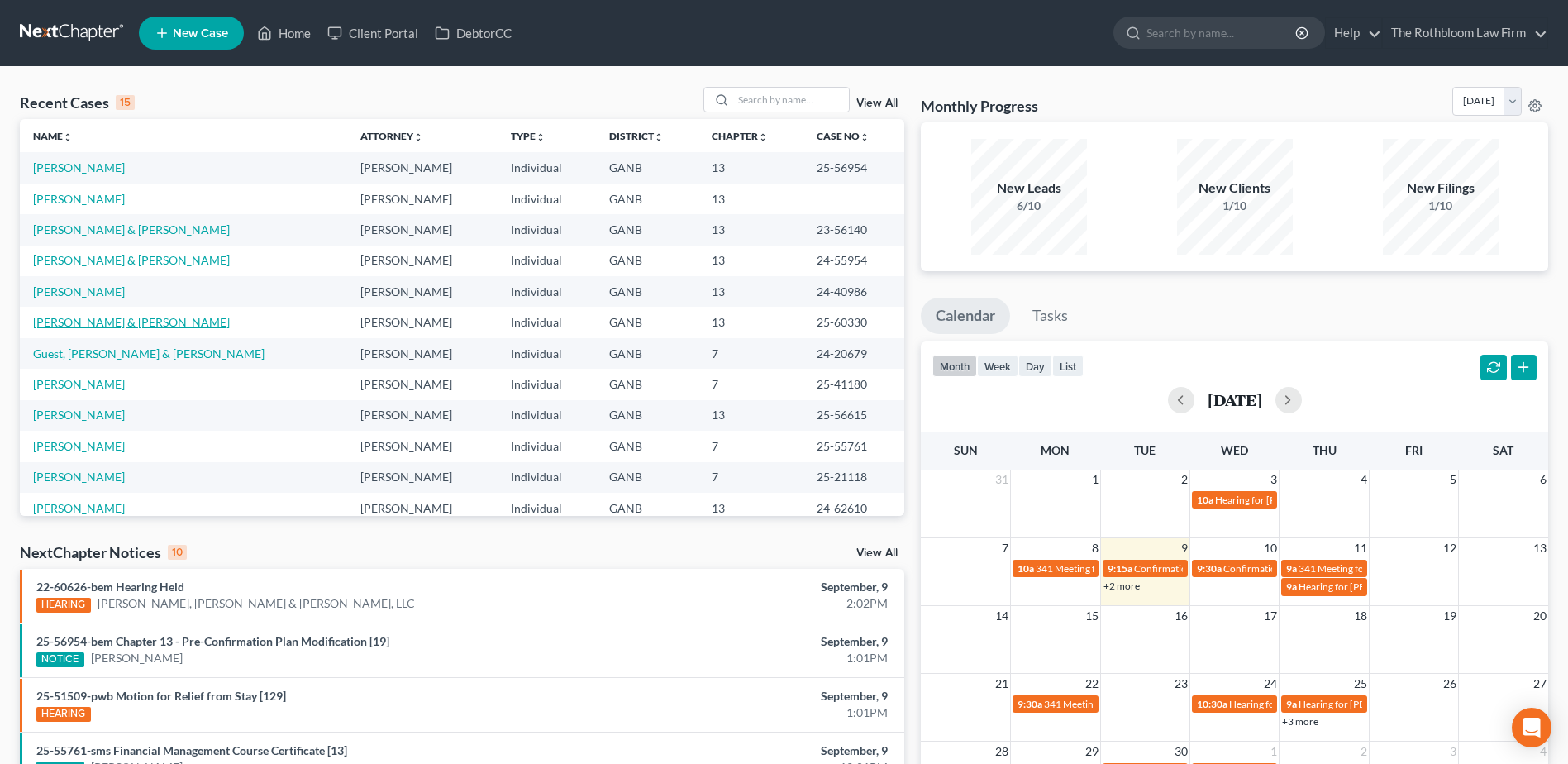
click at [69, 318] on link "[PERSON_NAME] & [PERSON_NAME]" at bounding box center [132, 322] width 197 height 14
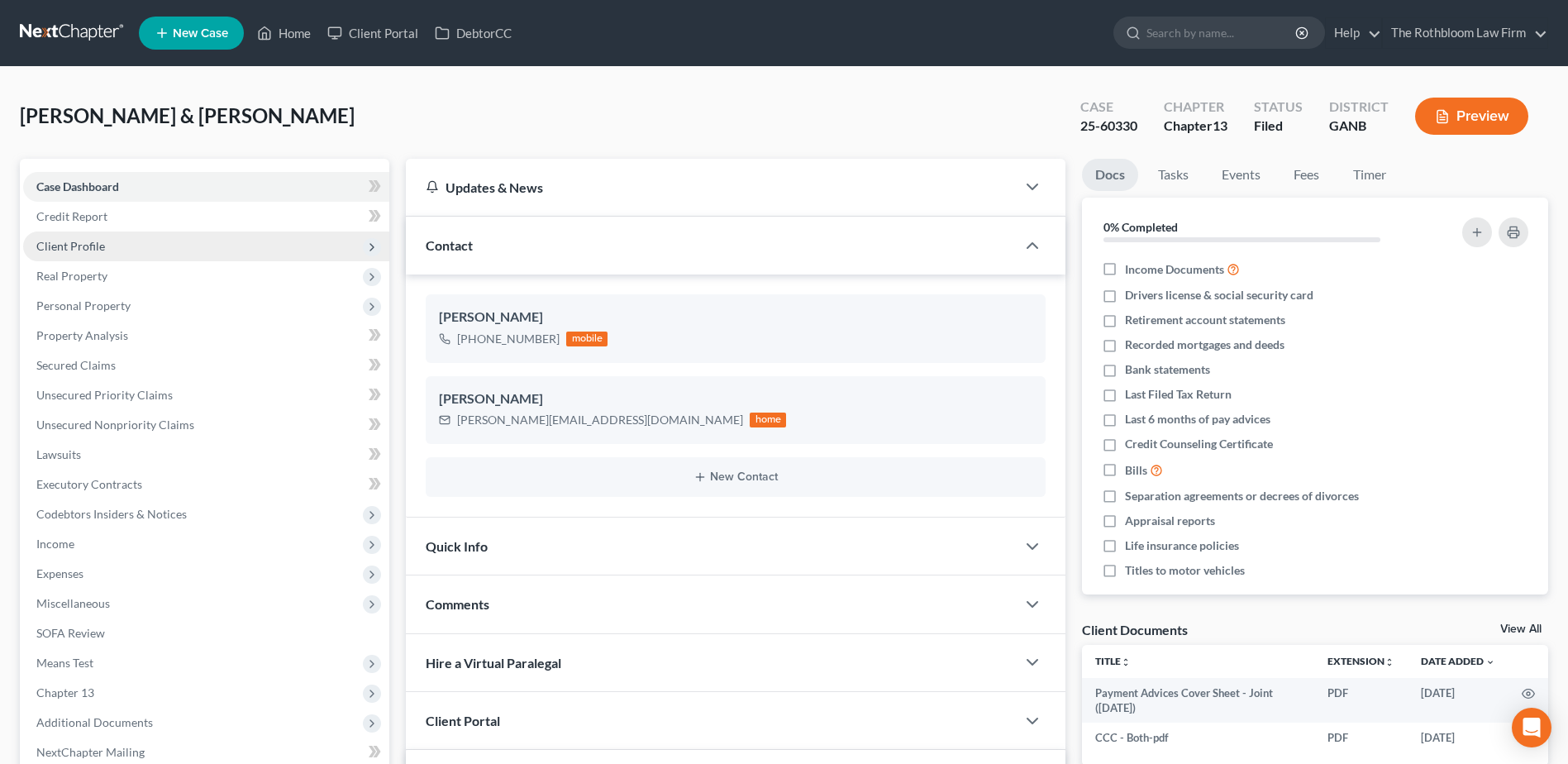
click at [89, 249] on span "Client Profile" at bounding box center [70, 246] width 69 height 14
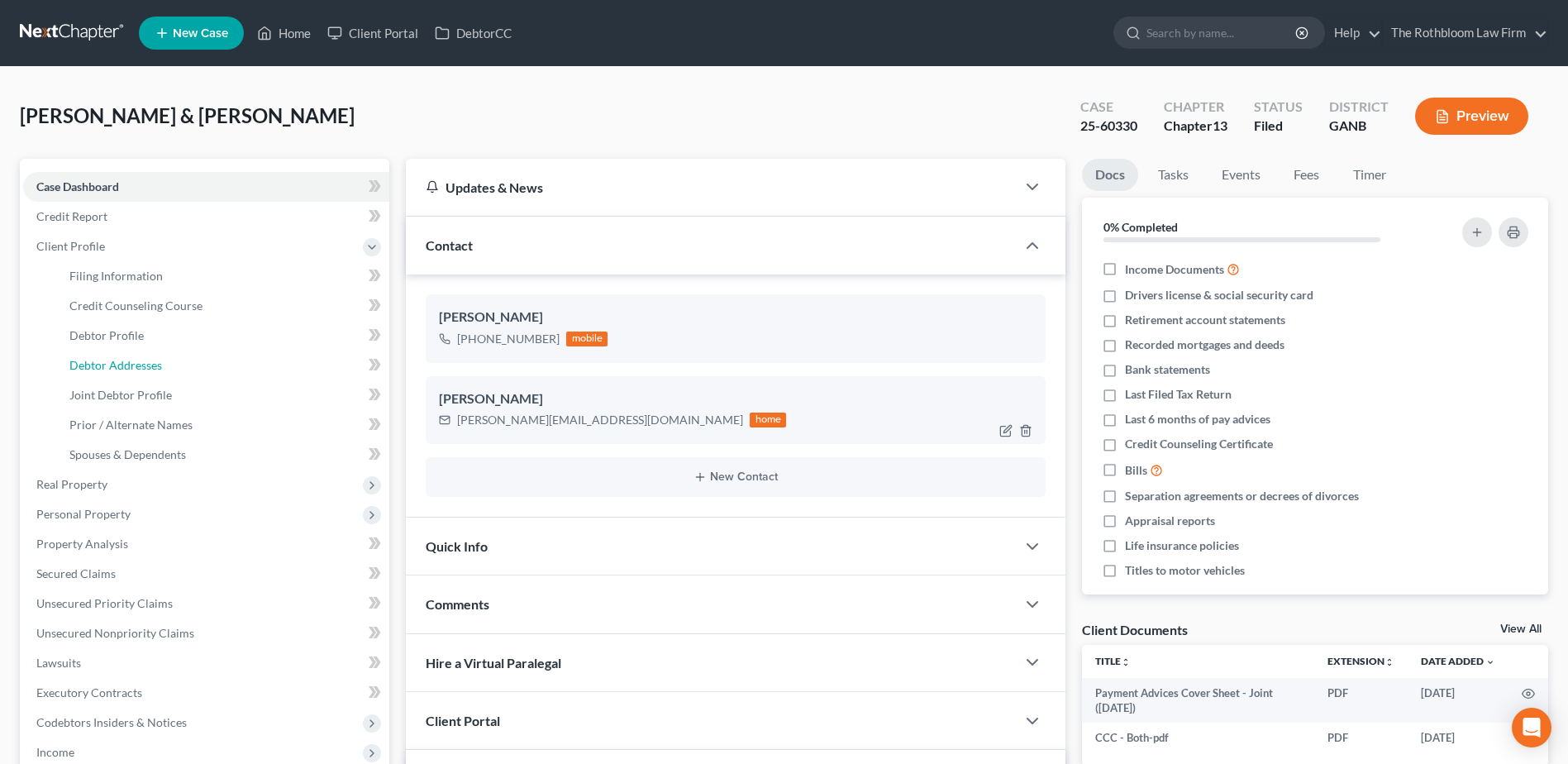
drag, startPoint x: 136, startPoint y: 365, endPoint x: 973, endPoint y: 419, distance: 838.7
click at [137, 365] on span "Debtor Addresses" at bounding box center [115, 365] width 93 height 14
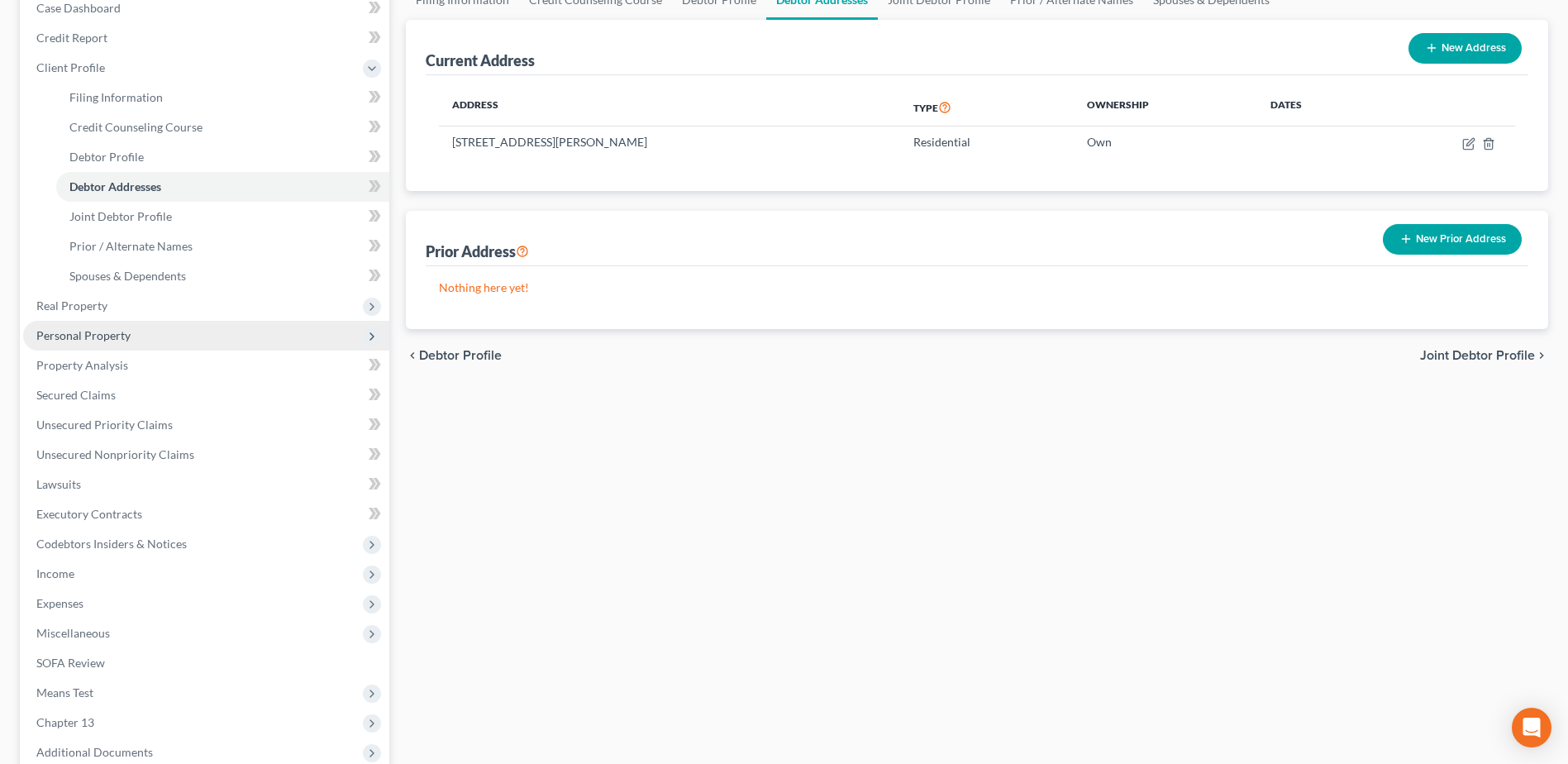
scroll to position [330, 0]
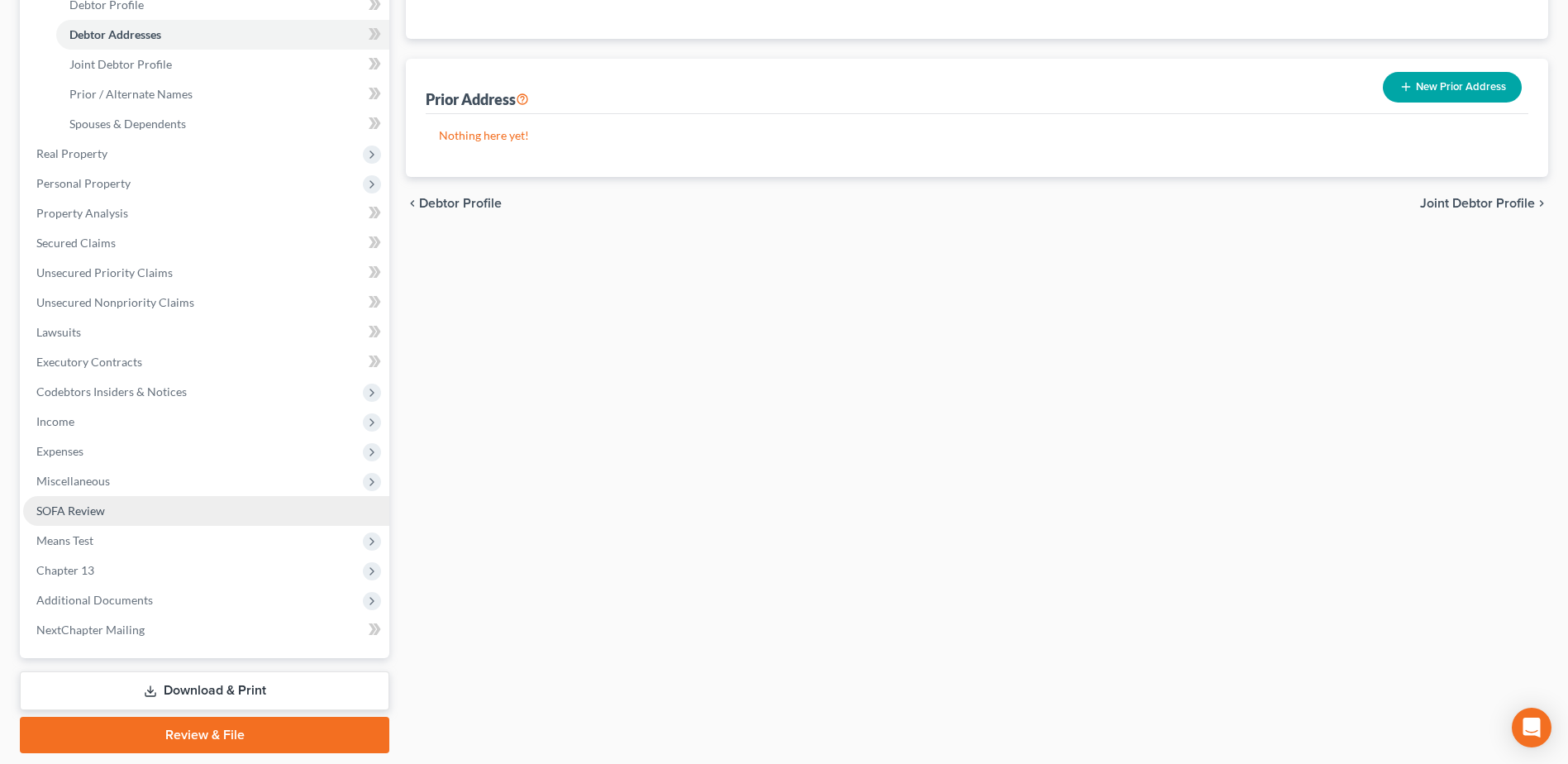
click at [61, 511] on span "SOFA Review" at bounding box center [70, 511] width 69 height 14
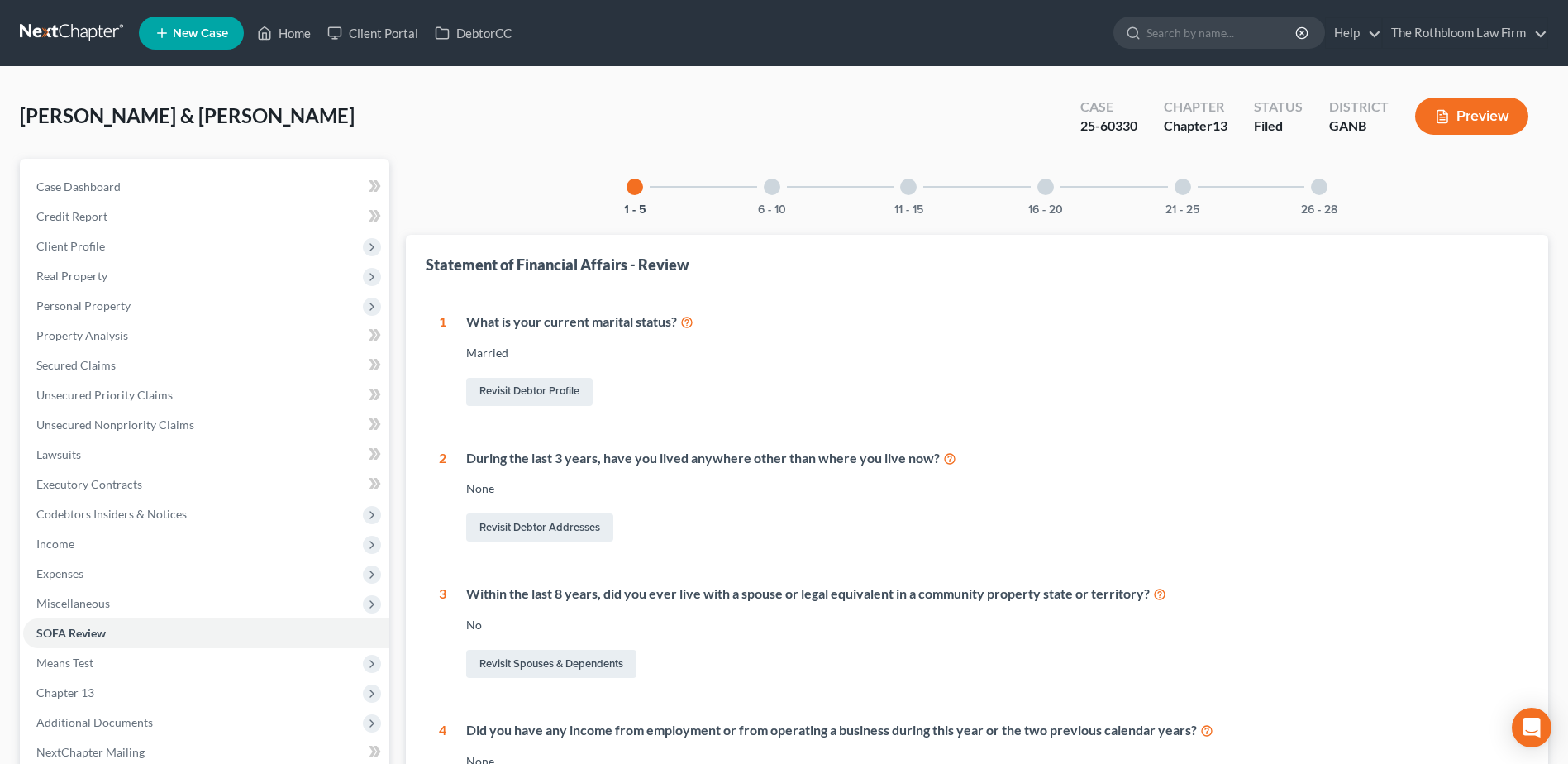
click at [1315, 195] on div "26 - 28" at bounding box center [1319, 187] width 56 height 56
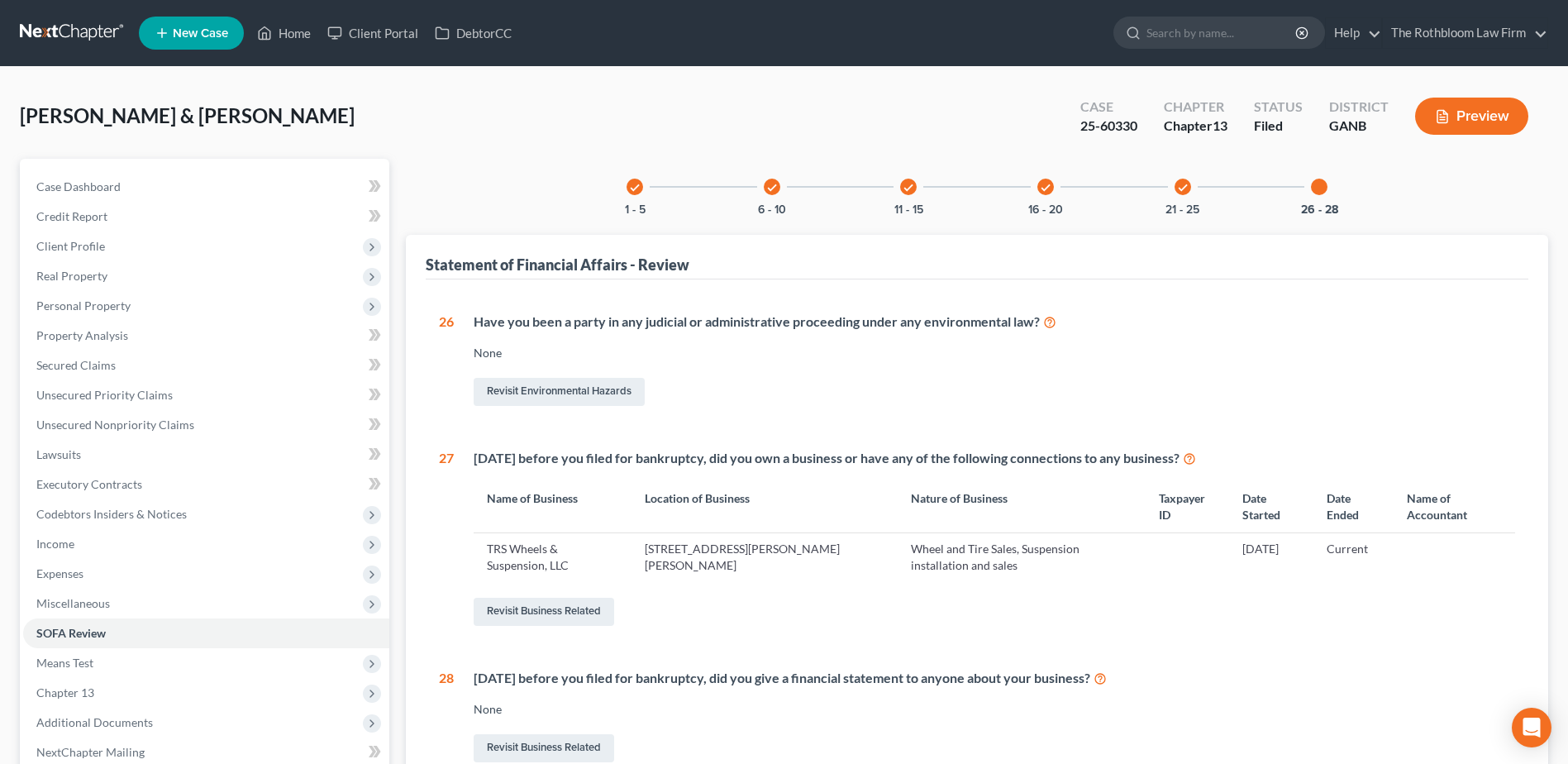
scroll to position [177, 0]
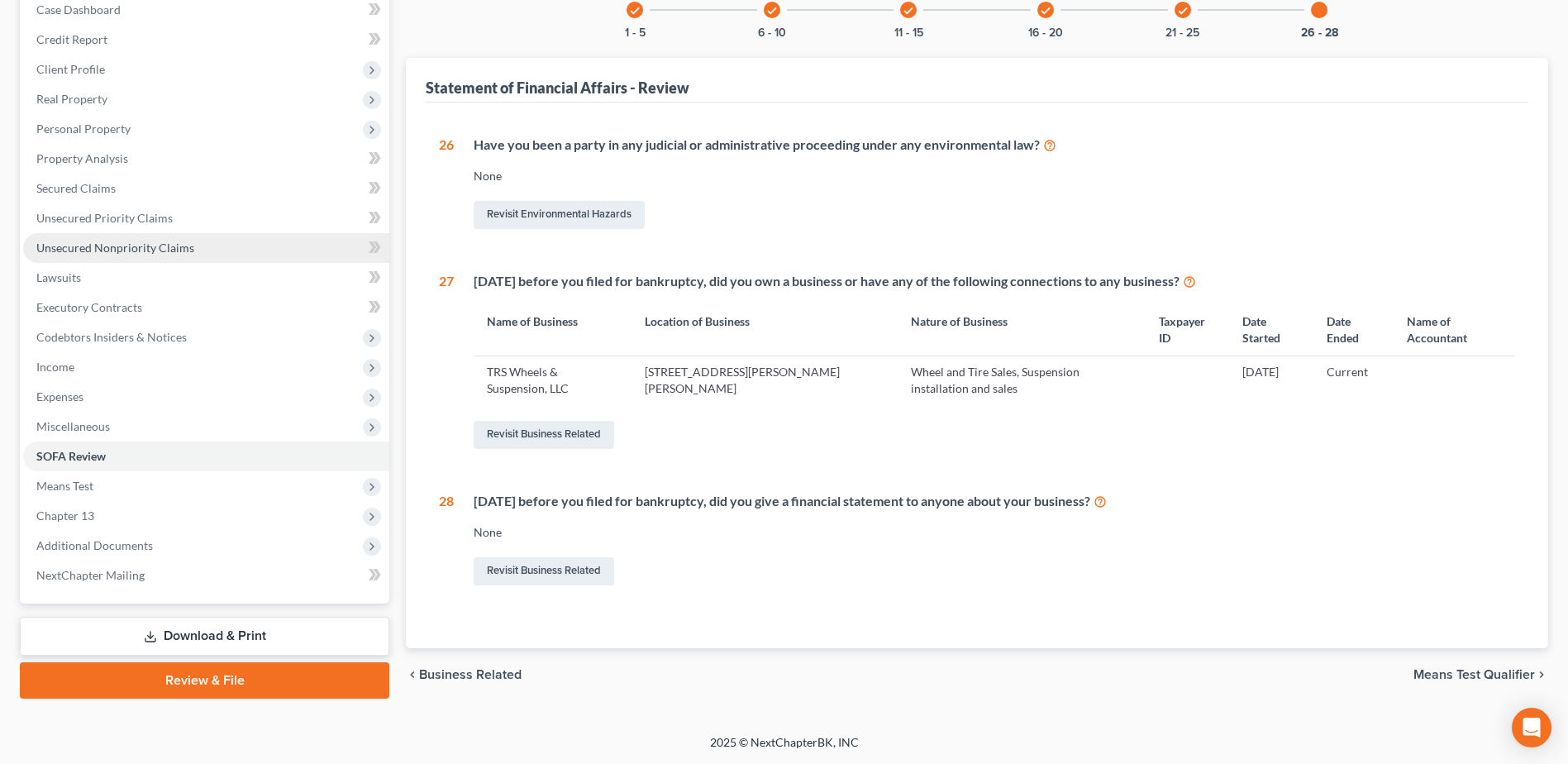
click at [100, 250] on span "Unsecured Nonpriority Claims" at bounding box center [115, 248] width 158 height 14
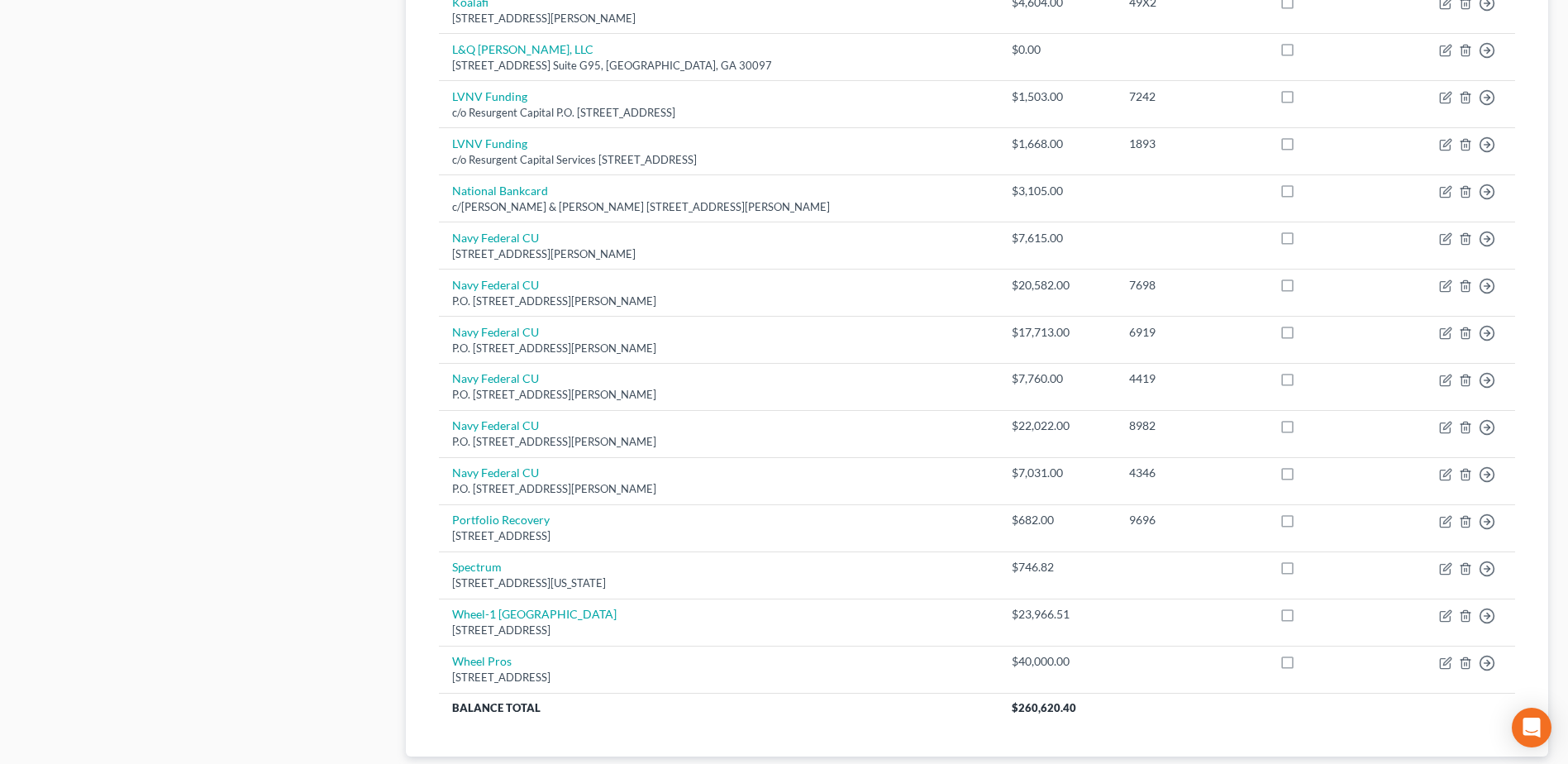
scroll to position [1046, 0]
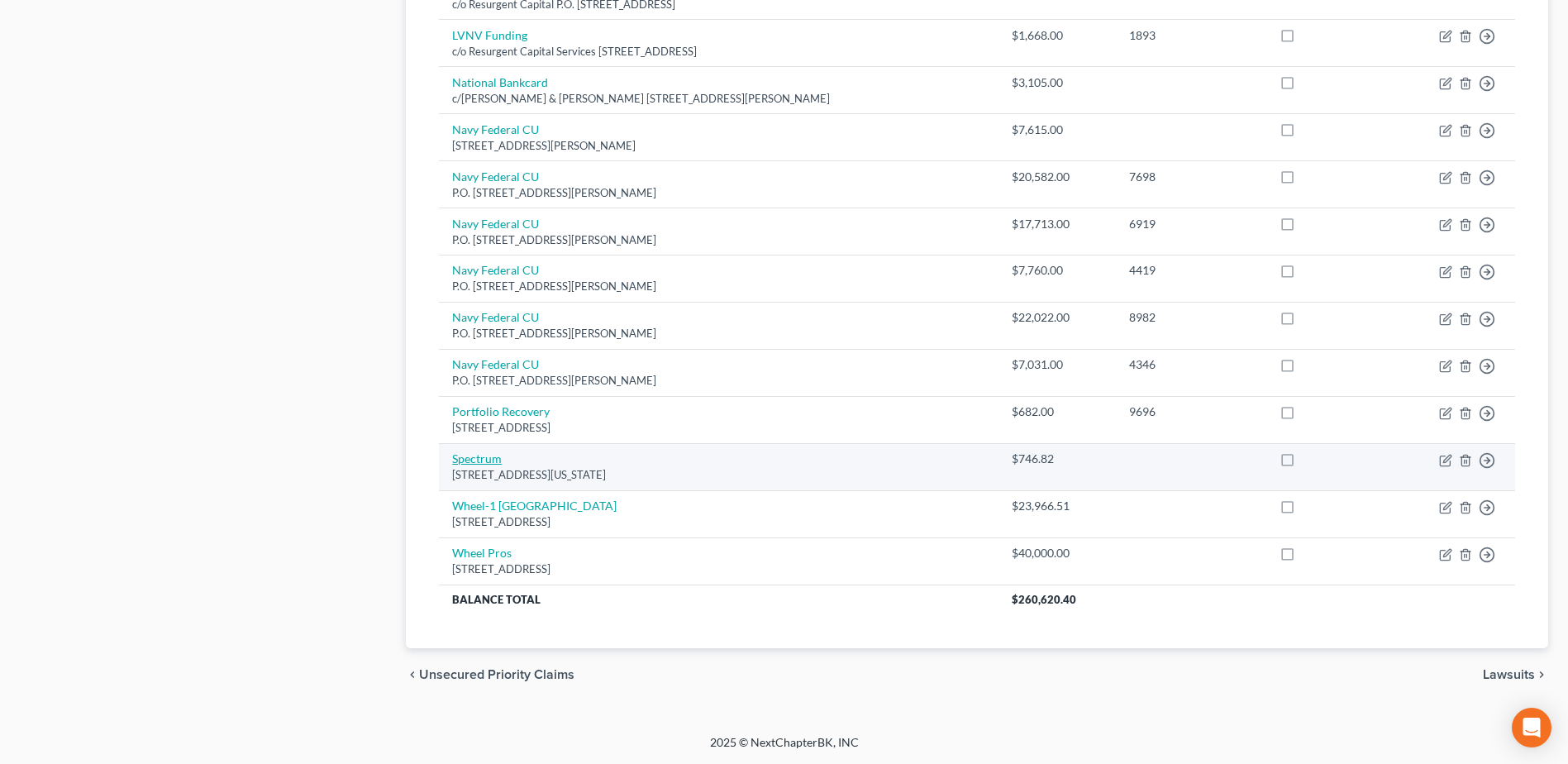
click at [478, 456] on link "Spectrum" at bounding box center [476, 458] width 50 height 14
select select "6"
select select "19"
select select "0"
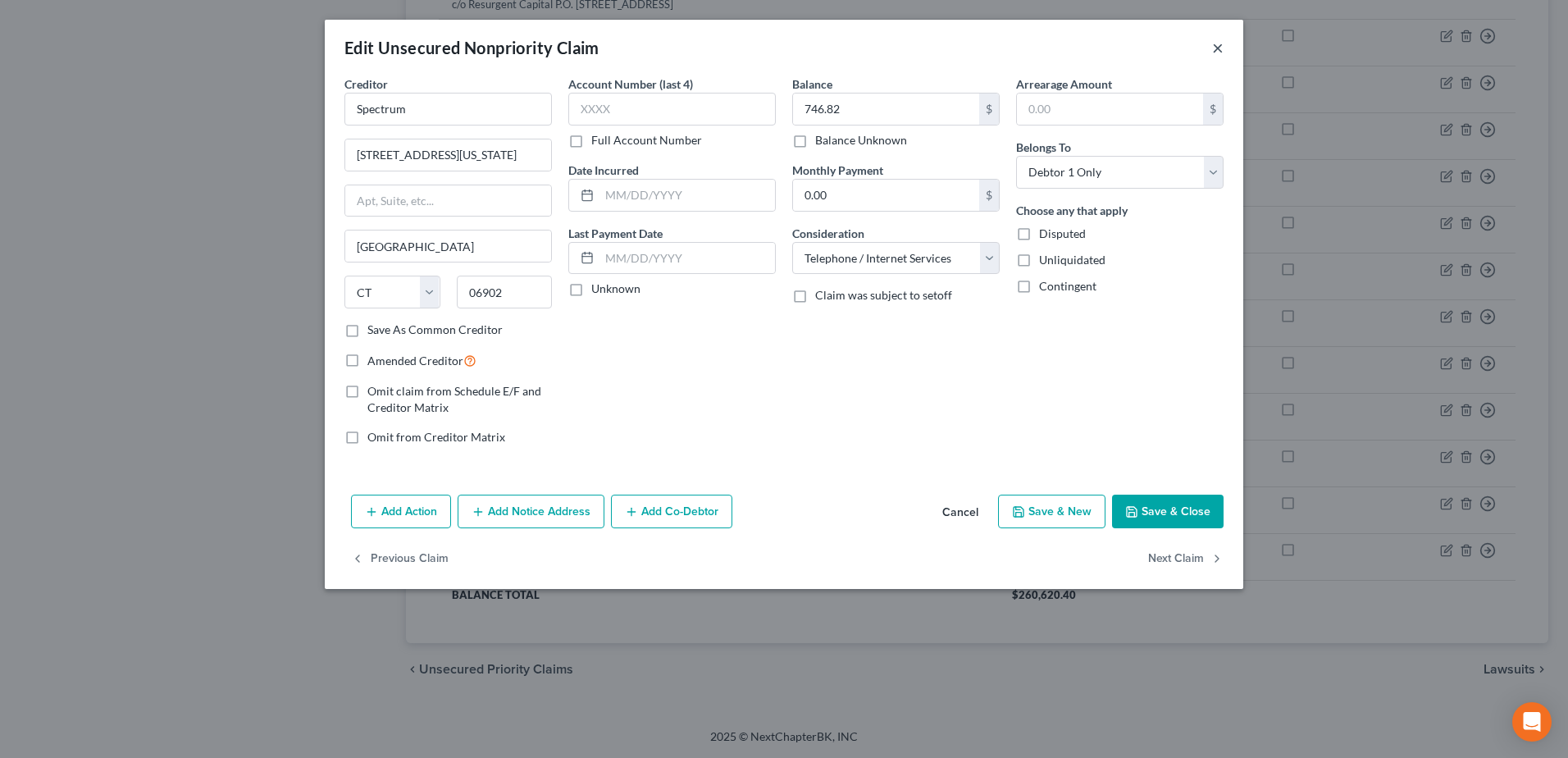
click at [1223, 50] on button "×" at bounding box center [1217, 47] width 12 height 20
